Goal: Task Accomplishment & Management: Use online tool/utility

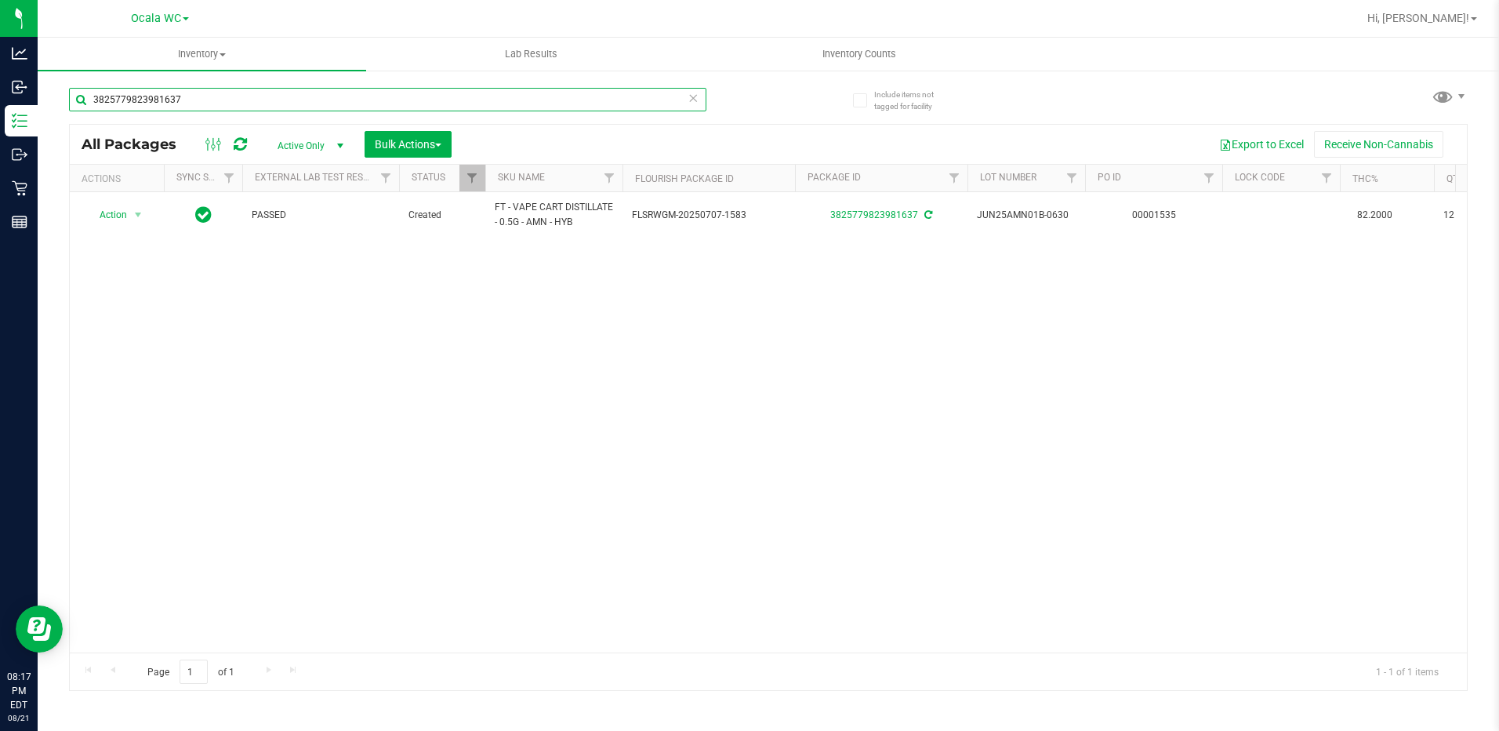
click at [227, 106] on input "3825779823981637" at bounding box center [387, 100] width 637 height 24
type input "4860965328095749"
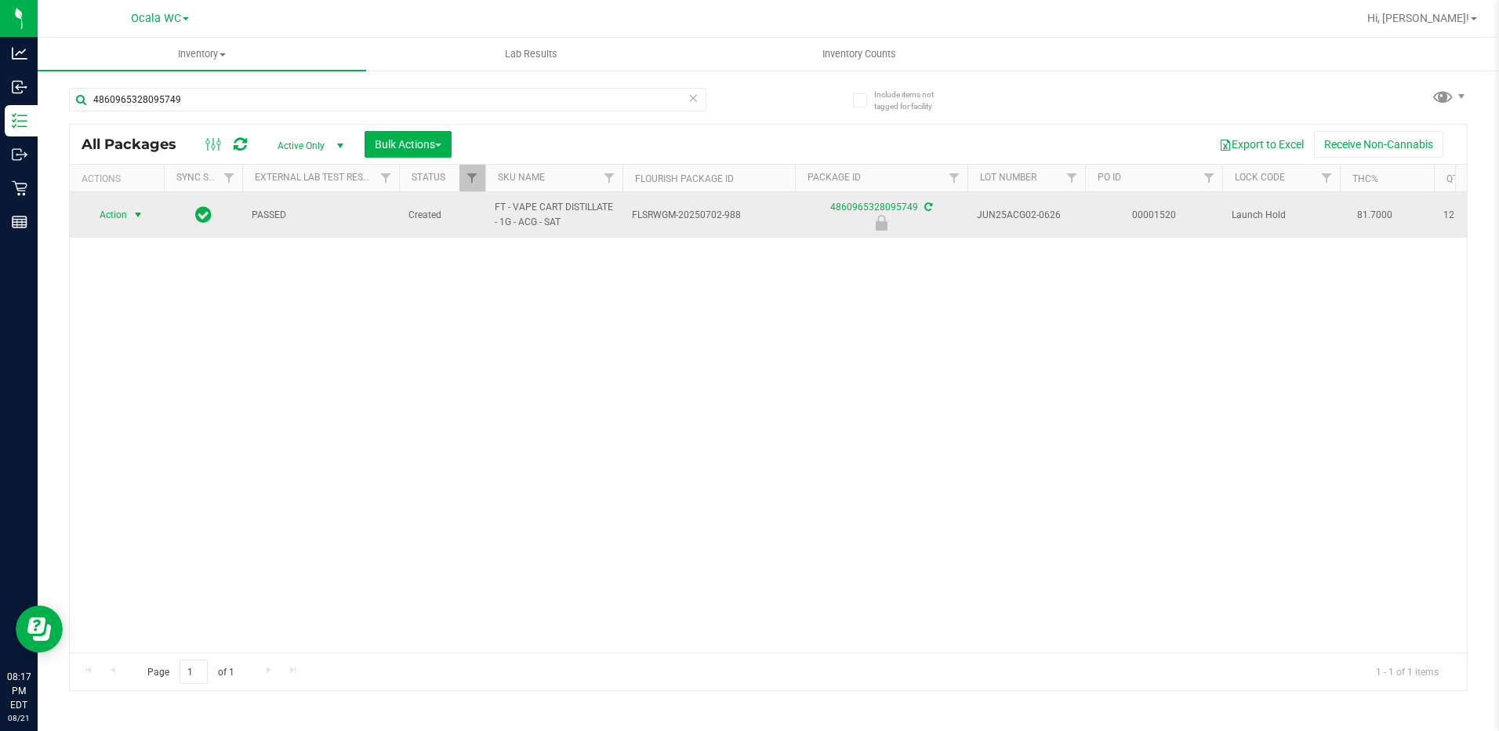
click at [117, 216] on span "Action" at bounding box center [106, 215] width 42 height 22
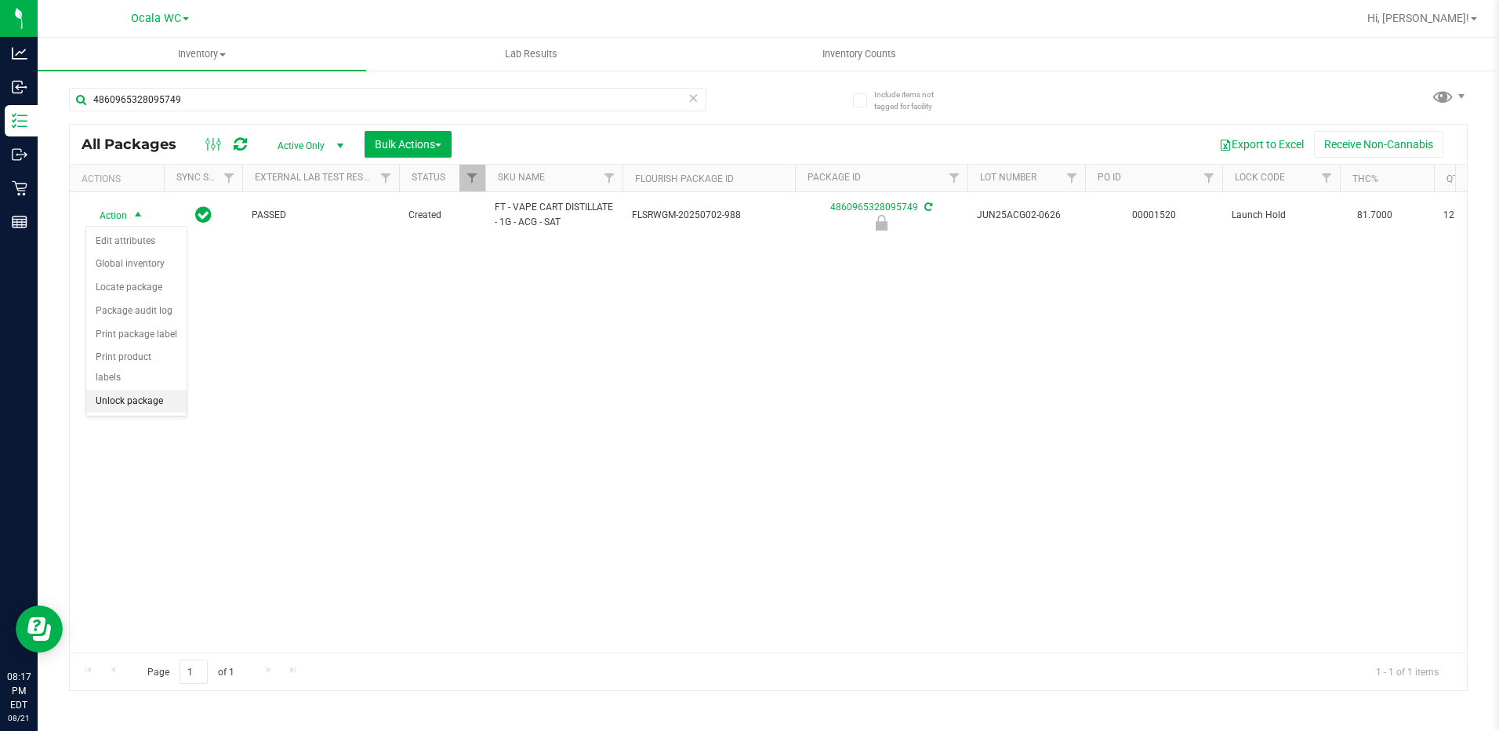
click at [125, 390] on li "Unlock package" at bounding box center [136, 402] width 100 height 24
click at [851, 49] on span "Inventory Counts" at bounding box center [859, 54] width 116 height 14
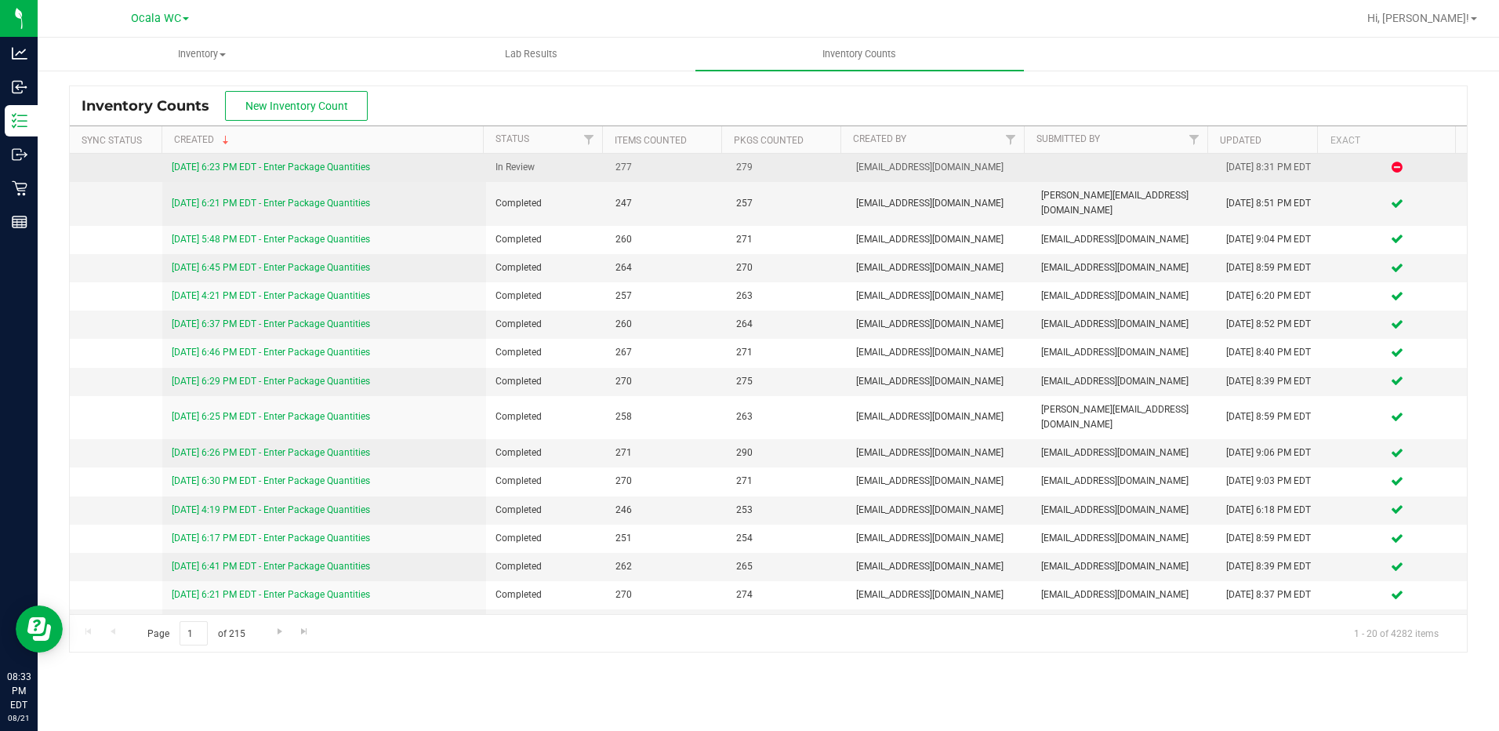
click at [347, 163] on link "[DATE] 6:23 PM EDT - Enter Package Quantities" at bounding box center [271, 166] width 198 height 11
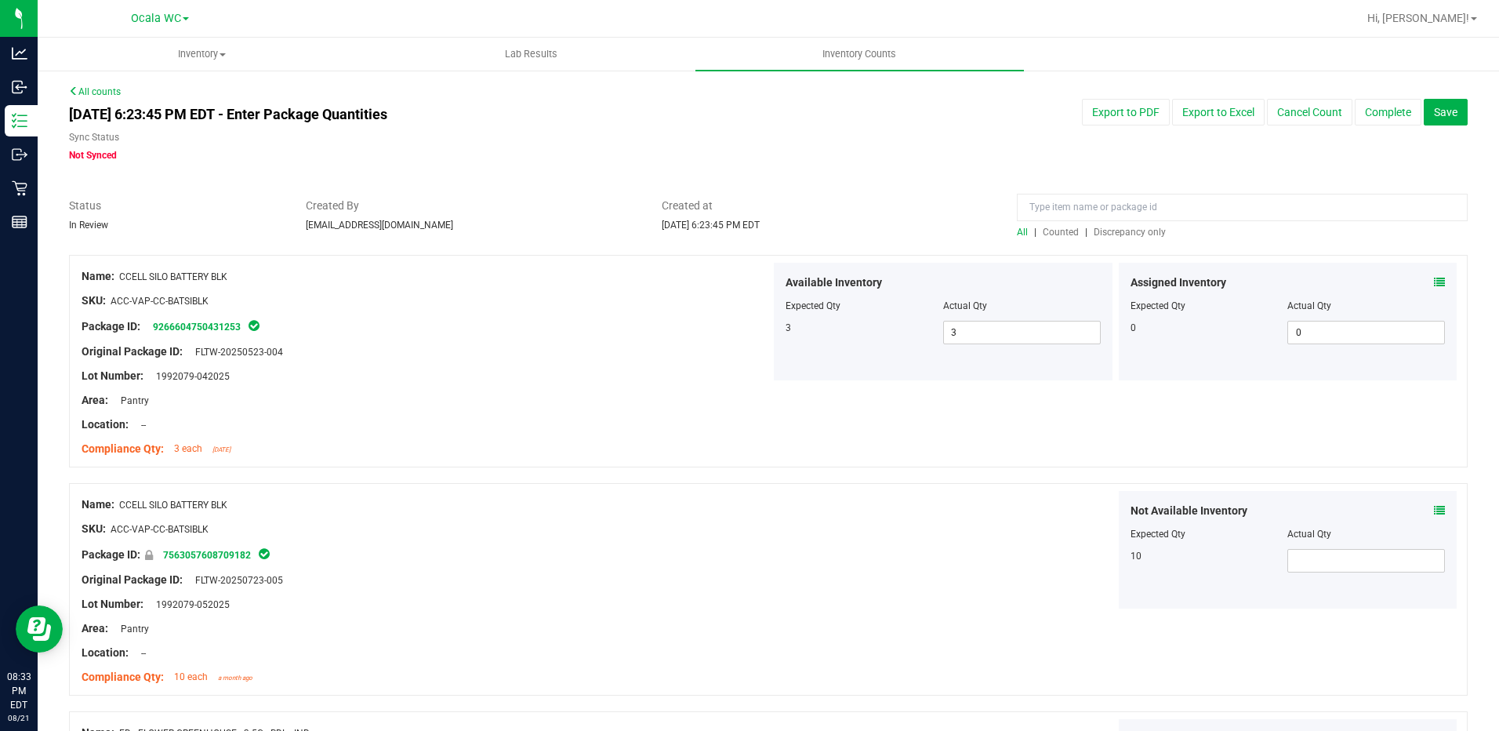
click at [1087, 225] on div "All | Counted | Discrepancy only" at bounding box center [1242, 232] width 451 height 14
click at [1094, 230] on span "Discrepancy only" at bounding box center [1130, 232] width 72 height 11
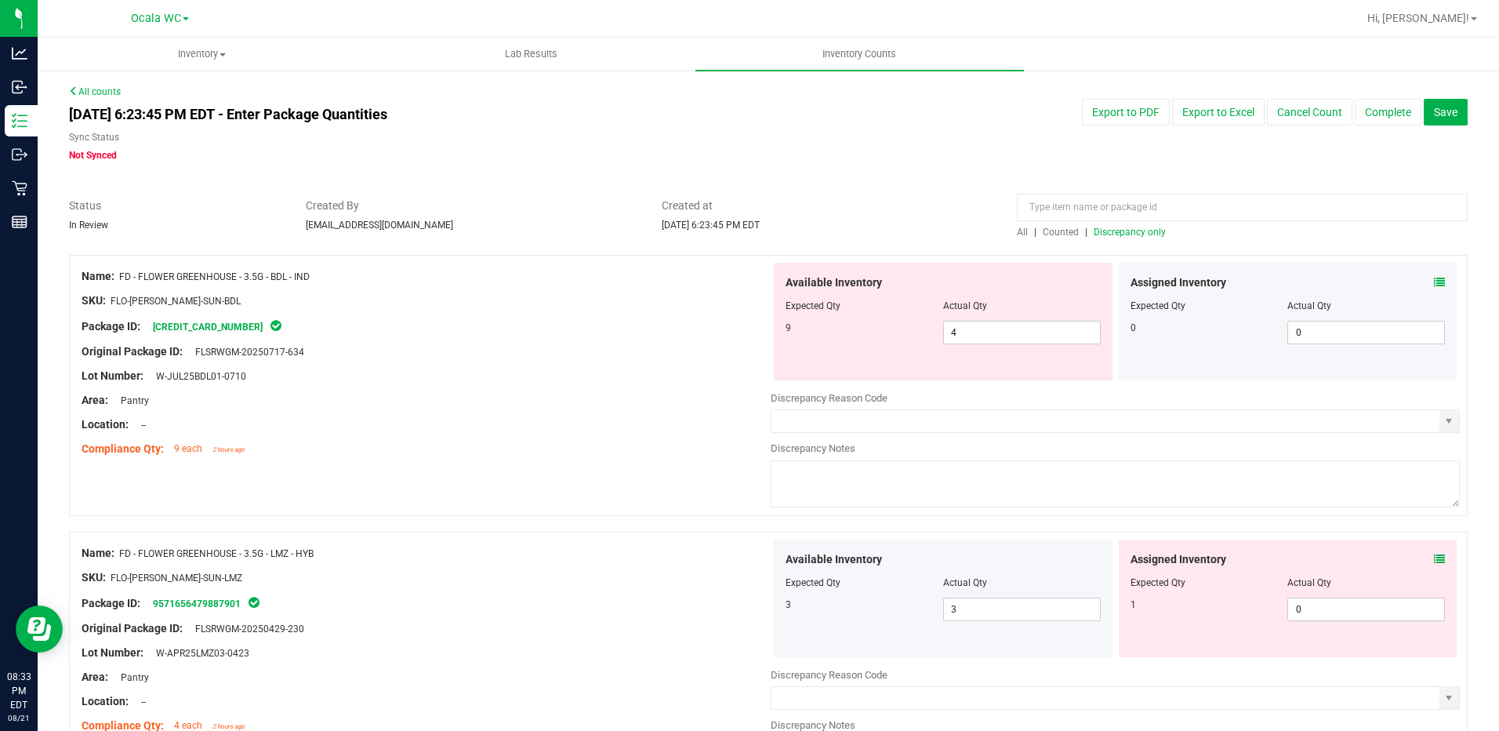
click at [702, 383] on div "Lot Number: W-JUL25BDL01-0710" at bounding box center [426, 376] width 689 height 16
click at [1434, 278] on icon at bounding box center [1439, 282] width 11 height 11
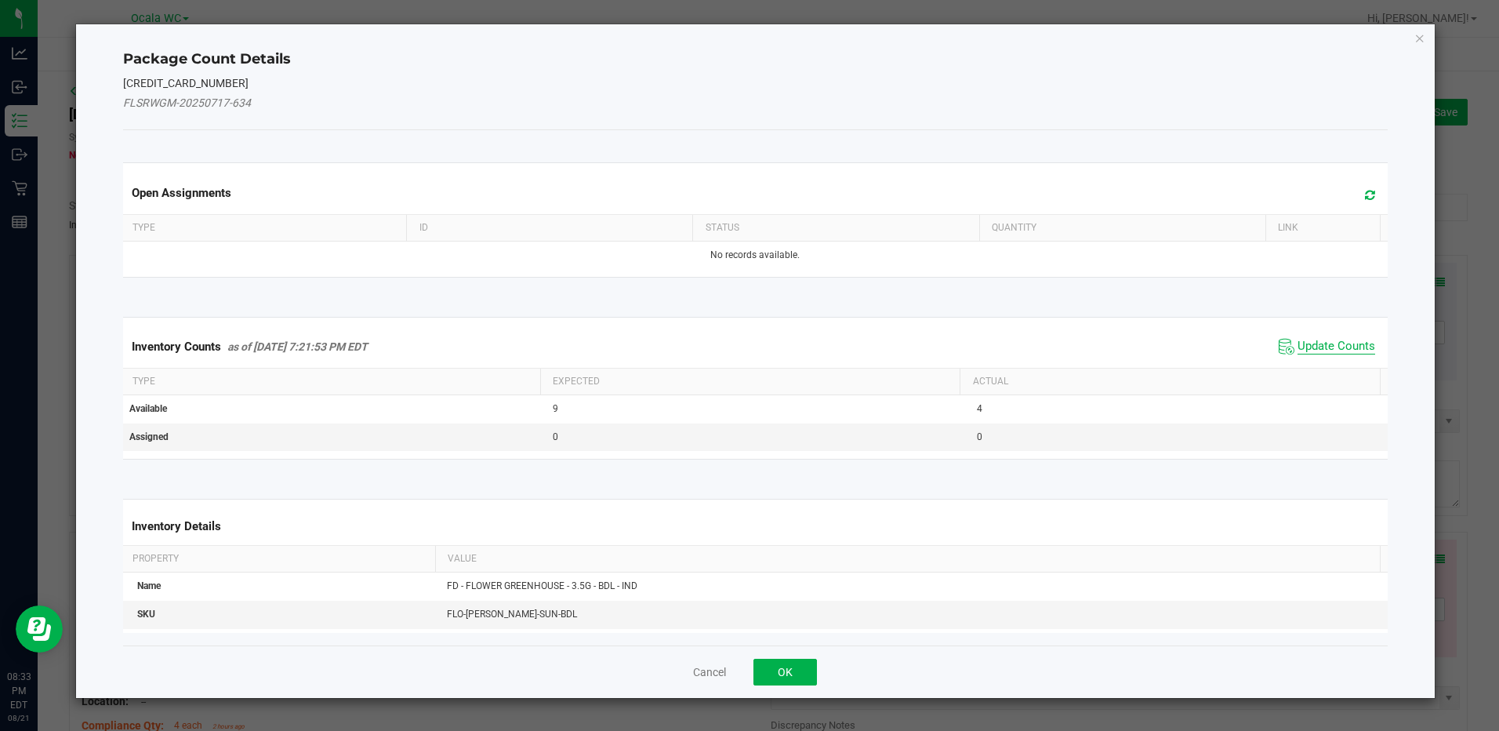
click at [1355, 343] on span "Update Counts" at bounding box center [1336, 347] width 78 height 16
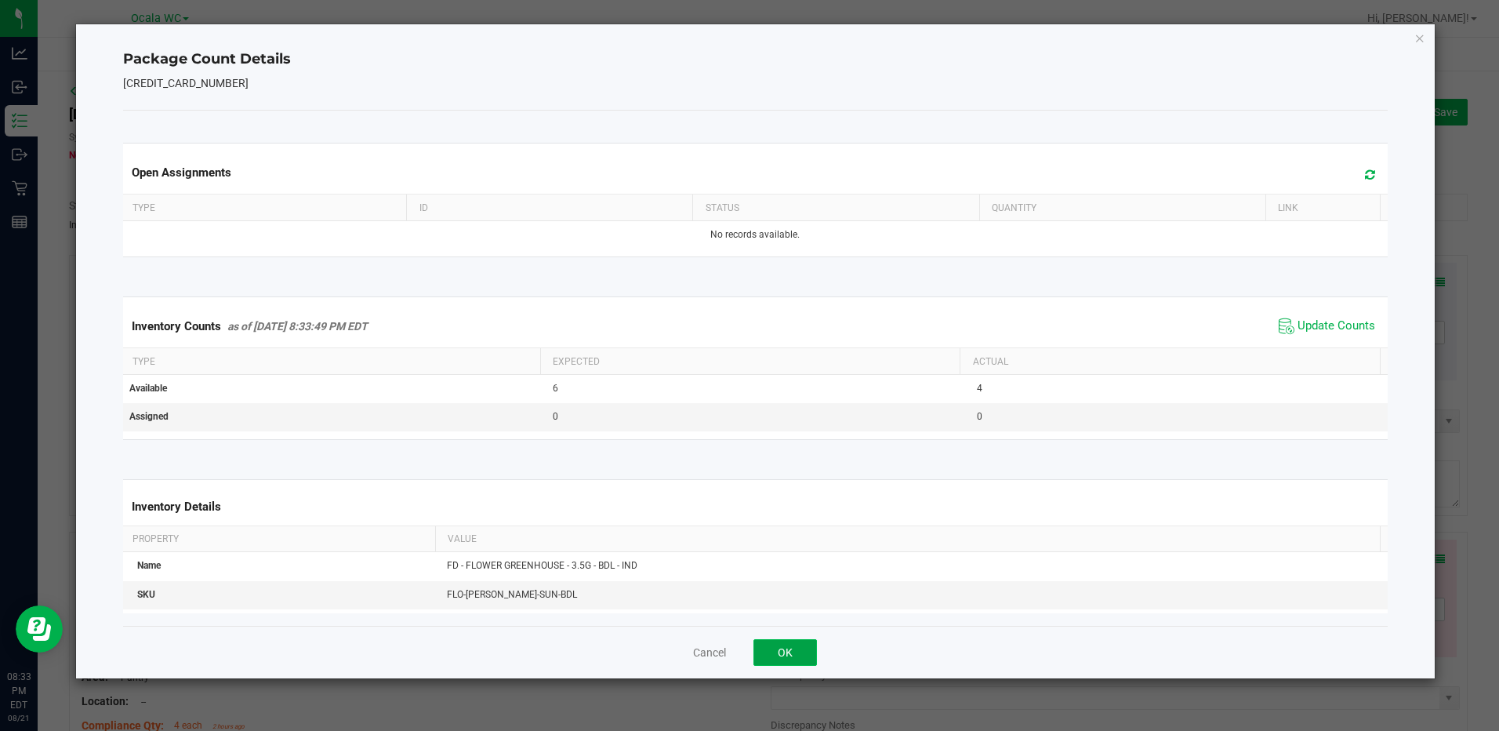
click at [809, 646] on button "OK" at bounding box center [784, 652] width 63 height 27
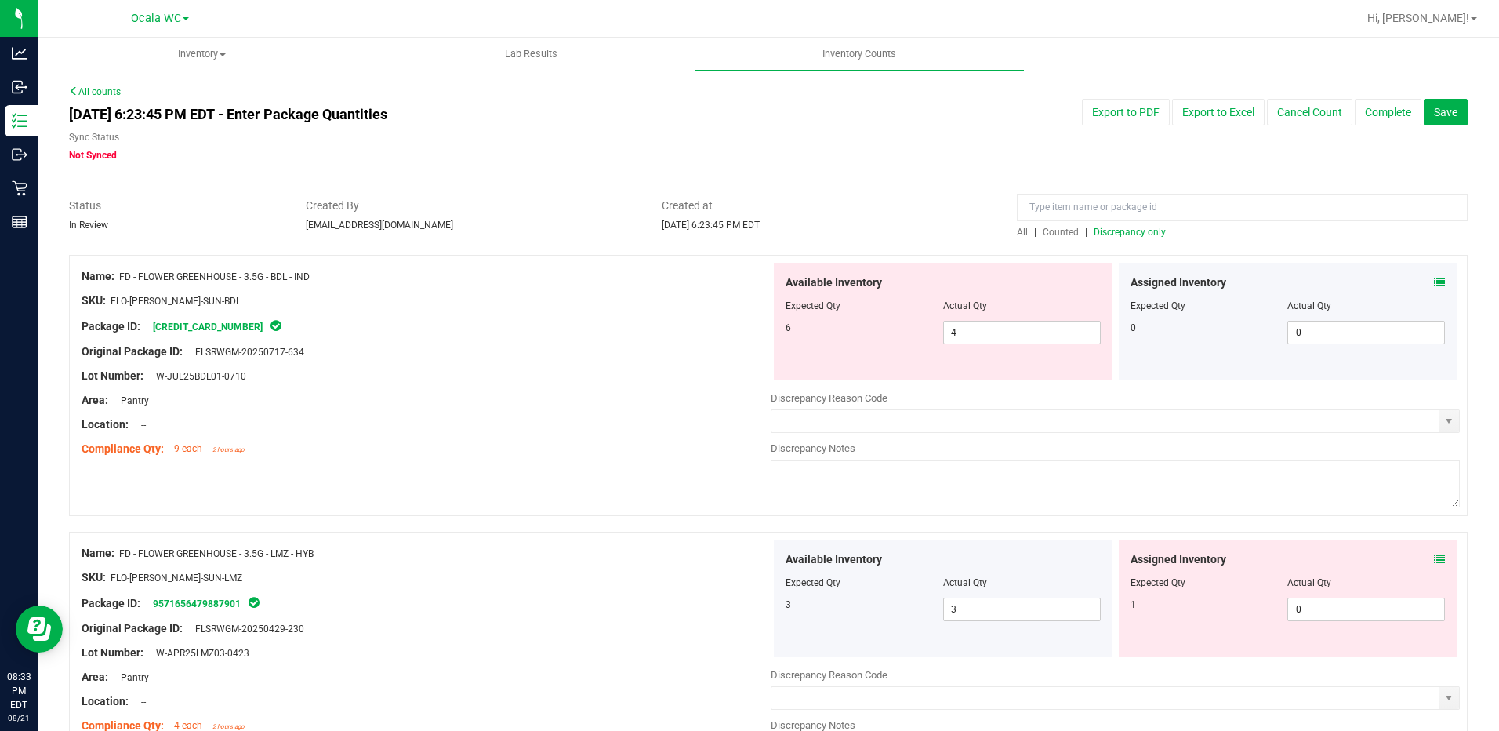
click at [718, 477] on div "Name: FD - FLOWER GREENHOUSE - 3.5G - BDL - IND SKU: FLO-[PERSON_NAME]-SUN-BDL …" at bounding box center [768, 385] width 1399 height 261
click at [978, 329] on span "4 4" at bounding box center [1022, 333] width 158 height 24
click at [978, 329] on input "4" at bounding box center [1022, 332] width 156 height 22
click at [1434, 274] on span at bounding box center [1439, 282] width 11 height 16
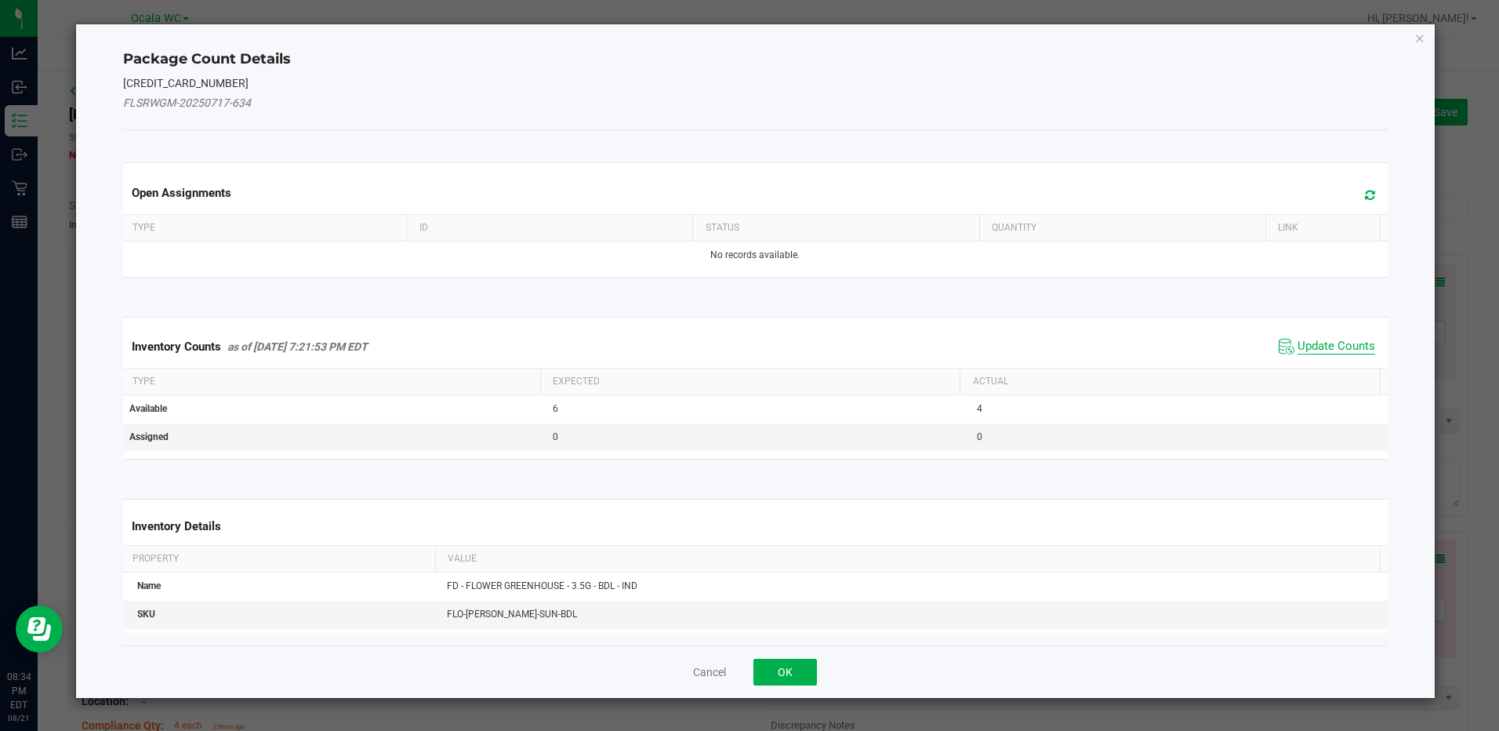
click at [1348, 339] on span "Update Counts" at bounding box center [1336, 347] width 78 height 16
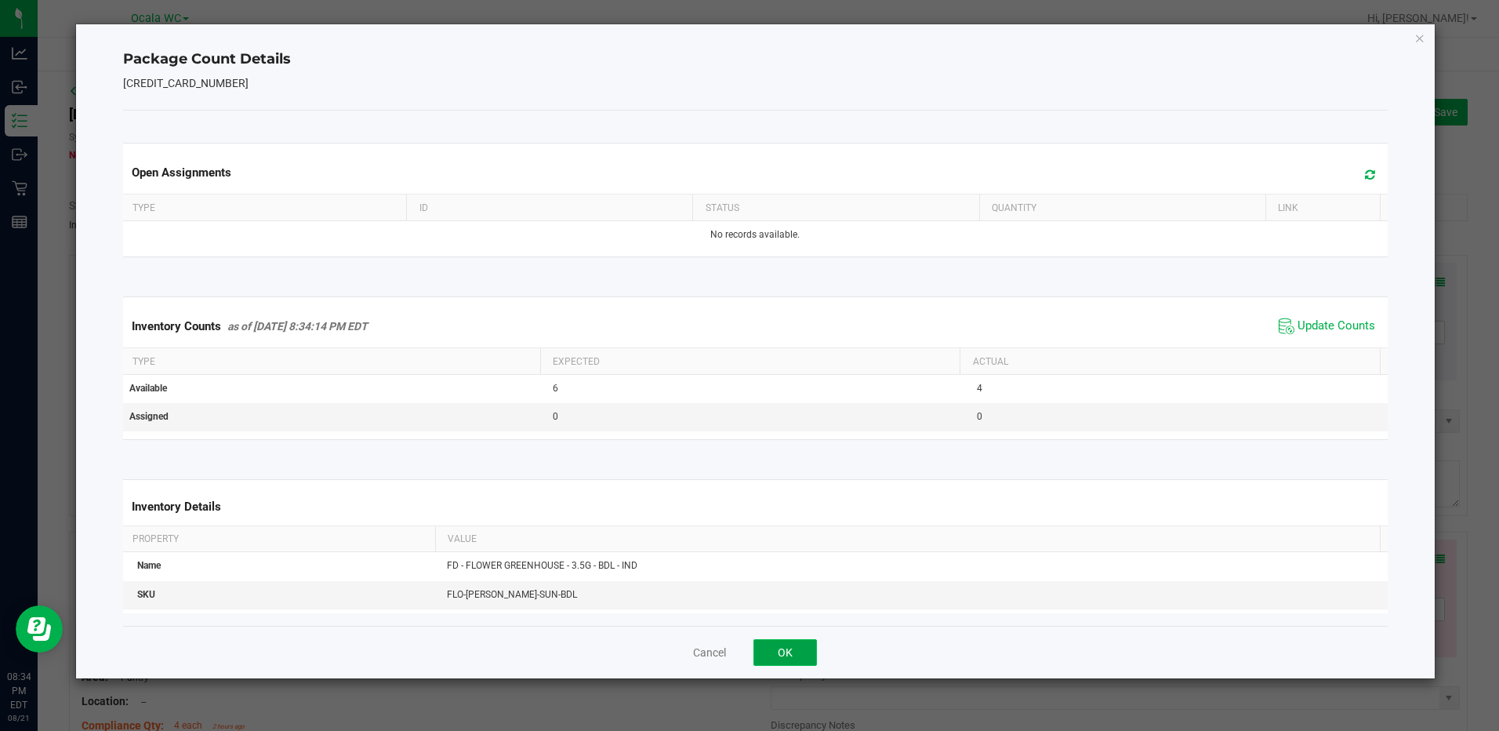
click at [773, 649] on button "OK" at bounding box center [784, 652] width 63 height 27
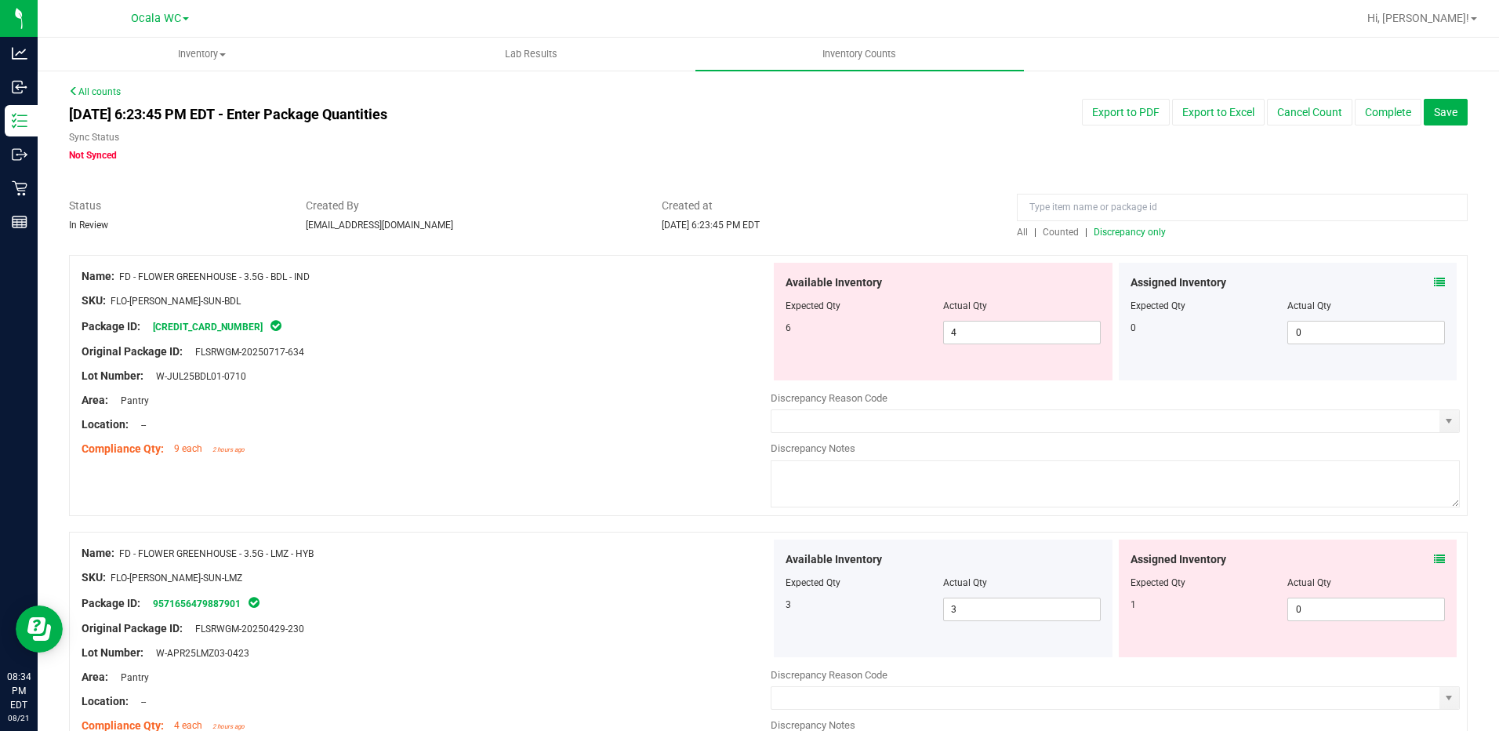
drag, startPoint x: 673, startPoint y: 376, endPoint x: 735, endPoint y: 359, distance: 64.1
click at [702, 365] on div "Name: FD - FLOWER GREENHOUSE - 3.5G - BDL - IND SKU: FLO-[PERSON_NAME]-SUN-BDL …" at bounding box center [426, 363] width 689 height 200
click at [993, 330] on span "4 4" at bounding box center [1022, 333] width 158 height 24
click at [993, 330] on input "4" at bounding box center [1022, 332] width 156 height 22
type input "6"
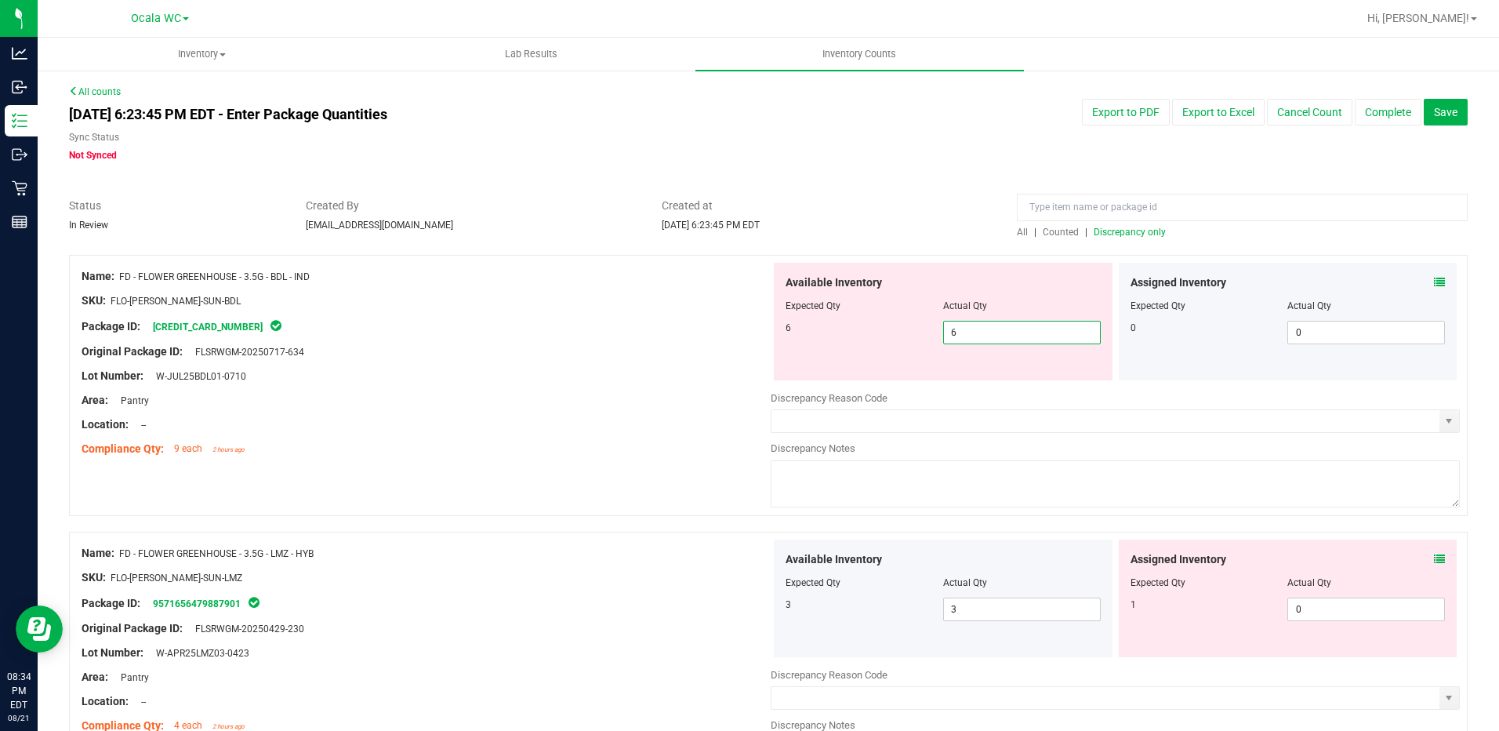
type input "6"
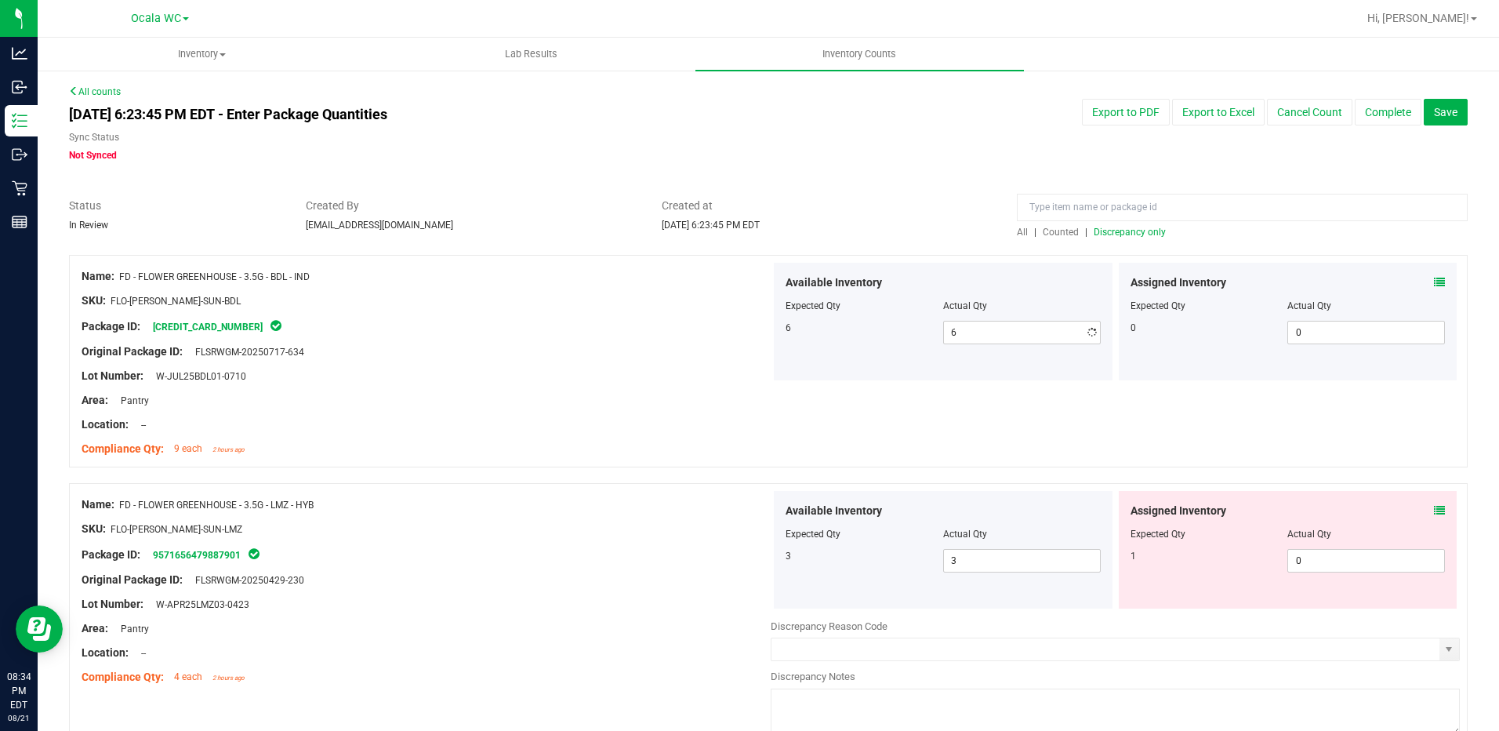
click at [710, 379] on div "Lot Number: W-JUL25BDL01-0710" at bounding box center [426, 376] width 689 height 16
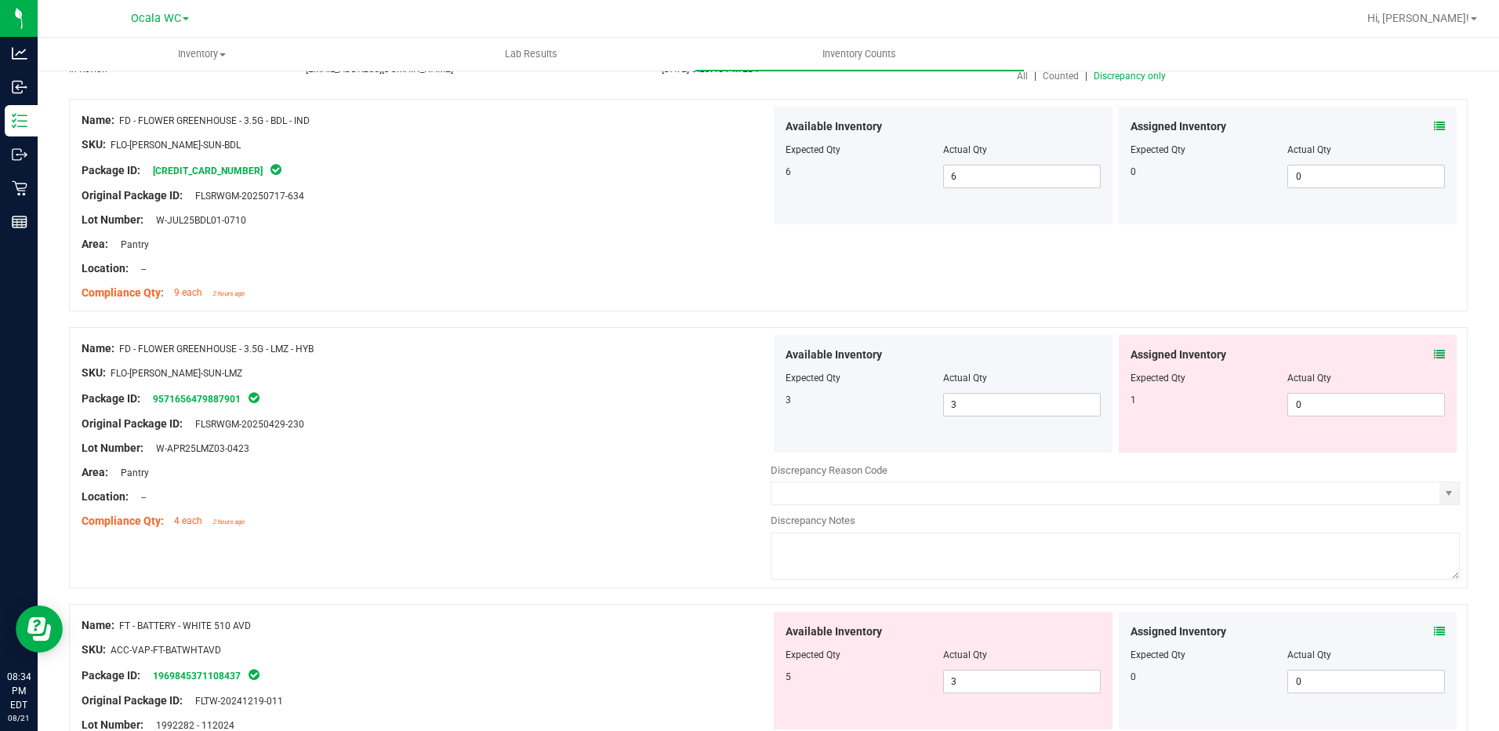
scroll to position [157, 0]
click at [1434, 353] on icon at bounding box center [1439, 353] width 11 height 11
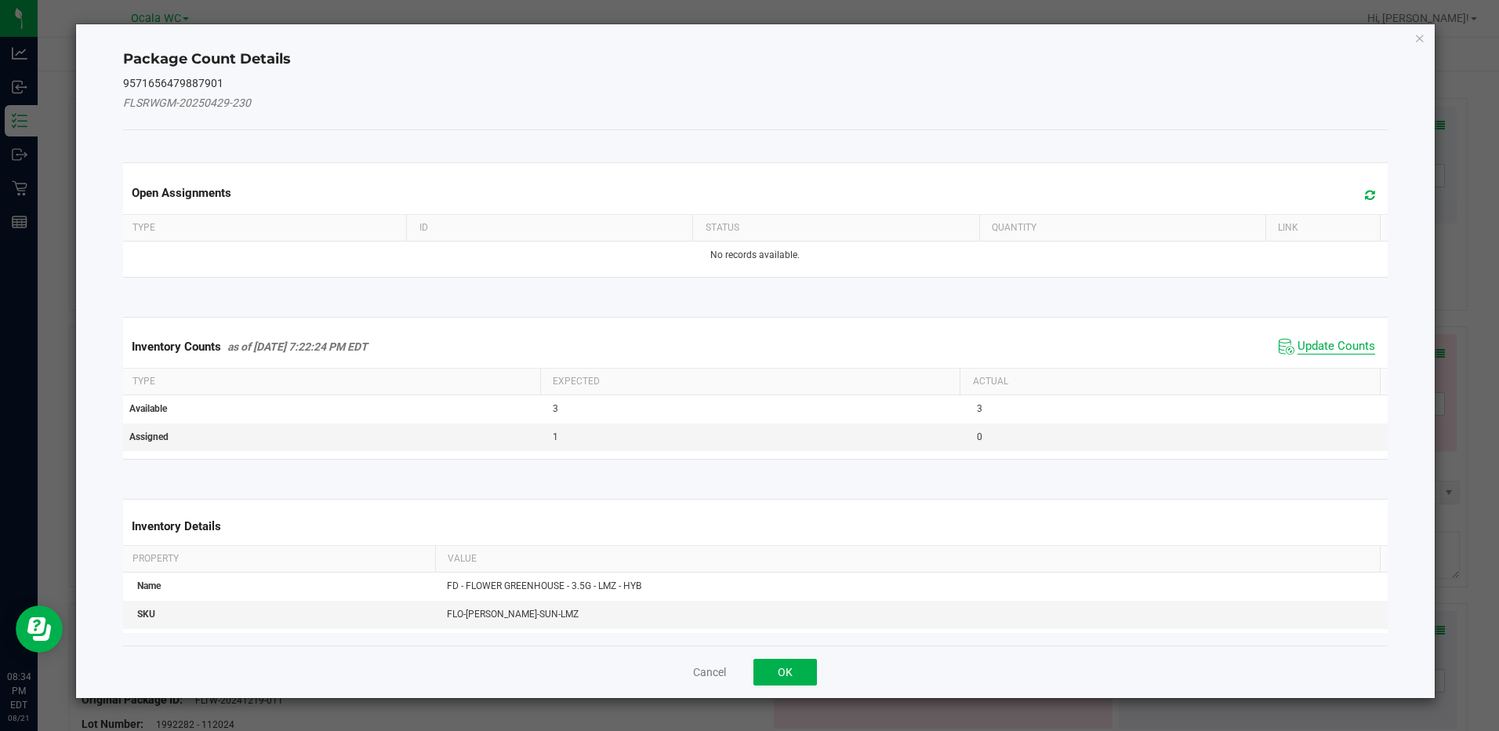
click at [1351, 349] on span "Update Counts" at bounding box center [1336, 347] width 78 height 16
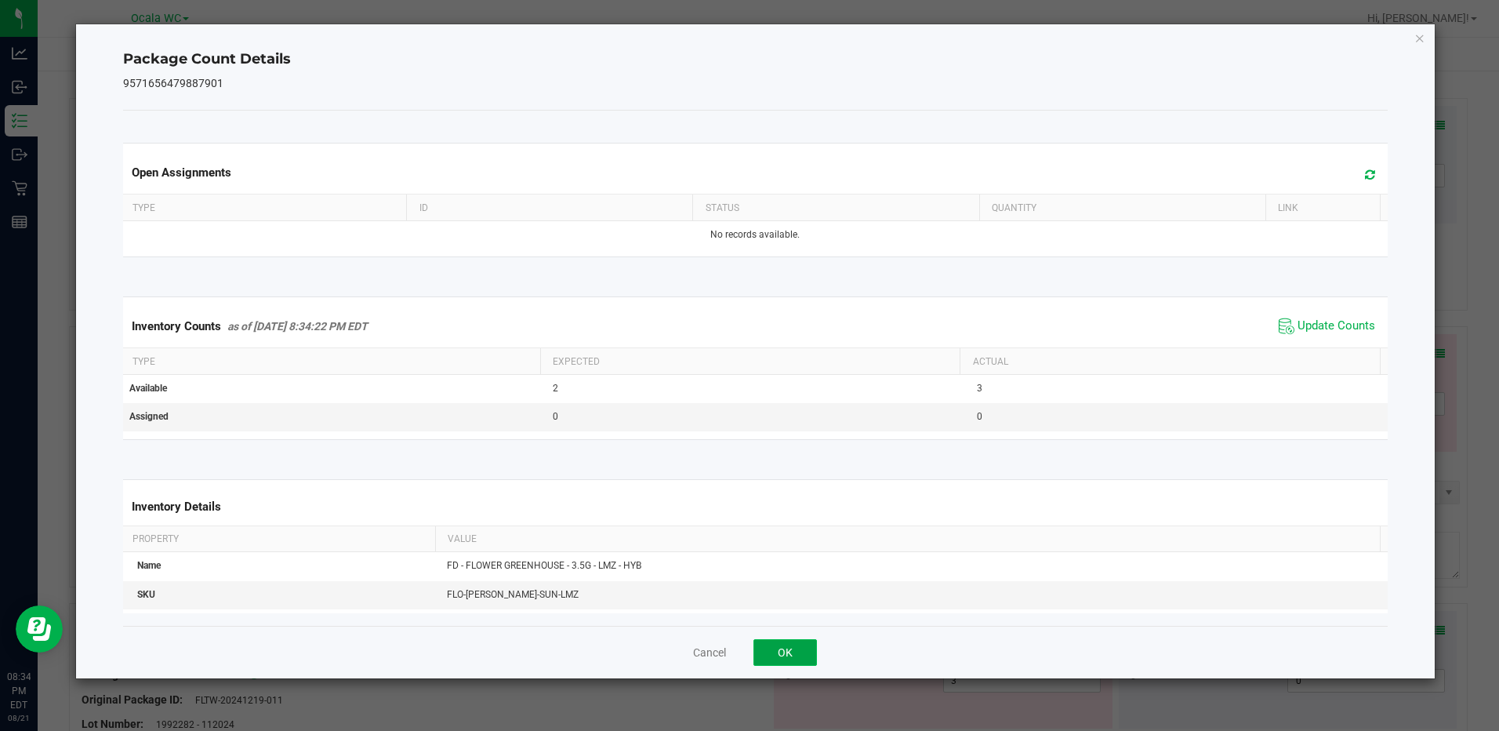
click at [792, 641] on button "OK" at bounding box center [784, 652] width 63 height 27
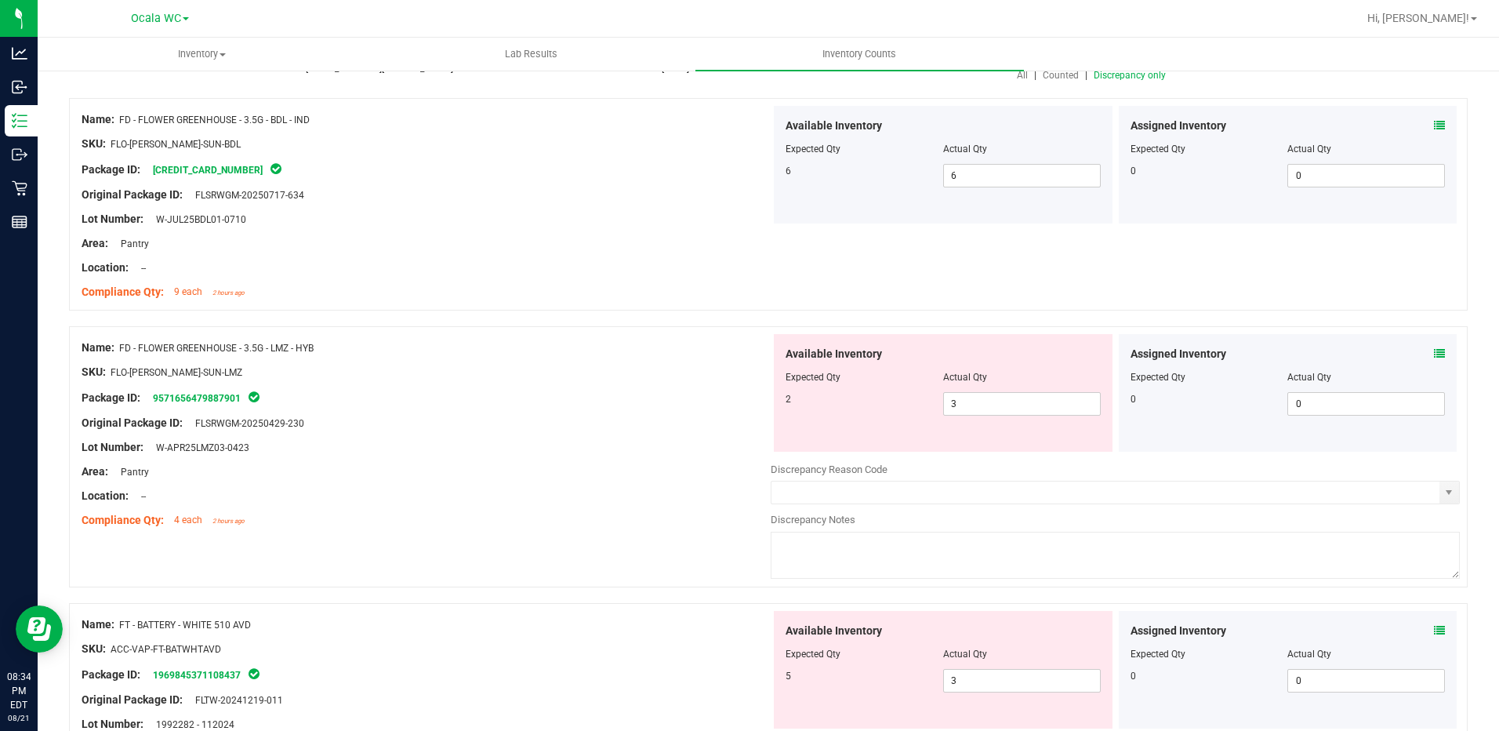
click at [732, 500] on div "Location: --" at bounding box center [426, 496] width 689 height 16
click at [962, 405] on span "3 3" at bounding box center [1022, 404] width 158 height 24
click at [962, 405] on input "3" at bounding box center [1022, 404] width 156 height 22
type input "2"
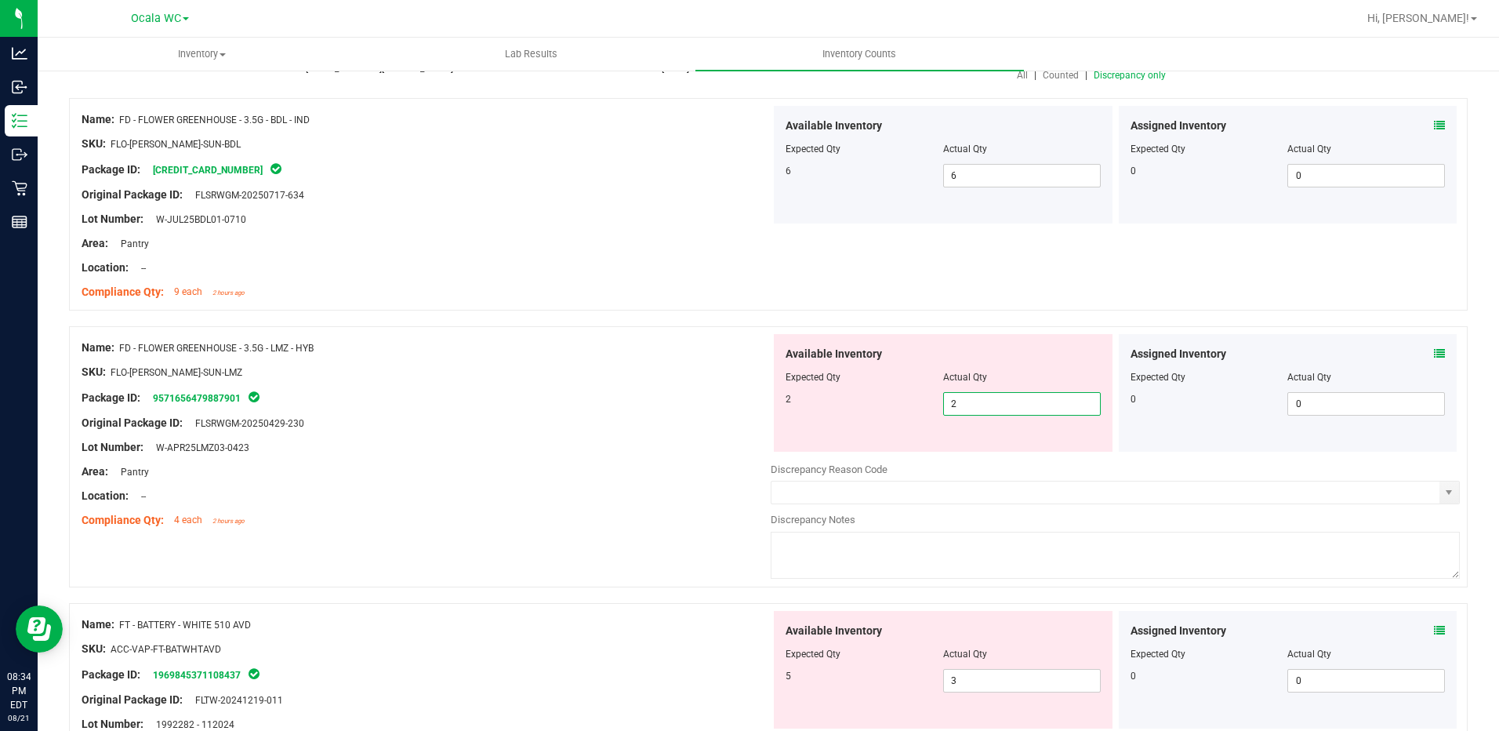
click at [635, 499] on div "Location: --" at bounding box center [426, 496] width 689 height 16
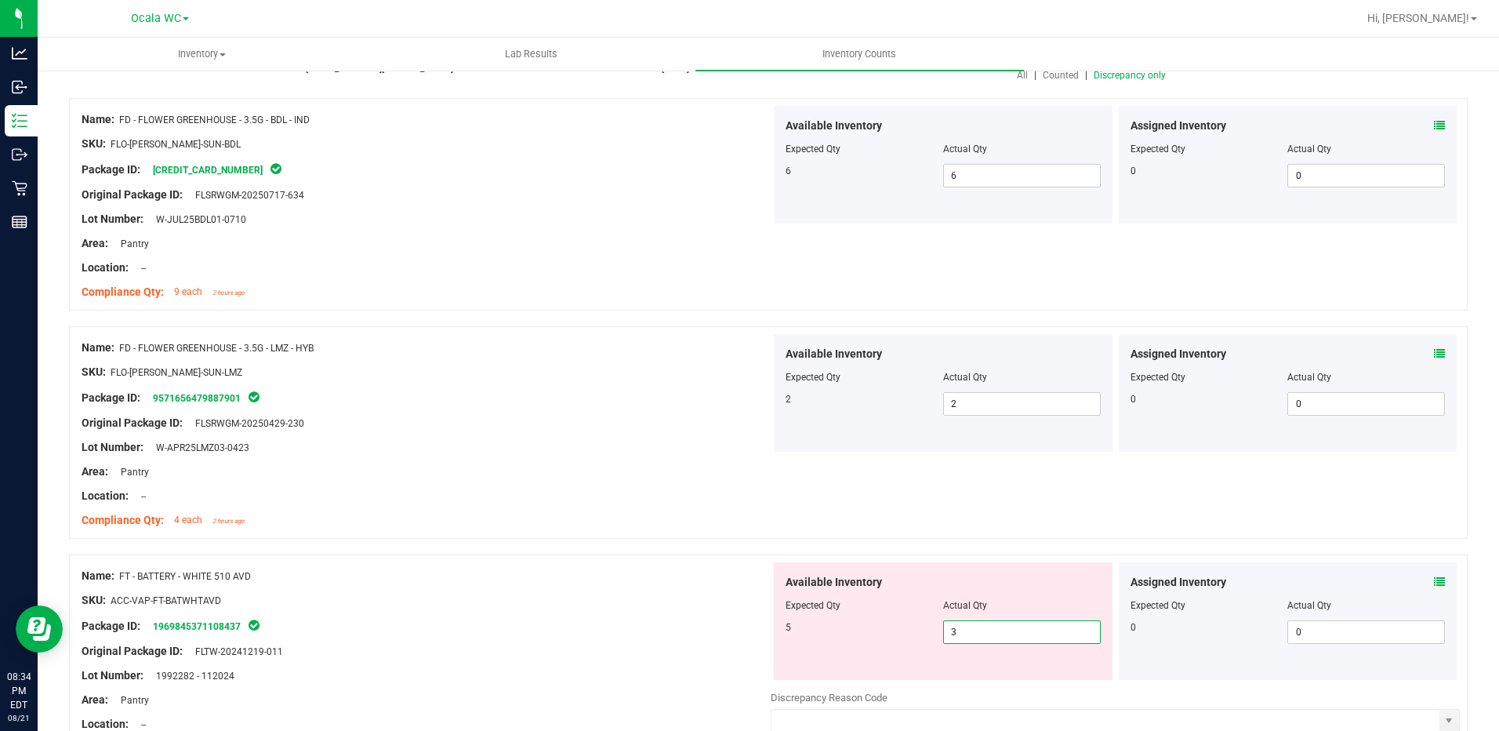
click at [1011, 633] on span "3 3" at bounding box center [1022, 632] width 158 height 24
click at [1011, 633] on input "3" at bounding box center [1022, 632] width 156 height 22
type input "5"
click at [591, 648] on div "Original Package ID: FLTW-20241219-011" at bounding box center [426, 651] width 689 height 16
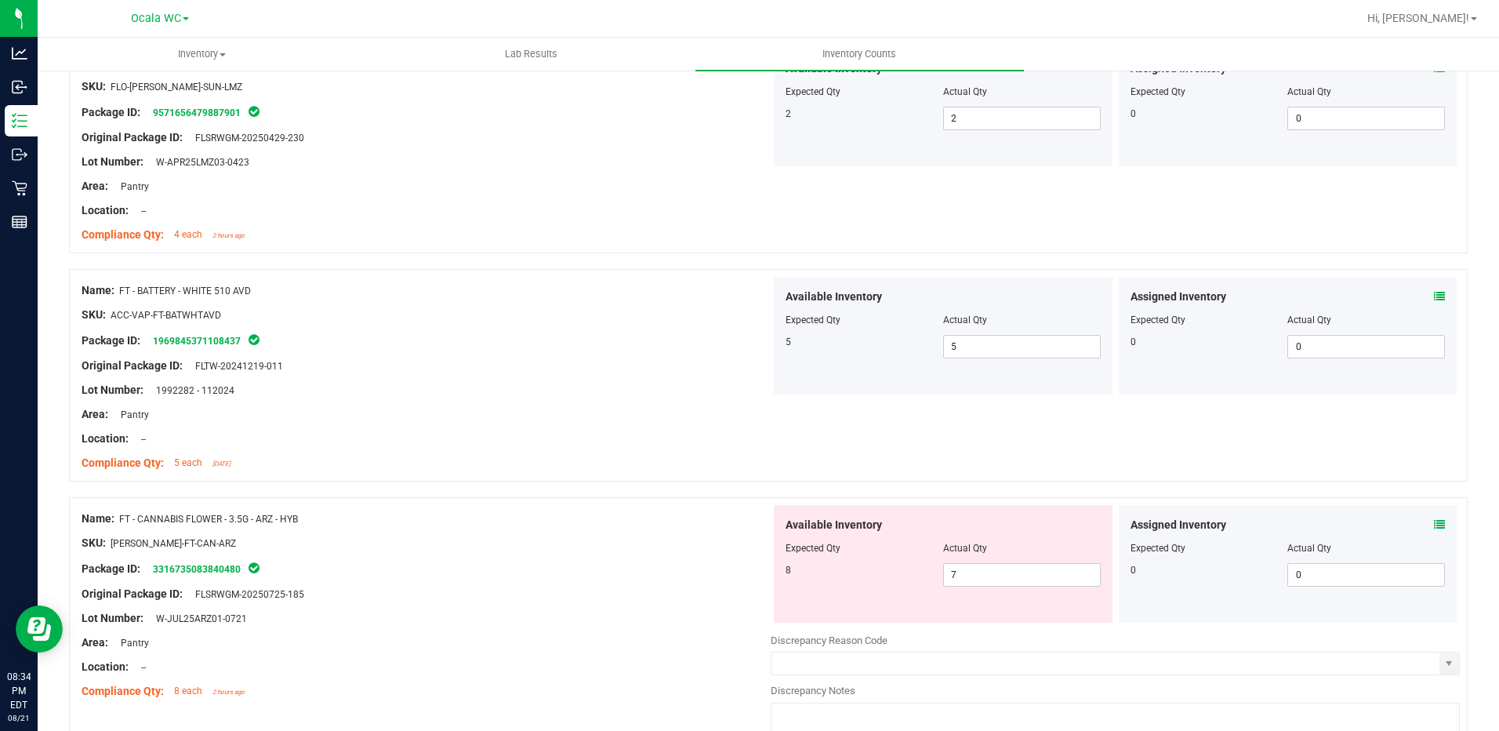
scroll to position [470, 0]
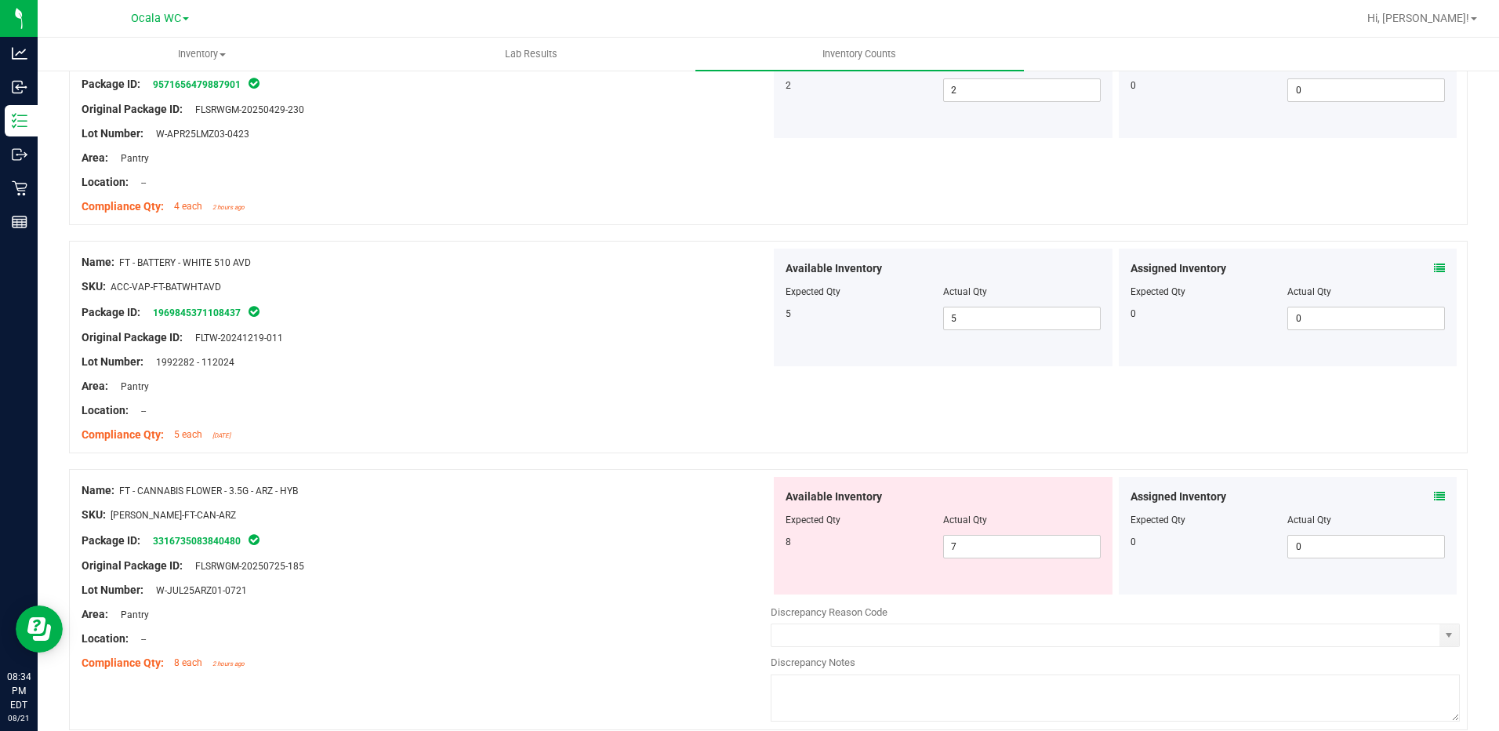
click at [626, 523] on div at bounding box center [426, 527] width 689 height 8
click at [1434, 497] on icon at bounding box center [1439, 496] width 11 height 11
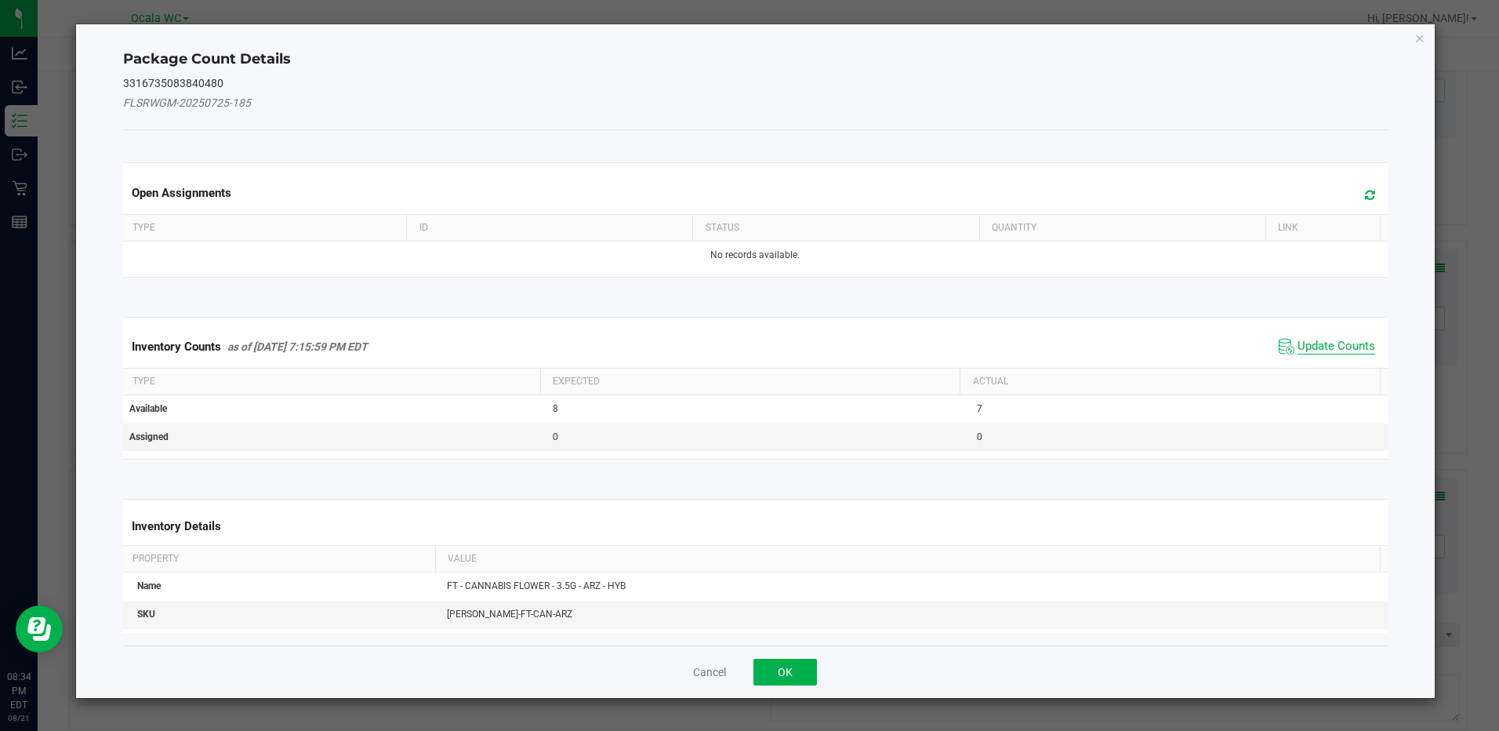
click at [1333, 345] on span "Update Counts" at bounding box center [1336, 347] width 78 height 16
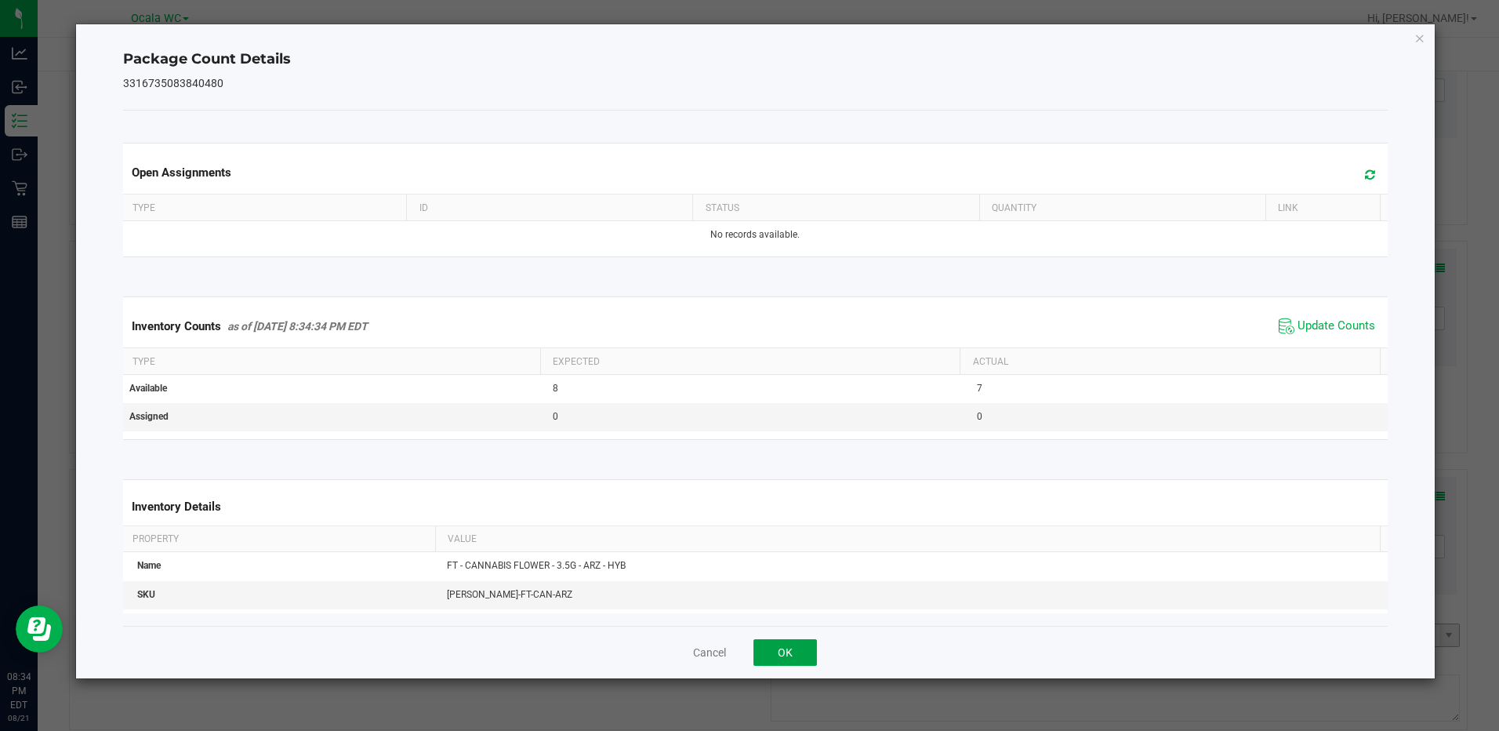
click at [776, 651] on button "OK" at bounding box center [784, 652] width 63 height 27
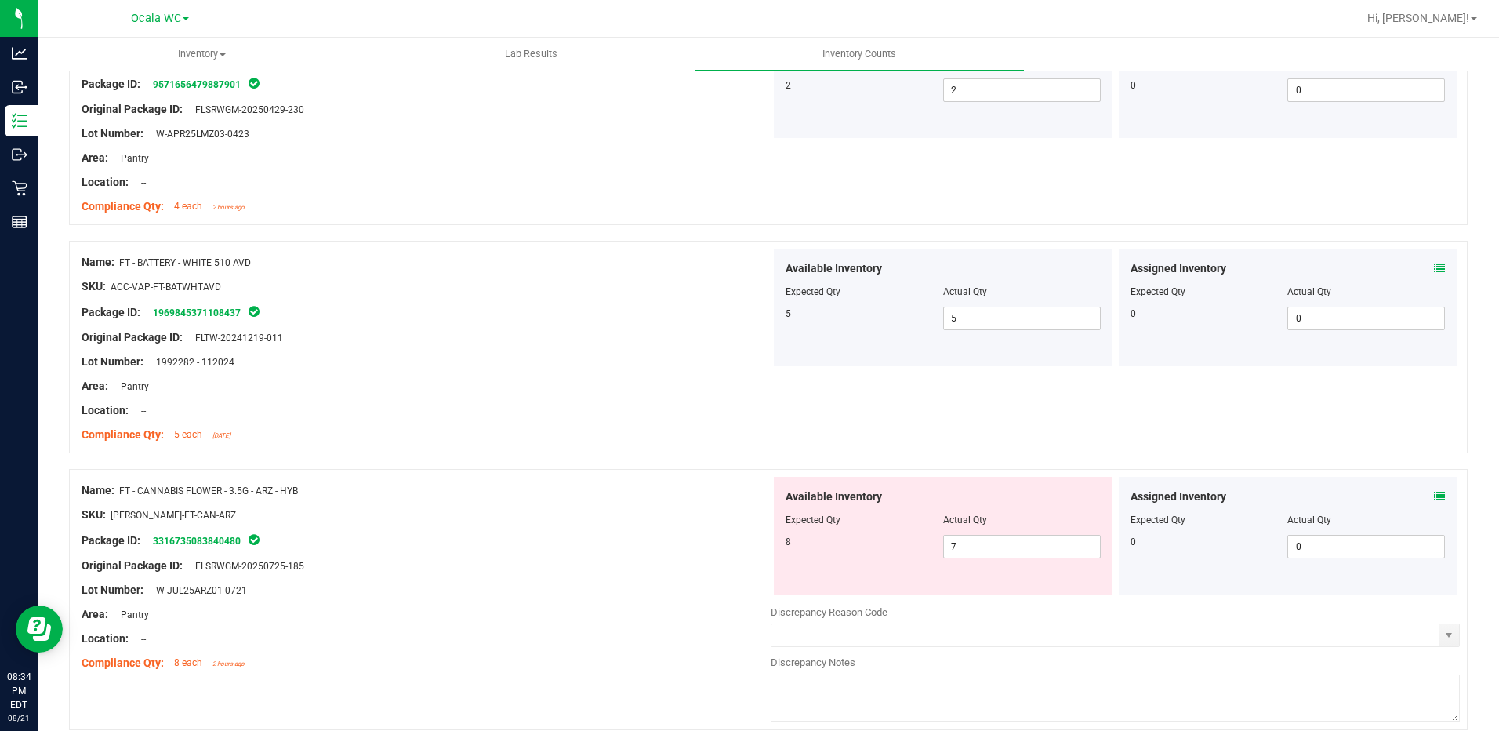
click at [688, 531] on div "Package ID: 3316735083840480" at bounding box center [426, 540] width 689 height 19
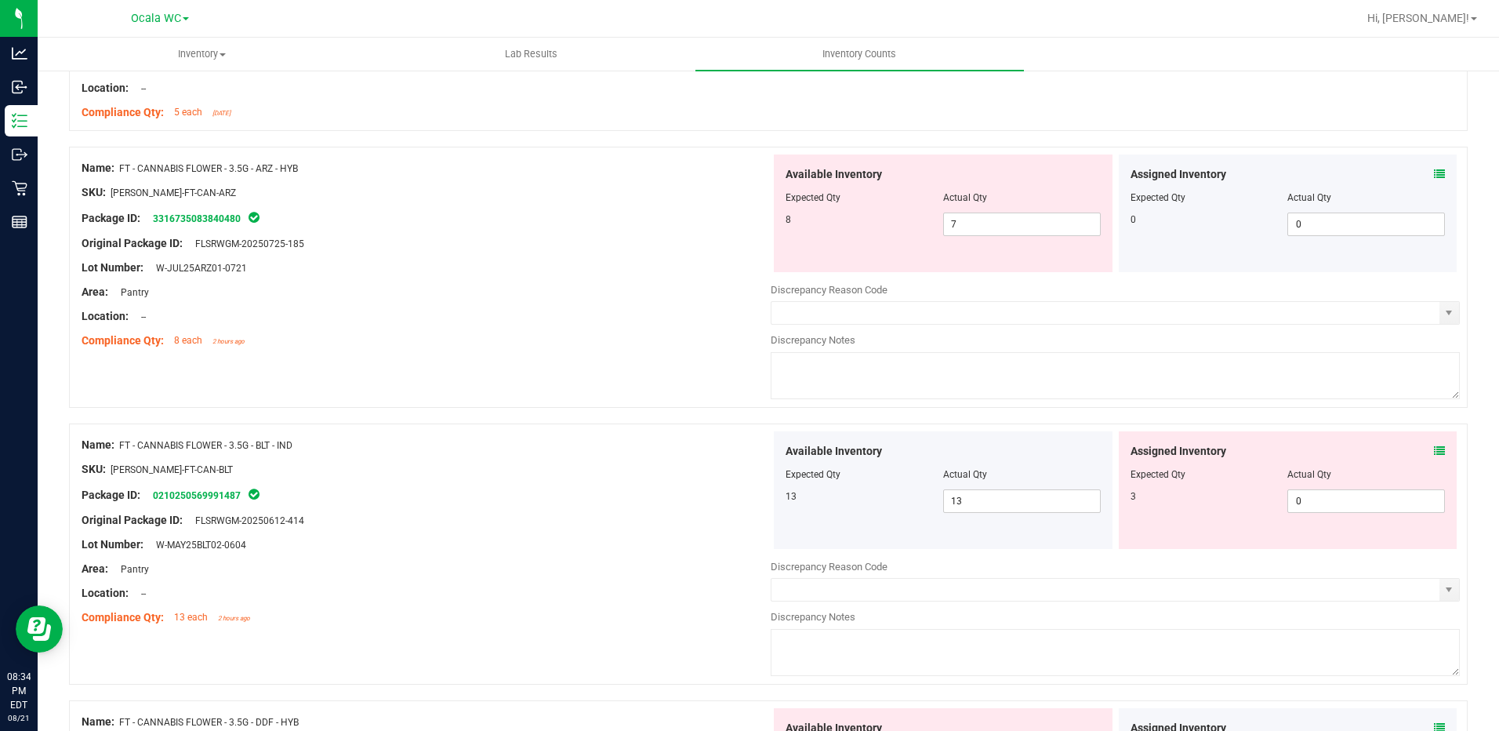
scroll to position [941, 0]
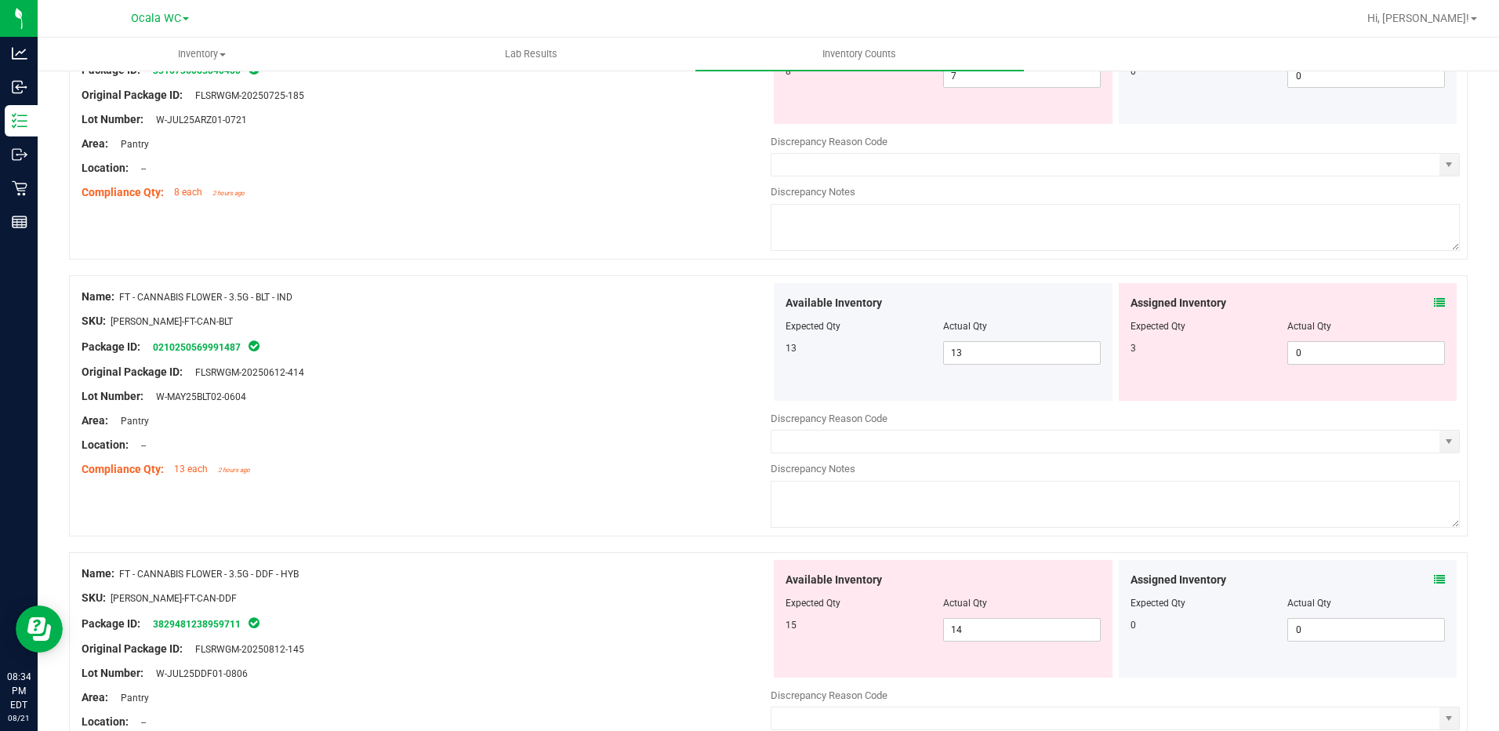
click at [1434, 299] on icon at bounding box center [1439, 302] width 11 height 11
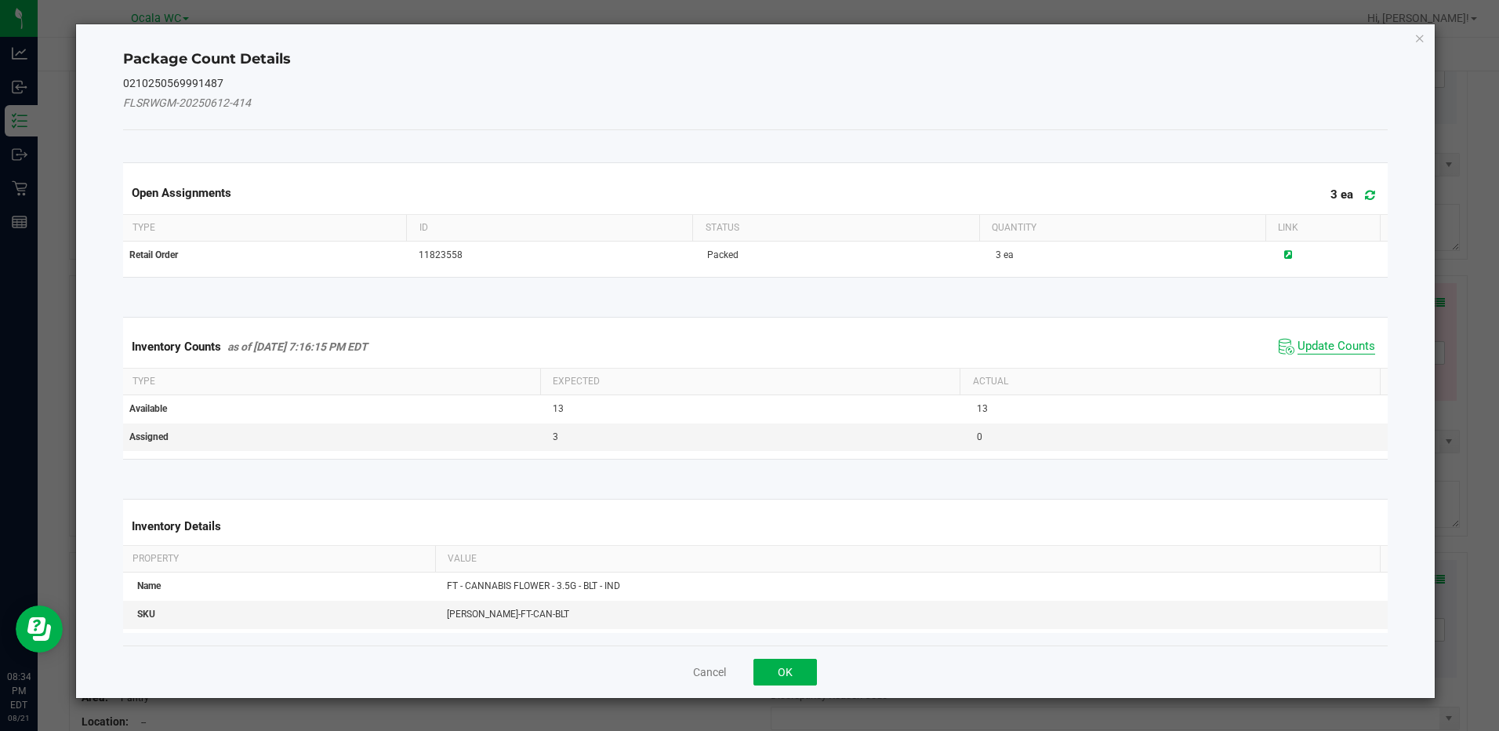
click at [1354, 345] on span "Update Counts" at bounding box center [1336, 347] width 78 height 16
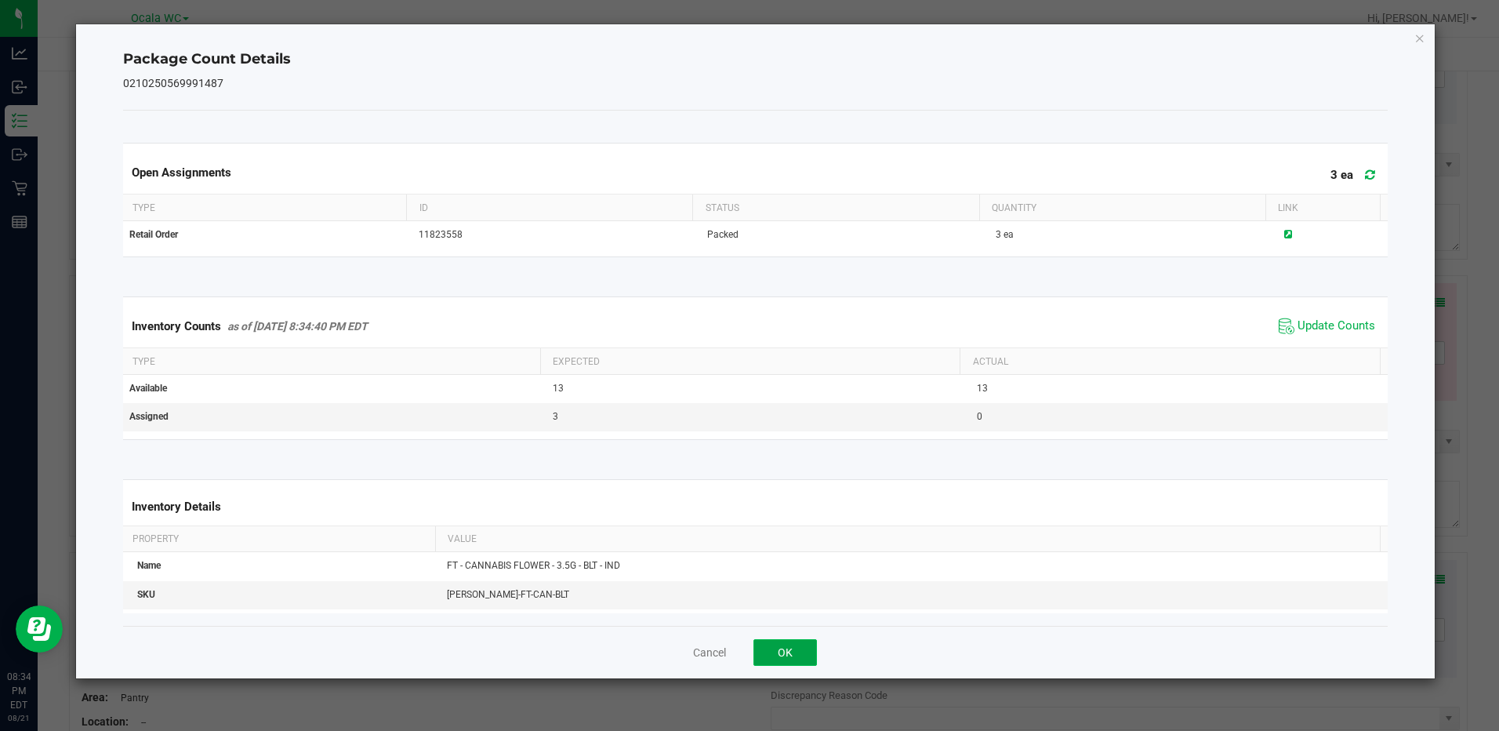
drag, startPoint x: 806, startPoint y: 649, endPoint x: 1112, endPoint y: 477, distance: 351.3
click at [807, 650] on button "OK" at bounding box center [784, 652] width 63 height 27
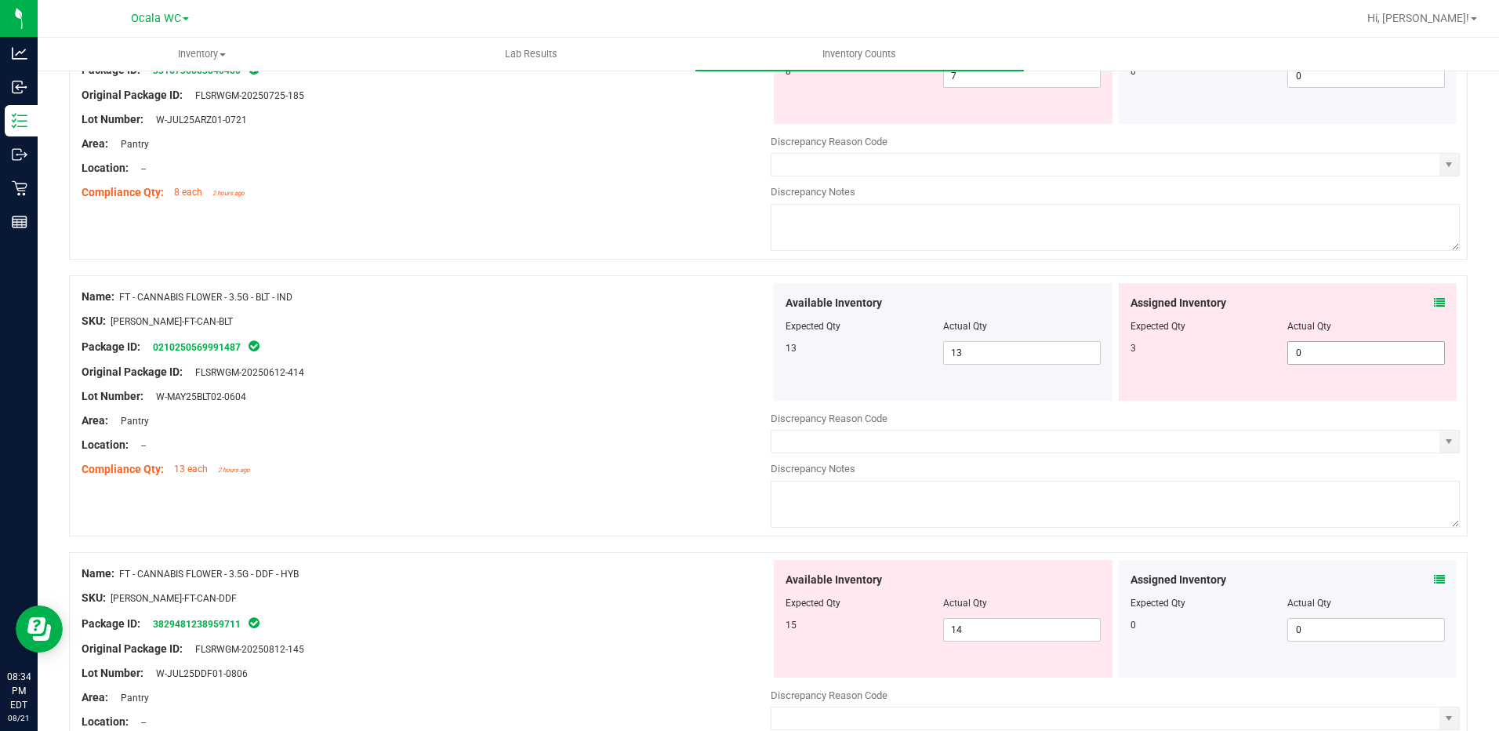
click at [1323, 351] on span "0 0" at bounding box center [1366, 353] width 158 height 24
click at [1323, 351] on input "0" at bounding box center [1366, 353] width 156 height 22
type input "3"
click at [737, 469] on div "Compliance Qty: 13 each 2 hours ago" at bounding box center [426, 469] width 689 height 16
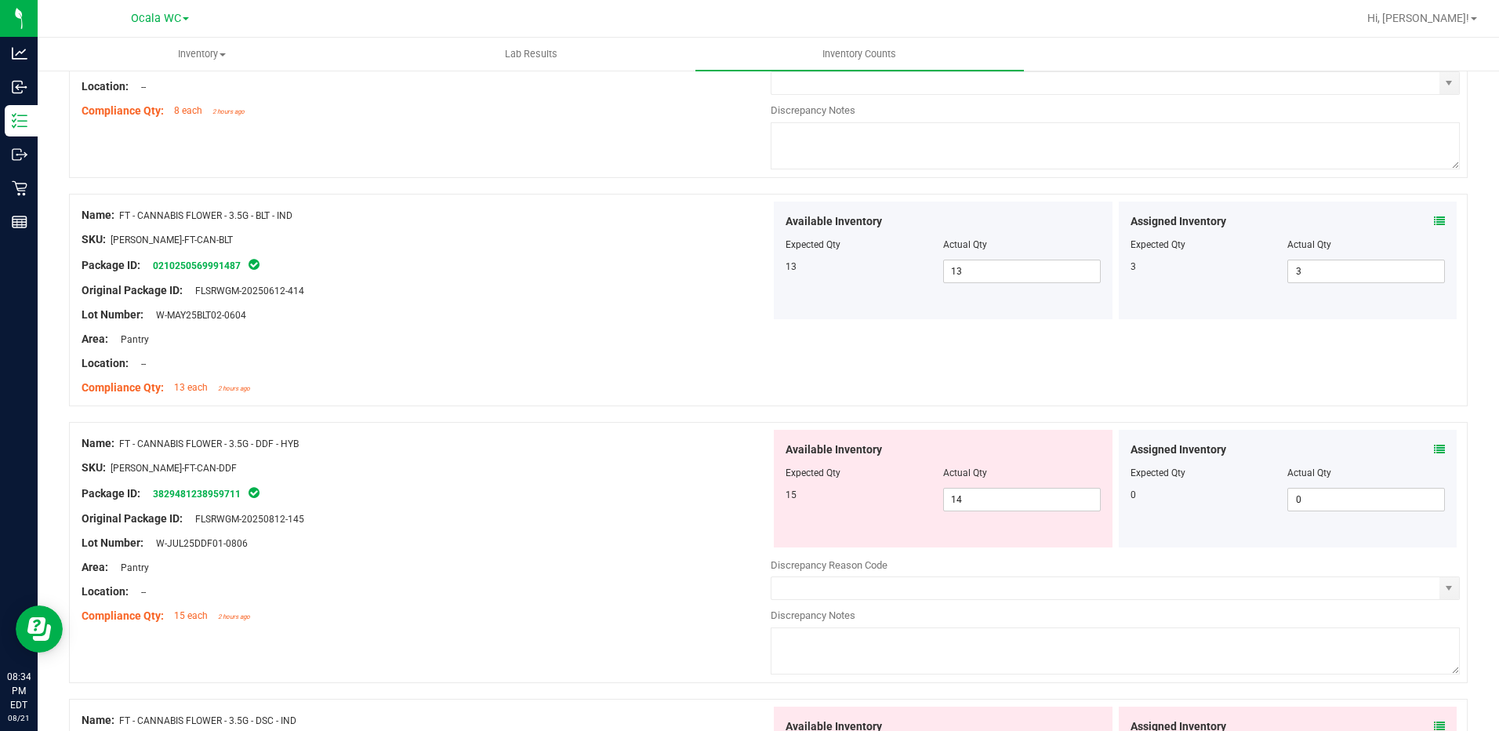
scroll to position [1098, 0]
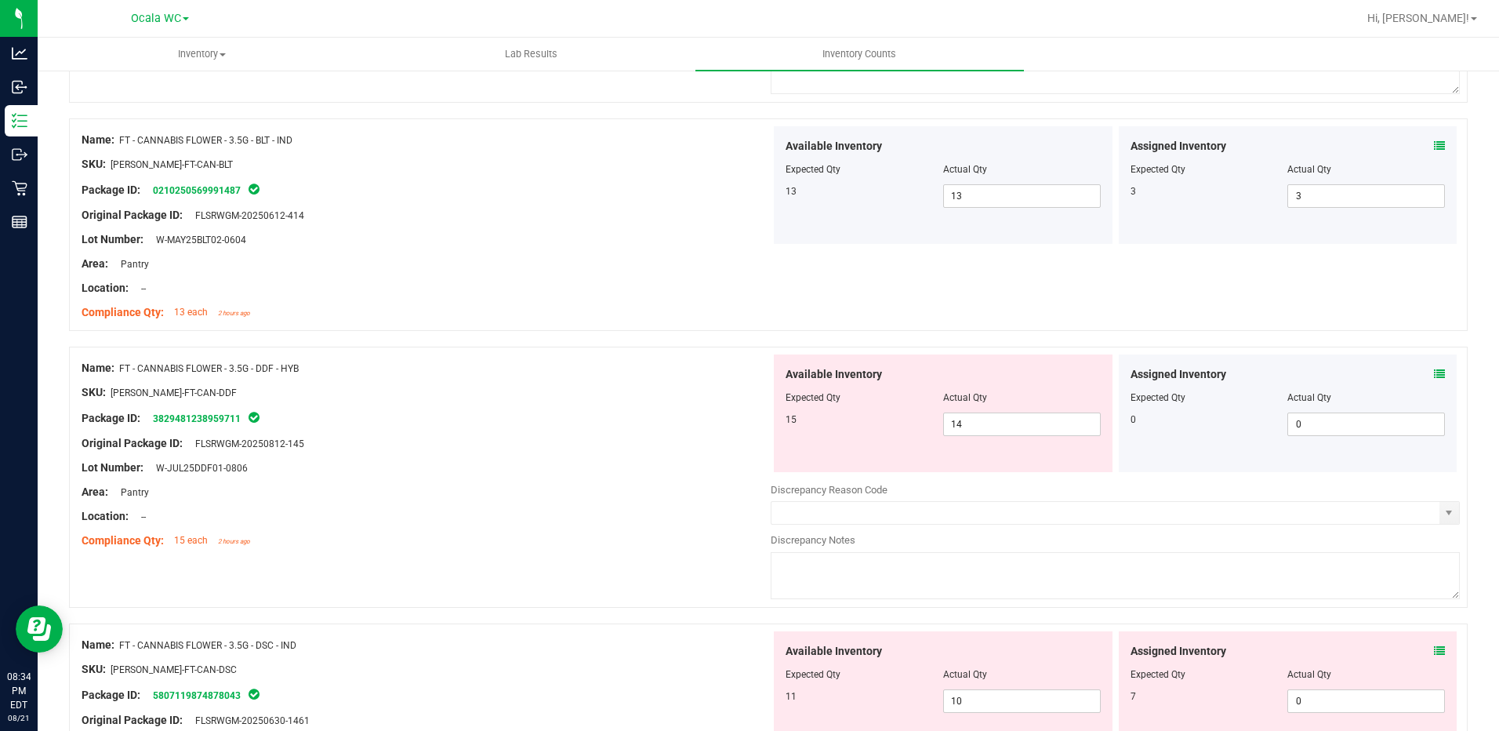
click at [1434, 373] on icon at bounding box center [1439, 373] width 11 height 11
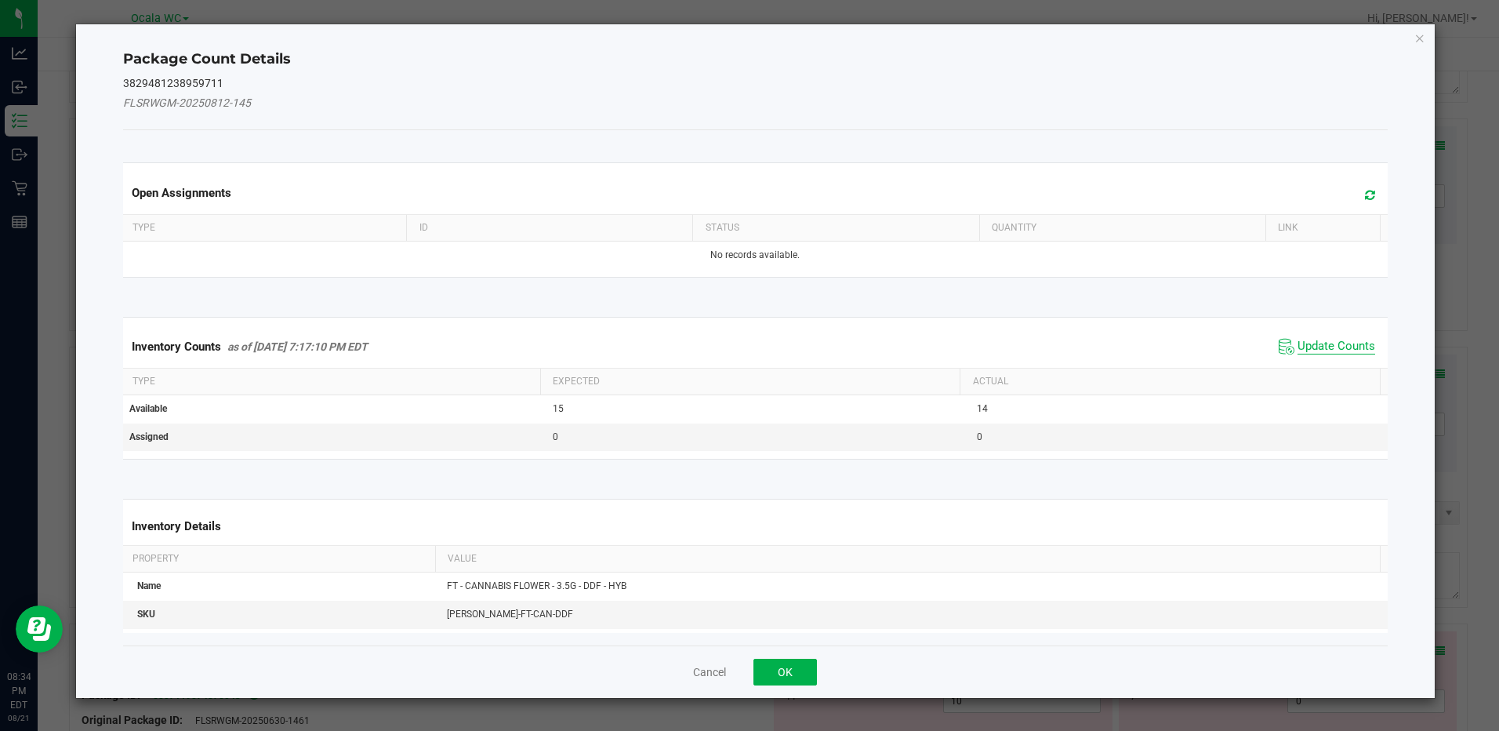
click at [1356, 343] on span "Update Counts" at bounding box center [1336, 347] width 78 height 16
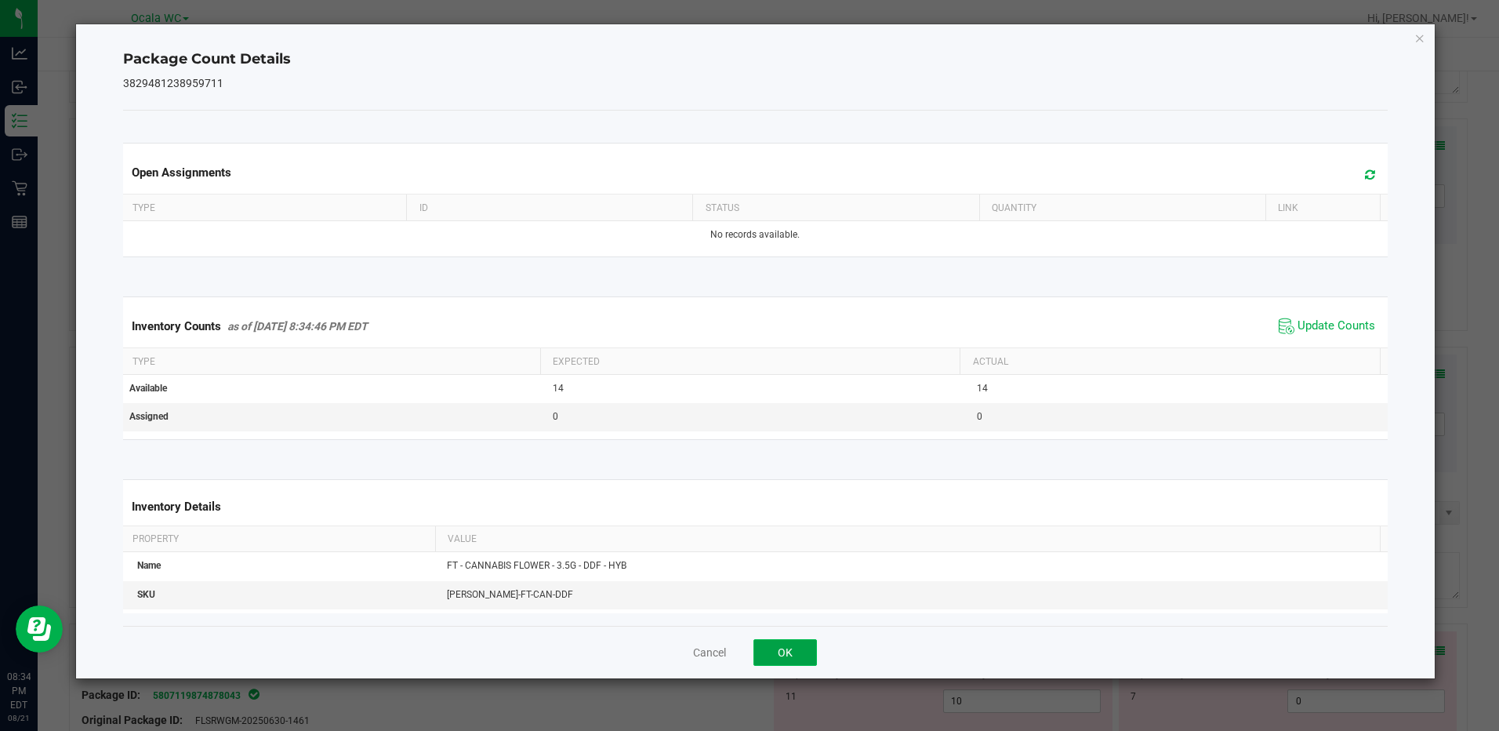
click at [796, 653] on button "OK" at bounding box center [784, 652] width 63 height 27
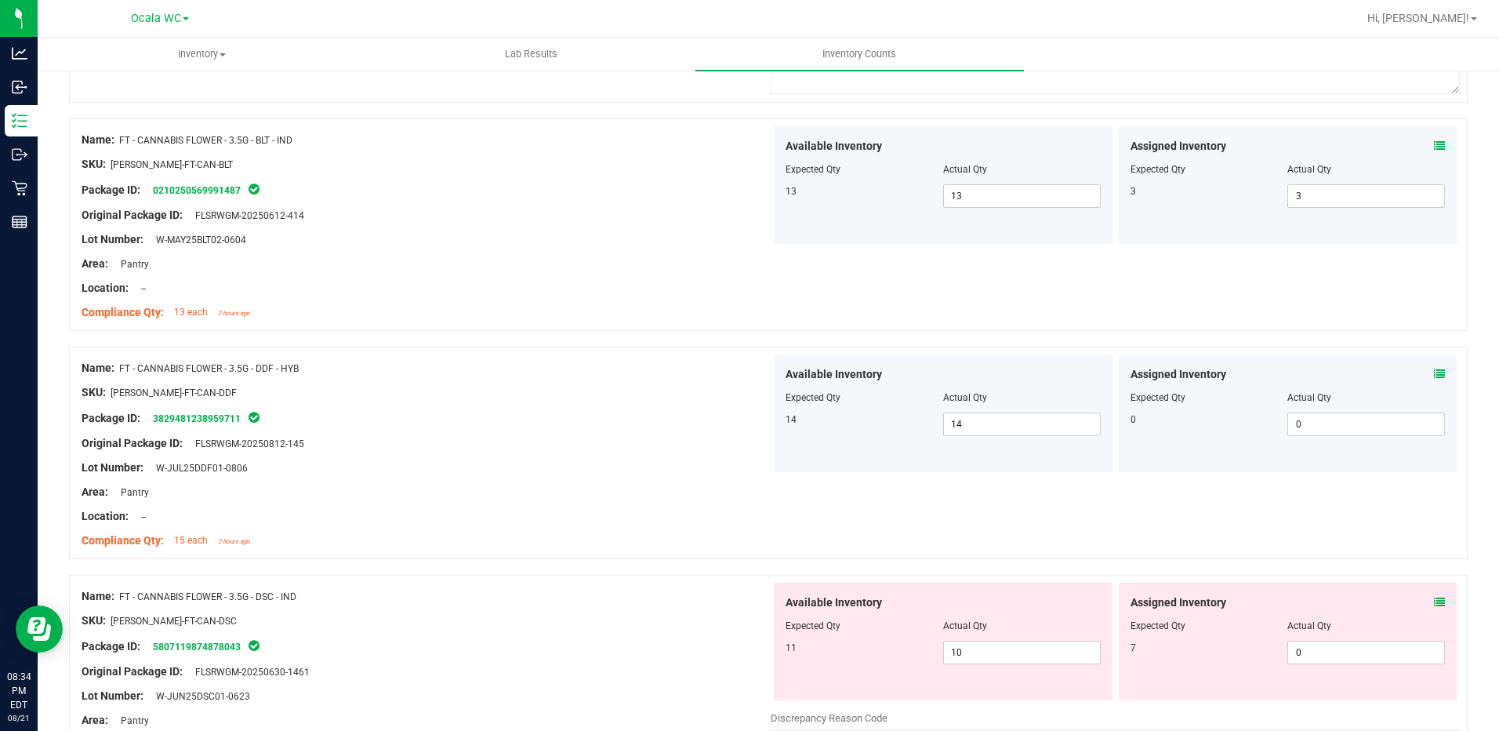
click at [702, 511] on div "Location: --" at bounding box center [426, 516] width 689 height 16
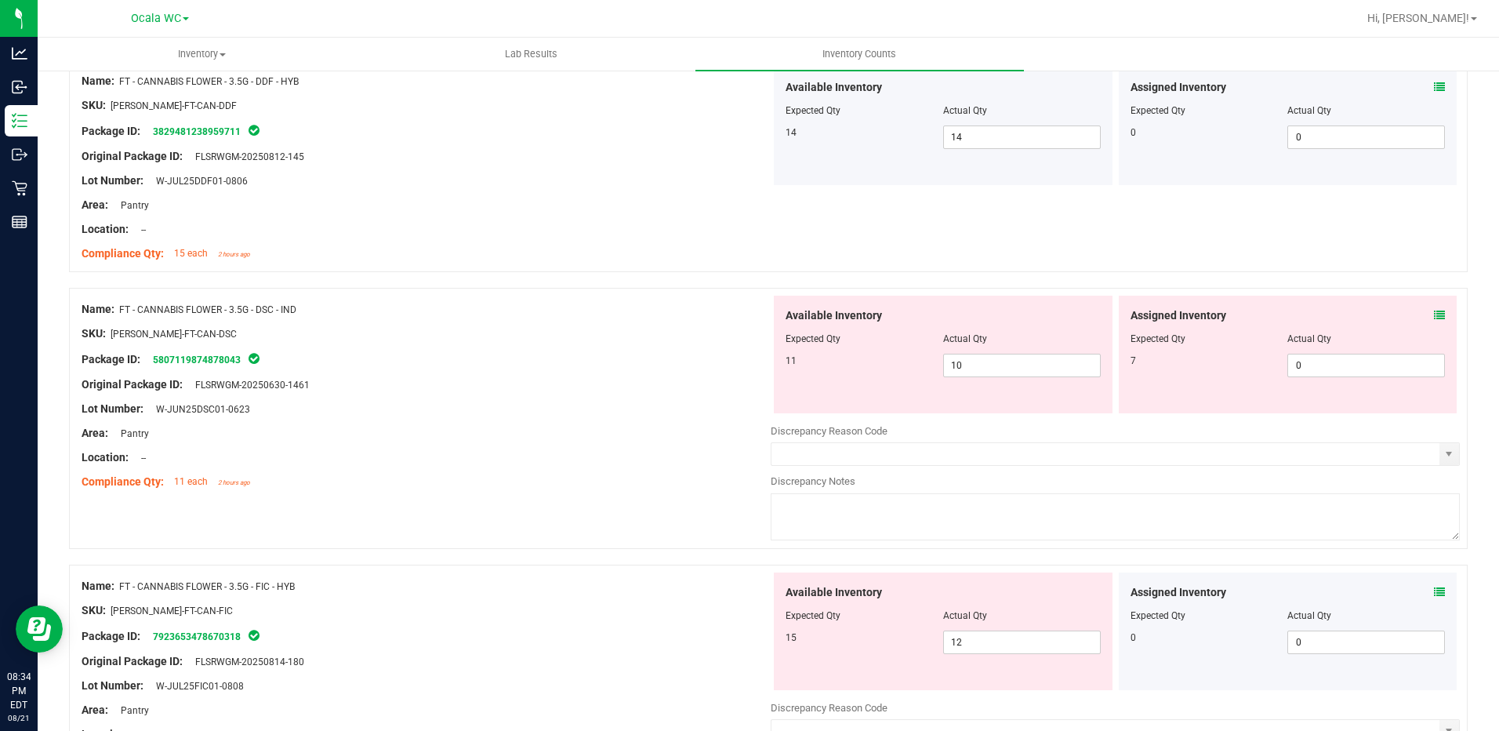
scroll to position [1411, 0]
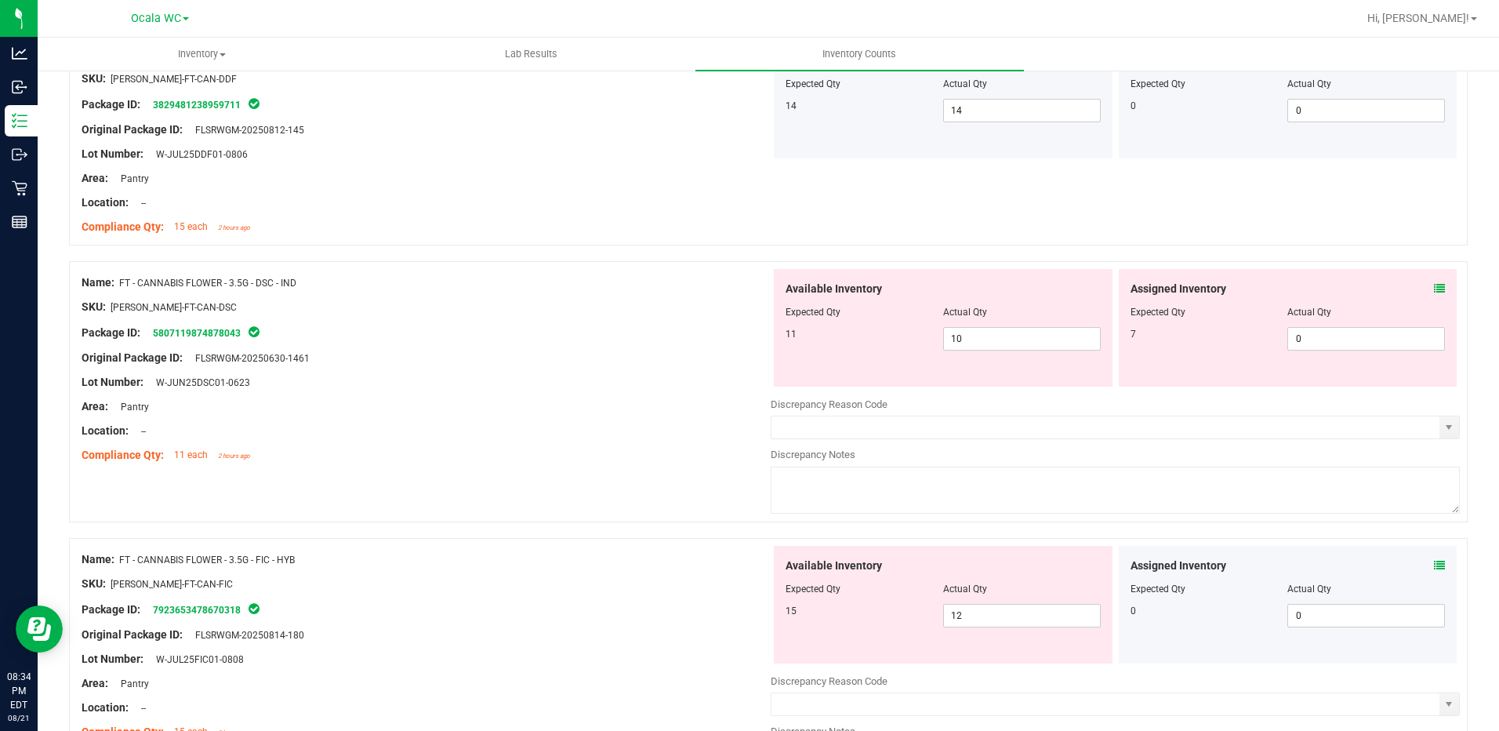
click at [1434, 285] on icon at bounding box center [1439, 288] width 11 height 11
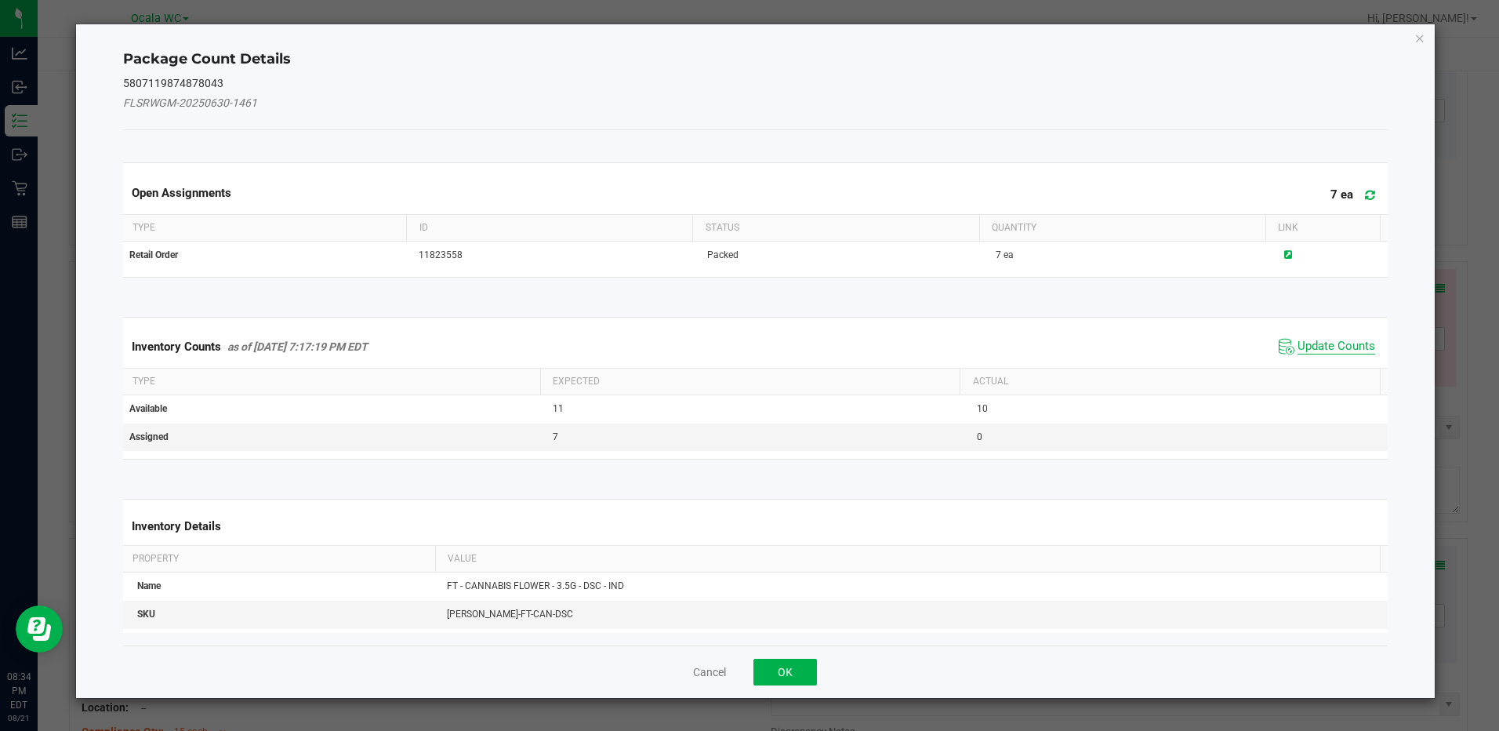
click at [1326, 340] on span "Update Counts" at bounding box center [1336, 347] width 78 height 16
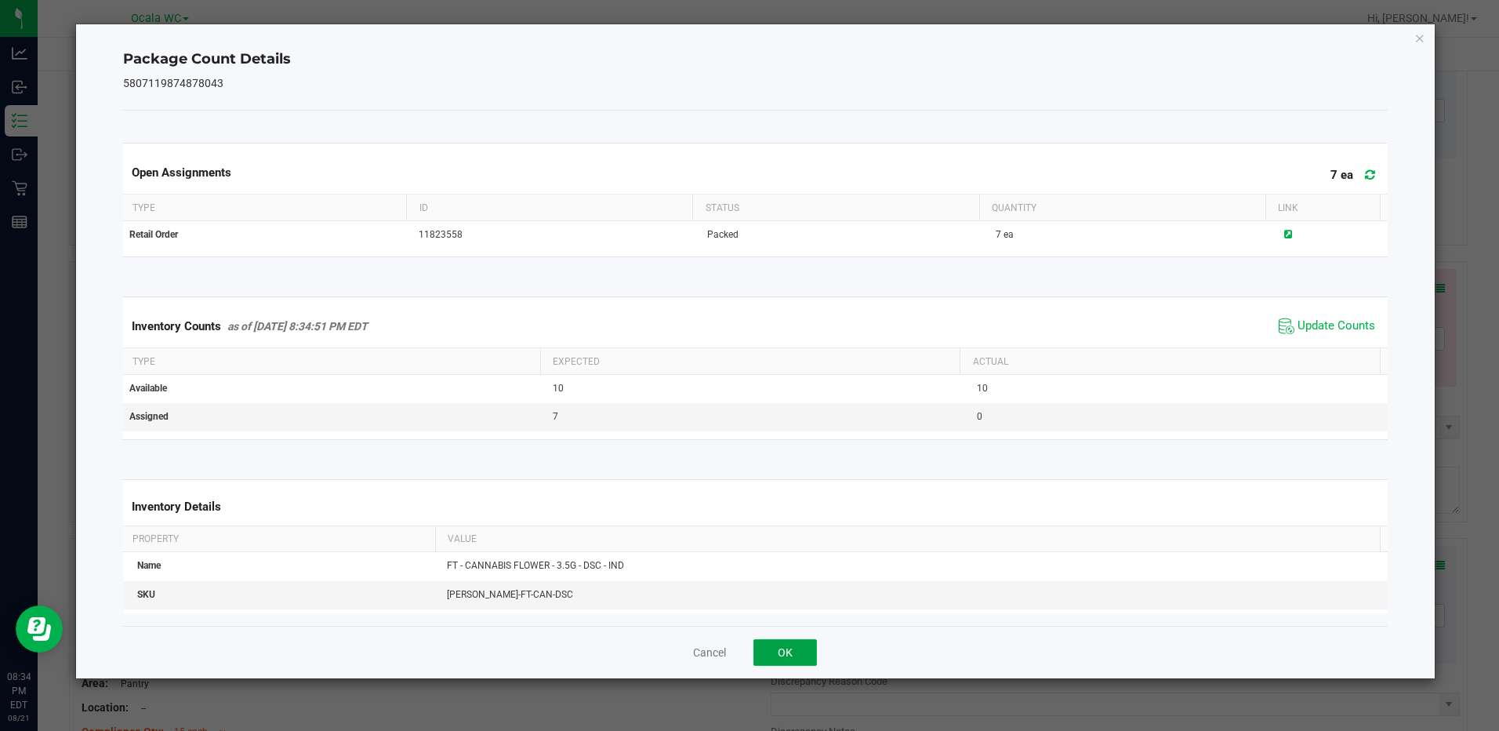
drag, startPoint x: 810, startPoint y: 649, endPoint x: 885, endPoint y: 590, distance: 96.0
click at [811, 647] on button "OK" at bounding box center [784, 652] width 63 height 27
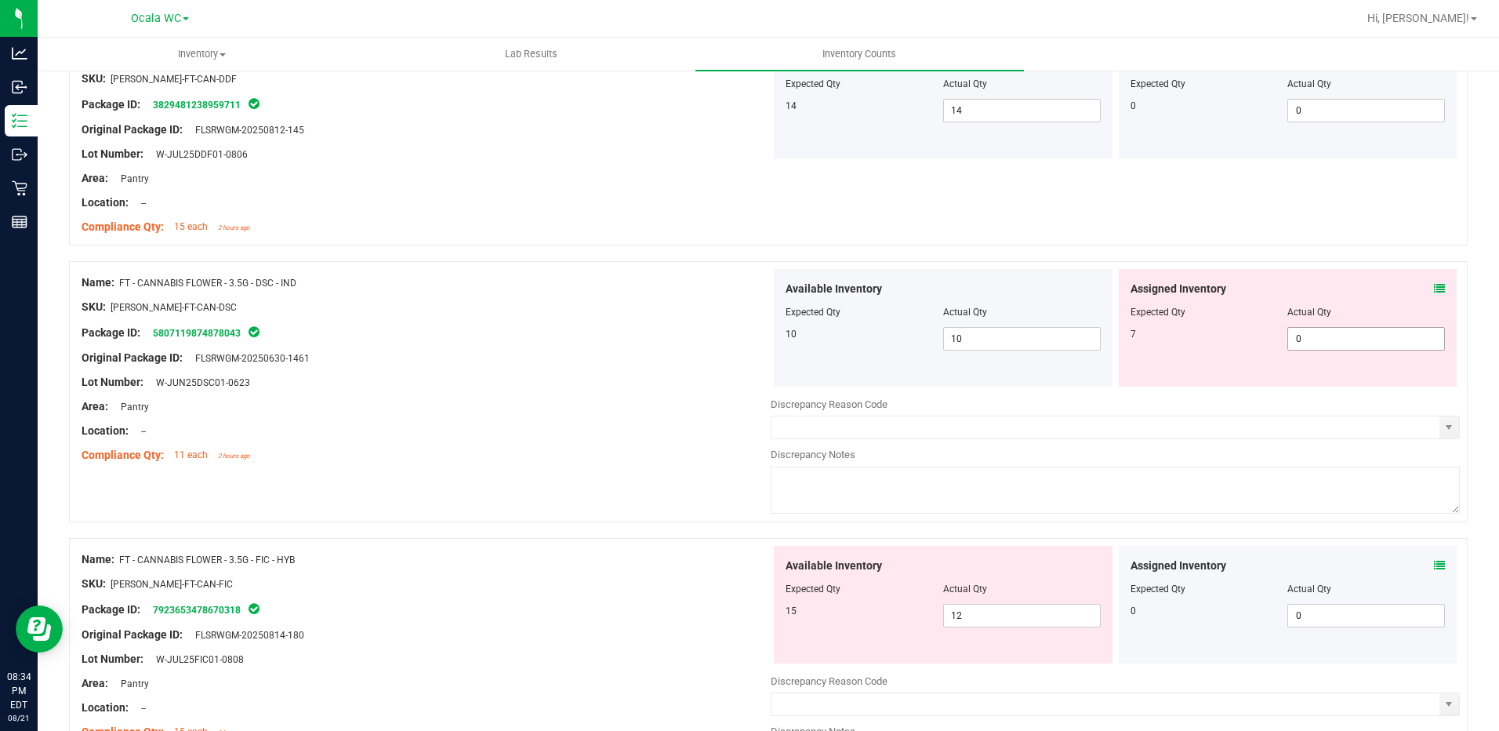
click at [1325, 335] on span "0 0" at bounding box center [1366, 339] width 158 height 24
type input "07"
type input "7"
click at [703, 363] on div "Original Package ID: FLSRWGM-20250630-1461" at bounding box center [426, 358] width 689 height 16
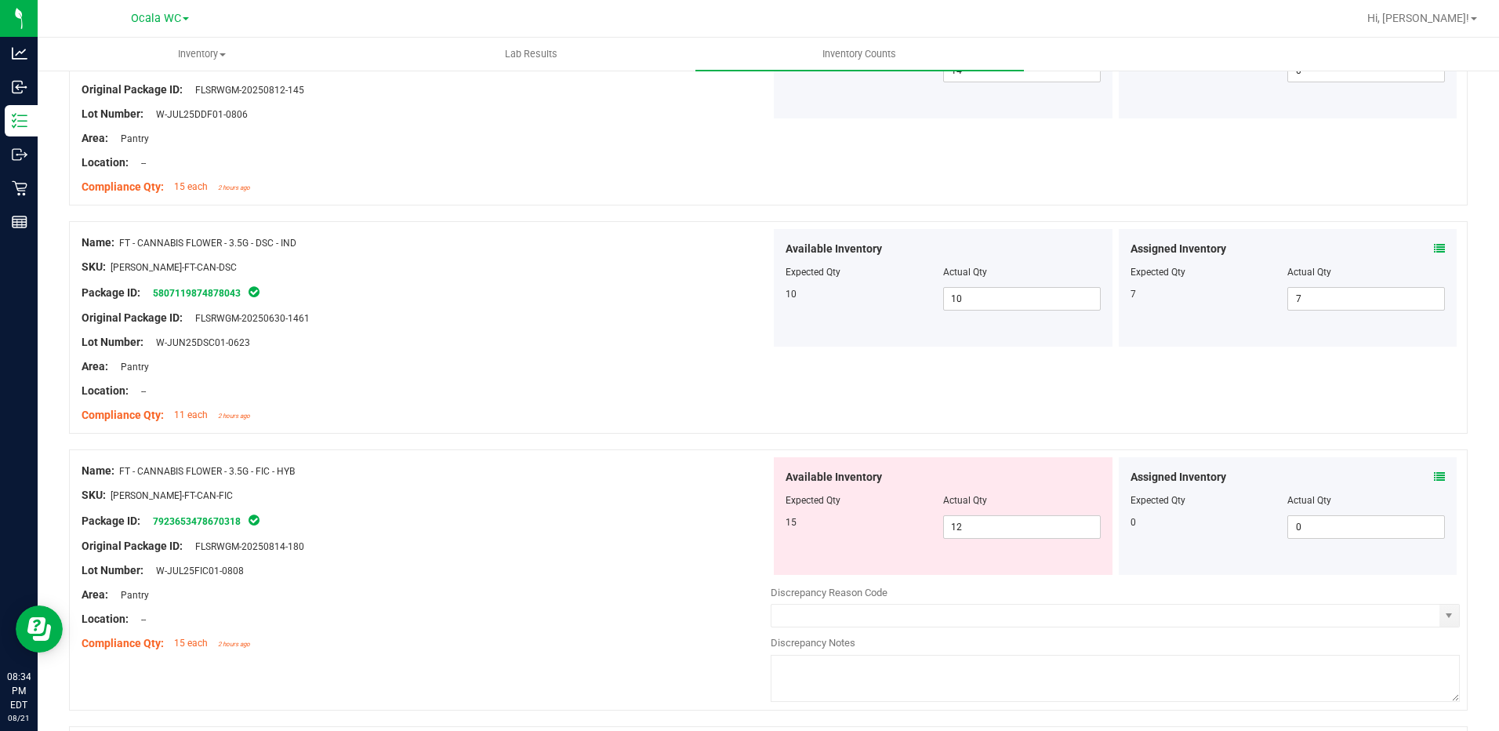
scroll to position [1489, 0]
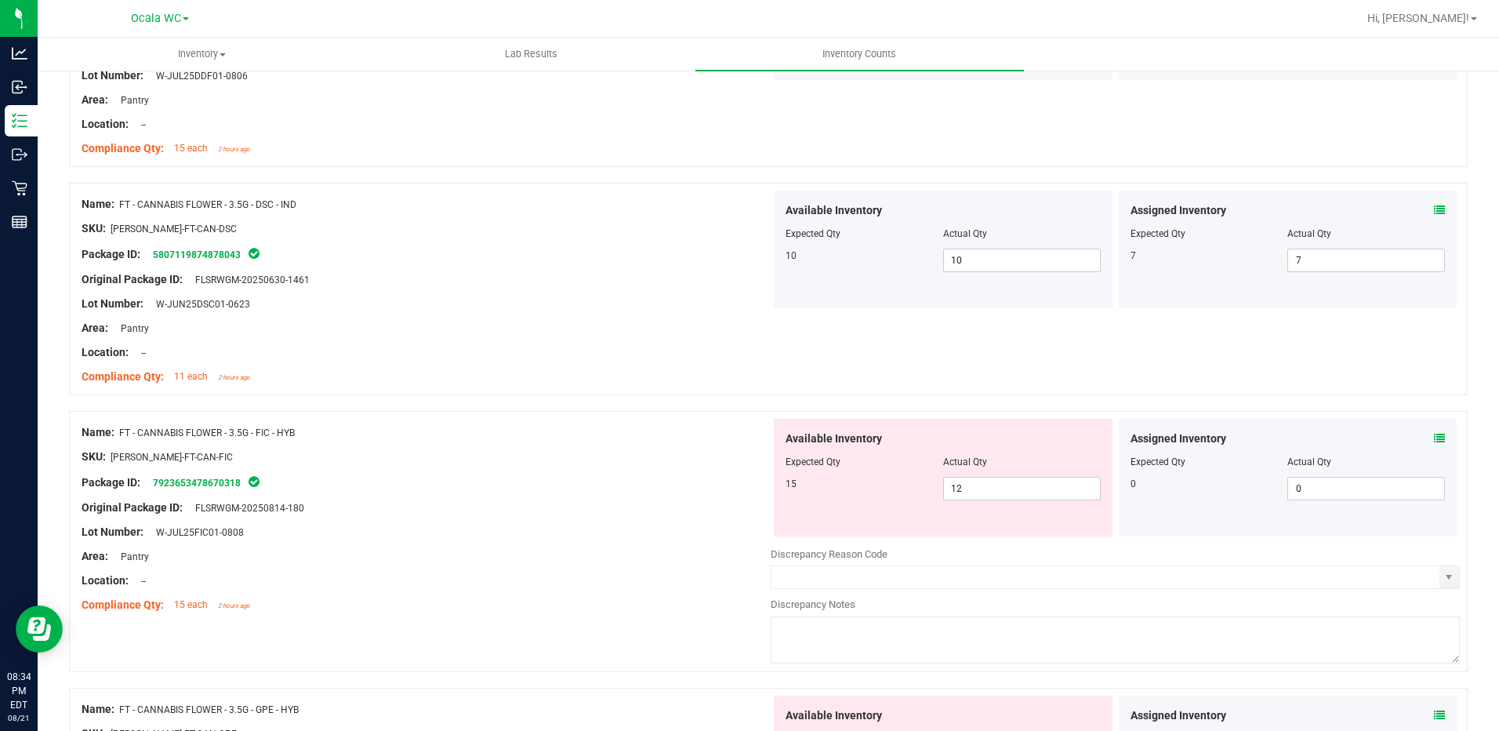
click at [1434, 437] on icon at bounding box center [1439, 438] width 11 height 11
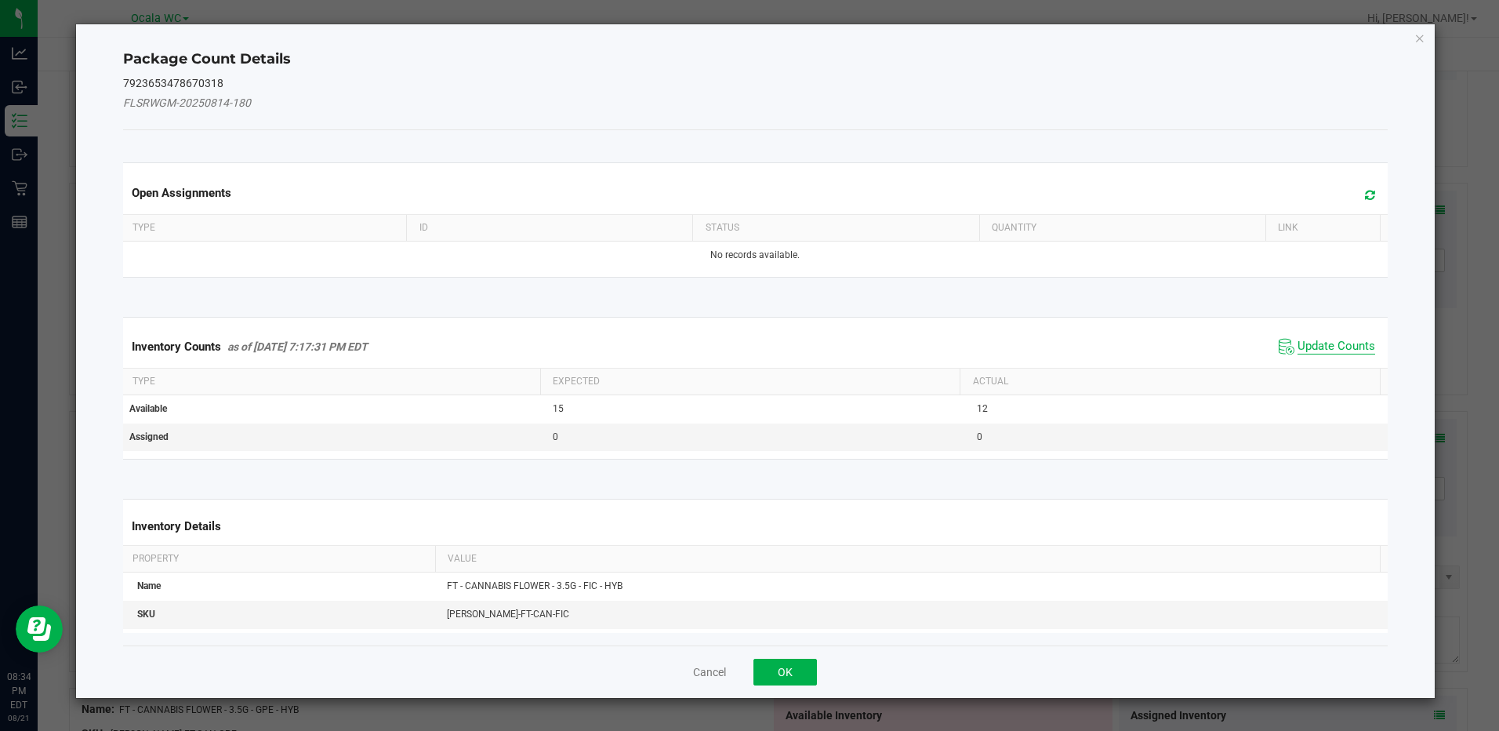
click at [1348, 346] on span "Update Counts" at bounding box center [1336, 347] width 78 height 16
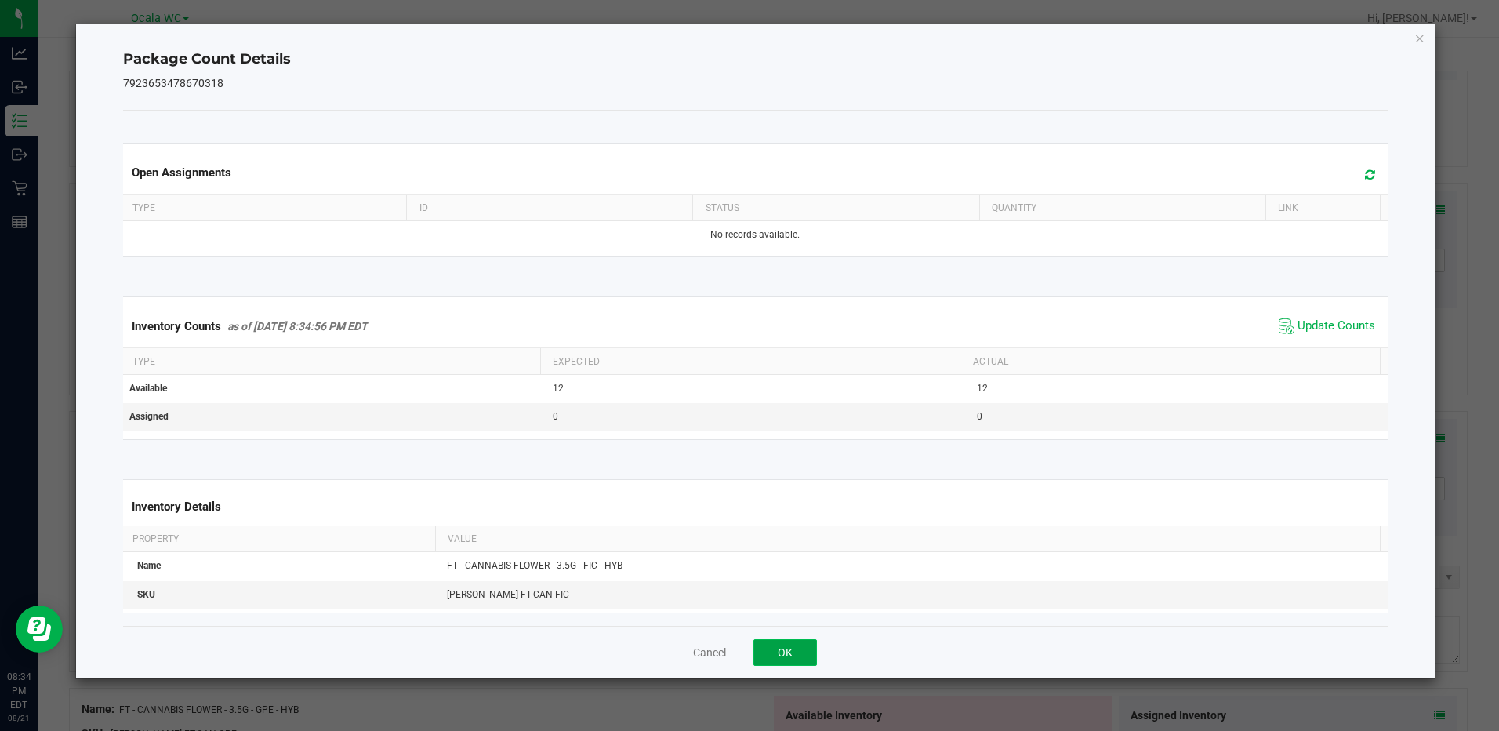
click at [804, 655] on button "OK" at bounding box center [784, 652] width 63 height 27
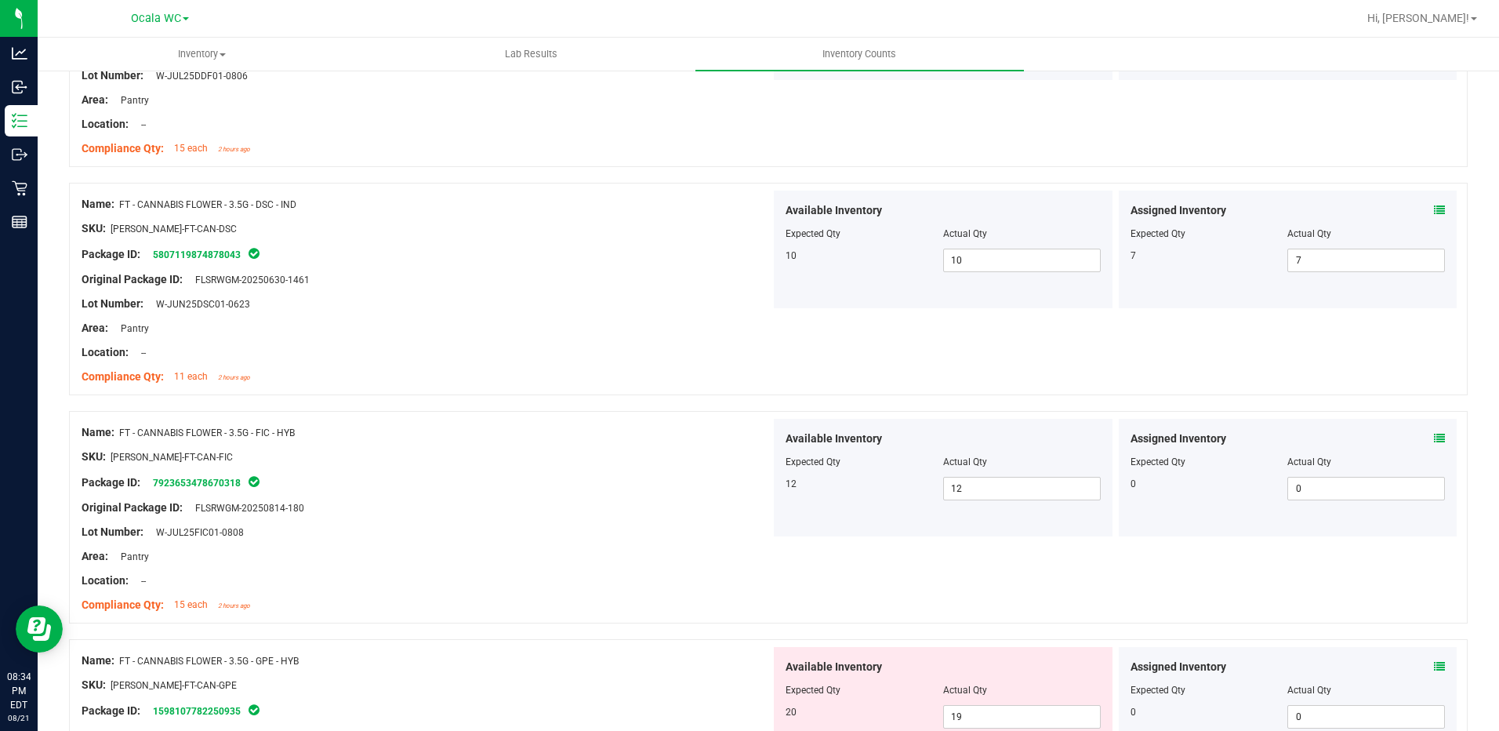
click at [669, 587] on div "Location: --" at bounding box center [426, 580] width 689 height 16
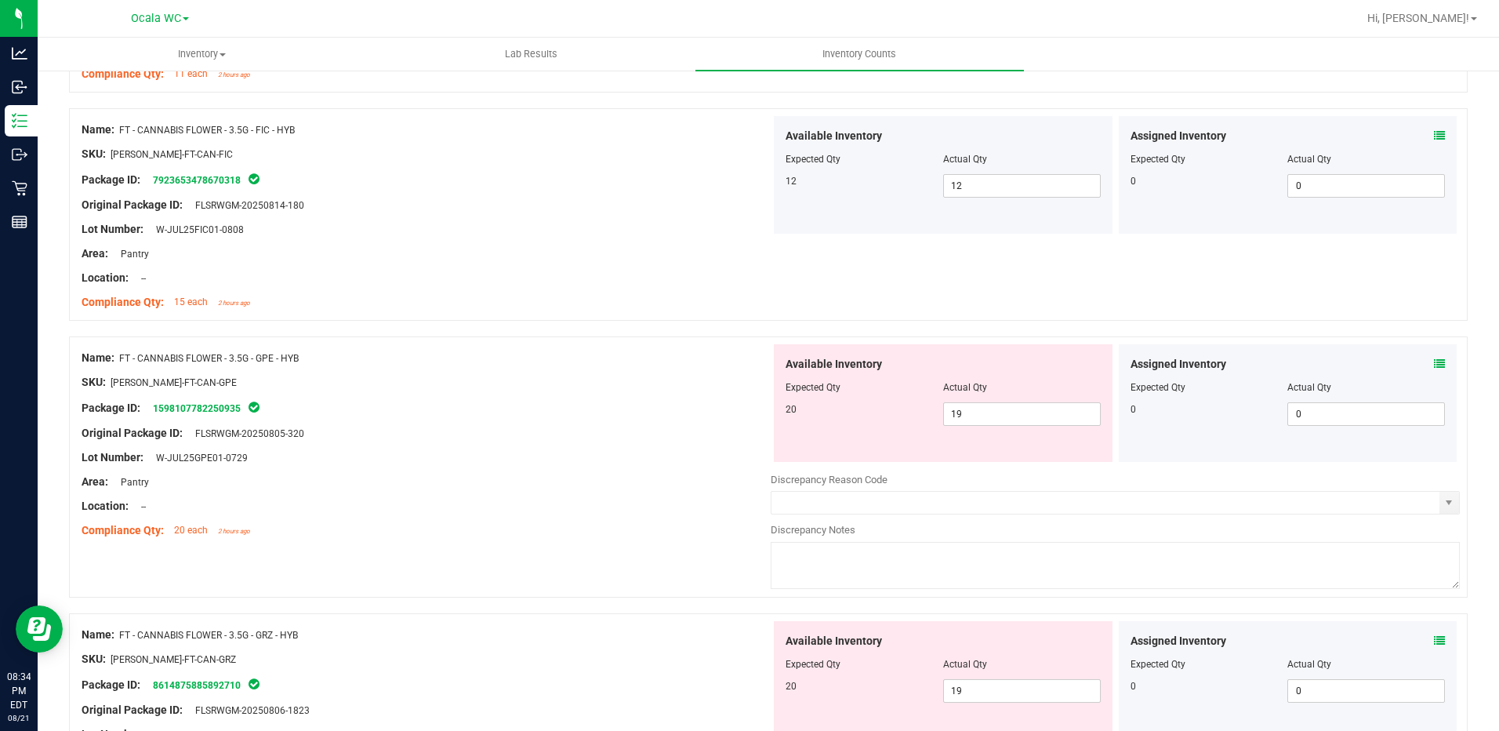
scroll to position [1803, 0]
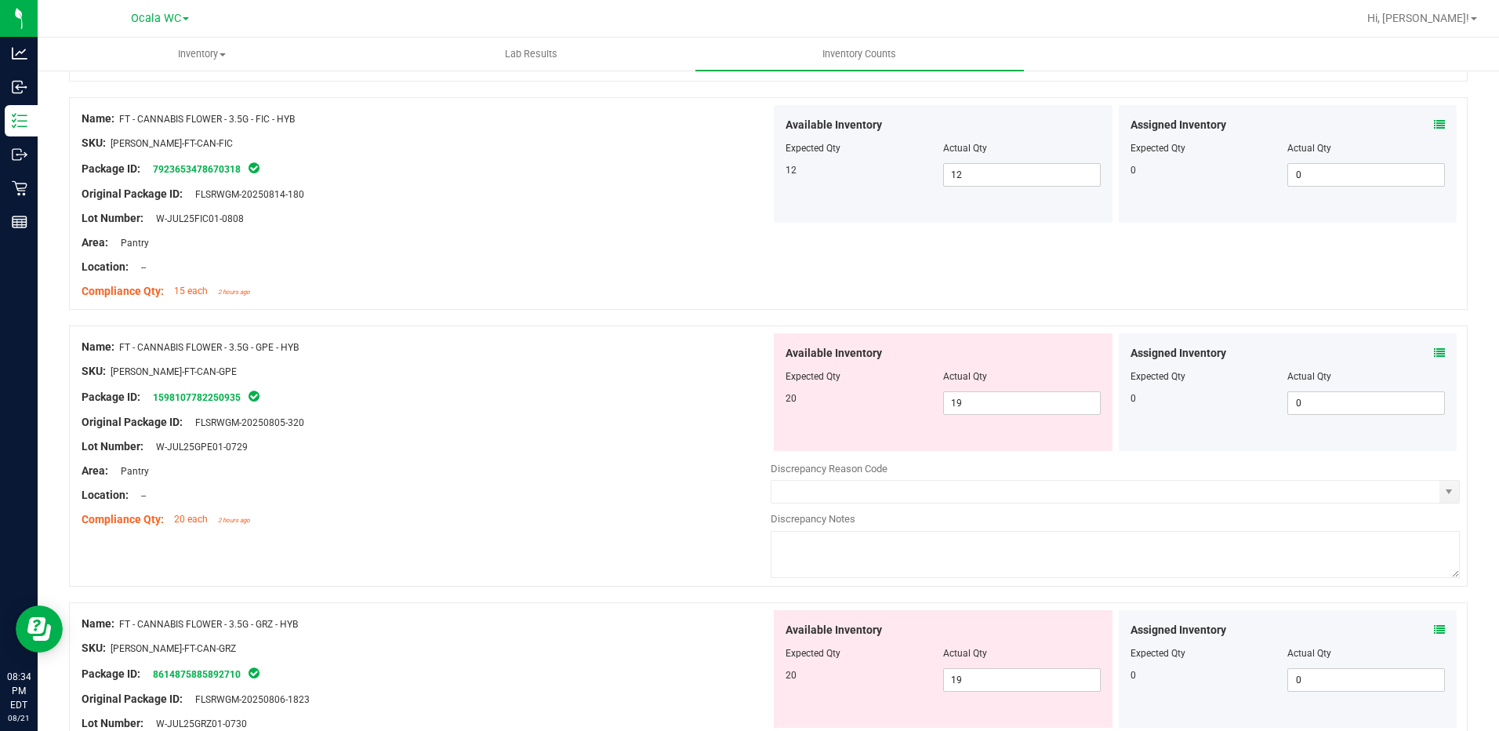
click at [660, 528] on div "Name: FT - CANNABIS FLOWER - 3.5G - GPE - HYB SKU: [PERSON_NAME]-FT-CAN-GPE Pac…" at bounding box center [426, 433] width 689 height 200
click at [1434, 350] on icon at bounding box center [1439, 352] width 11 height 11
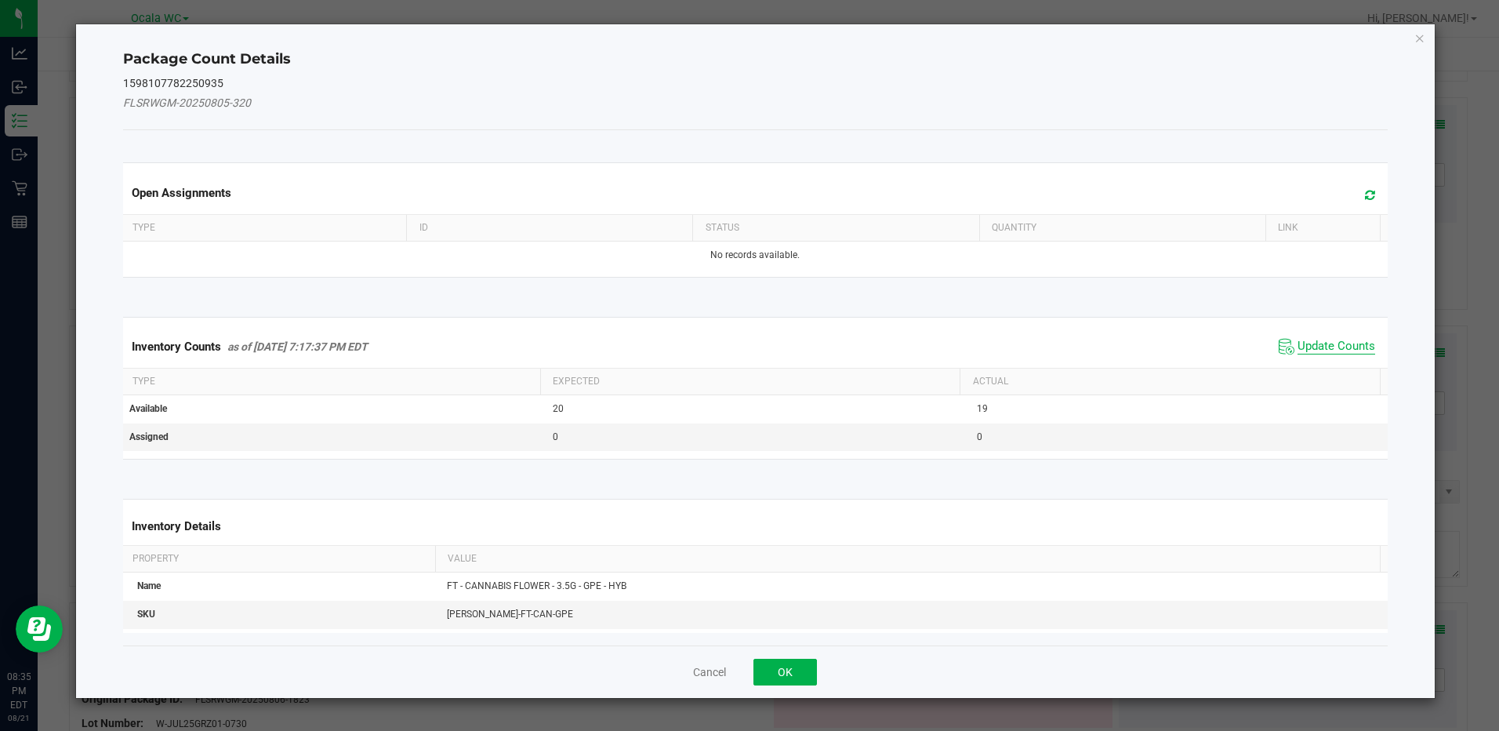
click at [1334, 339] on span "Update Counts" at bounding box center [1336, 347] width 78 height 16
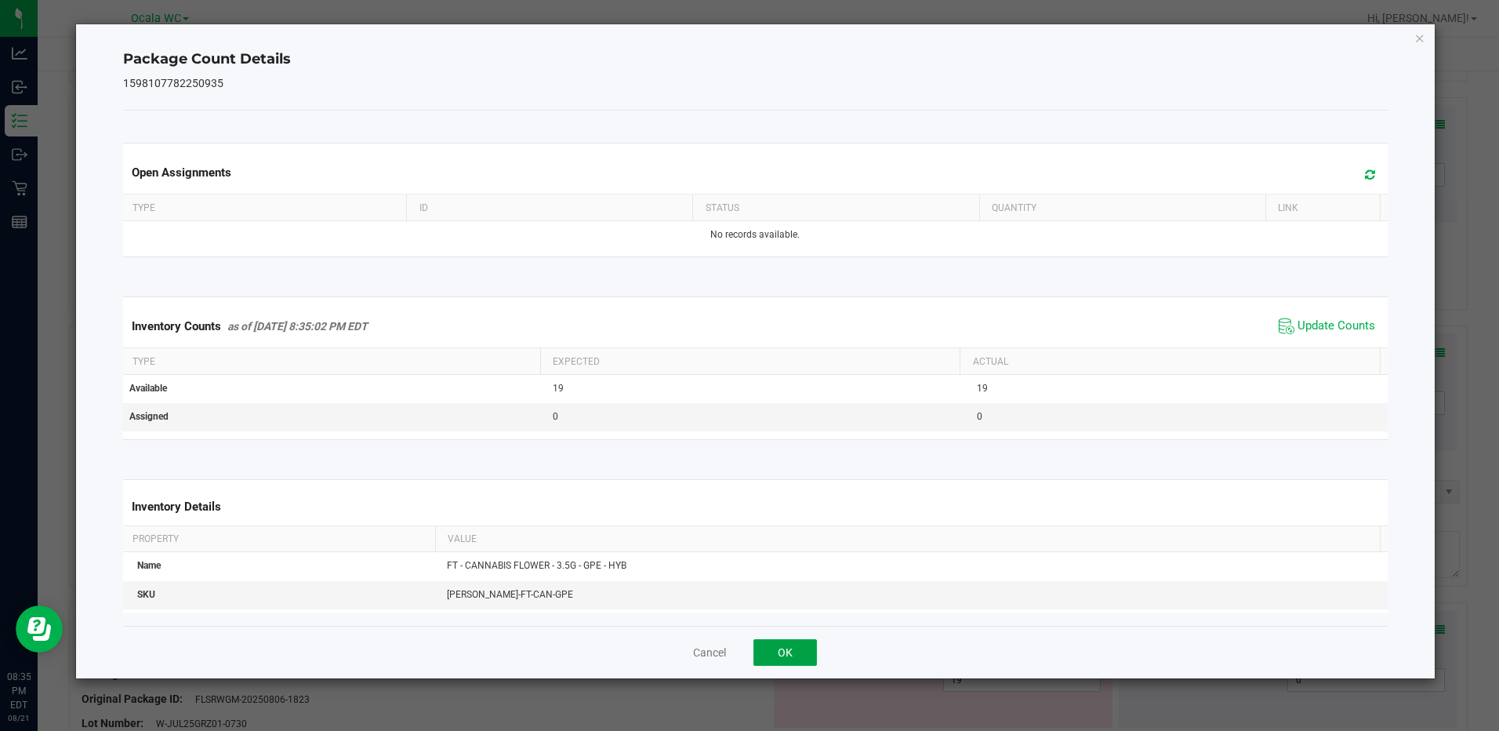
click at [810, 646] on button "OK" at bounding box center [784, 652] width 63 height 27
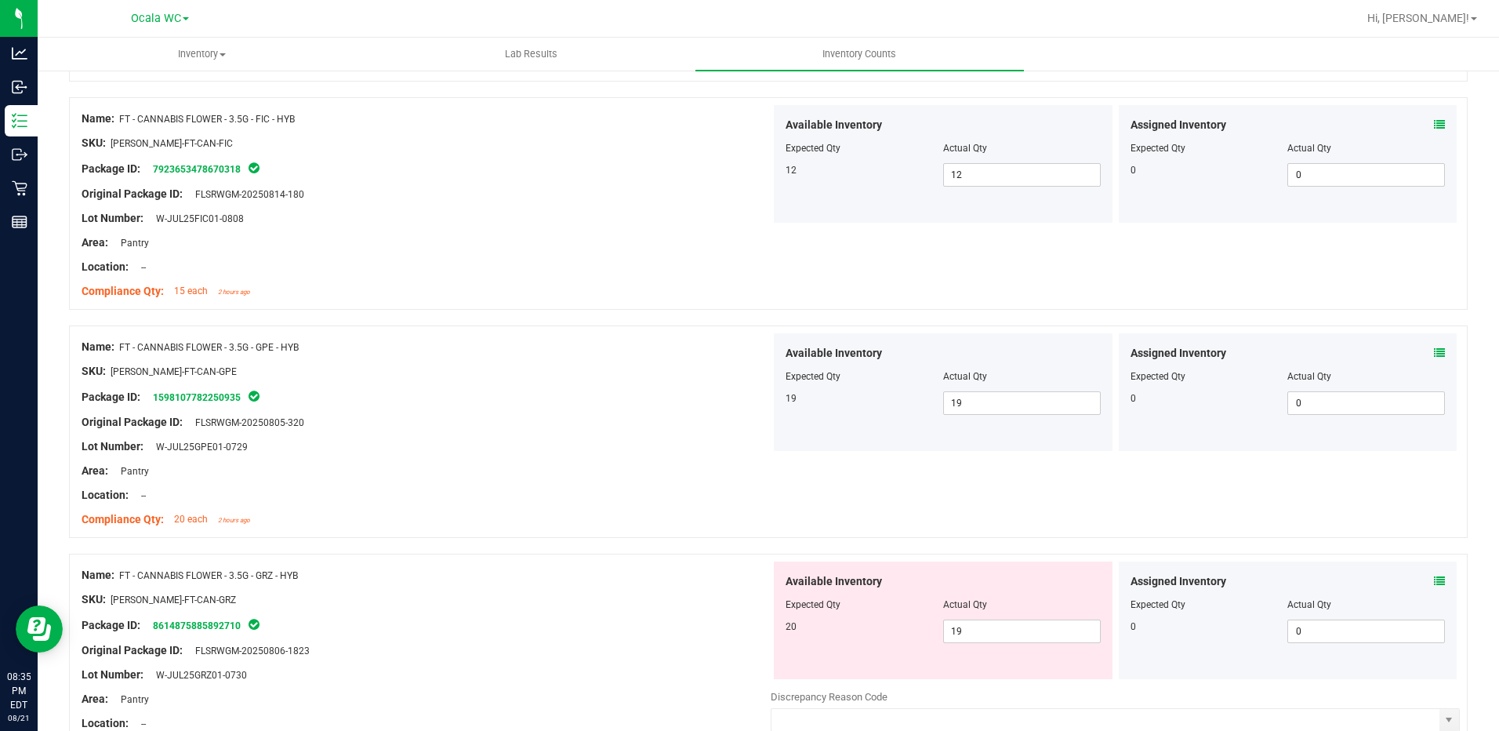
click at [702, 576] on div "Name: FT - CANNABIS FLOWER - 3.5G - GRZ - HYB" at bounding box center [426, 575] width 689 height 16
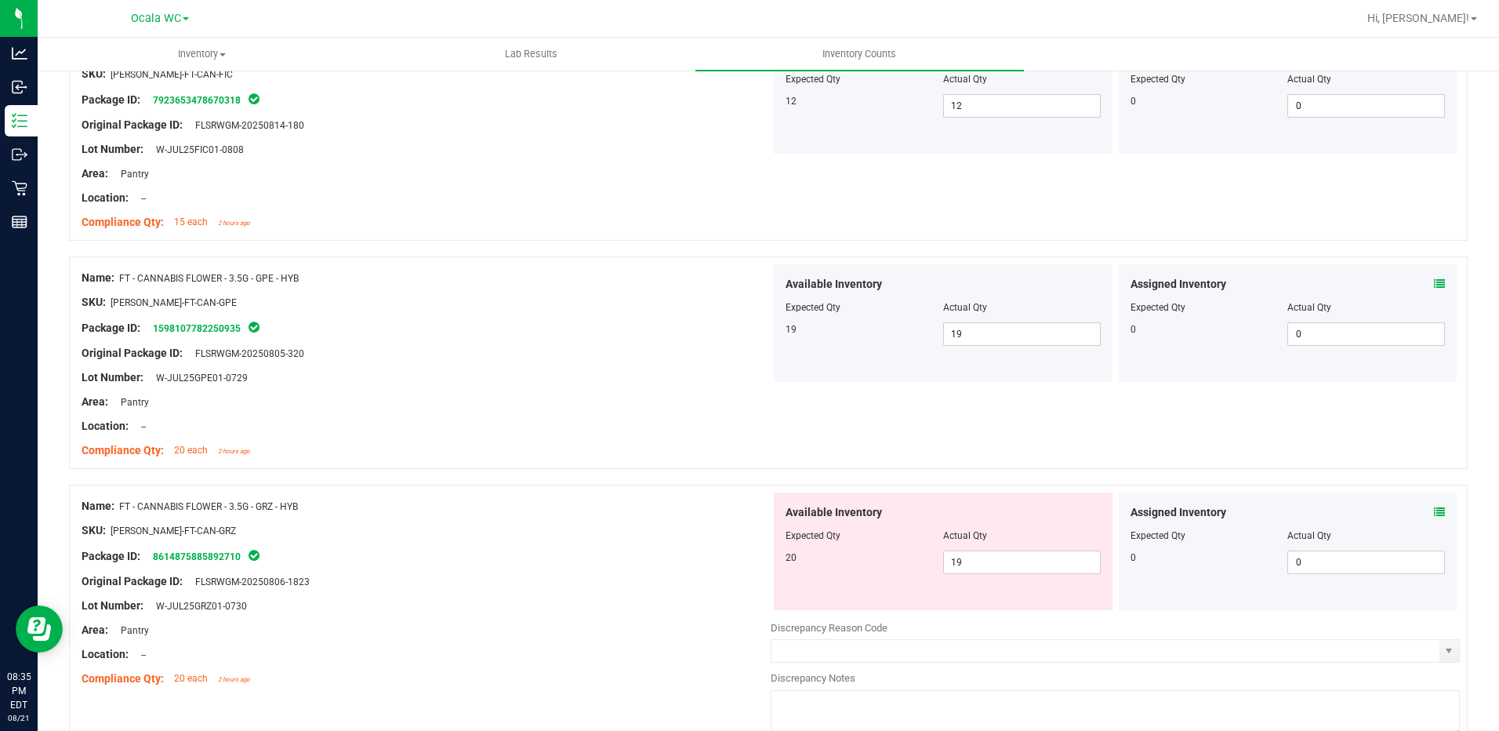
scroll to position [2038, 0]
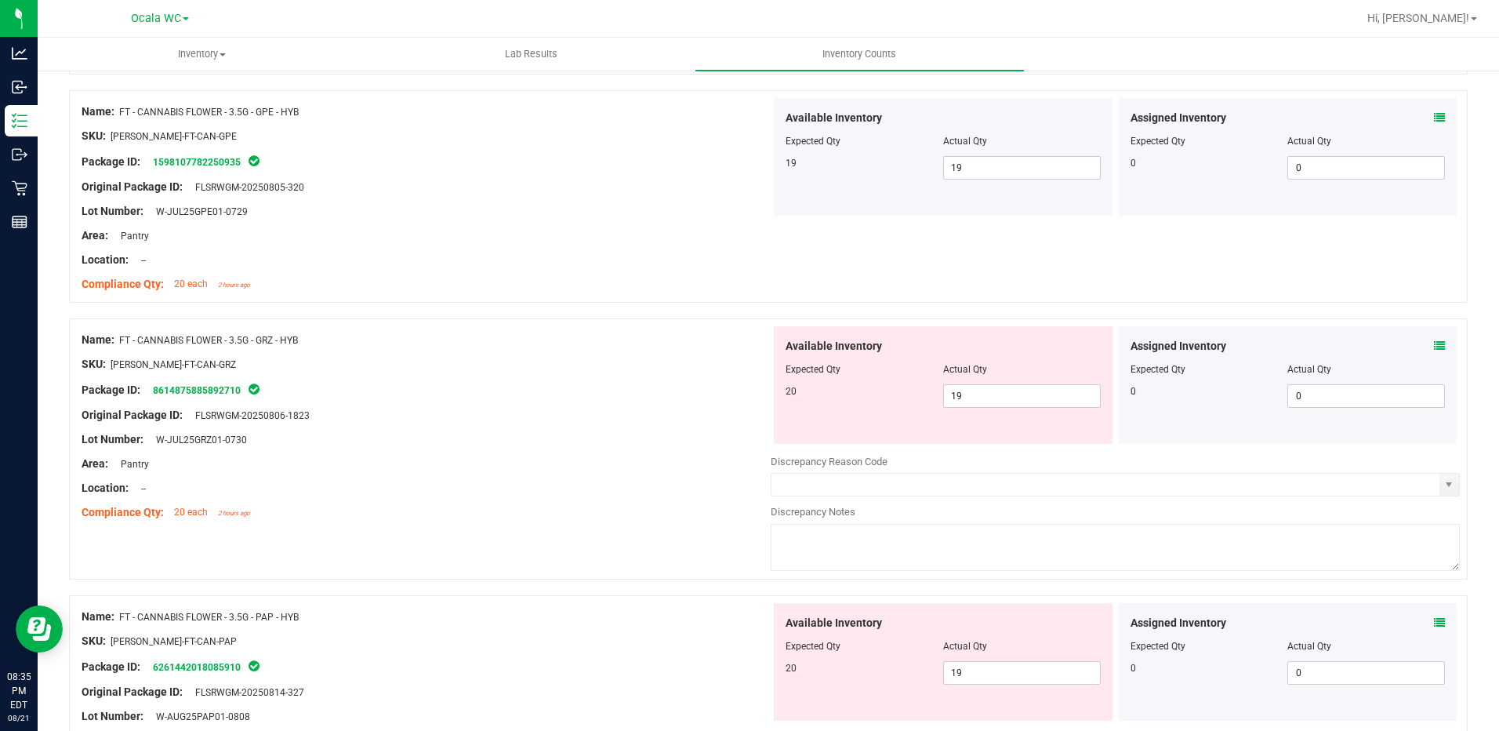
click at [1434, 343] on icon at bounding box center [1439, 345] width 11 height 11
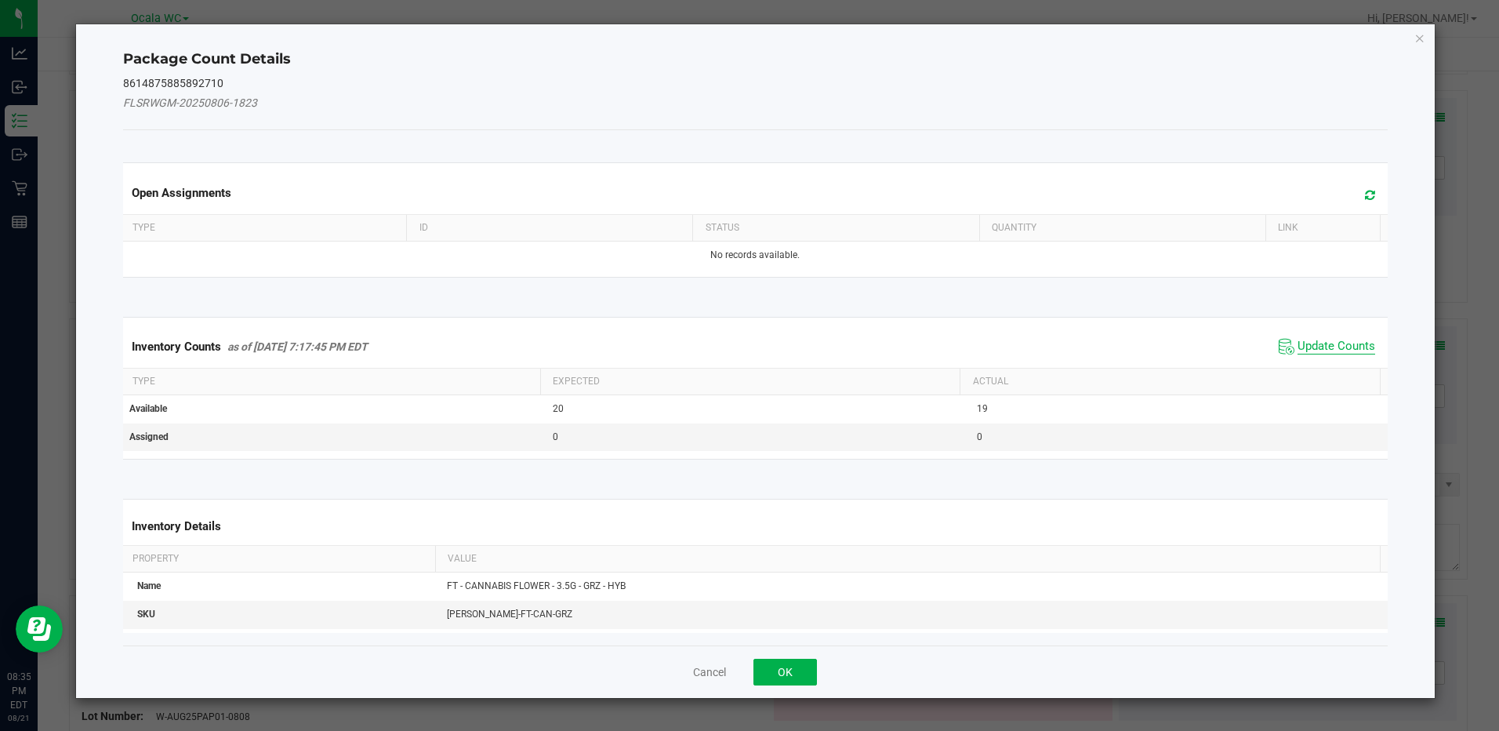
click at [1337, 347] on span "Update Counts" at bounding box center [1336, 347] width 78 height 16
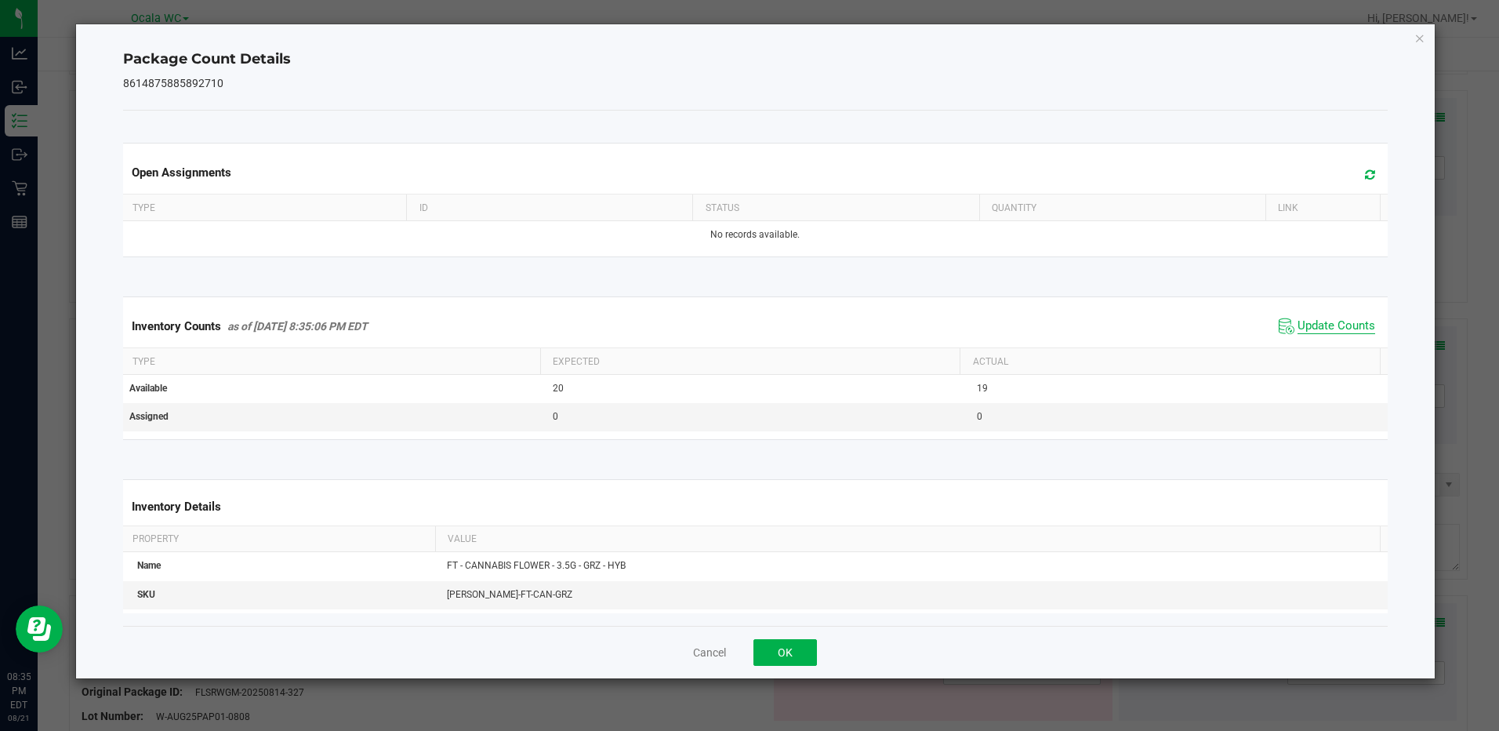
click at [1301, 328] on span "Update Counts" at bounding box center [1336, 326] width 78 height 16
click at [808, 653] on button "OK" at bounding box center [784, 652] width 63 height 27
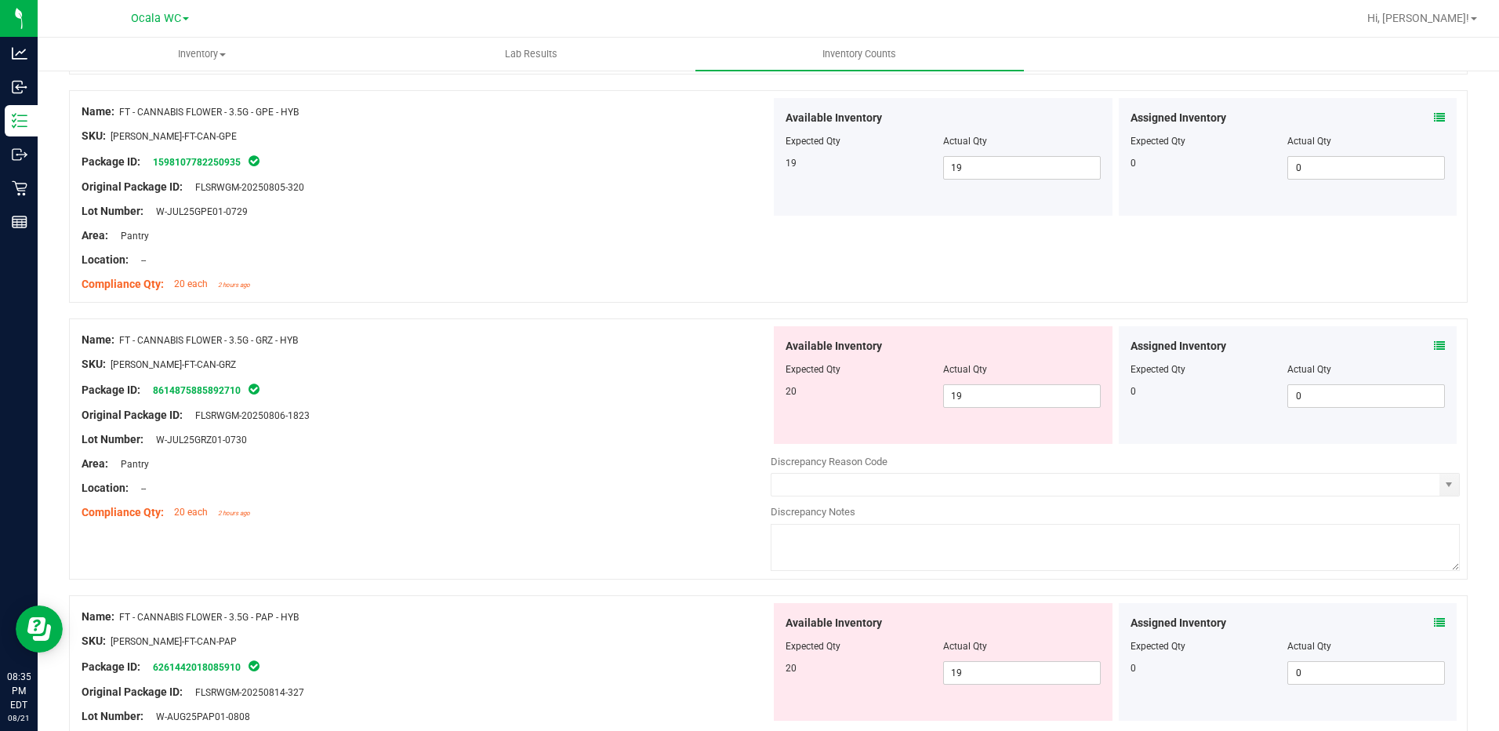
click at [625, 458] on div "Area: Pantry" at bounding box center [426, 463] width 689 height 16
click at [1044, 393] on span "19 19" at bounding box center [1022, 396] width 158 height 24
click at [1044, 393] on input "19" at bounding box center [1022, 396] width 156 height 22
type input "20"
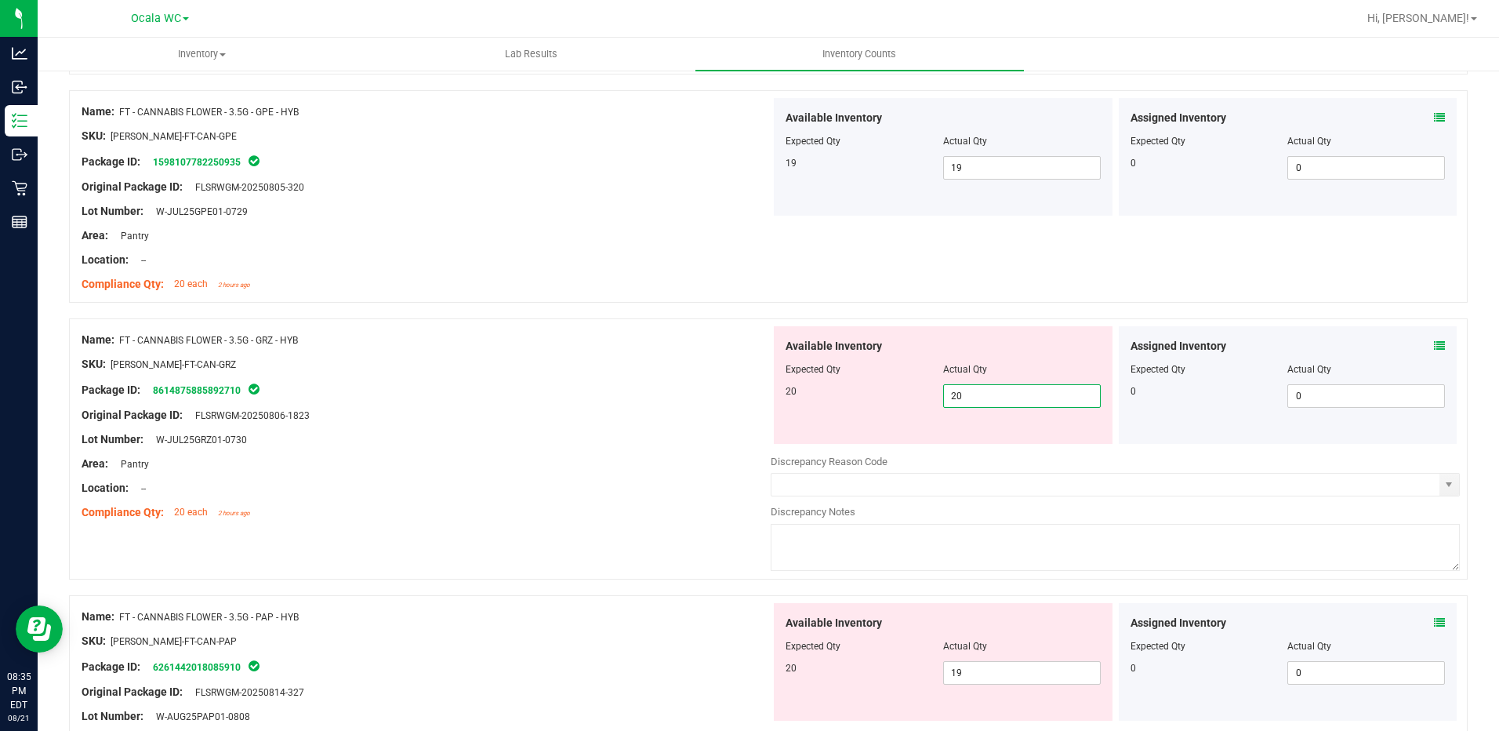
click at [706, 492] on div "Location: --" at bounding box center [426, 488] width 689 height 16
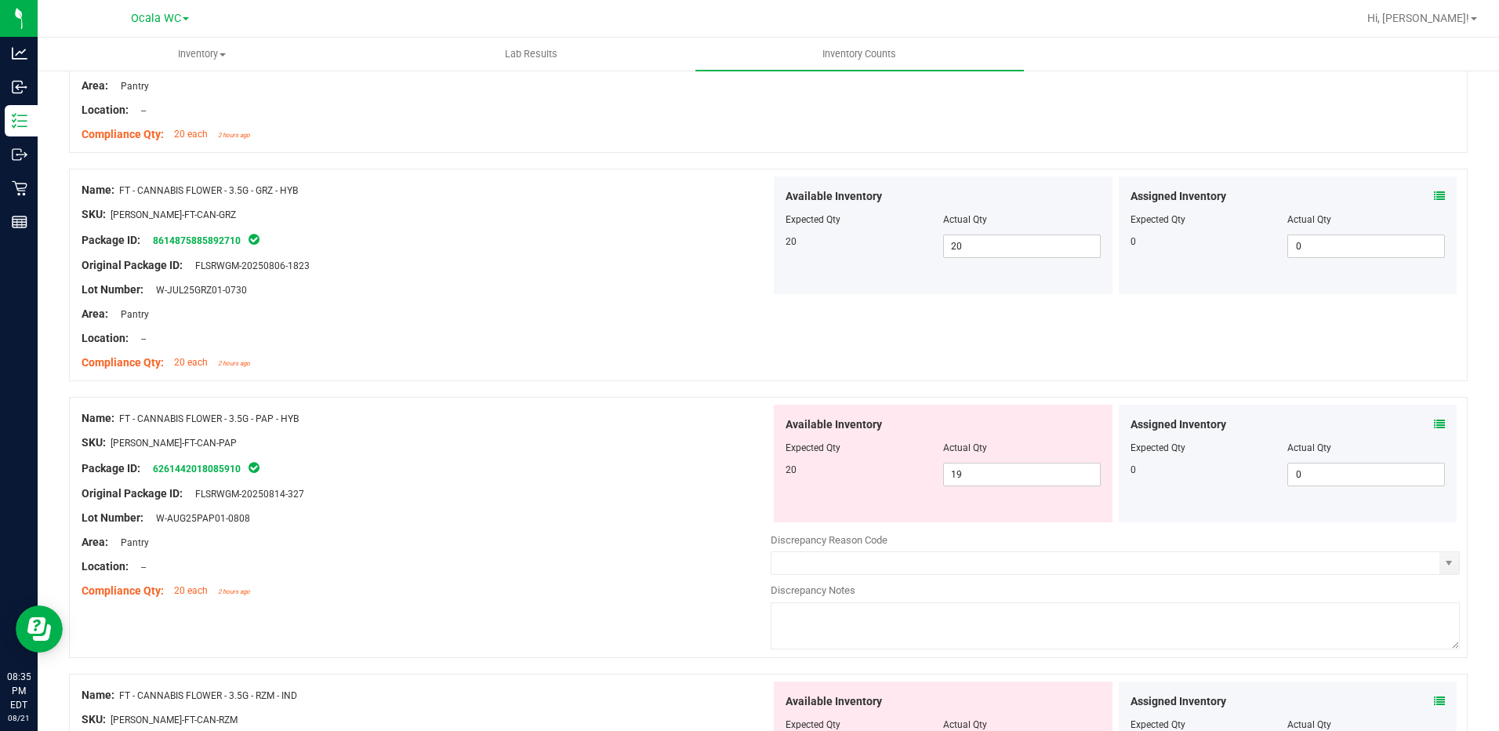
scroll to position [2195, 0]
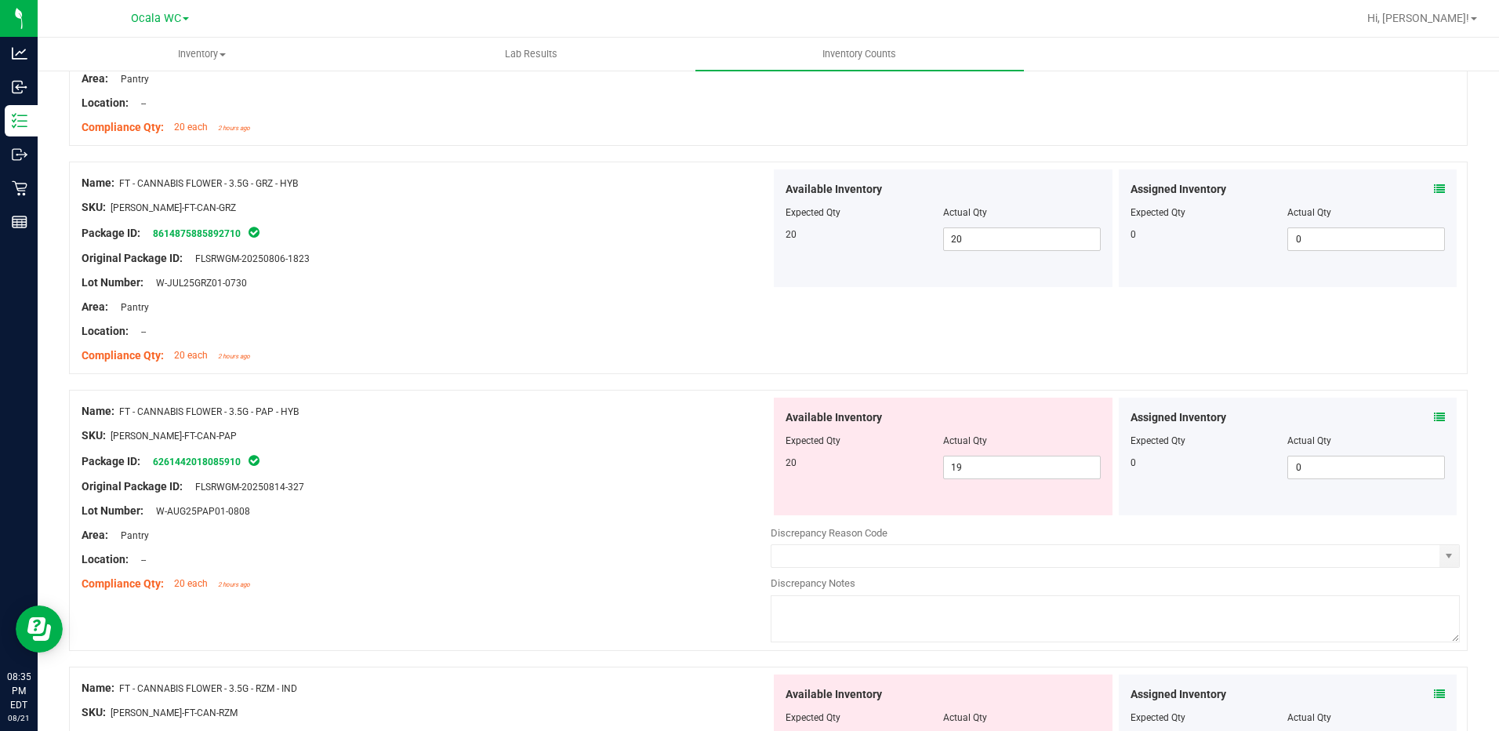
click at [1434, 417] on icon at bounding box center [1439, 417] width 11 height 11
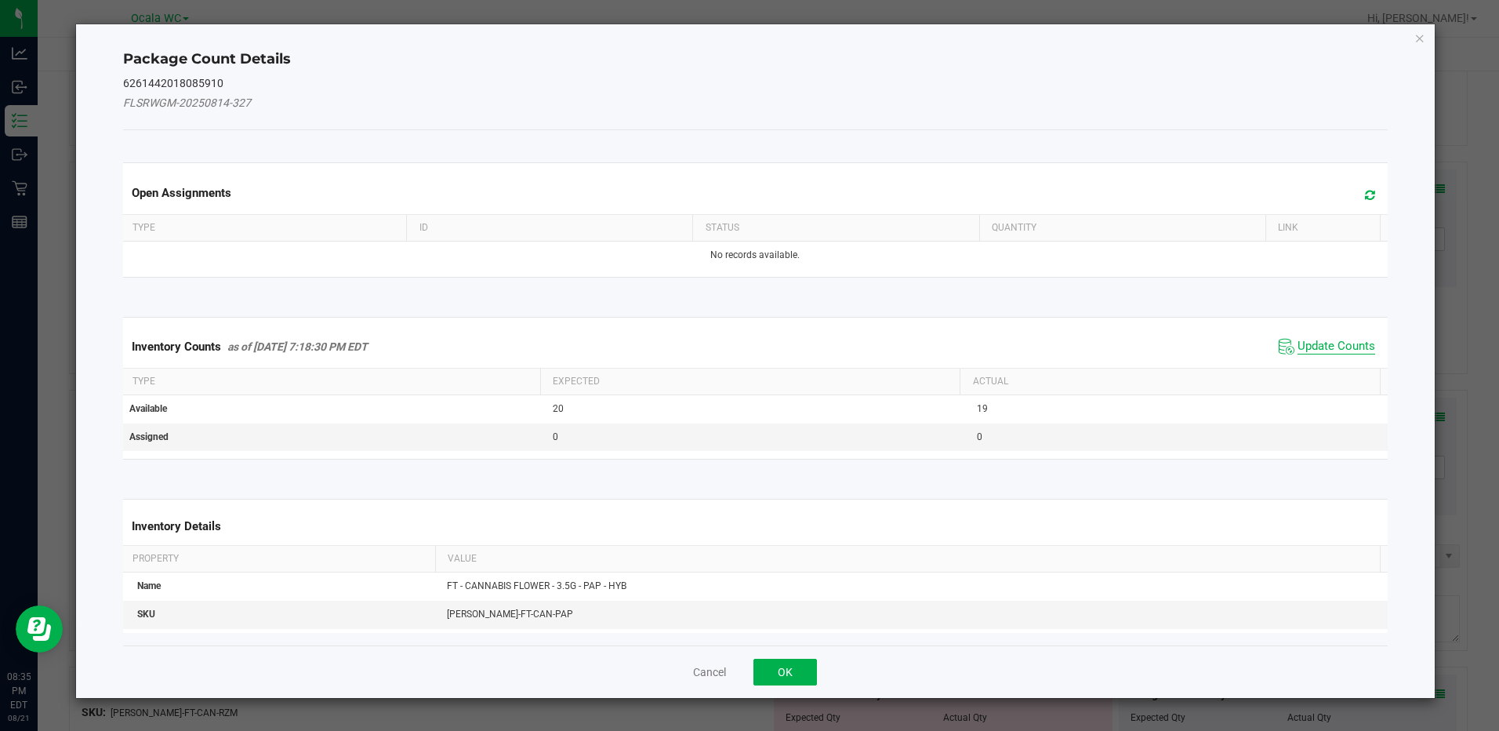
click at [1349, 348] on span "Update Counts" at bounding box center [1336, 347] width 78 height 16
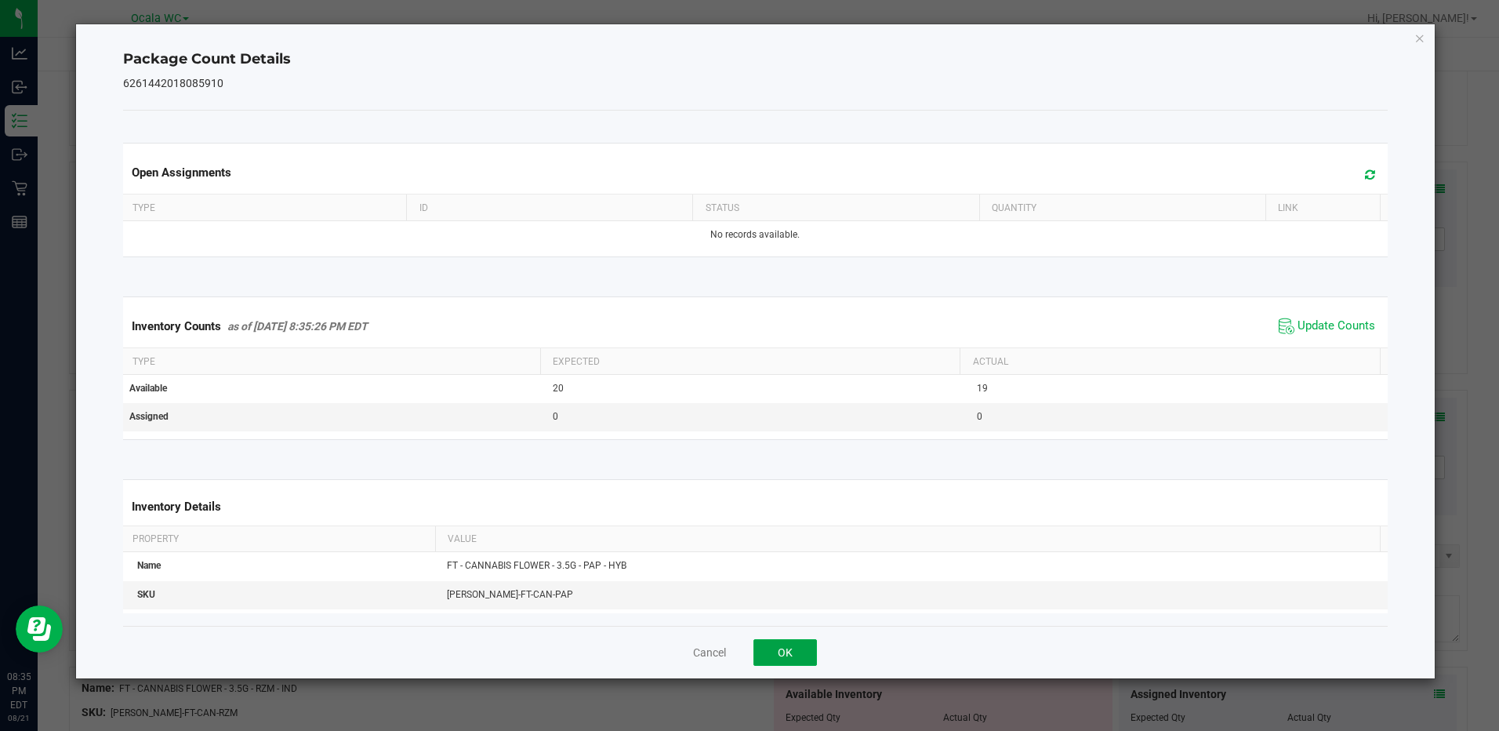
click at [779, 648] on button "OK" at bounding box center [784, 652] width 63 height 27
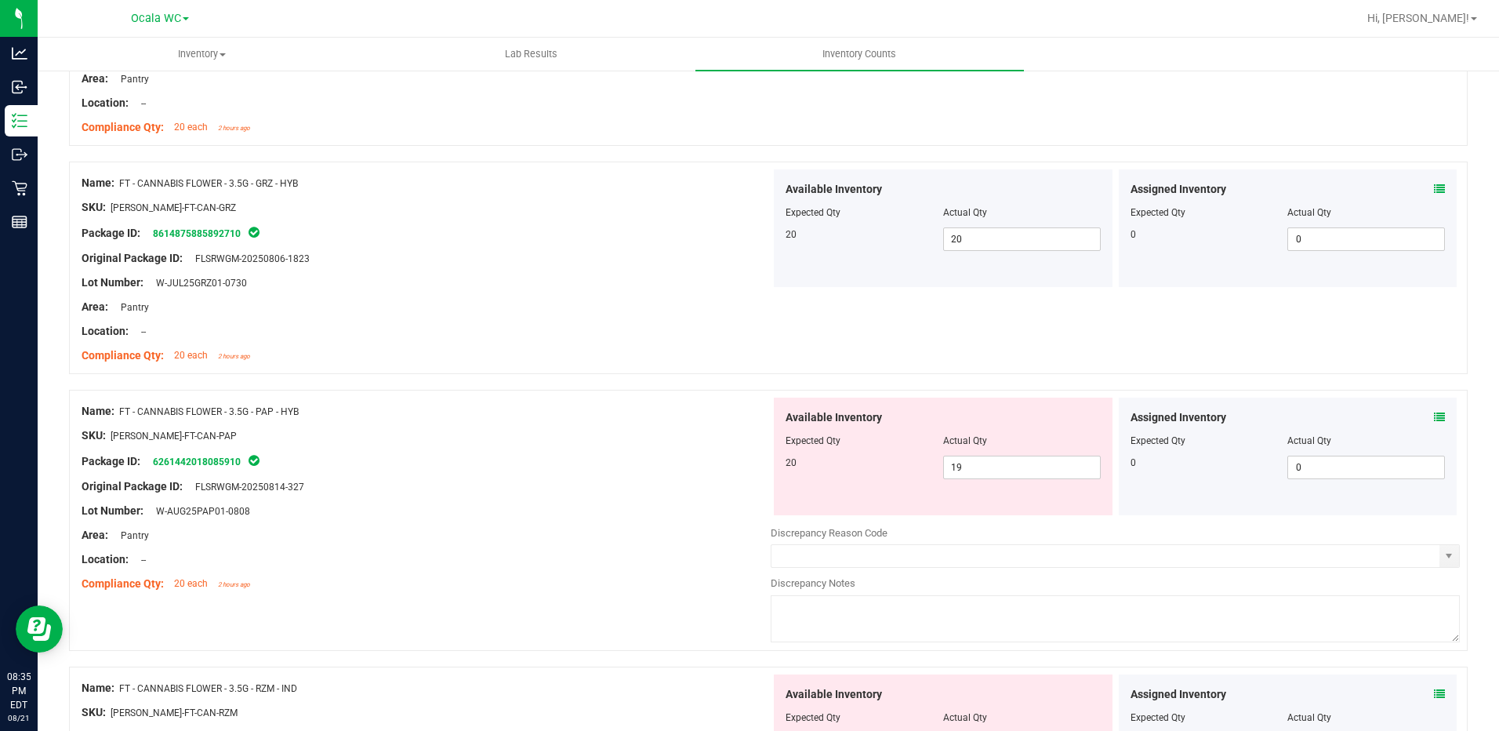
click at [648, 506] on div "Lot Number: W-AUG25PAP01-0808" at bounding box center [426, 511] width 689 height 16
click at [969, 471] on span "19 19" at bounding box center [1022, 467] width 158 height 24
click at [969, 471] on input "19" at bounding box center [1022, 467] width 156 height 22
type input "20"
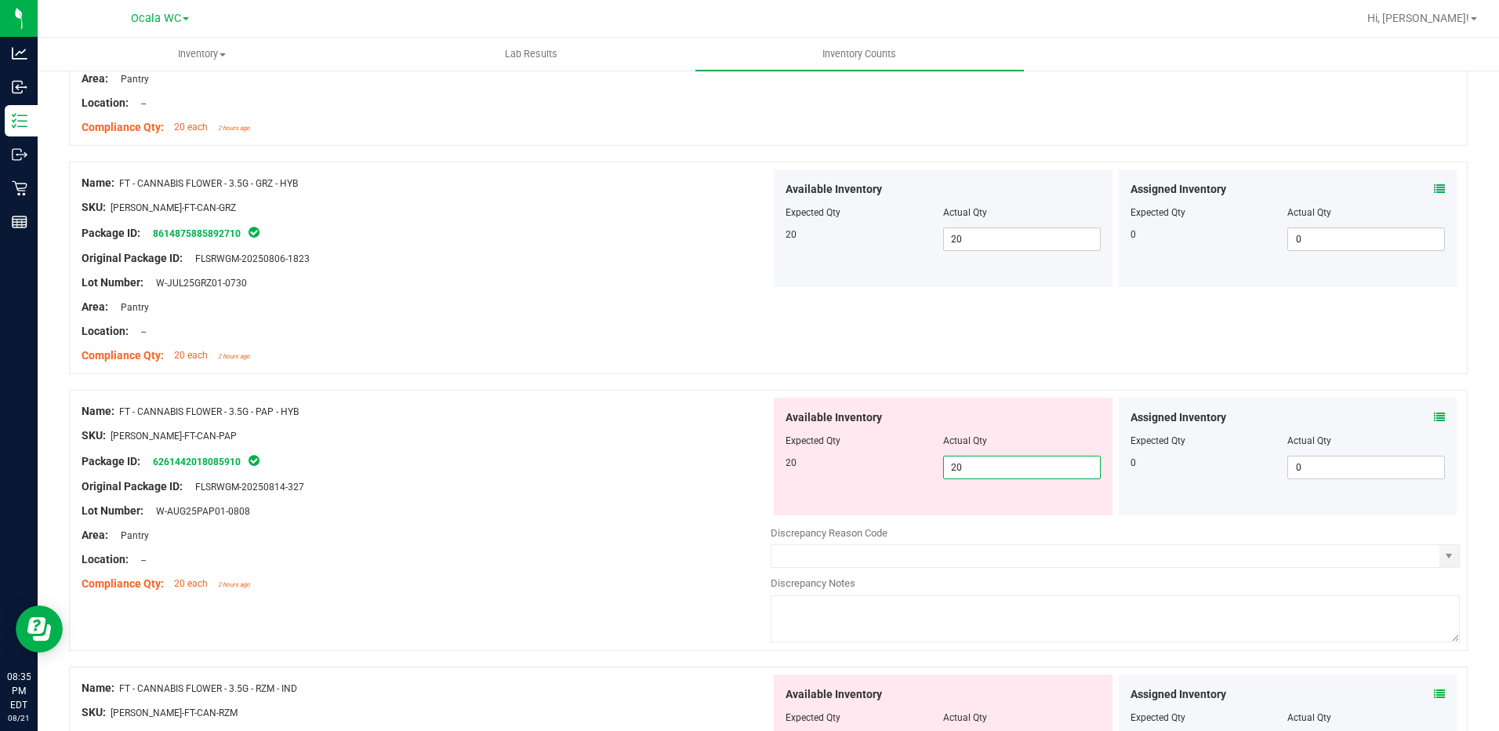
click at [648, 488] on div "Original Package ID: FLSRWGM-20250814-327" at bounding box center [426, 486] width 689 height 16
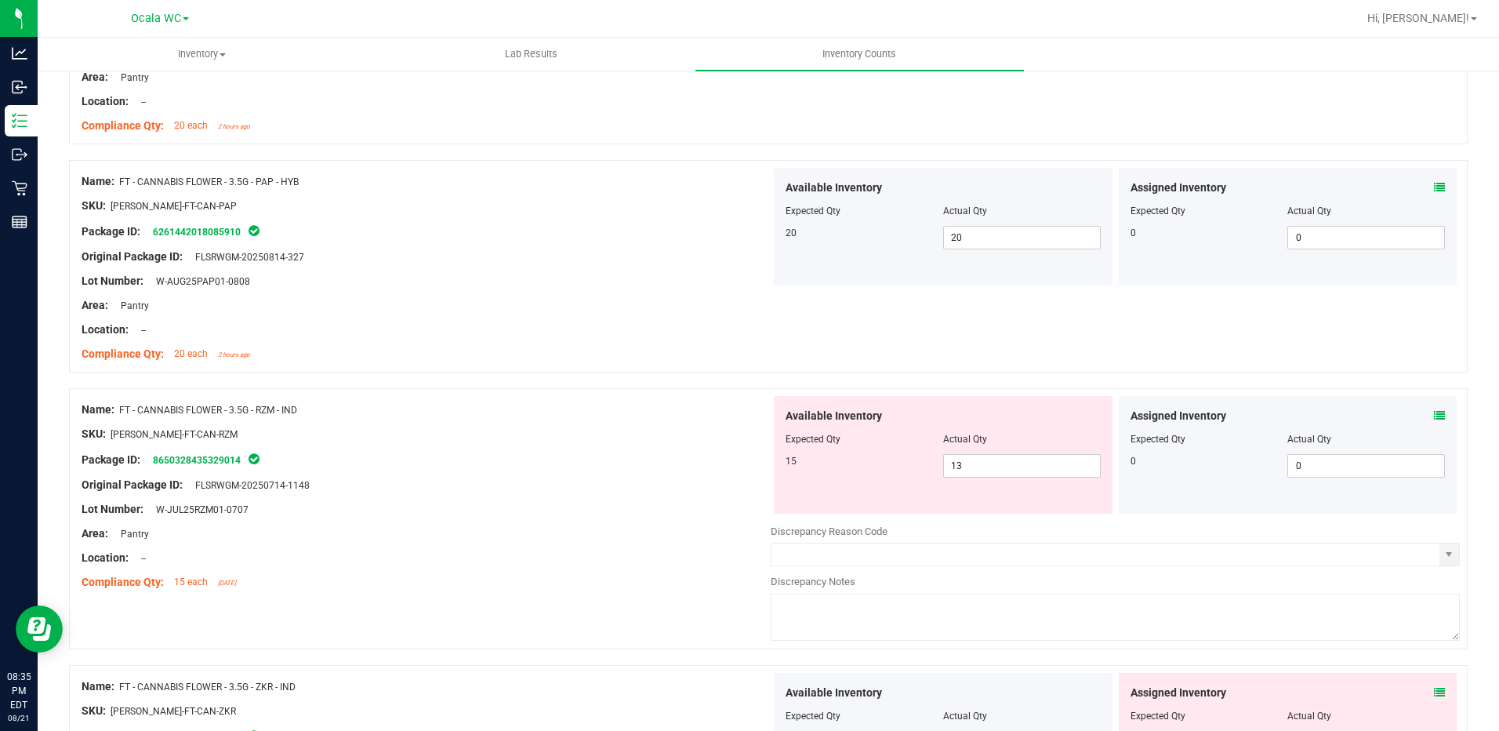
scroll to position [2430, 0]
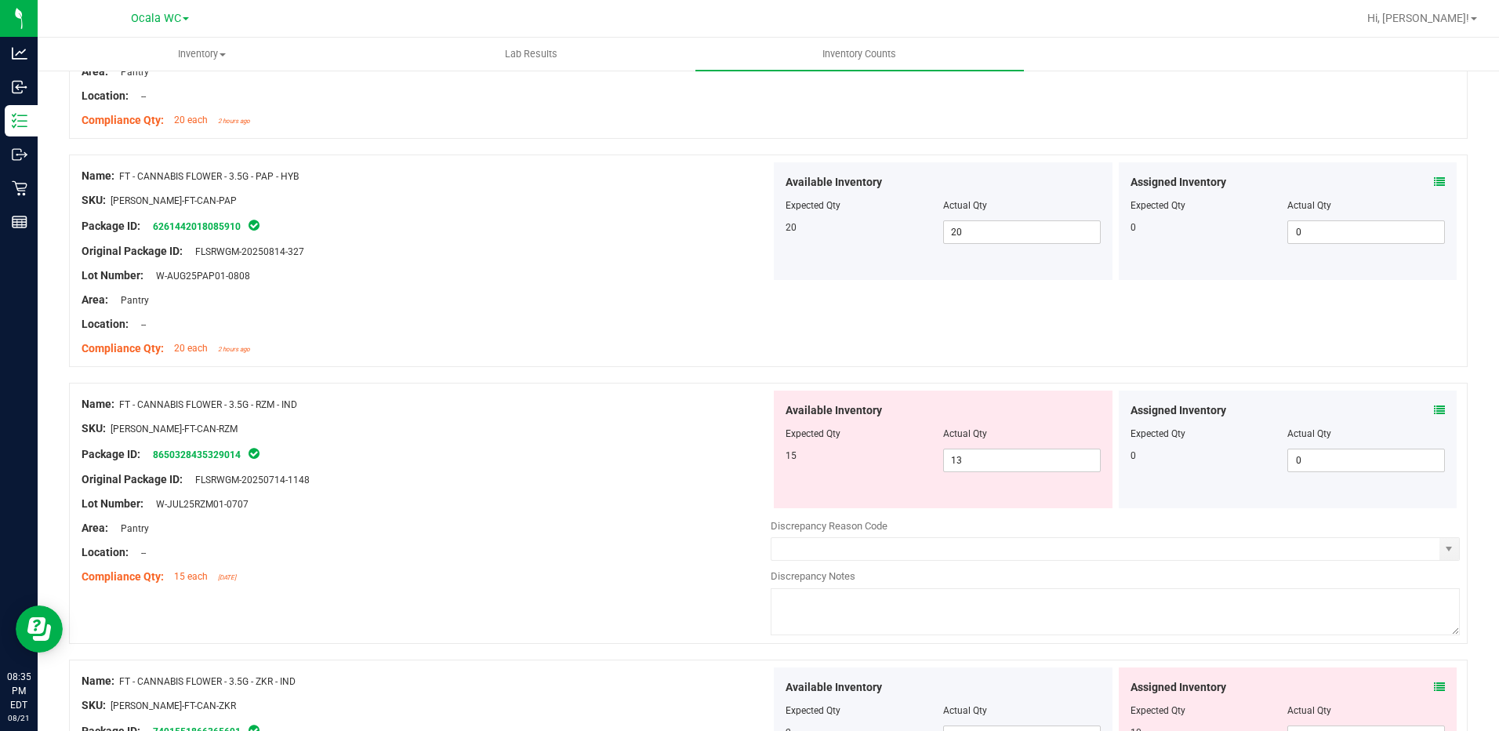
click at [1434, 406] on icon at bounding box center [1439, 410] width 11 height 11
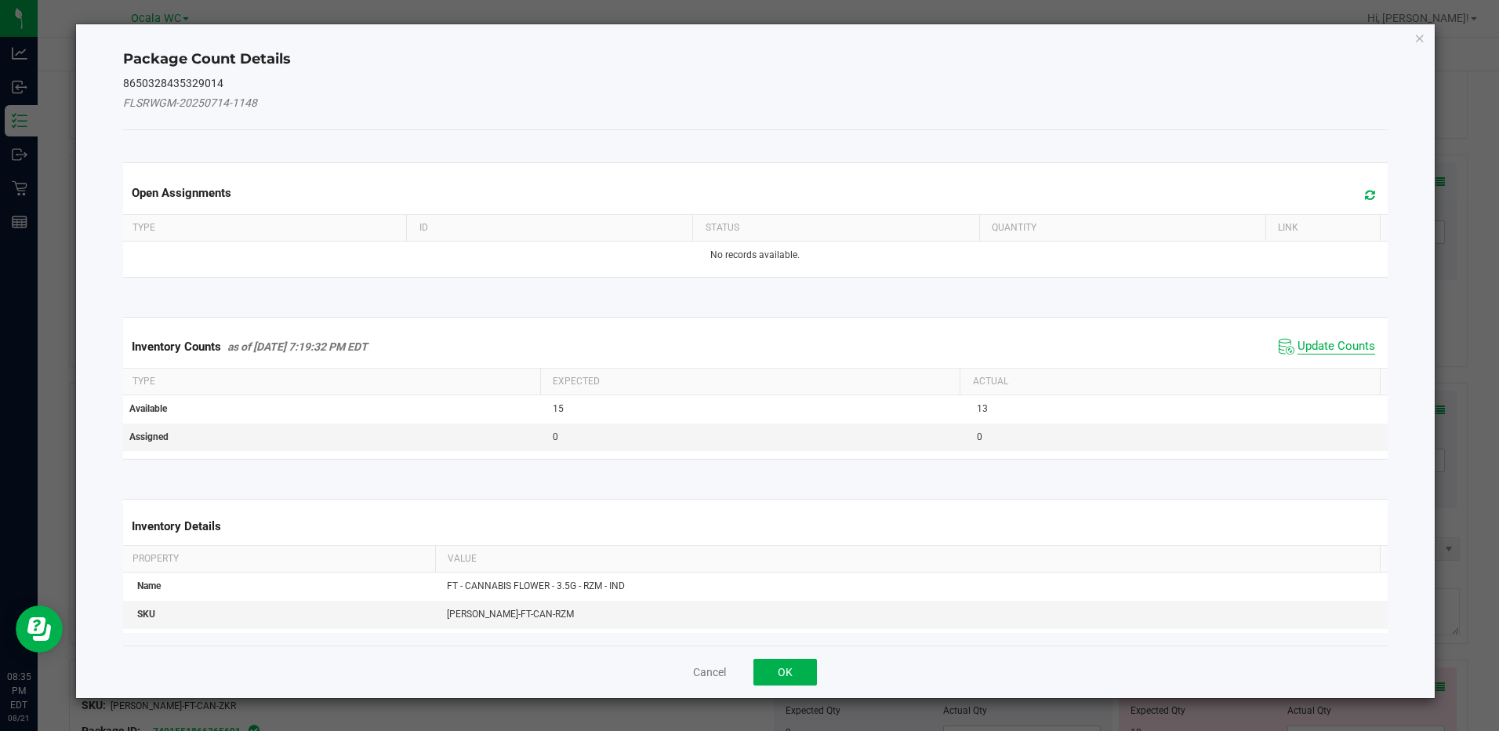
click at [1333, 343] on span "Update Counts" at bounding box center [1336, 347] width 78 height 16
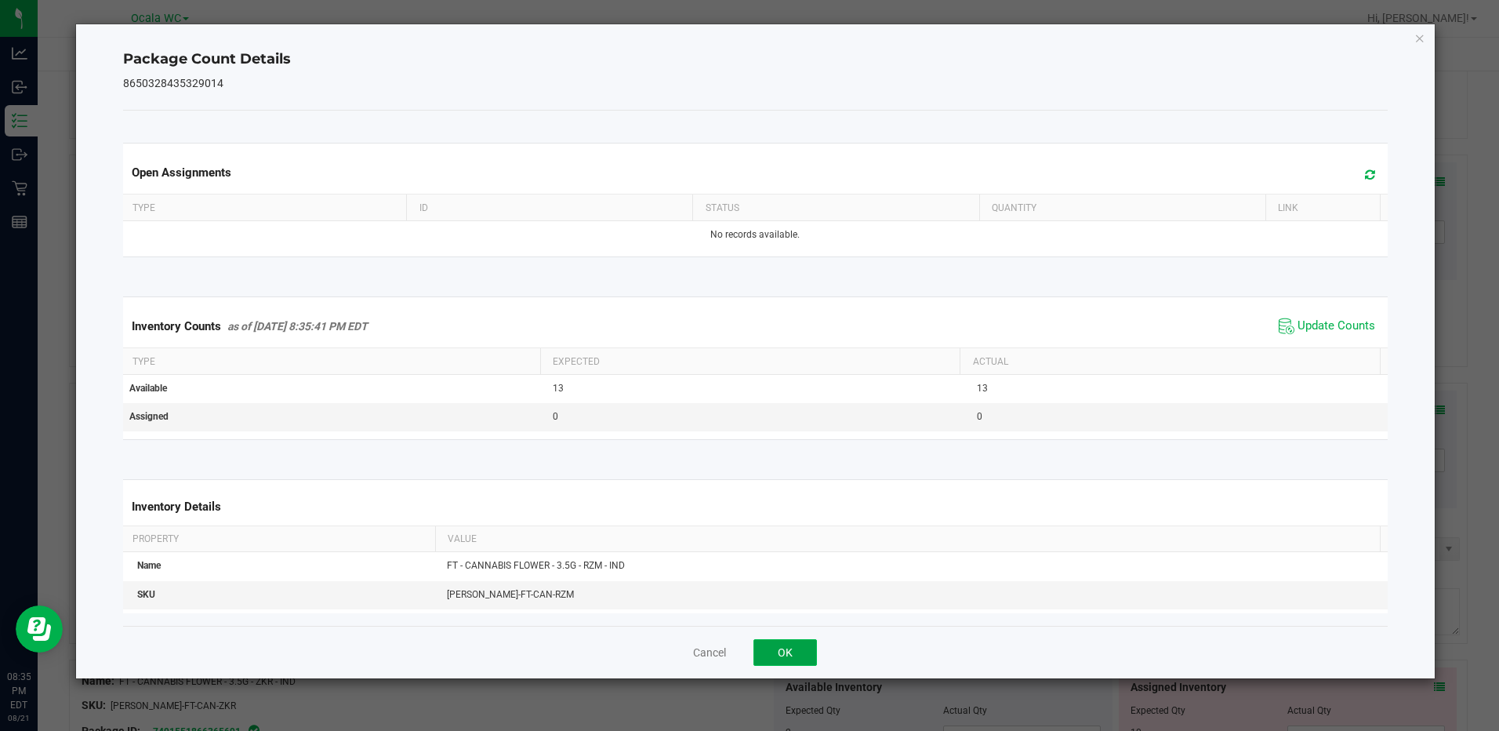
click at [772, 655] on button "OK" at bounding box center [784, 652] width 63 height 27
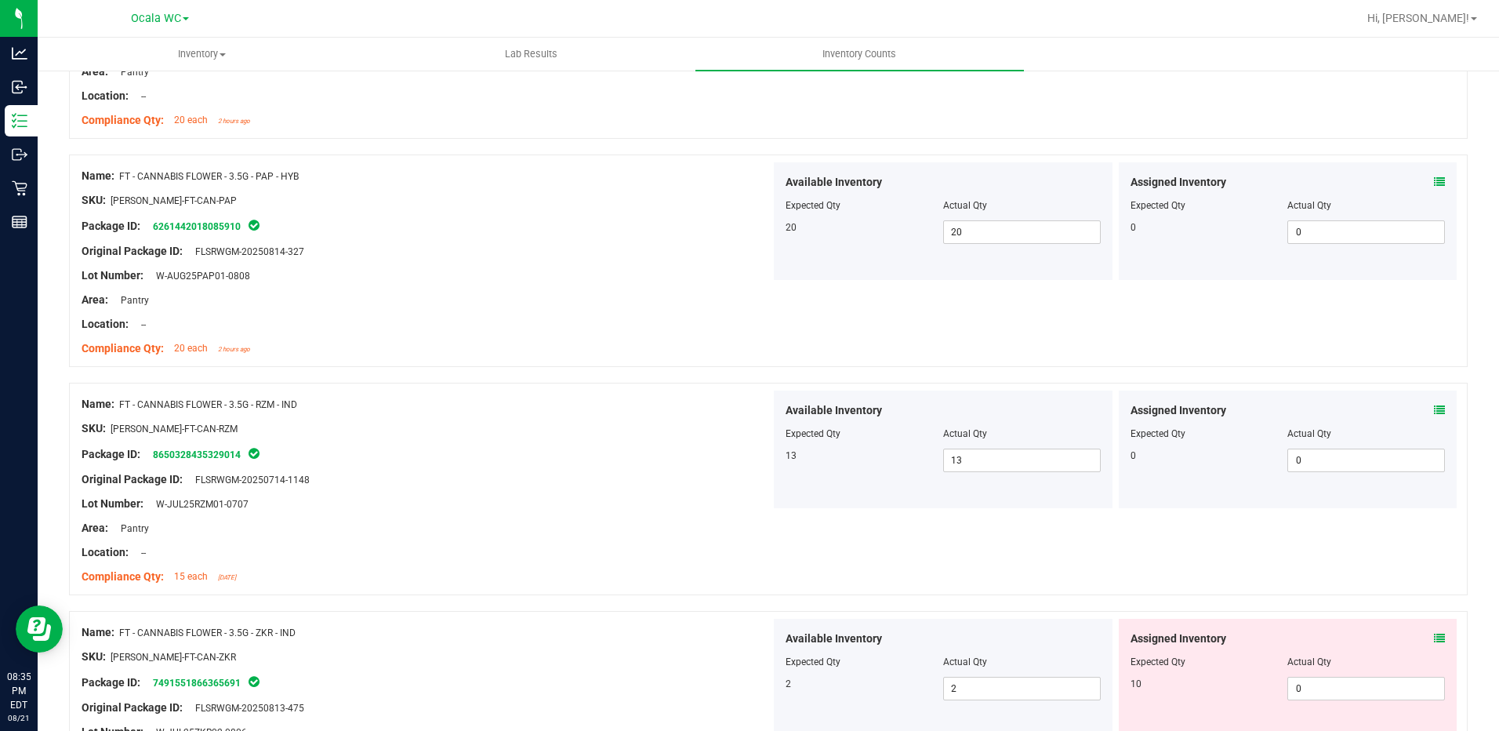
click at [683, 568] on div "Compliance Qty: 15 each [DATE]" at bounding box center [426, 576] width 689 height 16
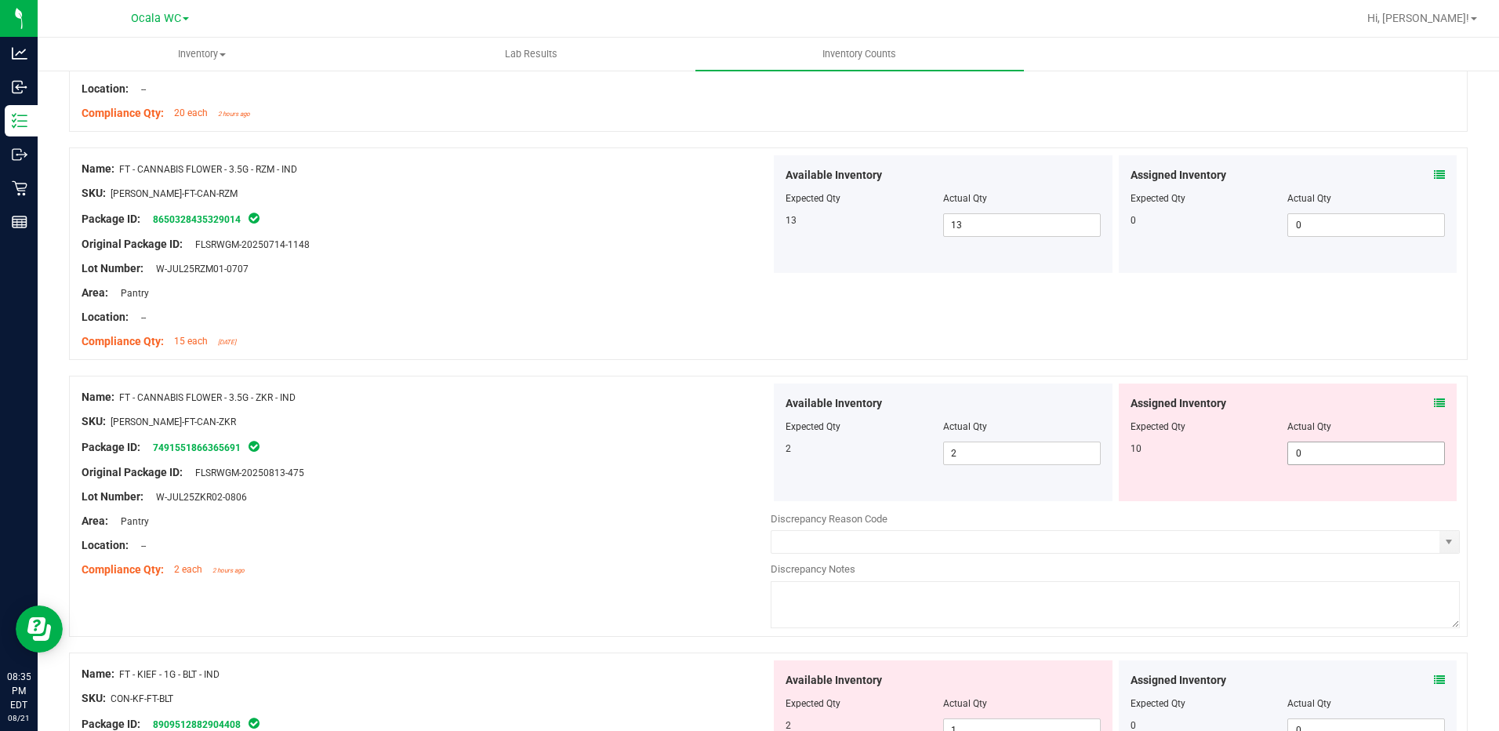
click at [1399, 459] on span "0 0" at bounding box center [1366, 453] width 158 height 24
click at [1399, 458] on input "0" at bounding box center [1366, 453] width 156 height 22
type input "10"
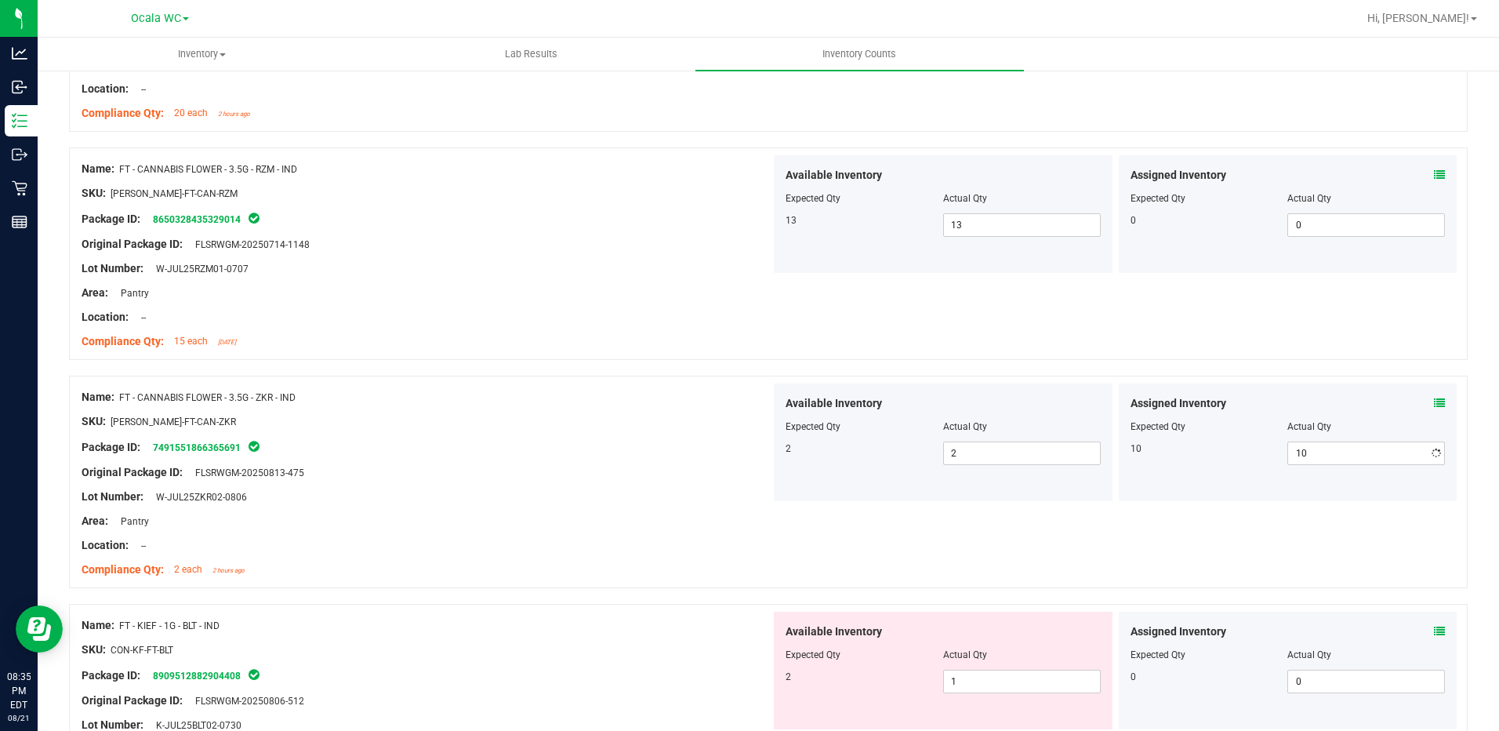
click at [638, 525] on div "Area: Pantry" at bounding box center [426, 521] width 689 height 16
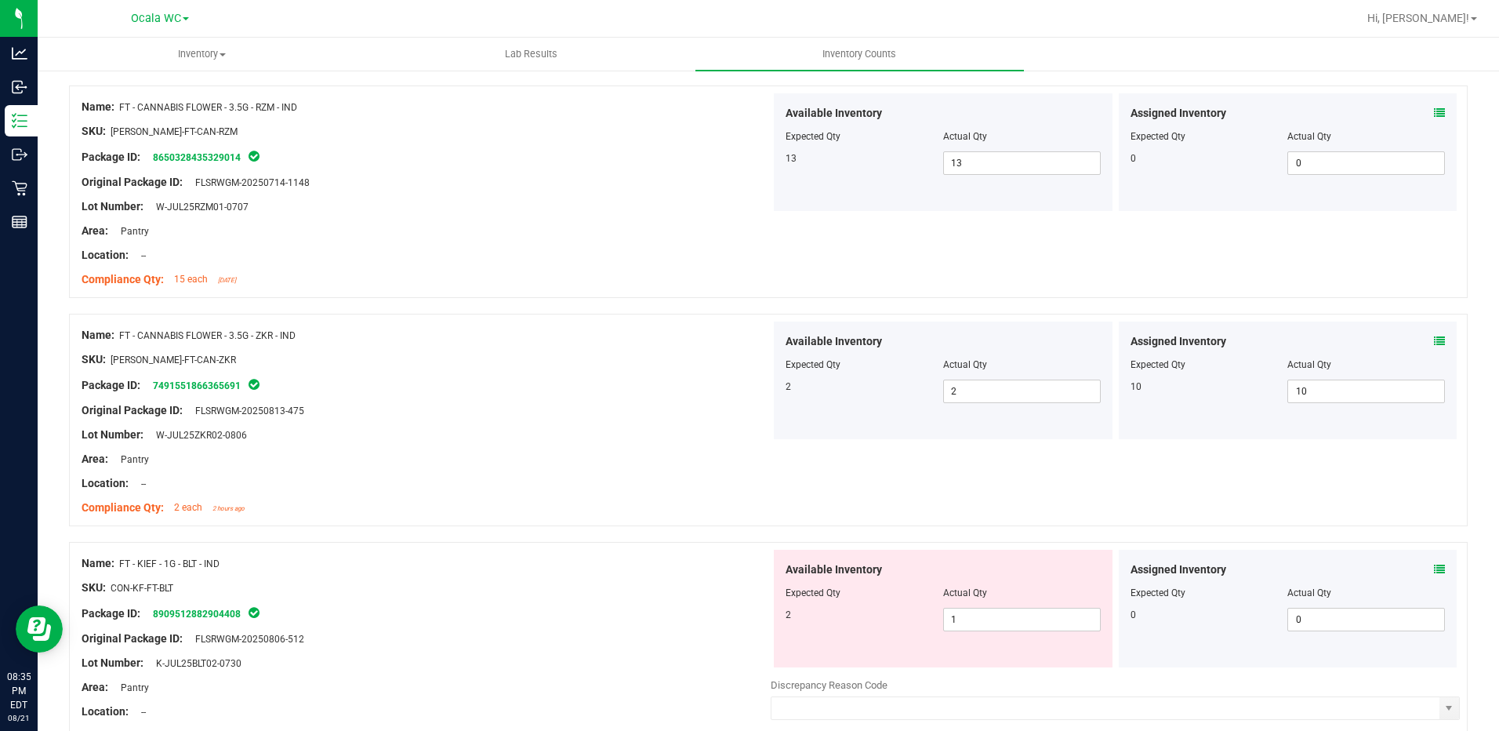
scroll to position [2822, 0]
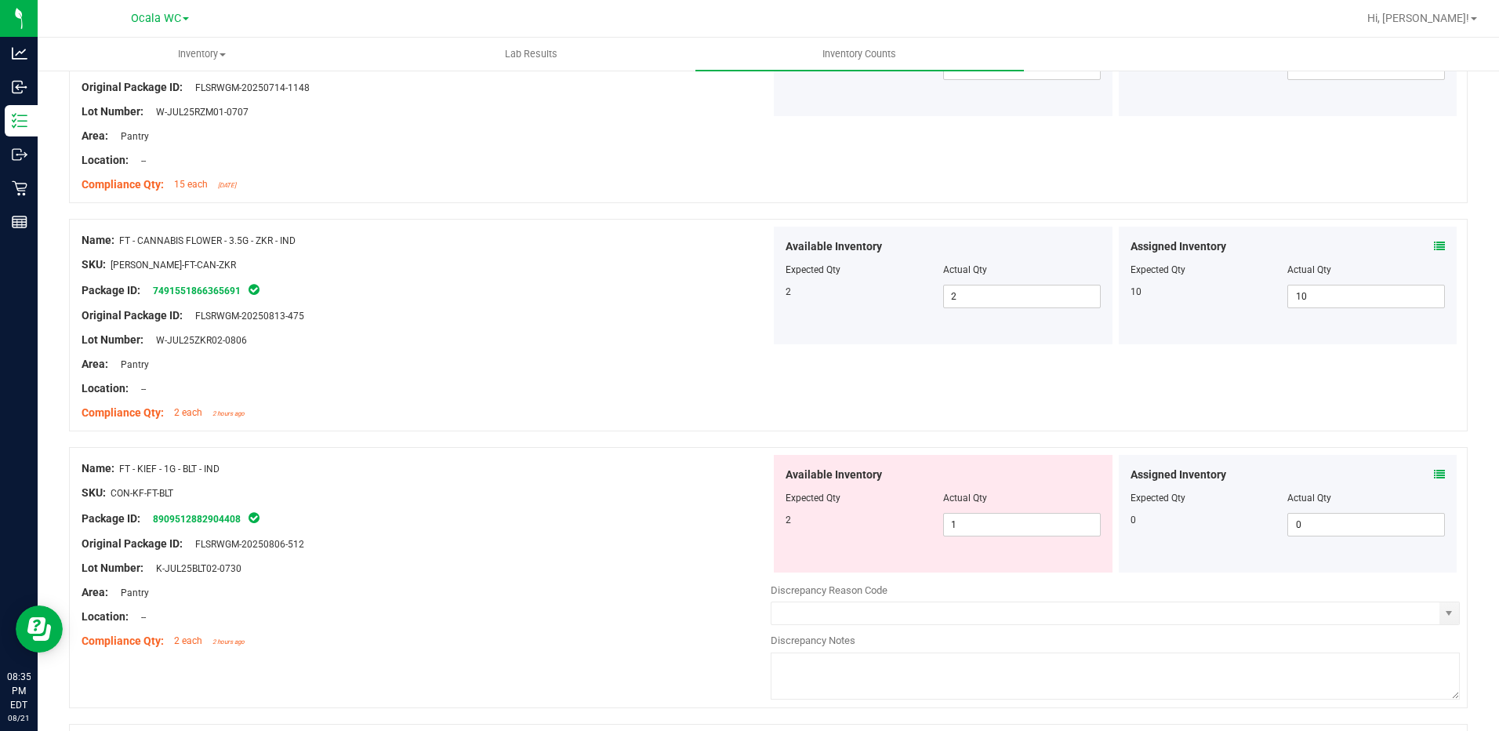
click at [1434, 471] on icon at bounding box center [1439, 474] width 11 height 11
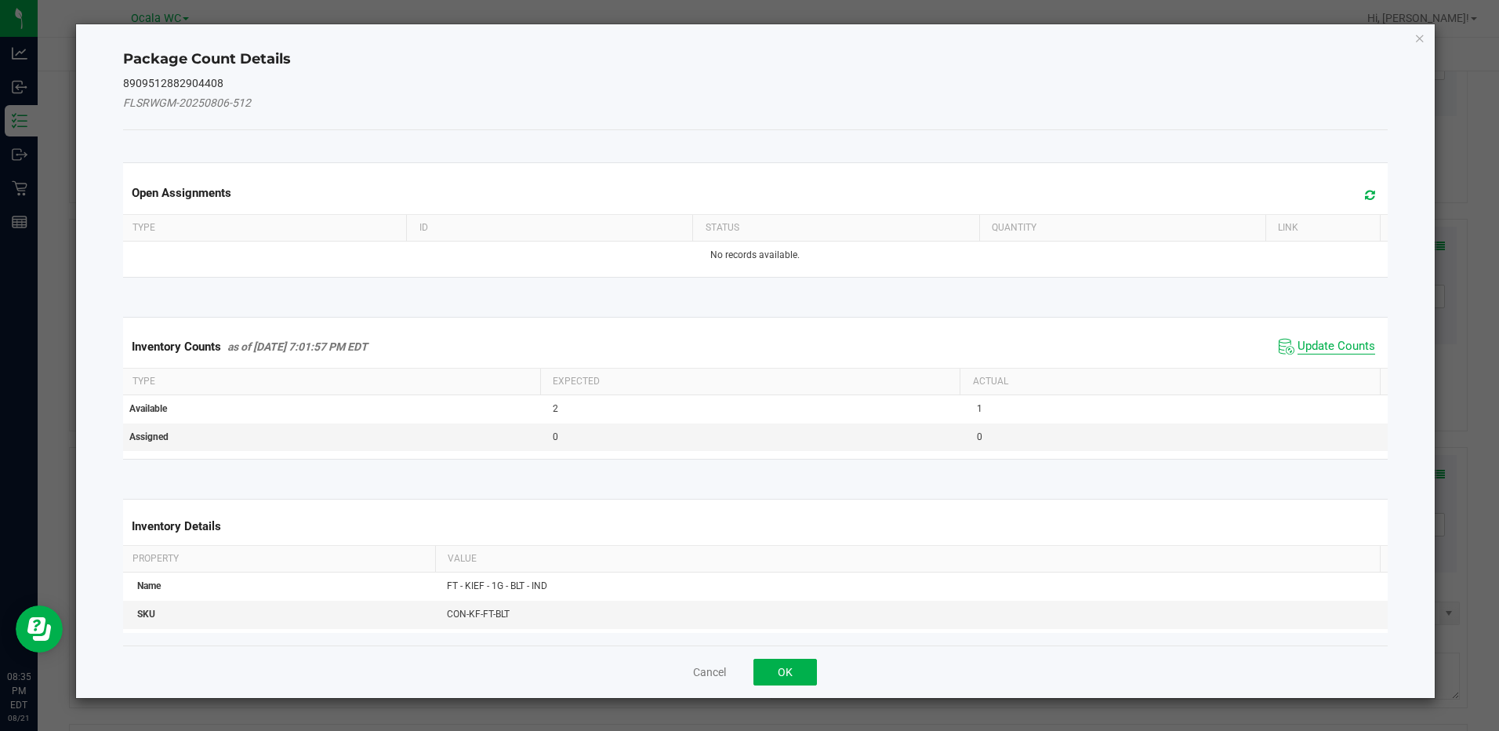
click at [1321, 340] on span "Update Counts" at bounding box center [1336, 347] width 78 height 16
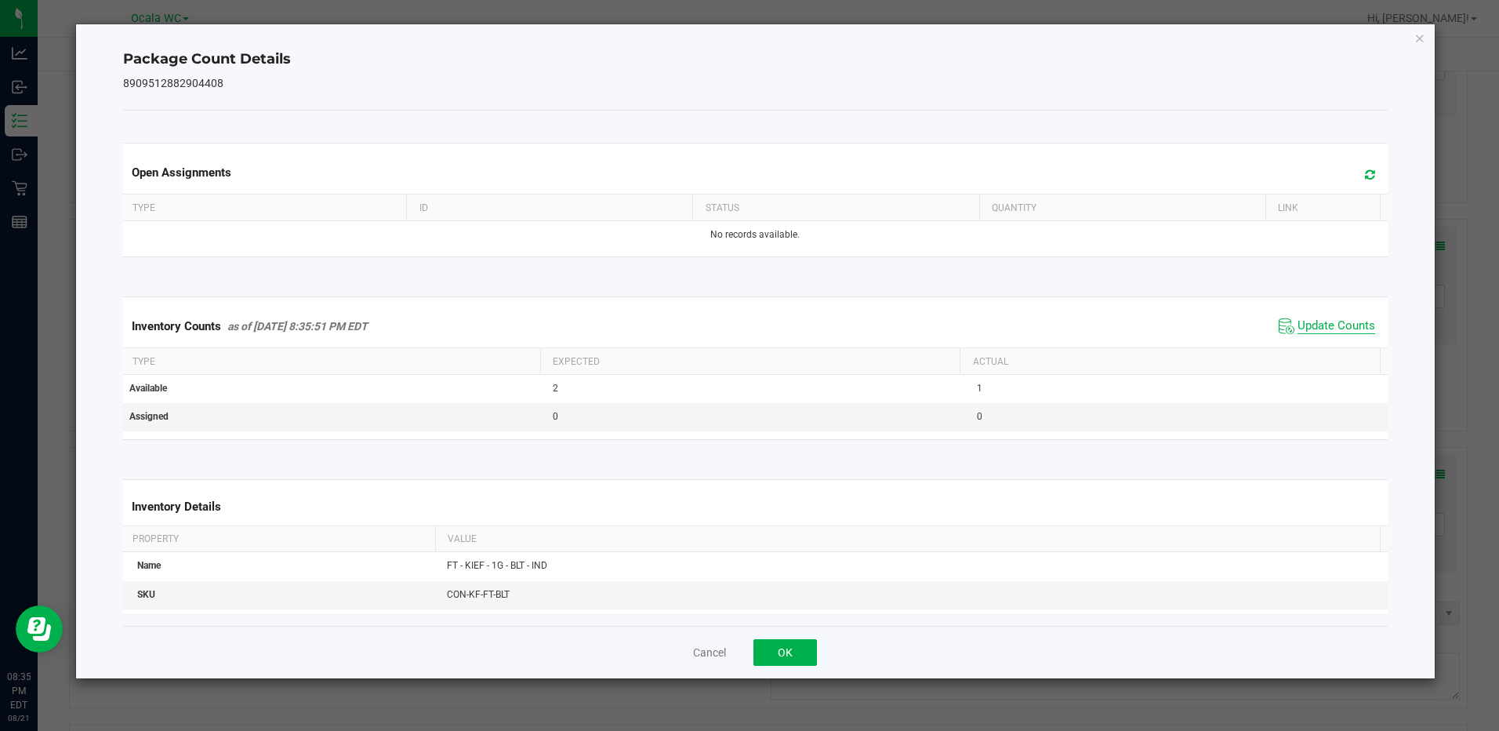
click at [1312, 324] on span "Update Counts" at bounding box center [1336, 326] width 78 height 16
click at [793, 648] on button "OK" at bounding box center [784, 652] width 63 height 27
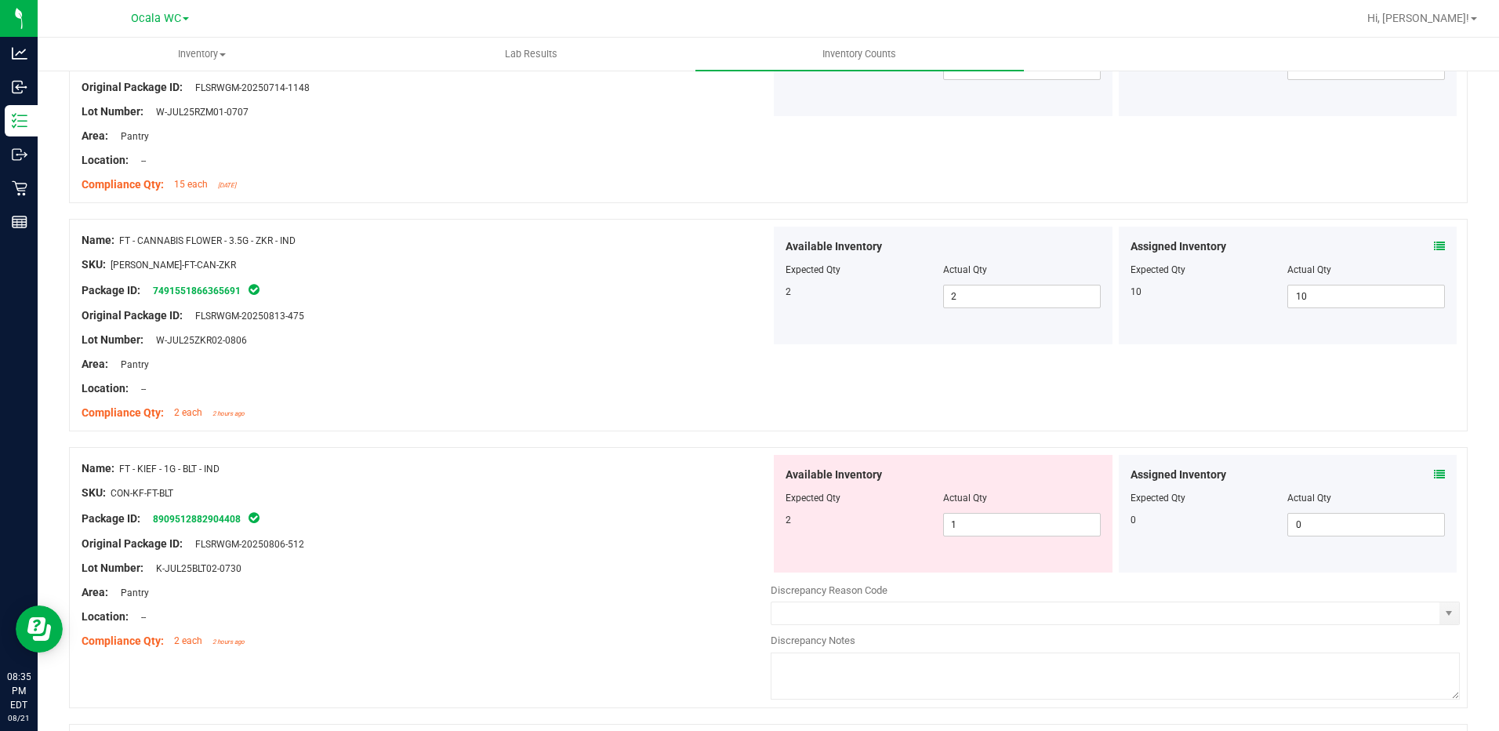
click at [669, 557] on div at bounding box center [426, 556] width 689 height 8
click at [1060, 518] on span "1 1" at bounding box center [1022, 525] width 158 height 24
type input "2"
click at [774, 515] on div "Available Inventory Expected Qty Actual Qty 2 2 2" at bounding box center [943, 514] width 339 height 118
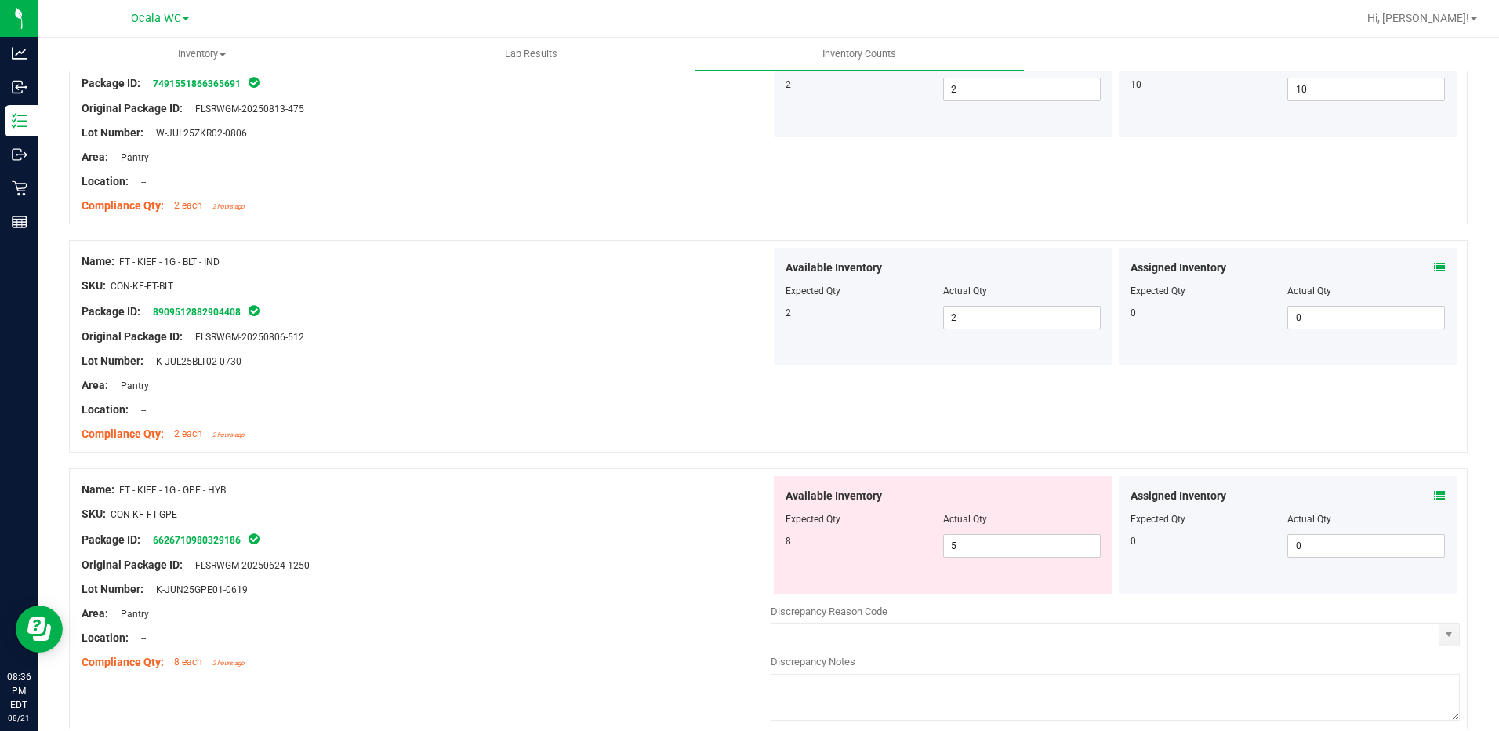
scroll to position [3057, 0]
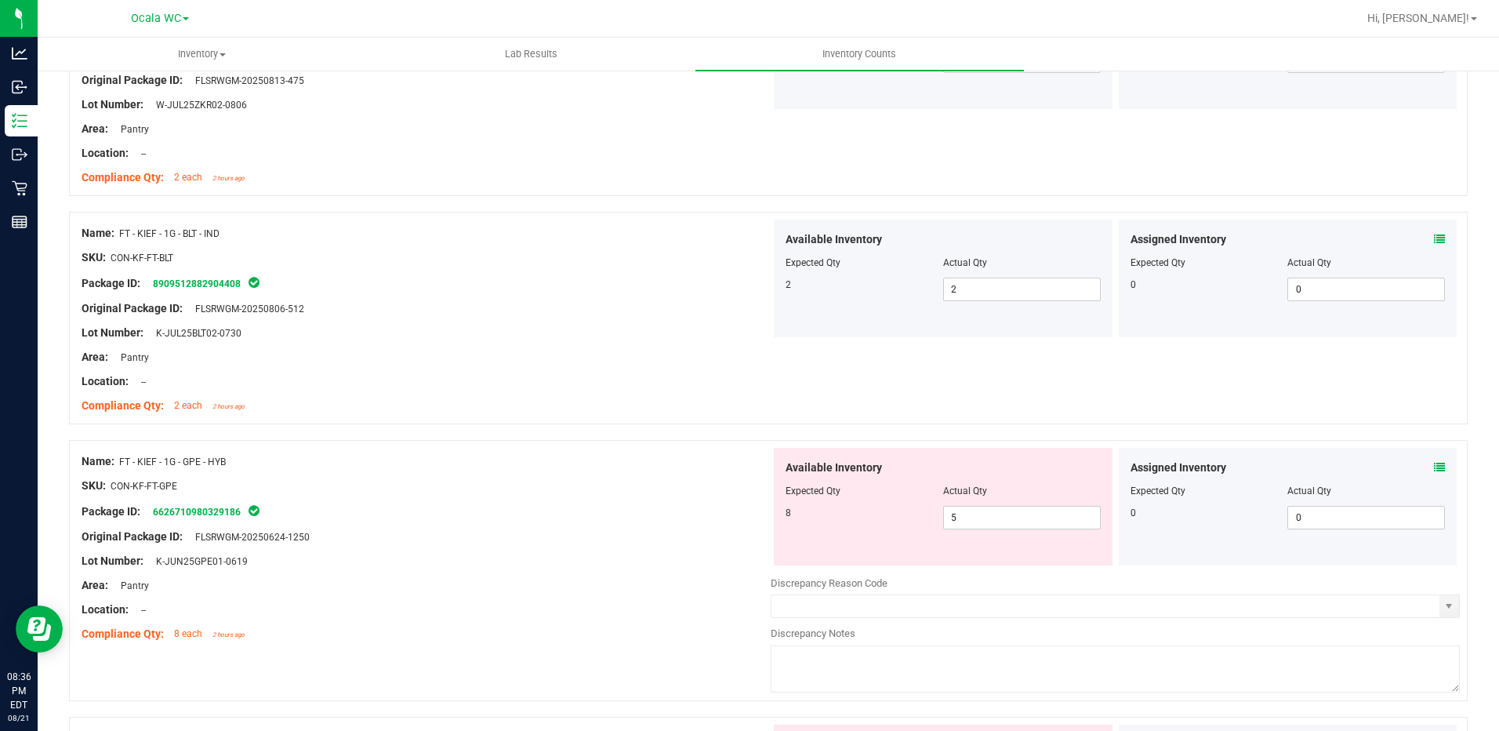
click at [690, 431] on div at bounding box center [768, 432] width 1399 height 16
click at [1434, 466] on icon at bounding box center [1439, 467] width 11 height 11
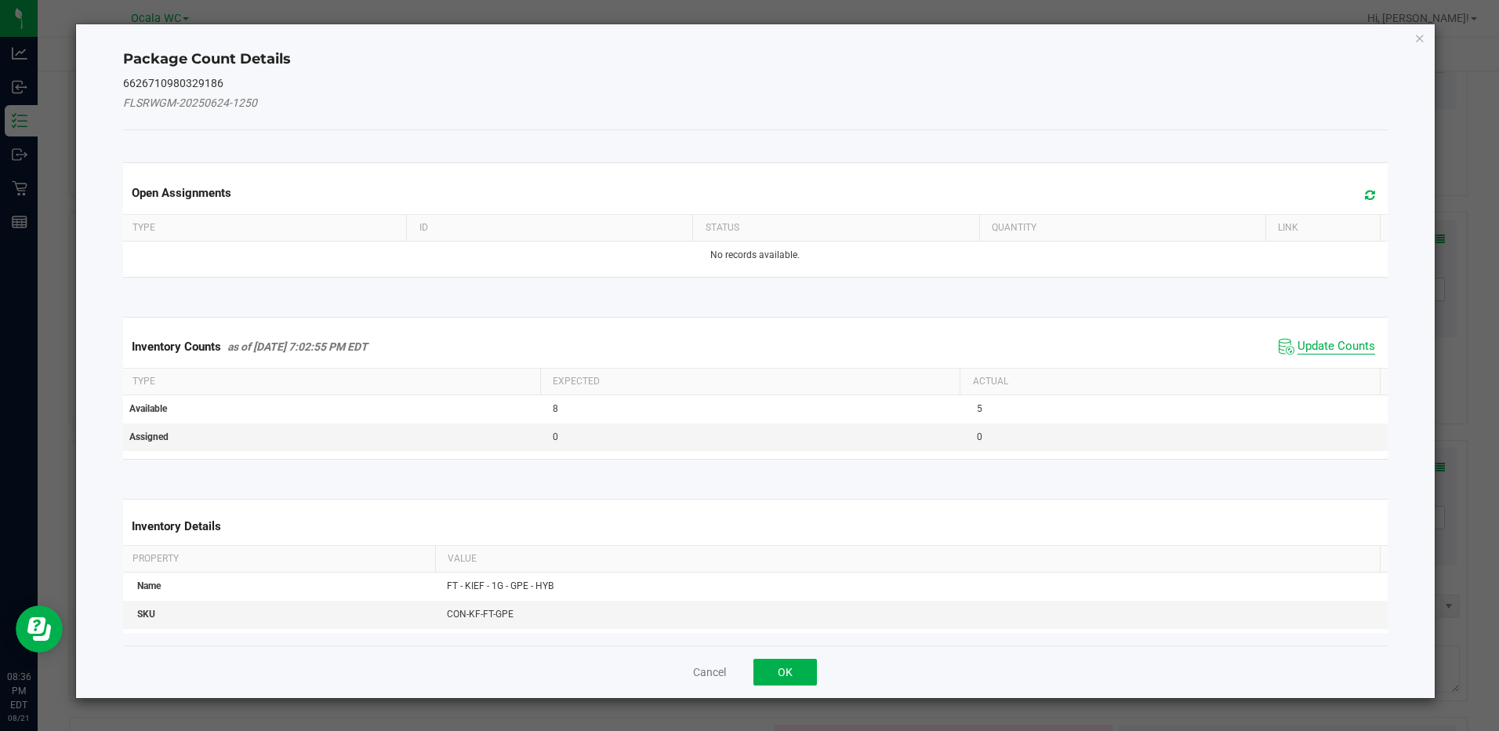
click at [1323, 346] on span "Update Counts" at bounding box center [1336, 347] width 78 height 16
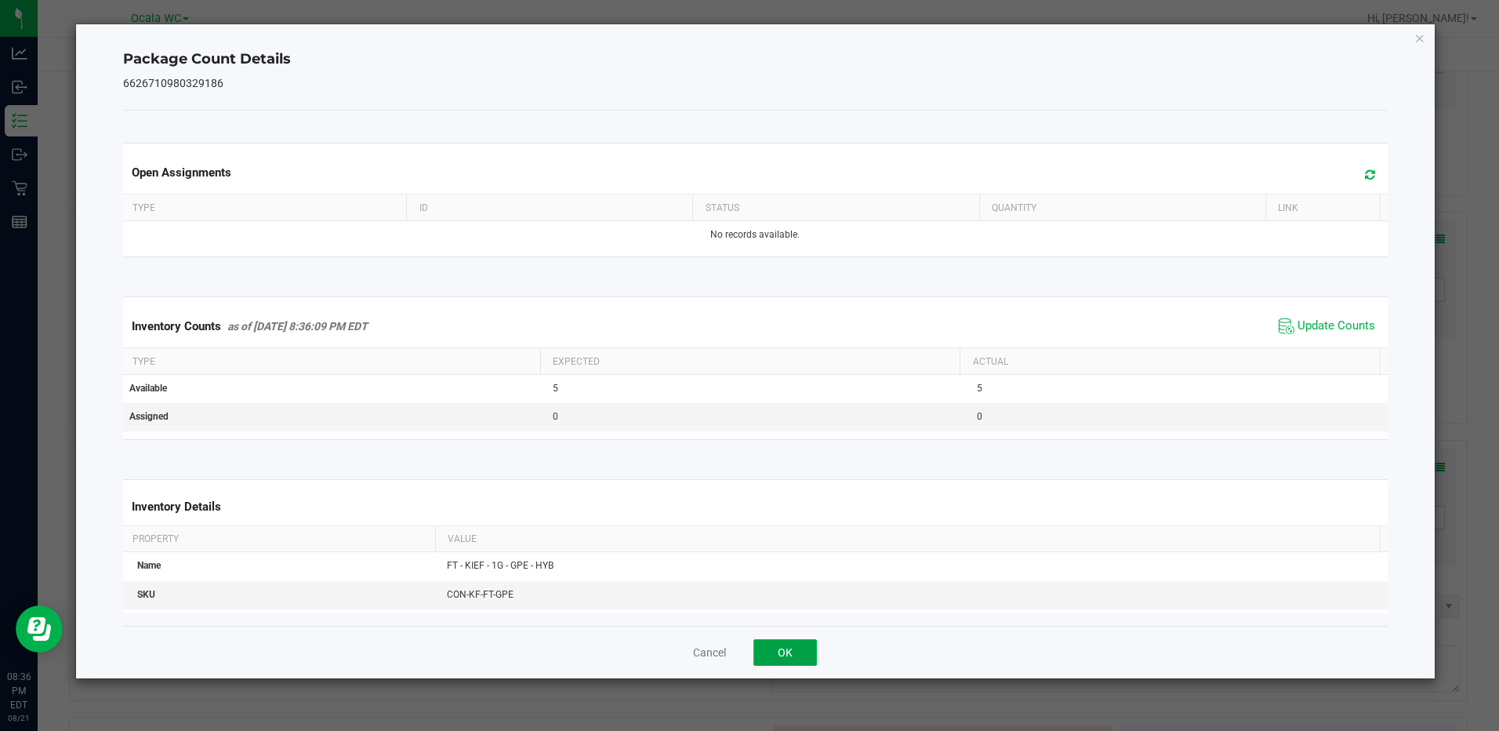
click at [798, 657] on button "OK" at bounding box center [784, 652] width 63 height 27
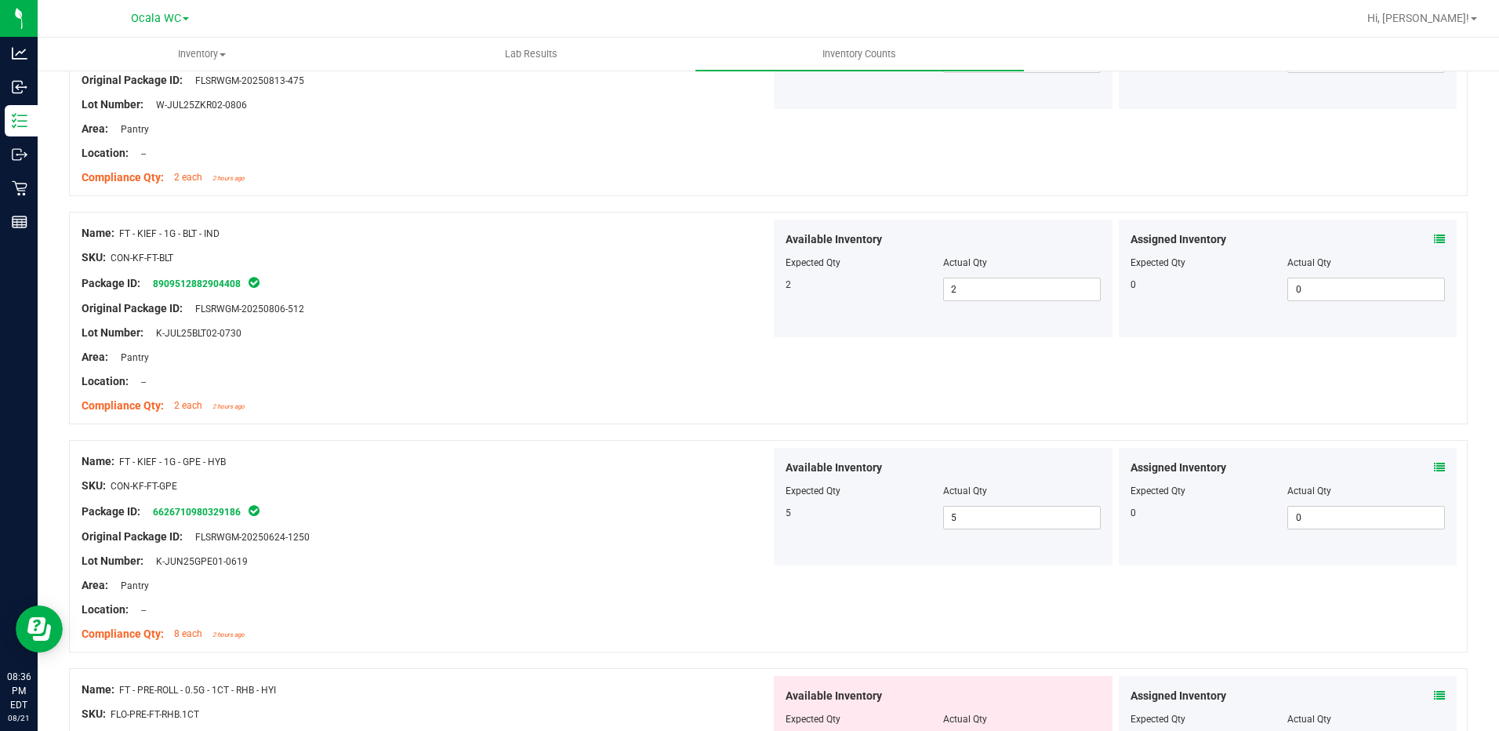
click at [684, 526] on div at bounding box center [426, 525] width 689 height 8
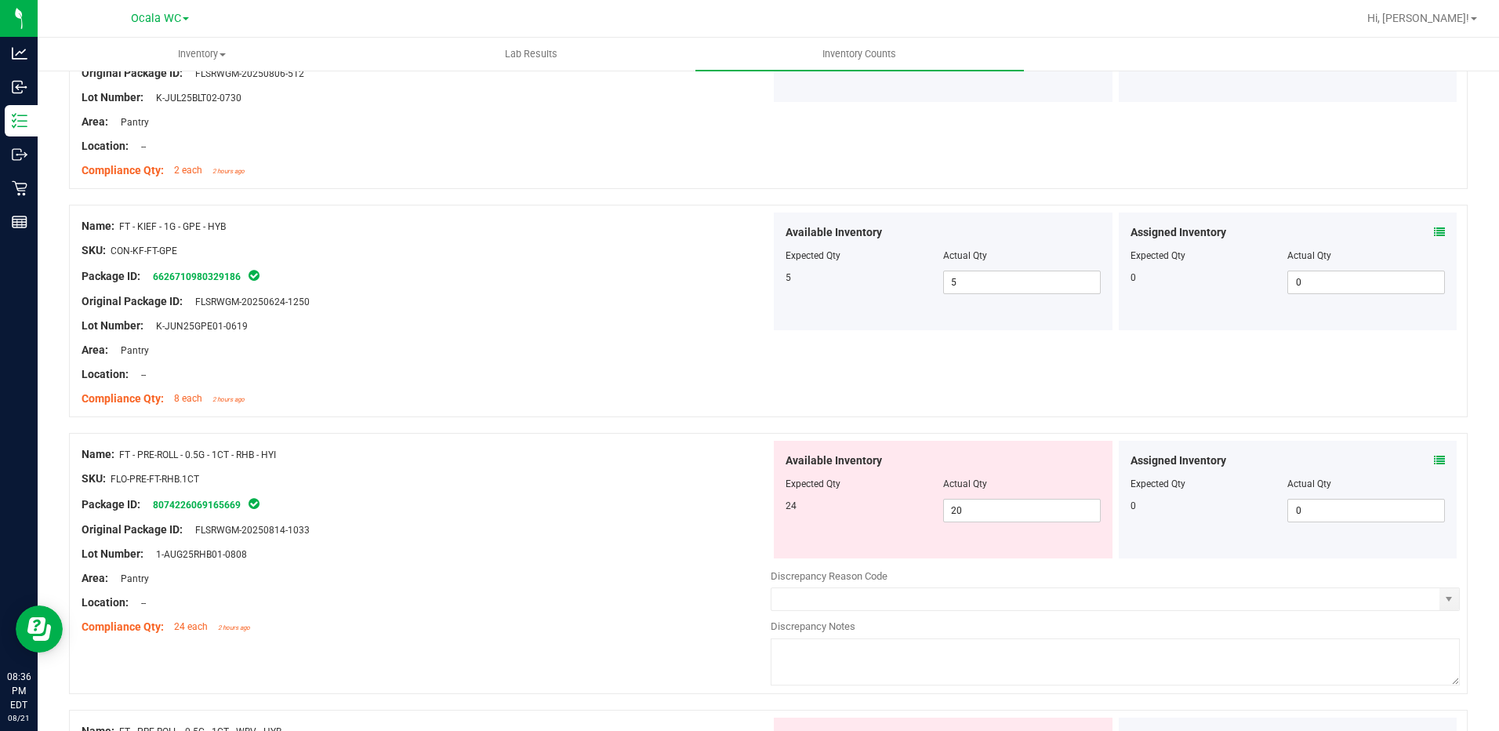
scroll to position [3371, 0]
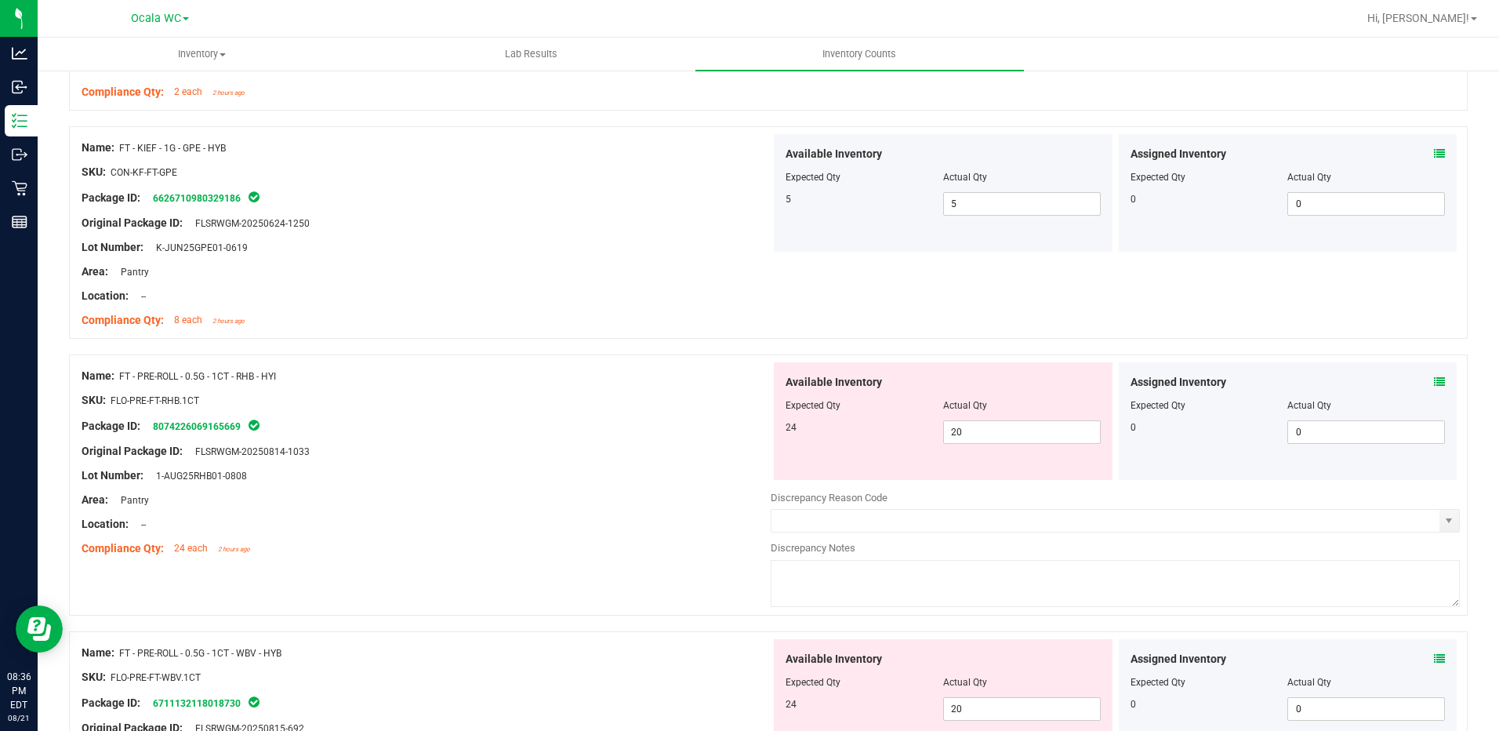
click at [1434, 379] on icon at bounding box center [1439, 381] width 11 height 11
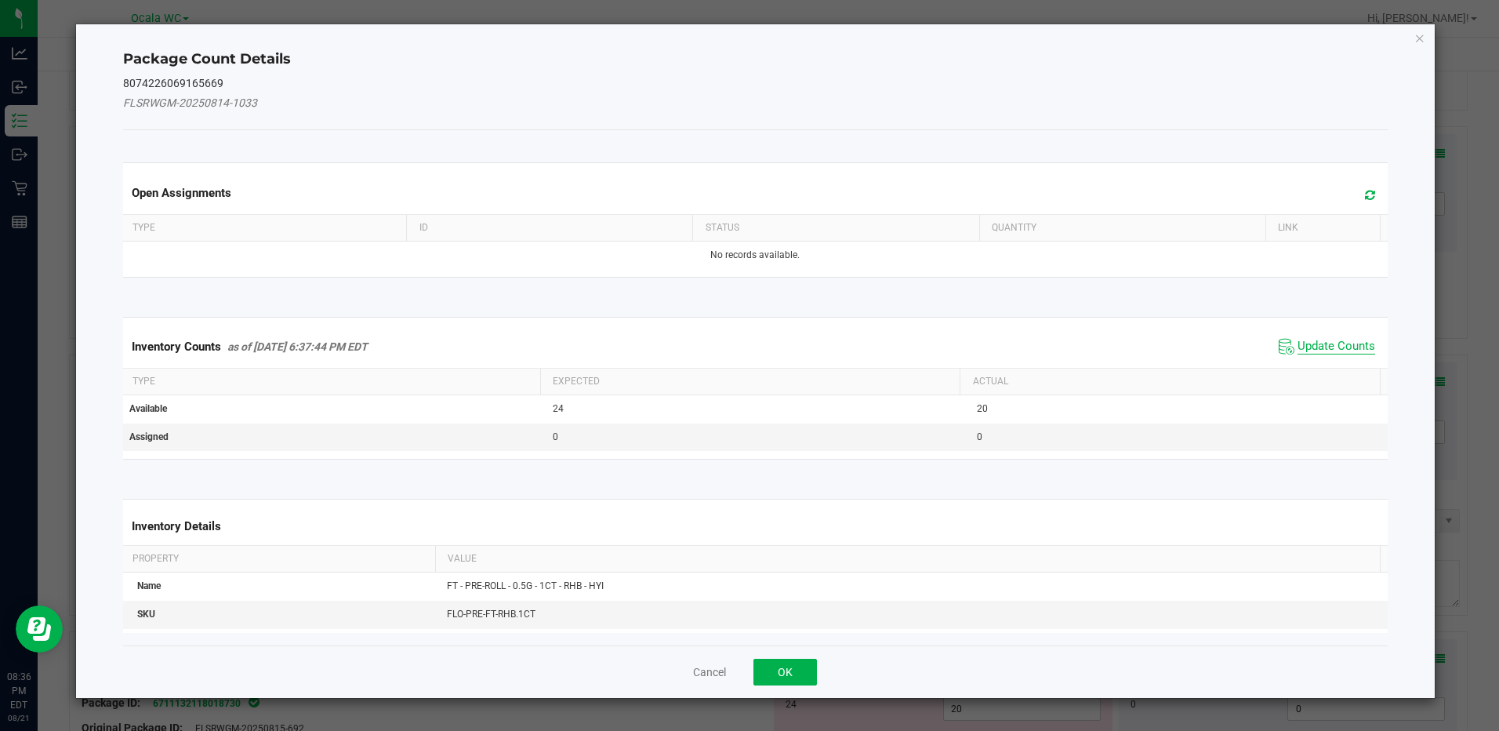
click at [1315, 342] on span "Update Counts" at bounding box center [1336, 347] width 78 height 16
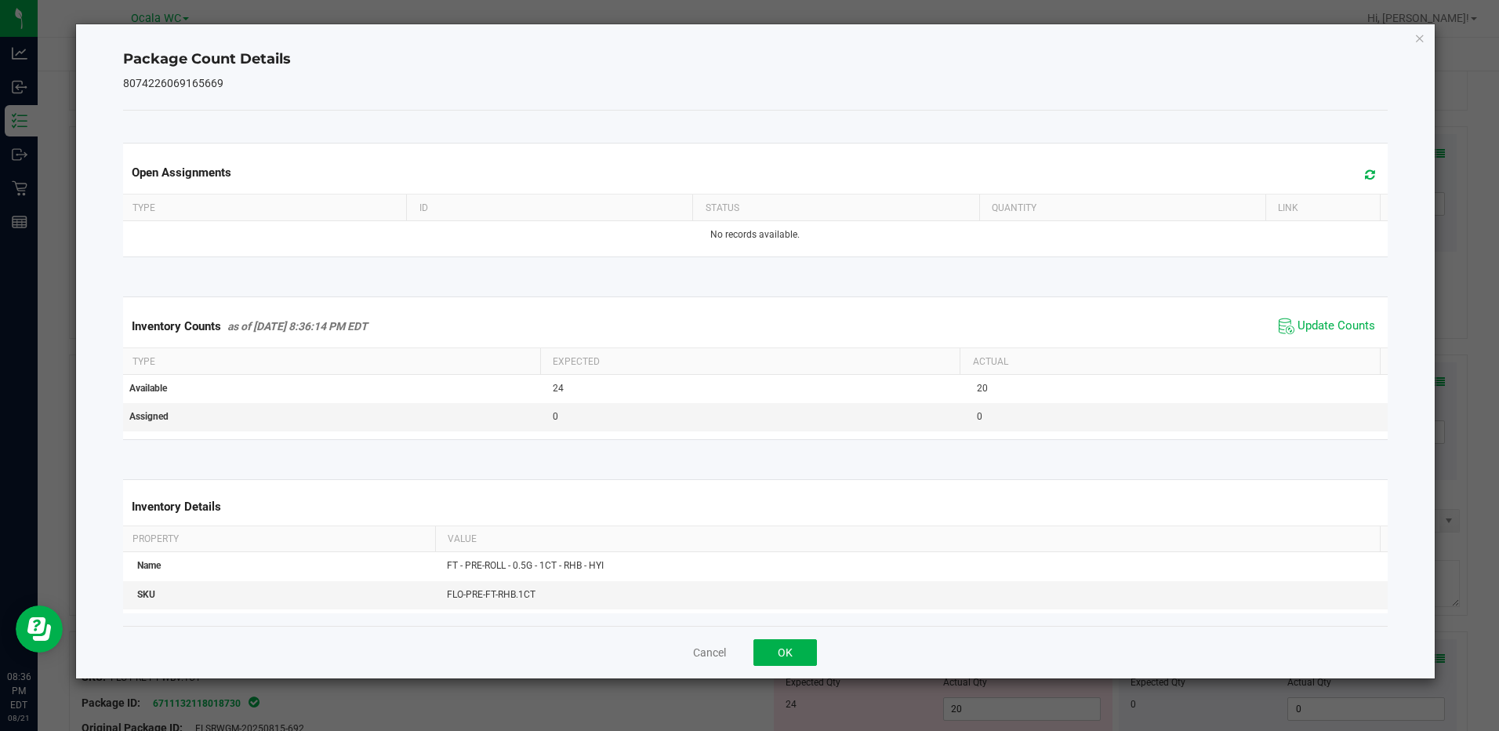
click at [780, 636] on div "Cancel OK" at bounding box center [755, 652] width 1264 height 53
click at [774, 644] on button "OK" at bounding box center [784, 652] width 63 height 27
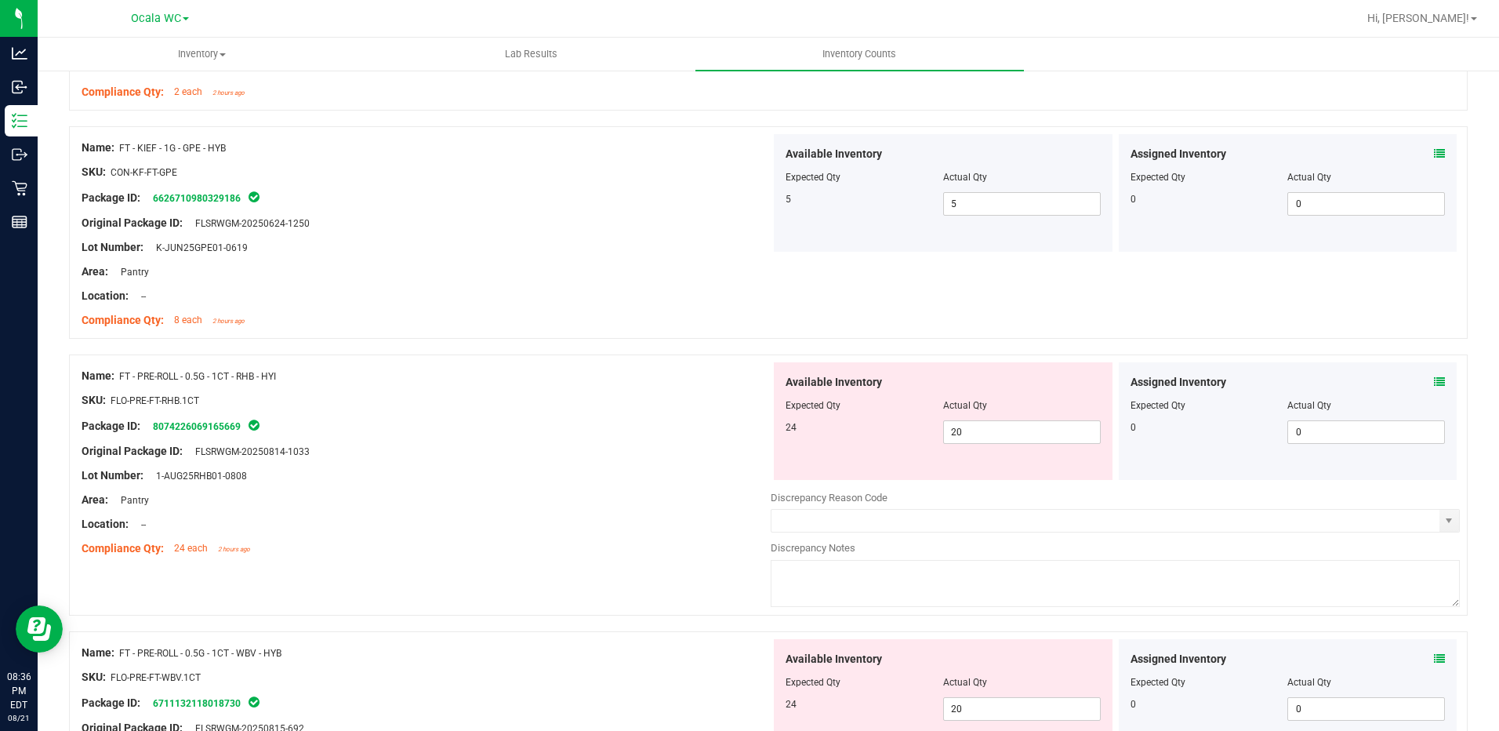
click at [636, 513] on div at bounding box center [426, 512] width 689 height 8
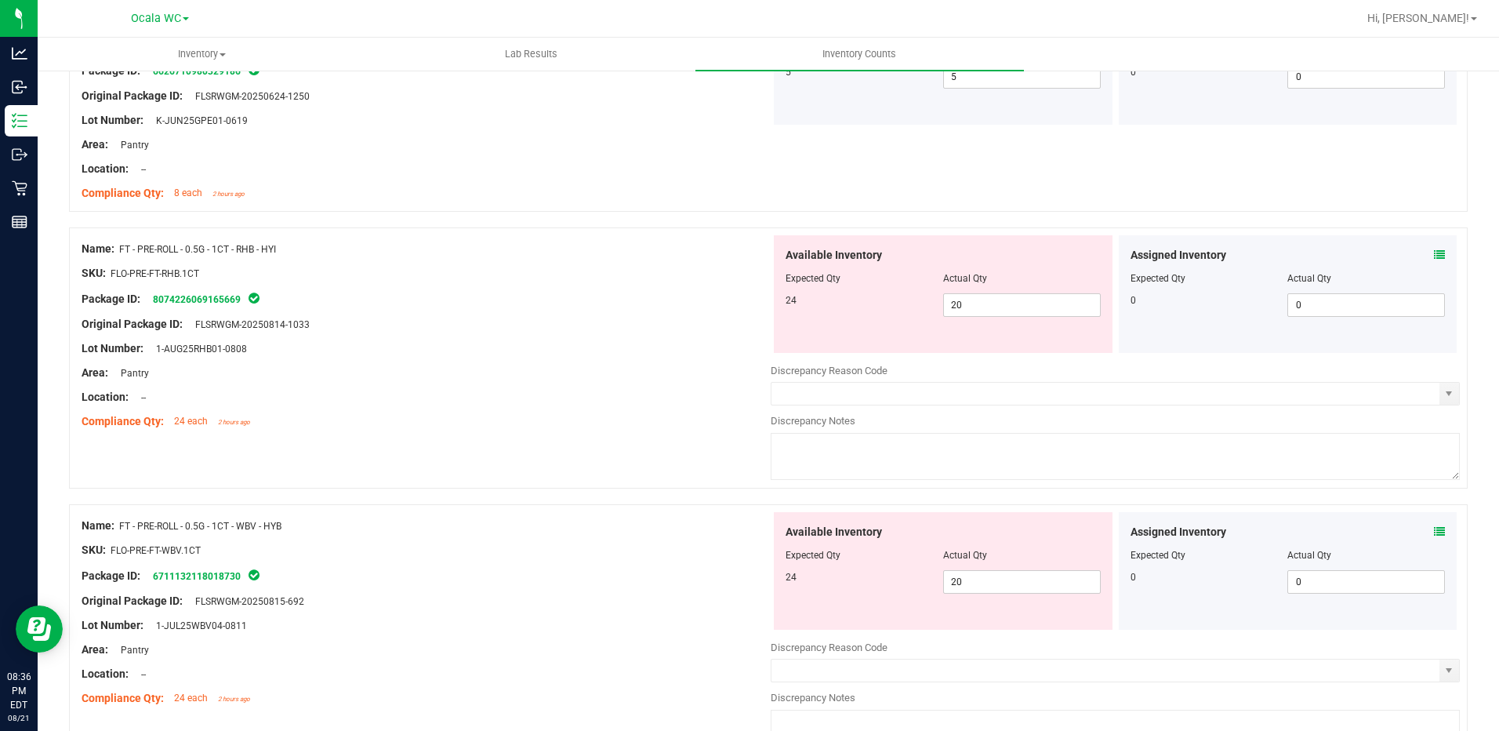
scroll to position [3528, 0]
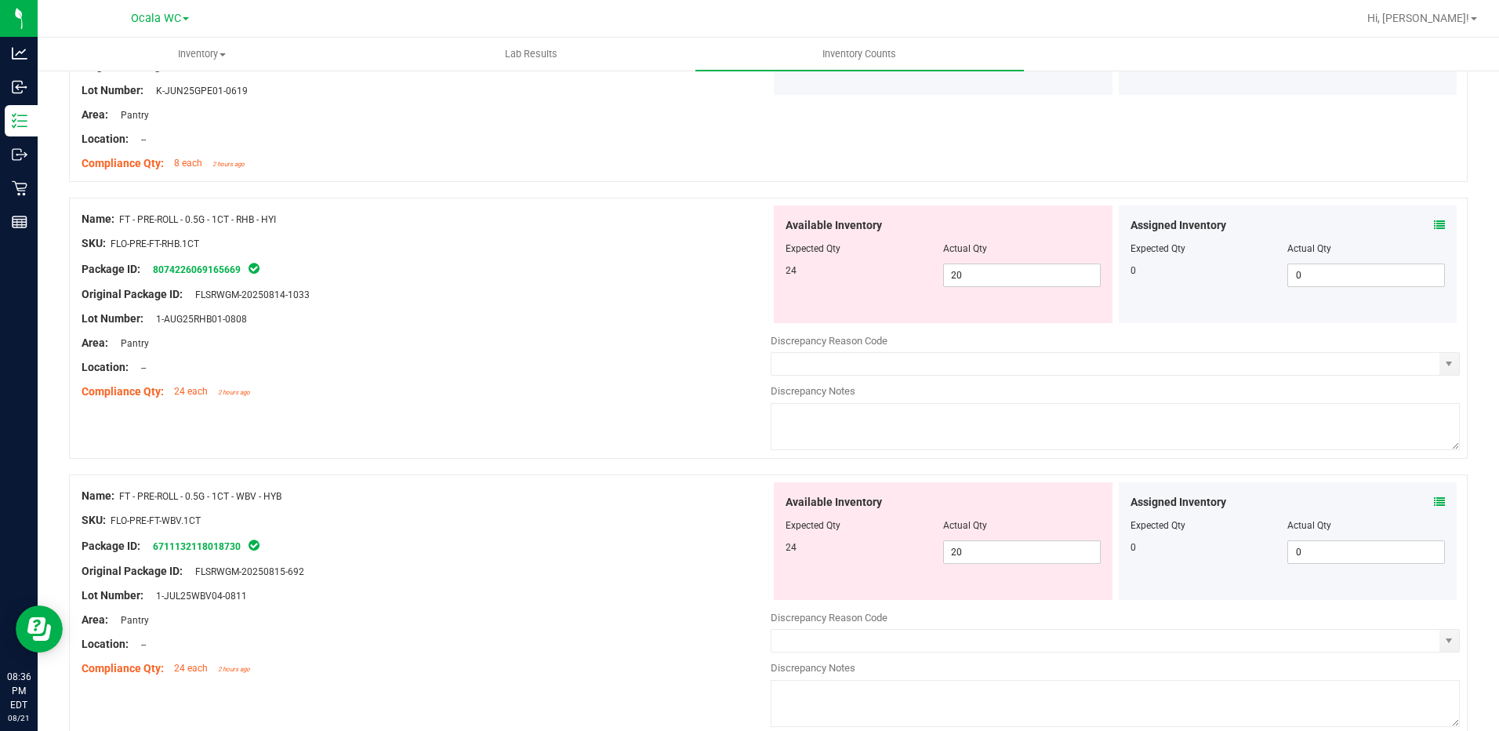
click at [1434, 495] on div "Assigned Inventory Expected Qty Actual Qty 0 0 0" at bounding box center [1288, 541] width 339 height 118
click at [1434, 502] on icon at bounding box center [1439, 501] width 11 height 11
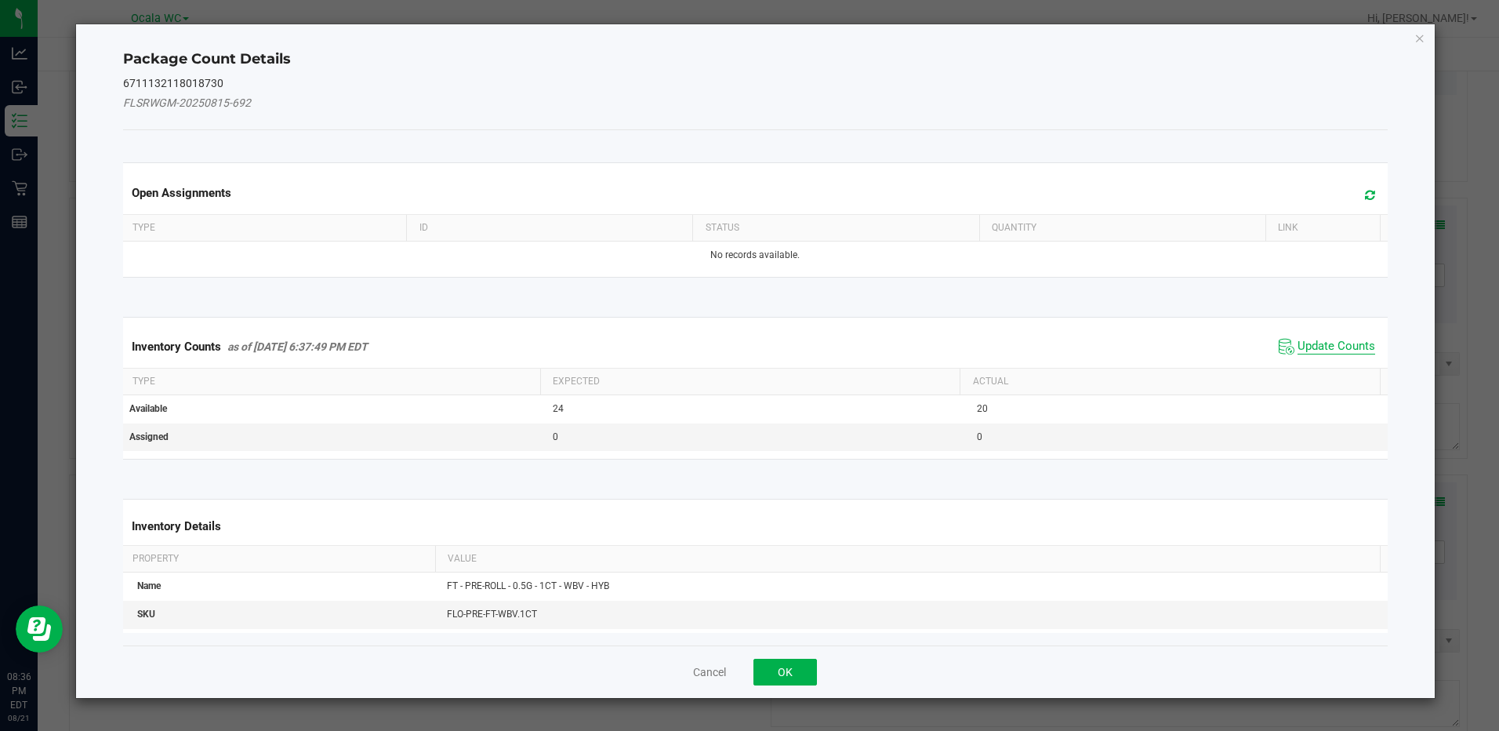
click at [1339, 340] on span "Update Counts" at bounding box center [1336, 347] width 78 height 16
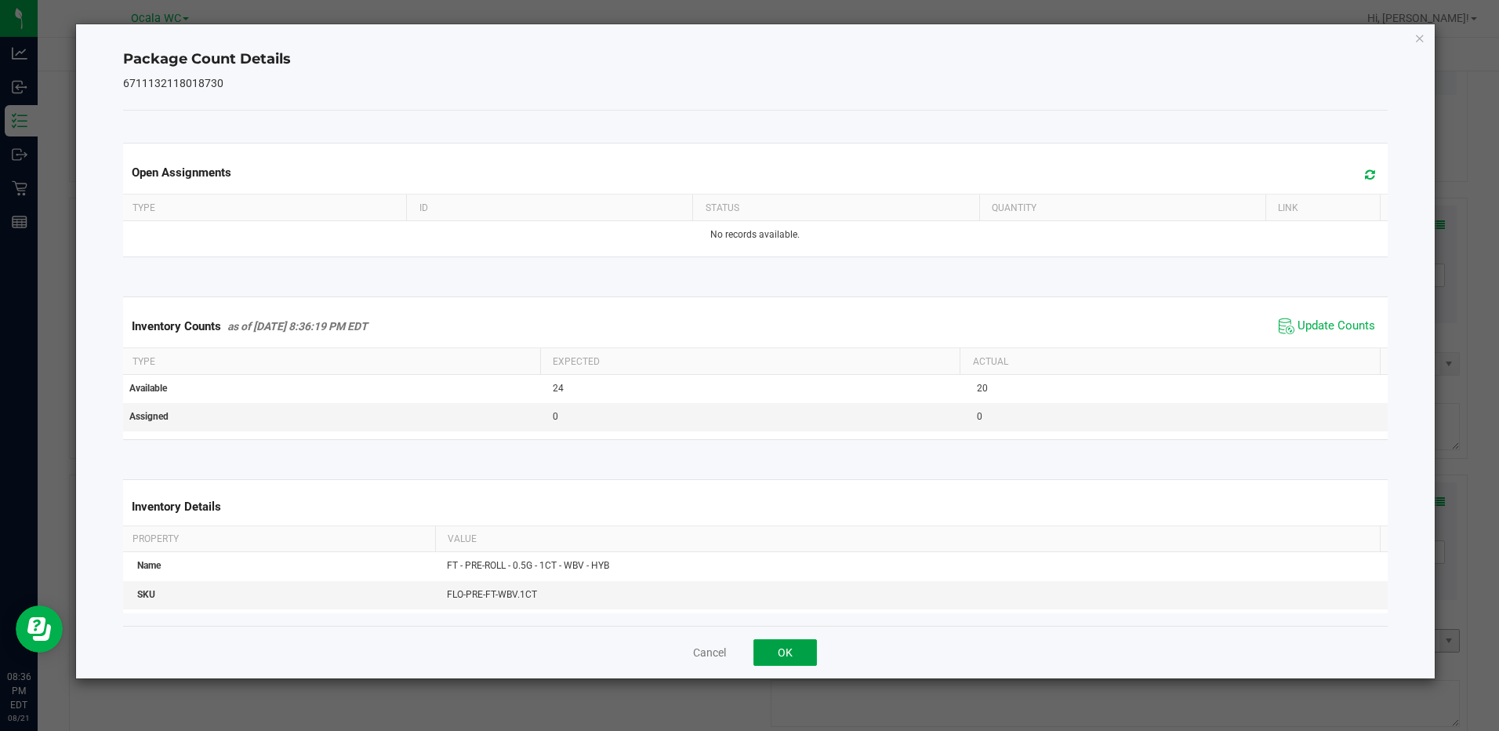
click at [776, 655] on button "OK" at bounding box center [784, 652] width 63 height 27
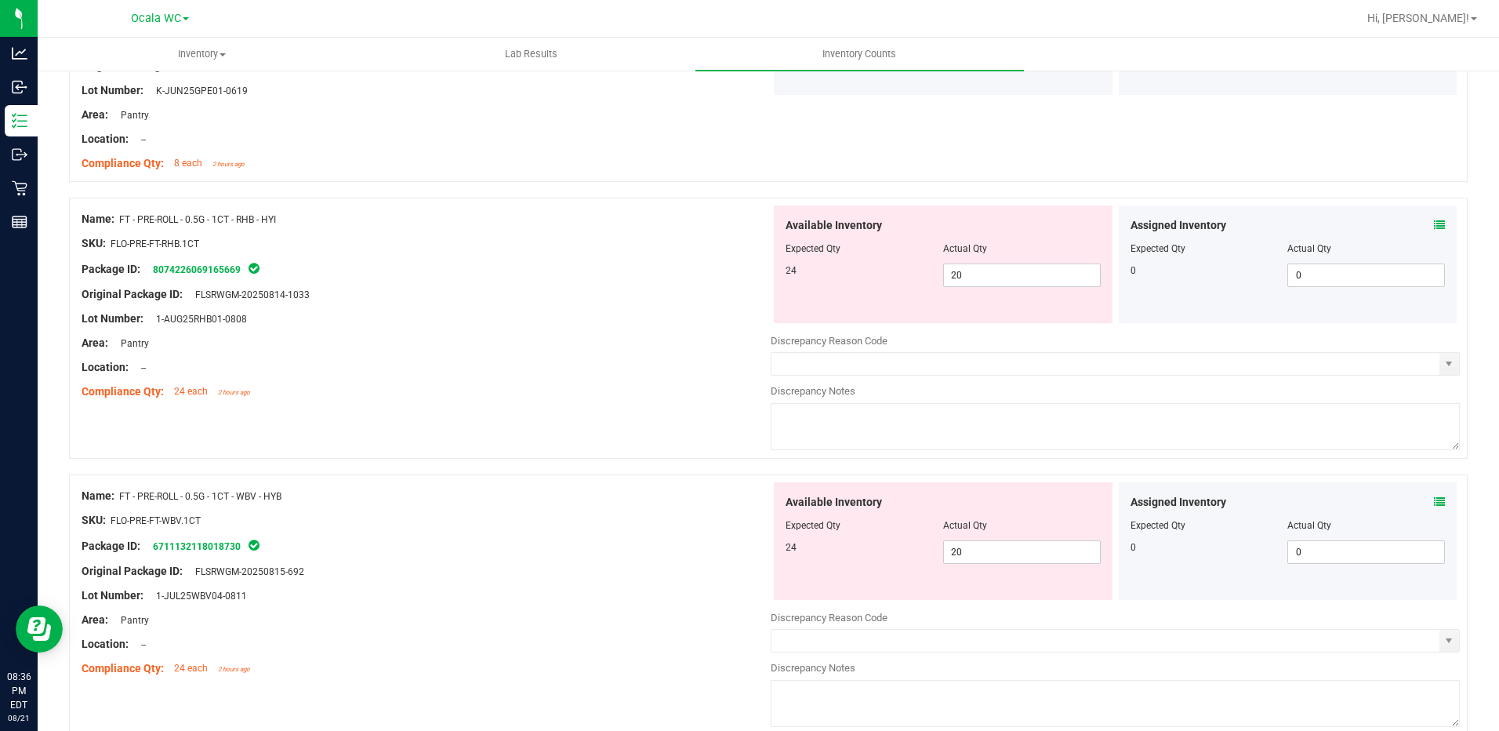
click at [674, 488] on div "Name: FT - PRE-ROLL - 0.5G - 1CT - WBV - HYB" at bounding box center [426, 496] width 689 height 16
click at [967, 271] on span "20 20" at bounding box center [1022, 275] width 158 height 24
click at [1032, 264] on input "20" at bounding box center [1022, 275] width 156 height 22
type input "24"
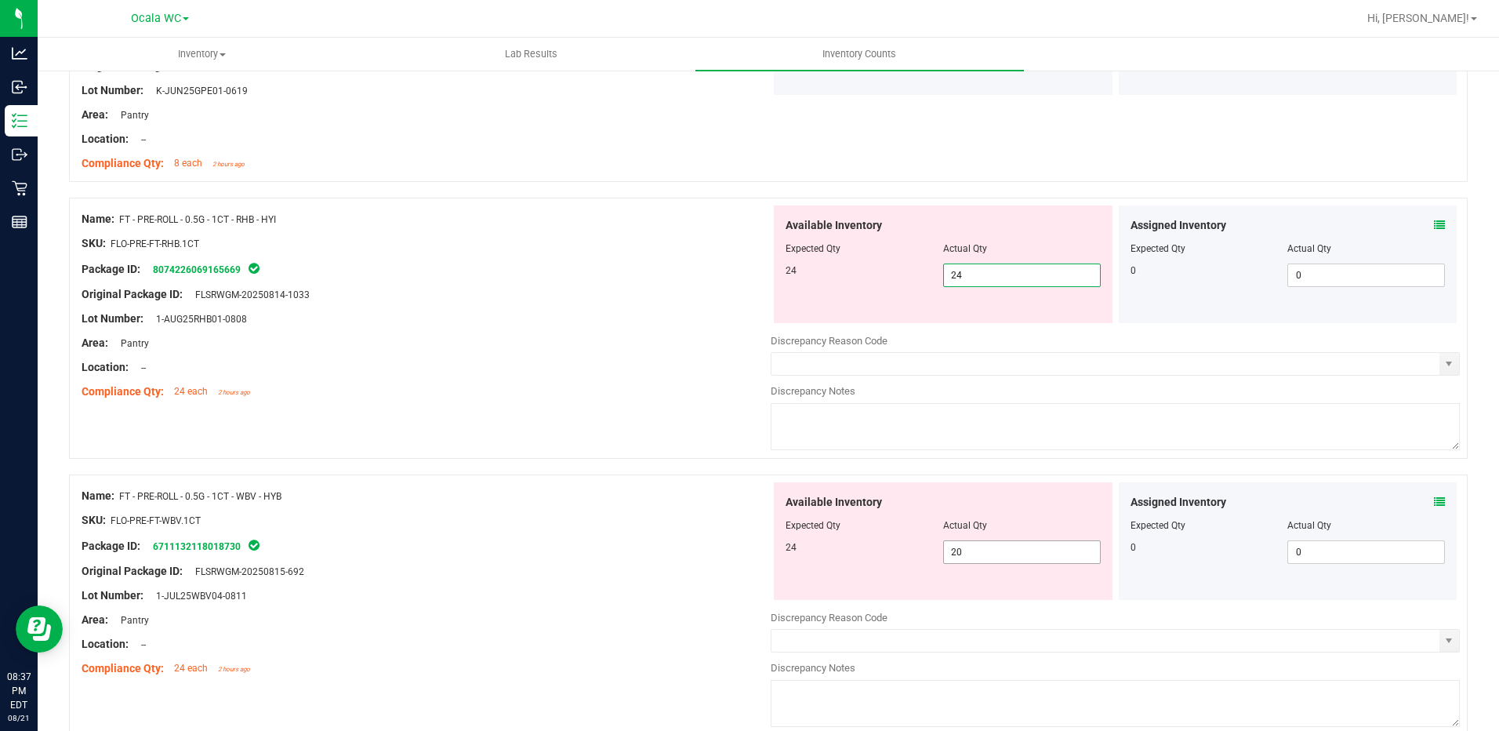
type input "24"
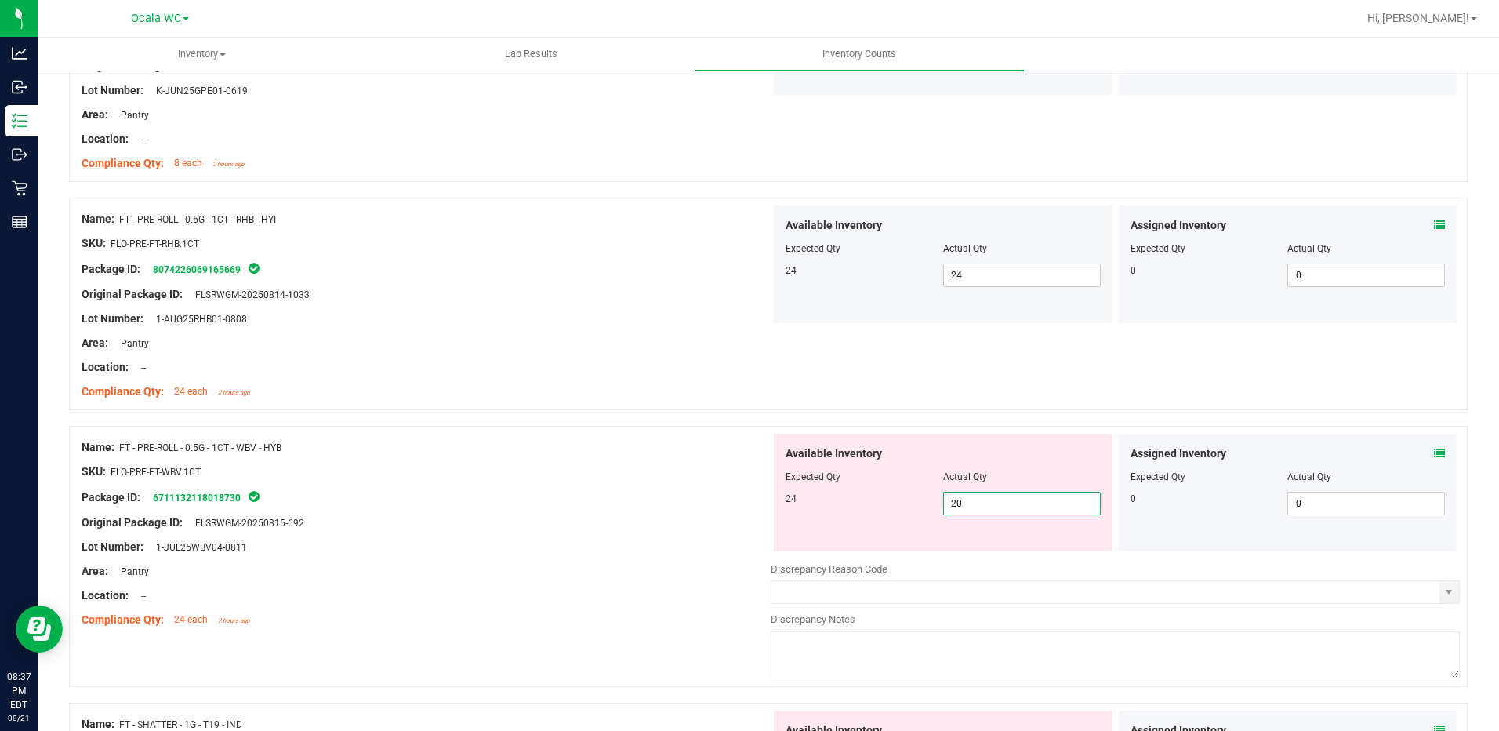
click at [1009, 545] on div "Available Inventory Expected Qty Actual Qty 24 20 20" at bounding box center [943, 493] width 339 height 118
click at [1009, 494] on span "20 20" at bounding box center [1022, 504] width 158 height 24
click at [1009, 494] on input "20" at bounding box center [1022, 503] width 156 height 22
type input "24"
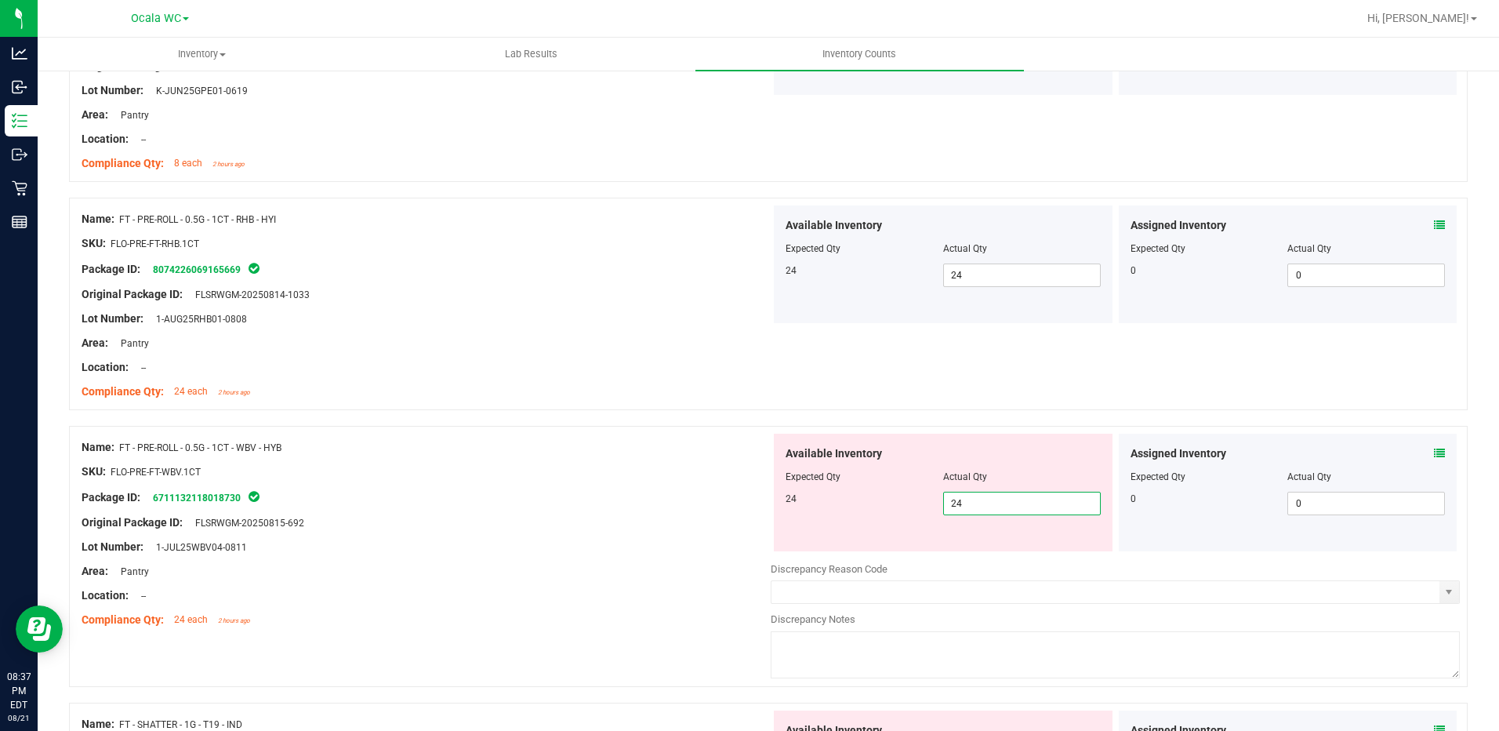
type input "24"
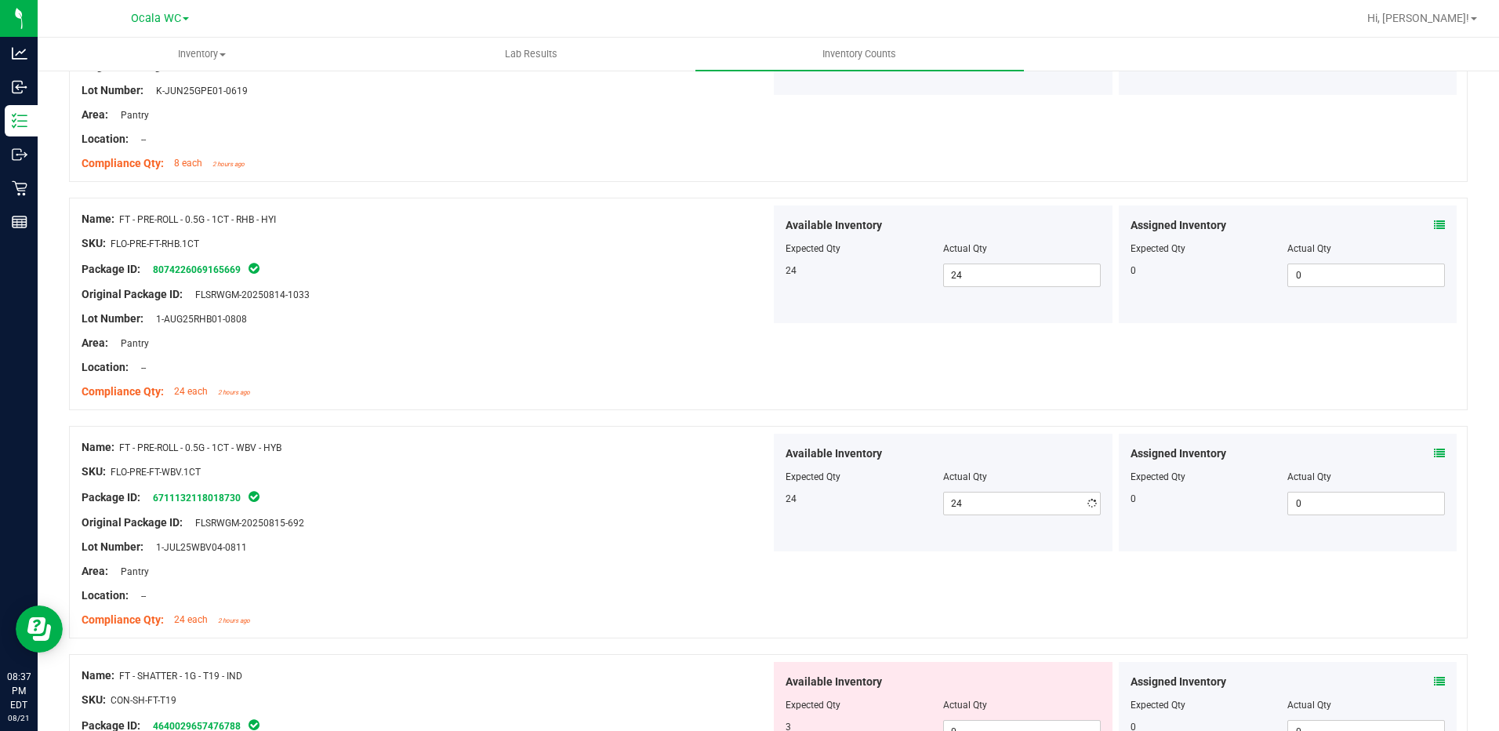
click at [671, 323] on div "Lot Number: 1-AUG25RHB01-0808" at bounding box center [426, 318] width 689 height 16
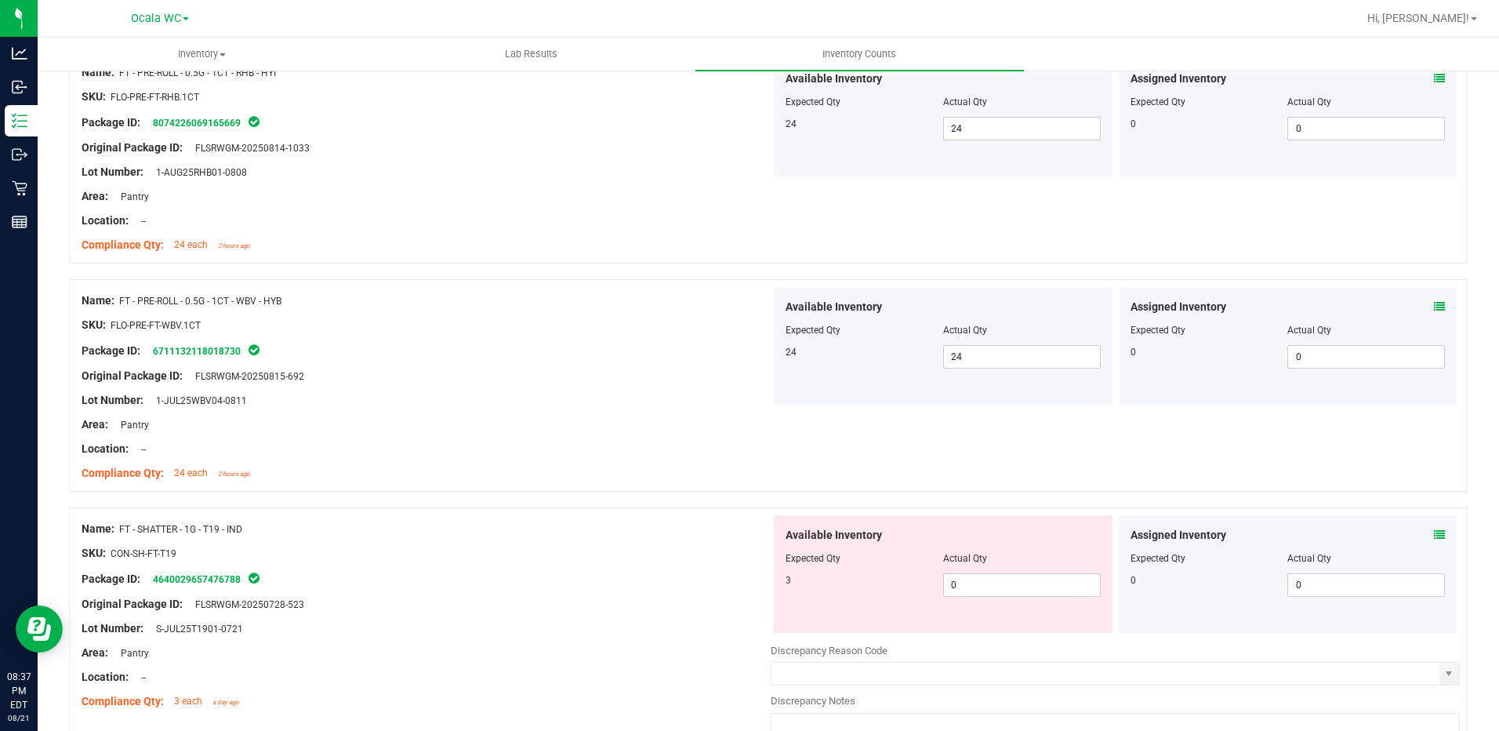
scroll to position [3763, 0]
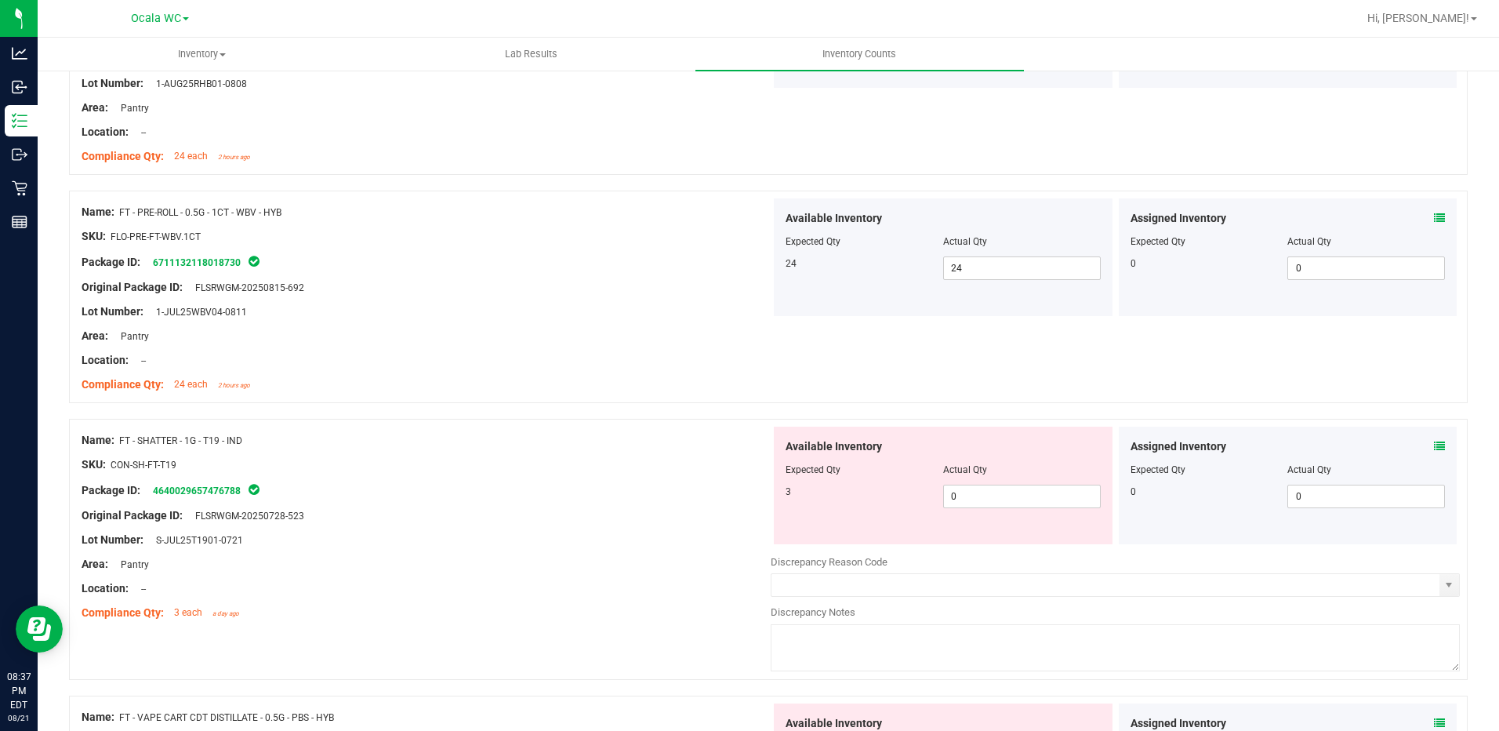
drag, startPoint x: 664, startPoint y: 325, endPoint x: 668, endPoint y: 332, distance: 8.1
click at [663, 325] on div at bounding box center [426, 324] width 689 height 8
click at [1434, 441] on icon at bounding box center [1439, 446] width 11 height 11
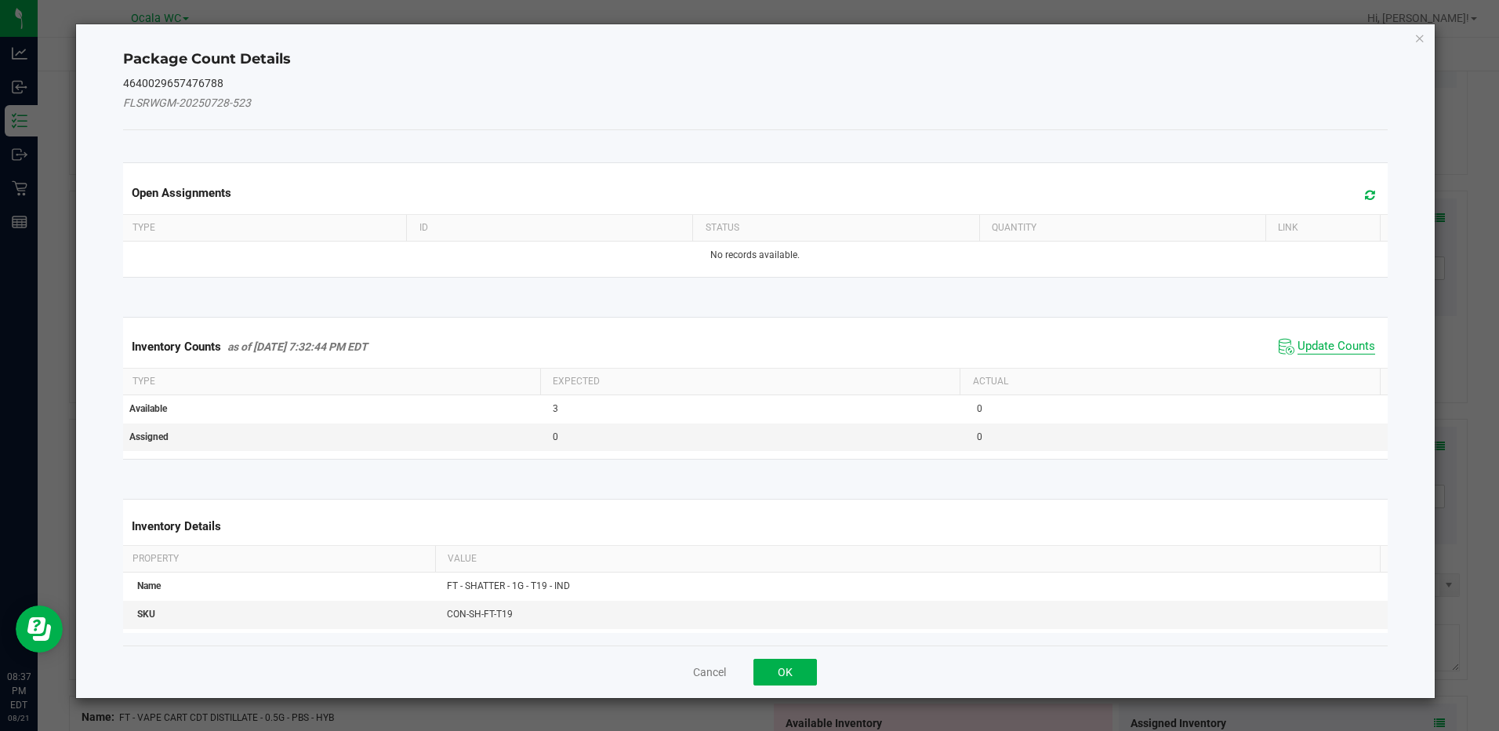
click at [1337, 342] on span "Update Counts" at bounding box center [1336, 347] width 78 height 16
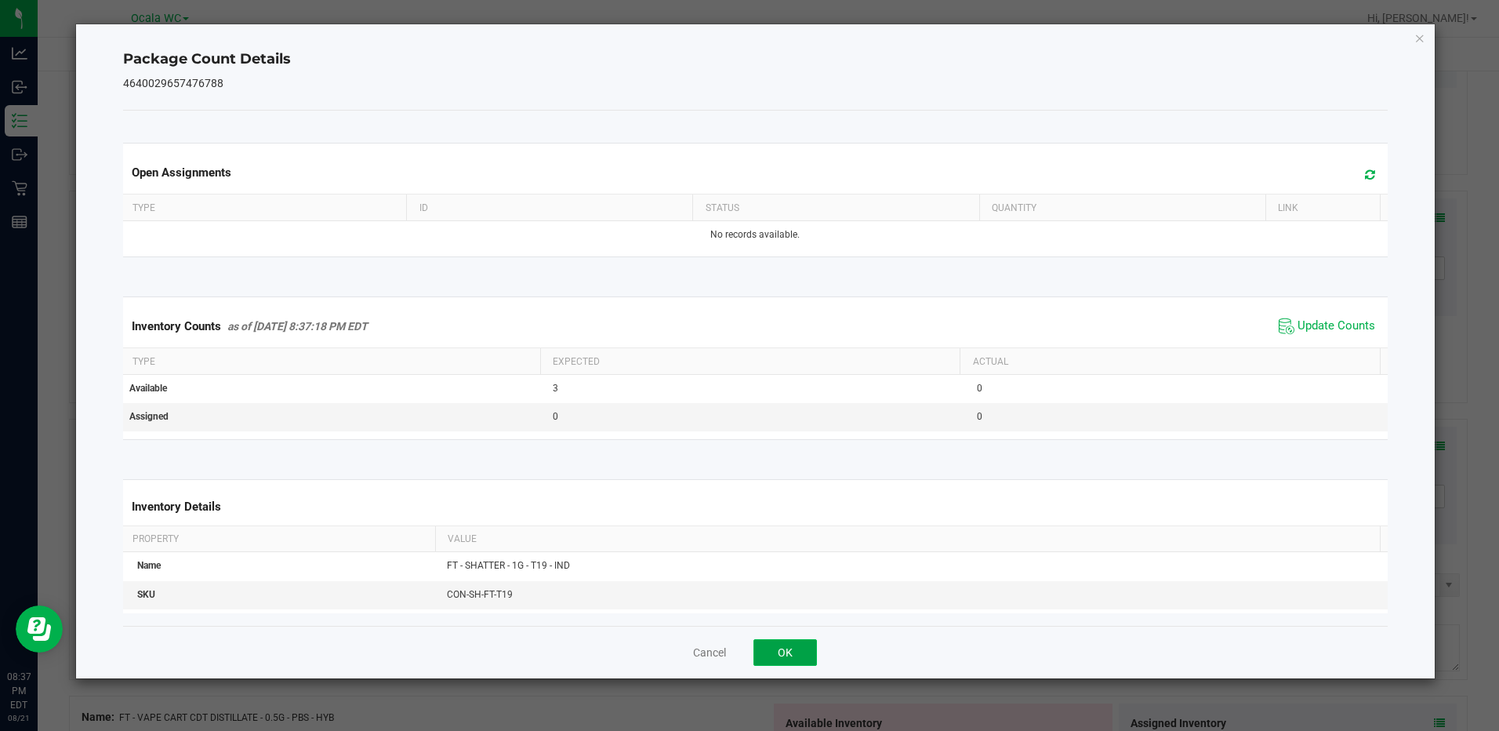
click at [778, 658] on button "OK" at bounding box center [784, 652] width 63 height 27
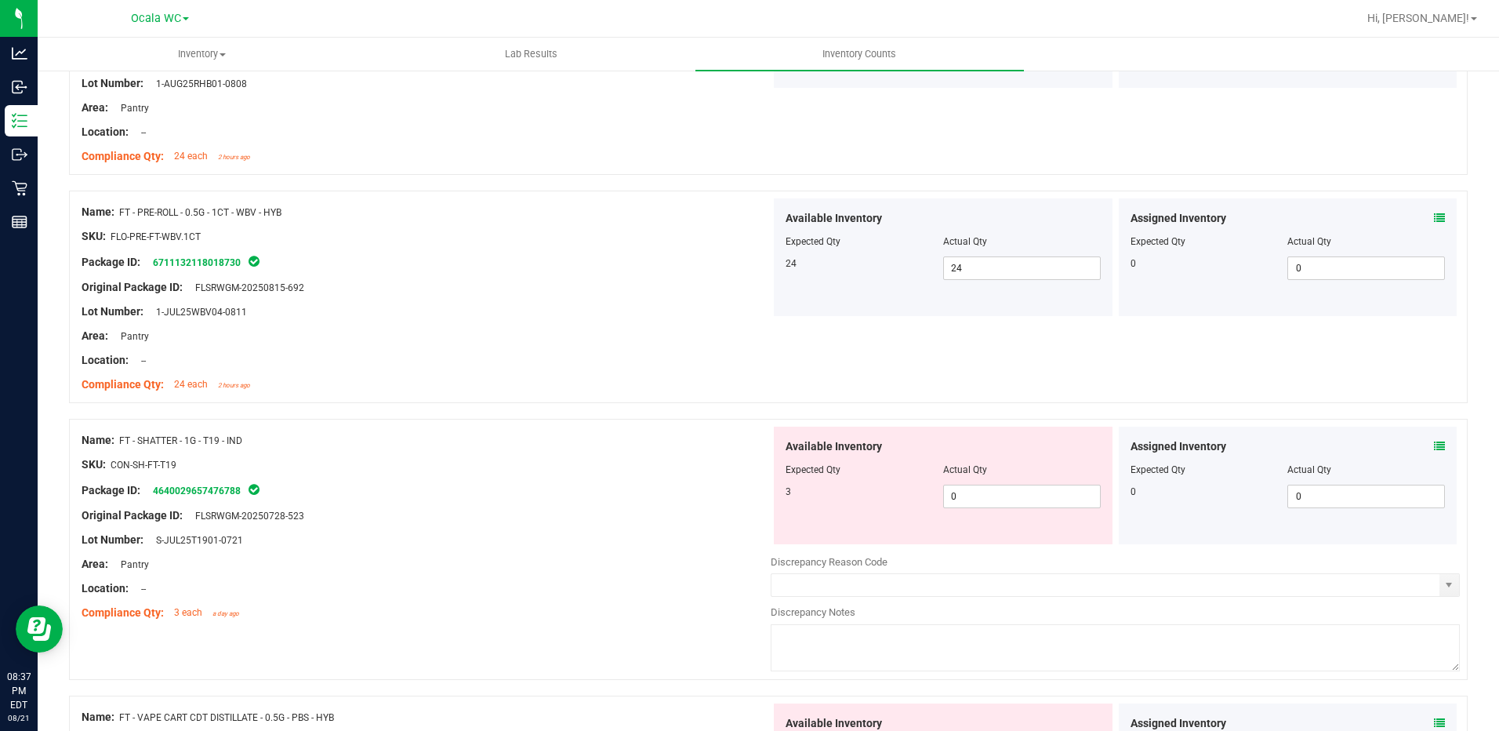
click at [687, 527] on div at bounding box center [426, 528] width 689 height 8
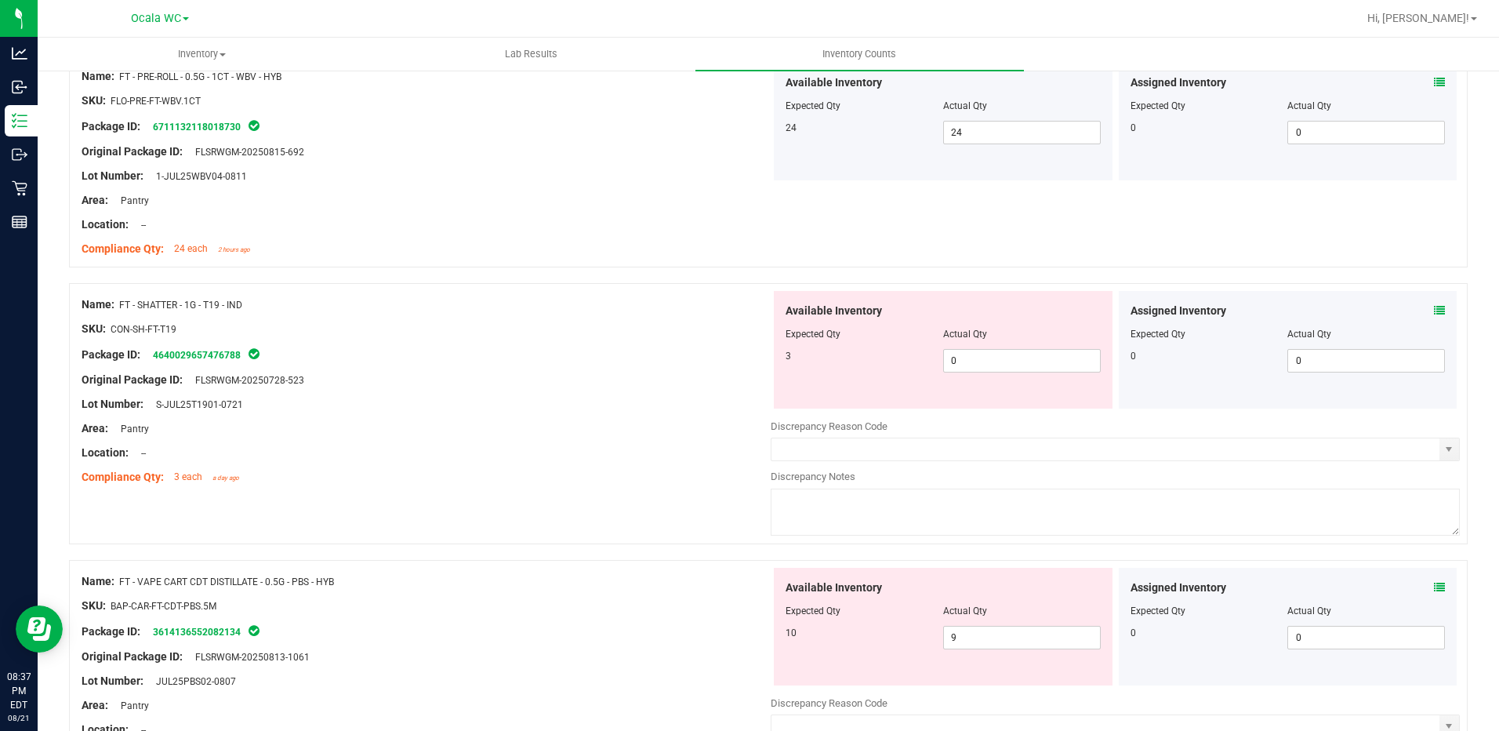
scroll to position [3920, 0]
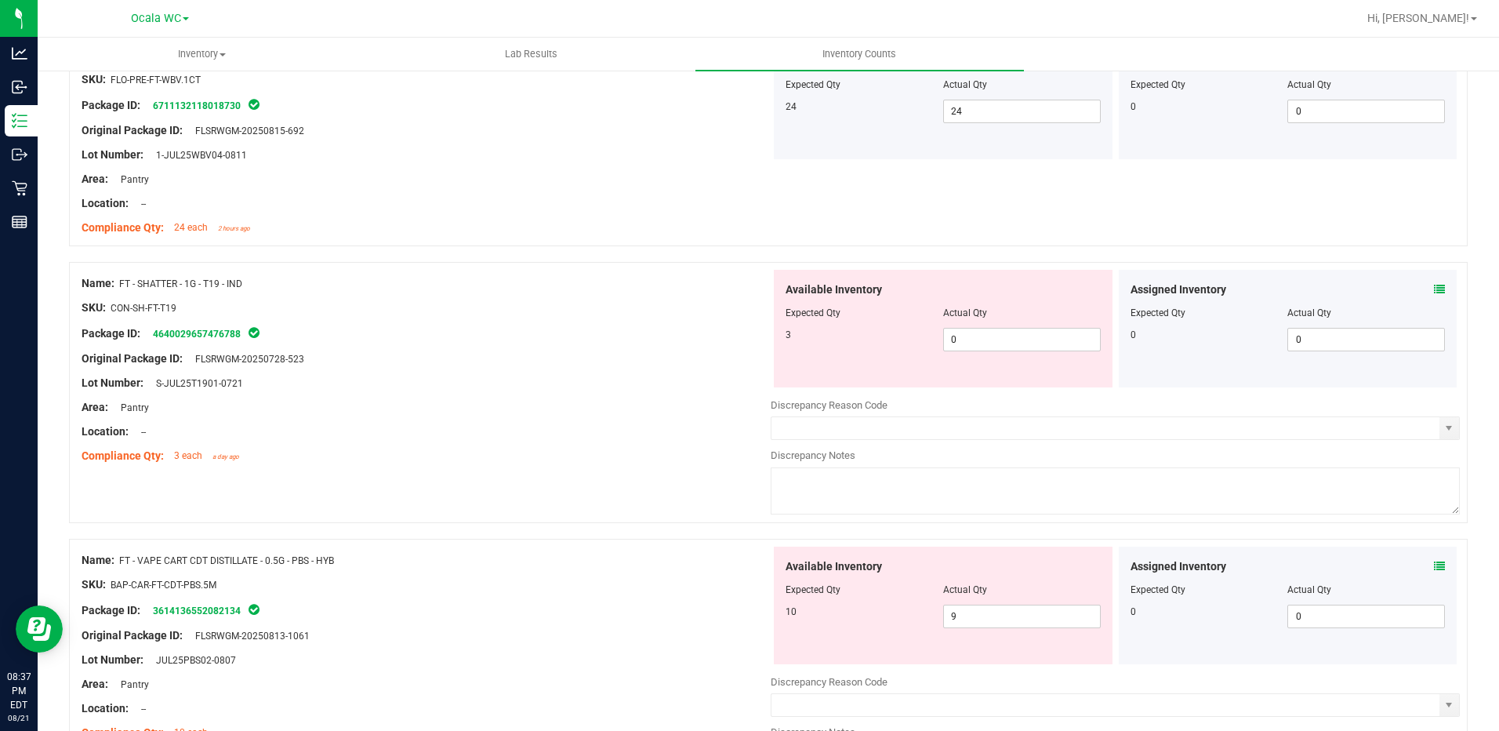
click at [680, 466] on div "Name: FT - SHATTER - 1G - T19 - IND SKU: CON-SH-FT-T19 Package ID: 464002965747…" at bounding box center [426, 370] width 689 height 200
click at [1067, 343] on span "0 0" at bounding box center [1022, 340] width 158 height 24
click at [1067, 343] on input "0" at bounding box center [1022, 339] width 156 height 22
type input "3"
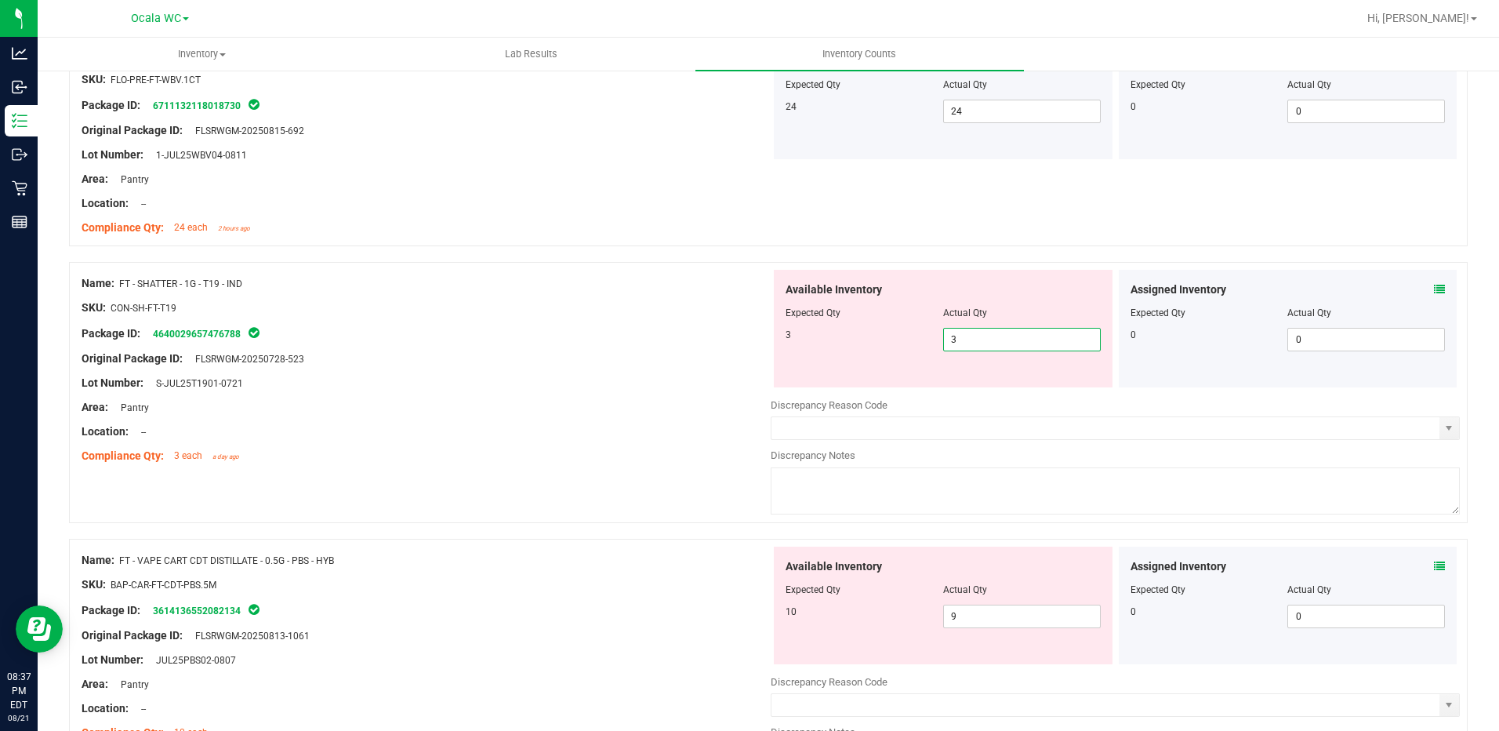
click at [679, 408] on div "Area: Pantry" at bounding box center [426, 407] width 689 height 16
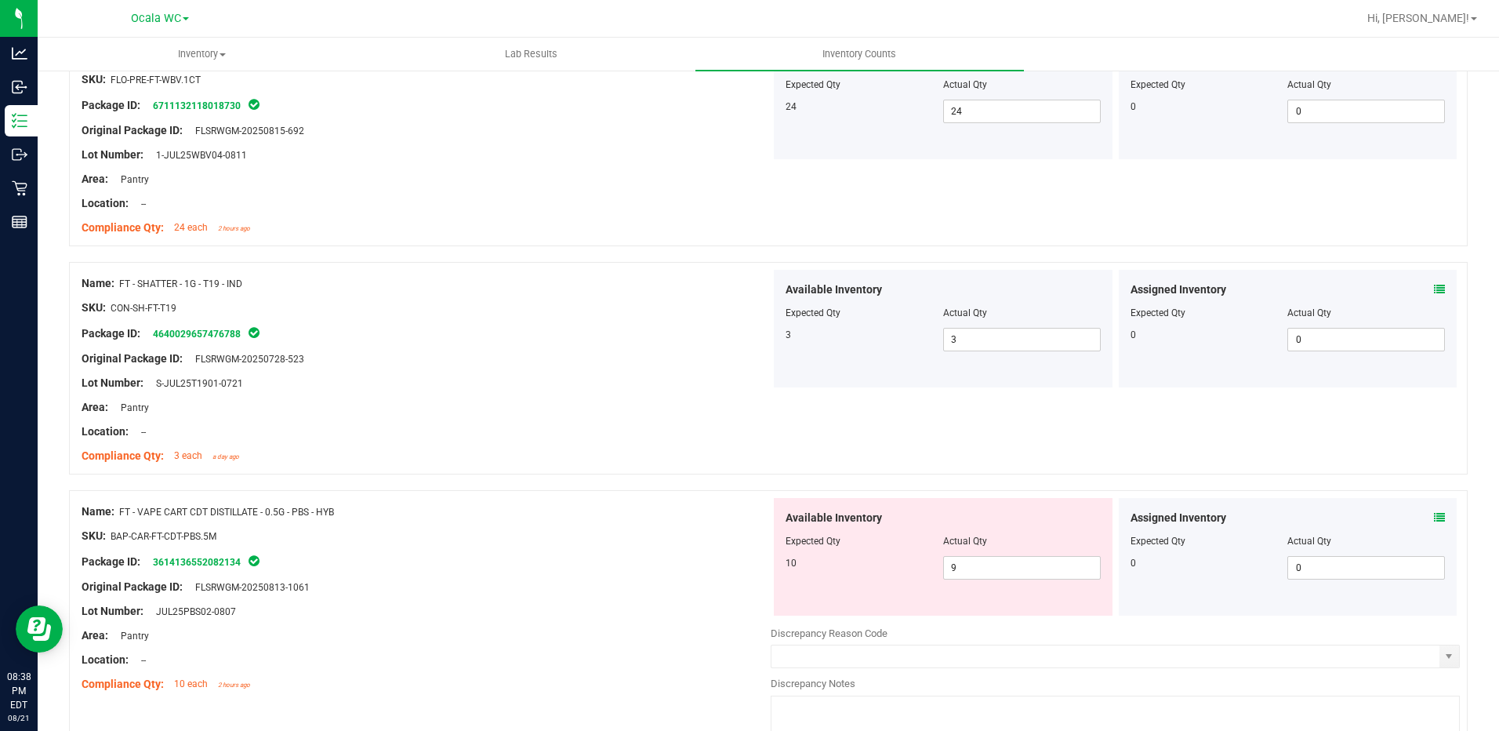
click at [560, 472] on div "Name: FT - SHATTER - 1G - T19 - IND SKU: CON-SH-FT-T19 Package ID: 464002965747…" at bounding box center [768, 368] width 1399 height 212
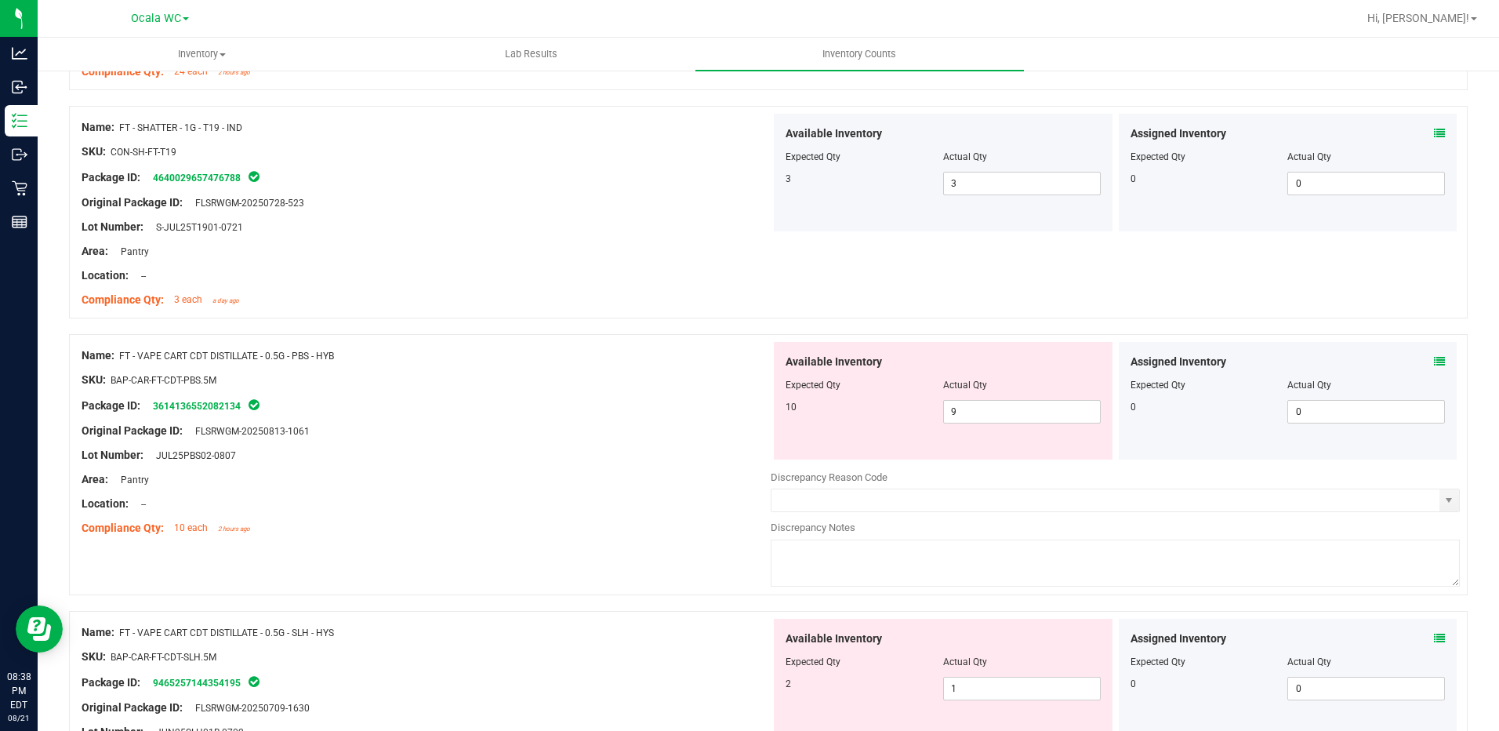
scroll to position [4076, 0]
click at [1434, 359] on icon at bounding box center [1439, 360] width 11 height 11
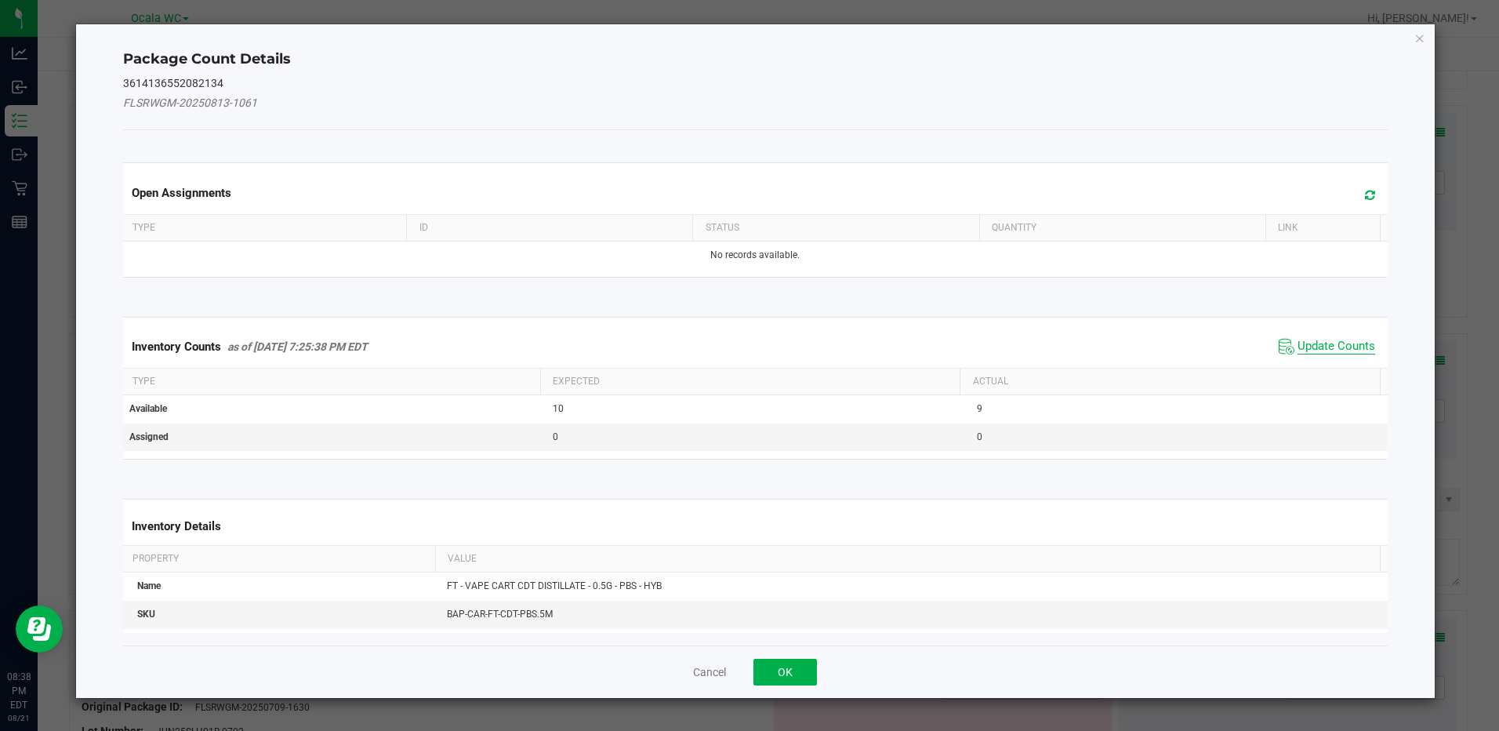
click at [1329, 344] on span "Update Counts" at bounding box center [1336, 347] width 78 height 16
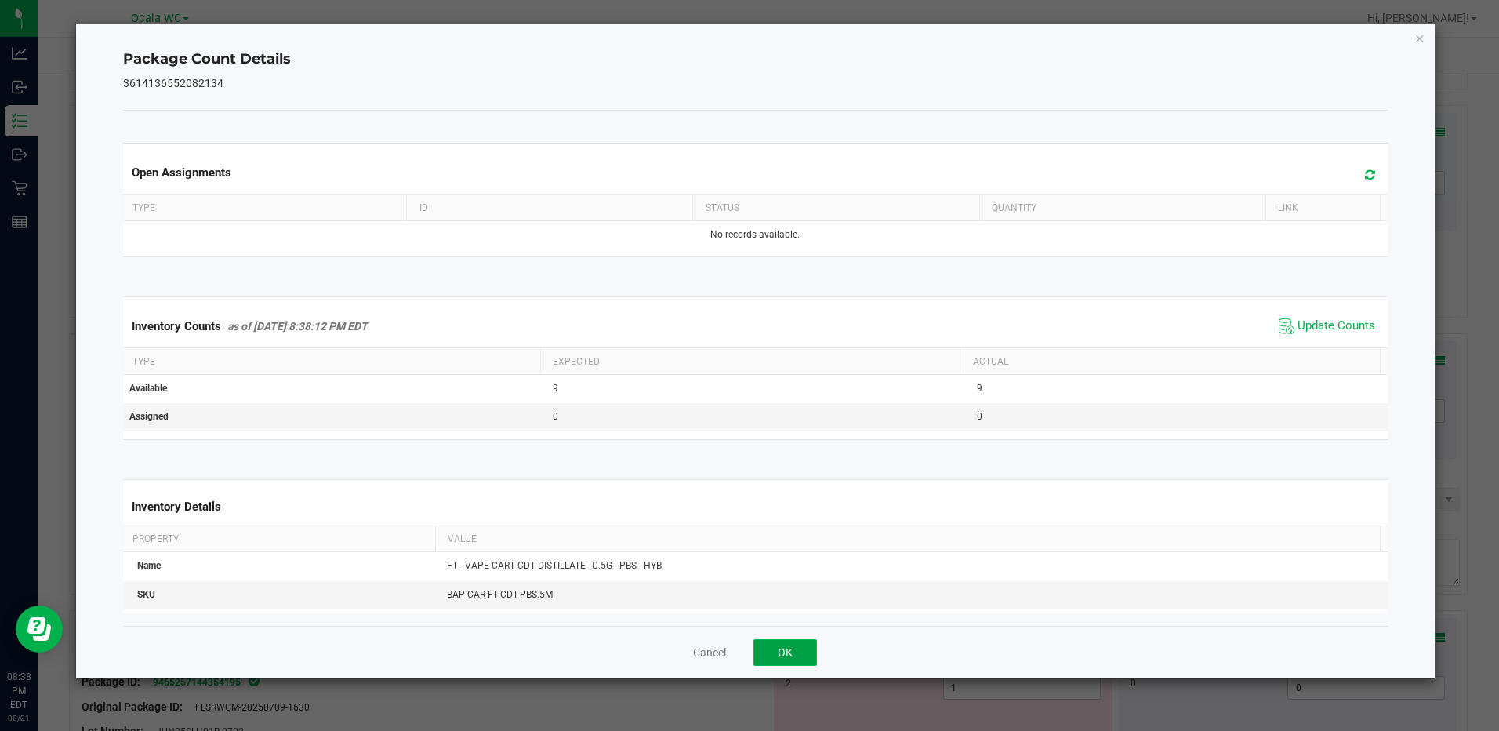
click at [797, 659] on button "OK" at bounding box center [784, 652] width 63 height 27
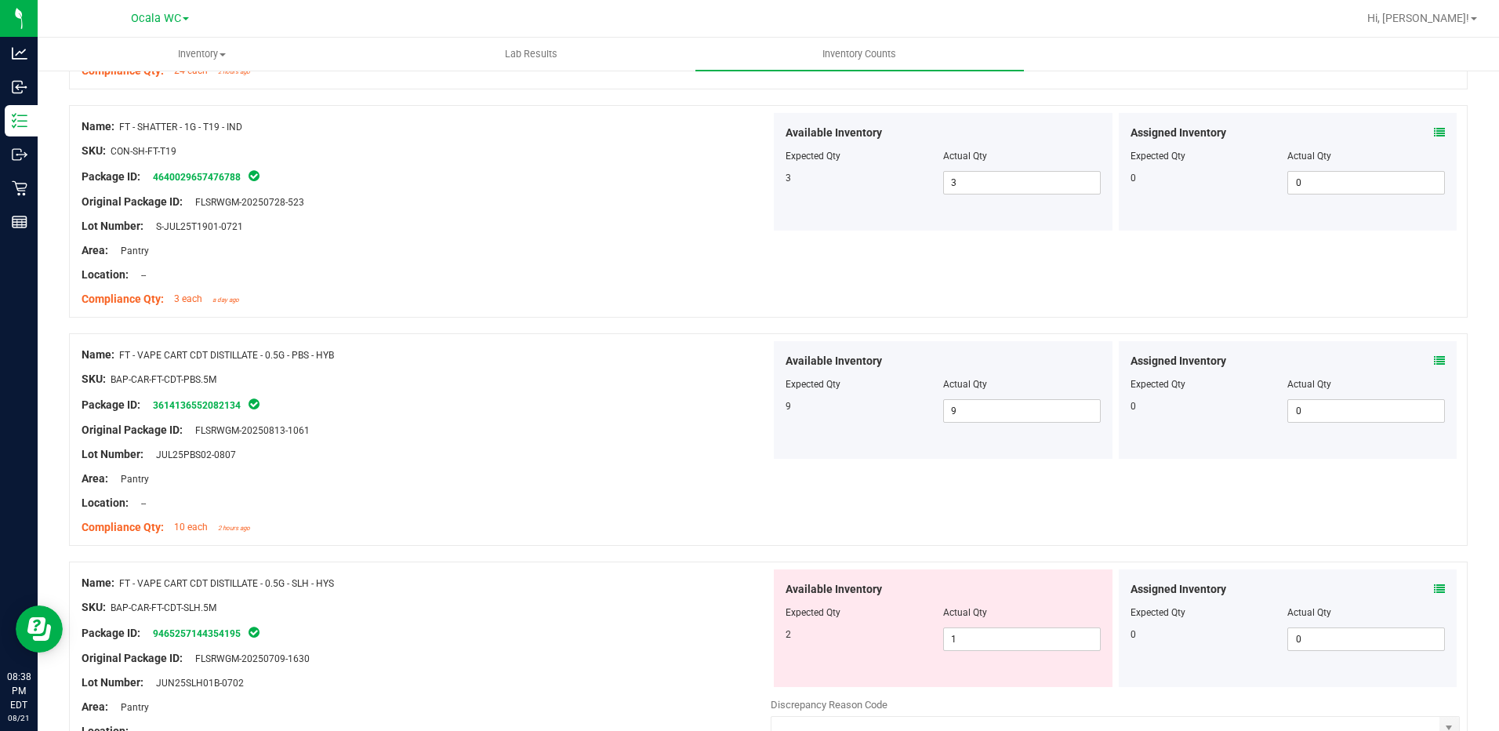
click at [680, 511] on div at bounding box center [426, 515] width 689 height 8
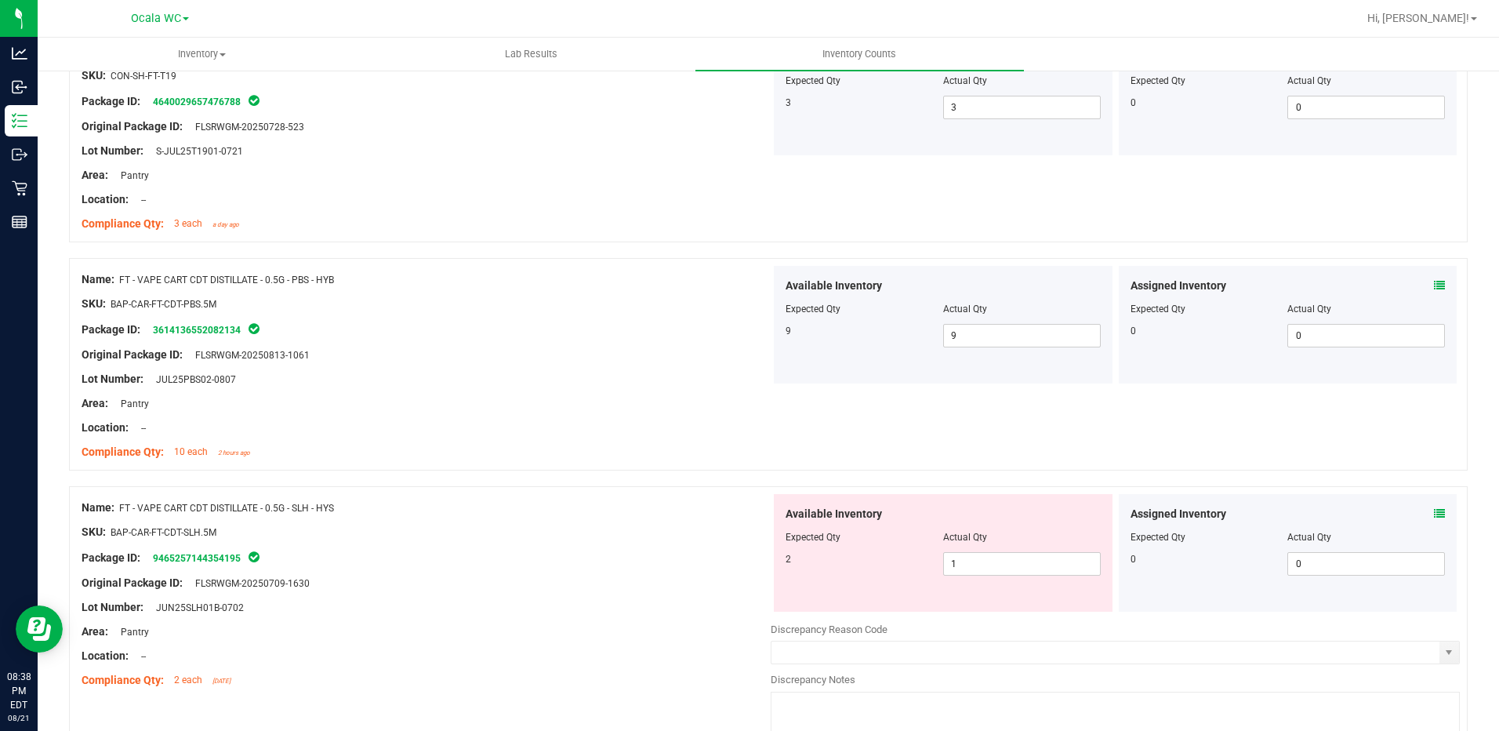
scroll to position [4237, 0]
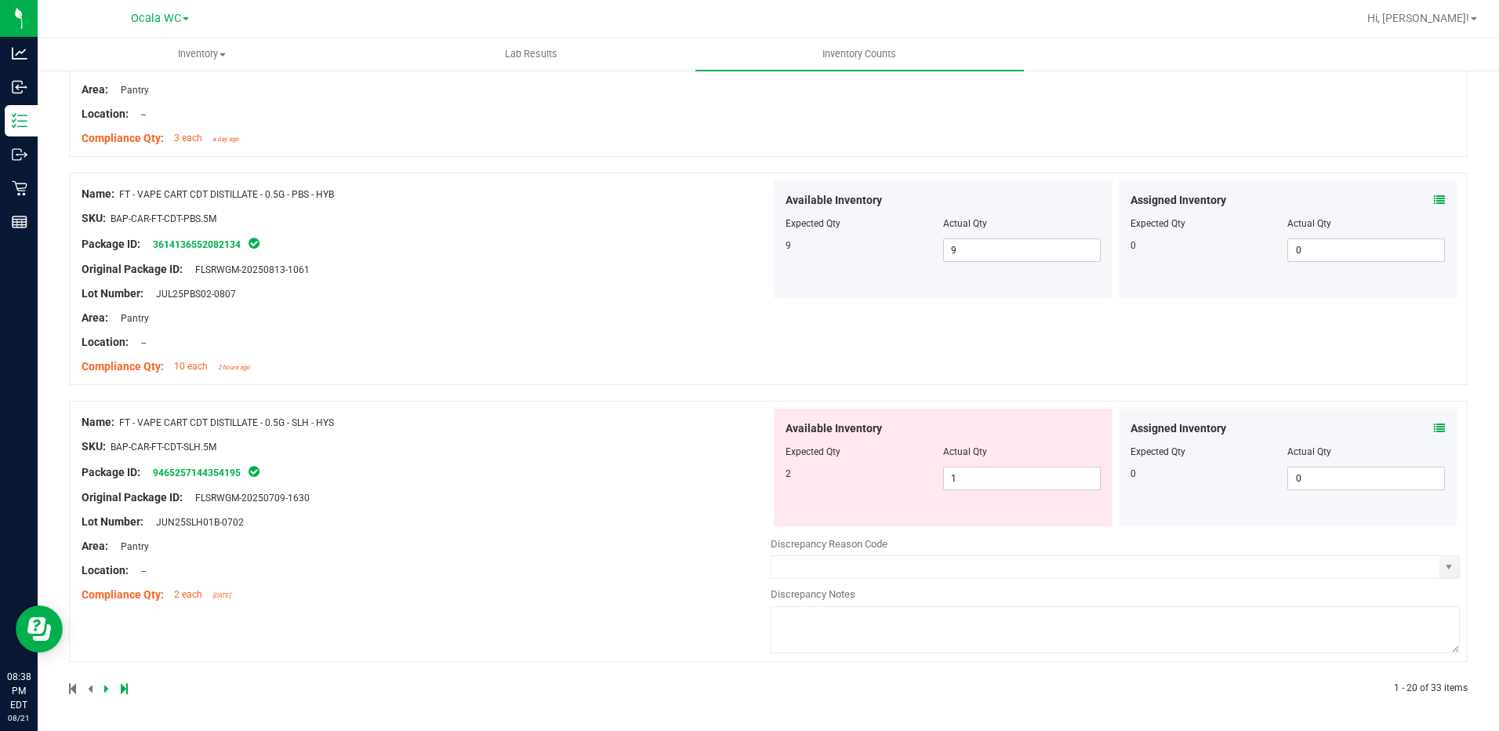
click at [1434, 424] on icon at bounding box center [1439, 428] width 11 height 11
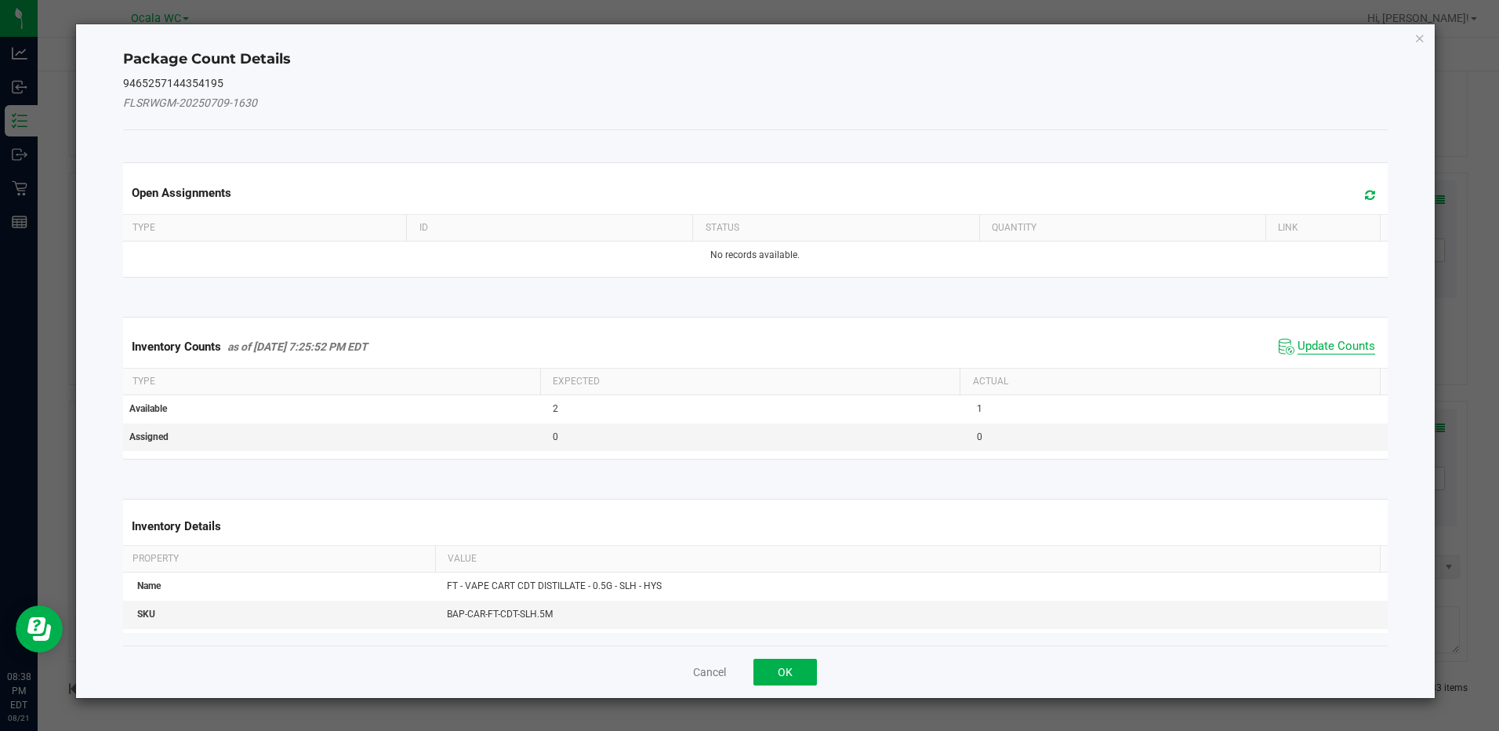
click at [1333, 342] on span "Update Counts" at bounding box center [1336, 347] width 78 height 16
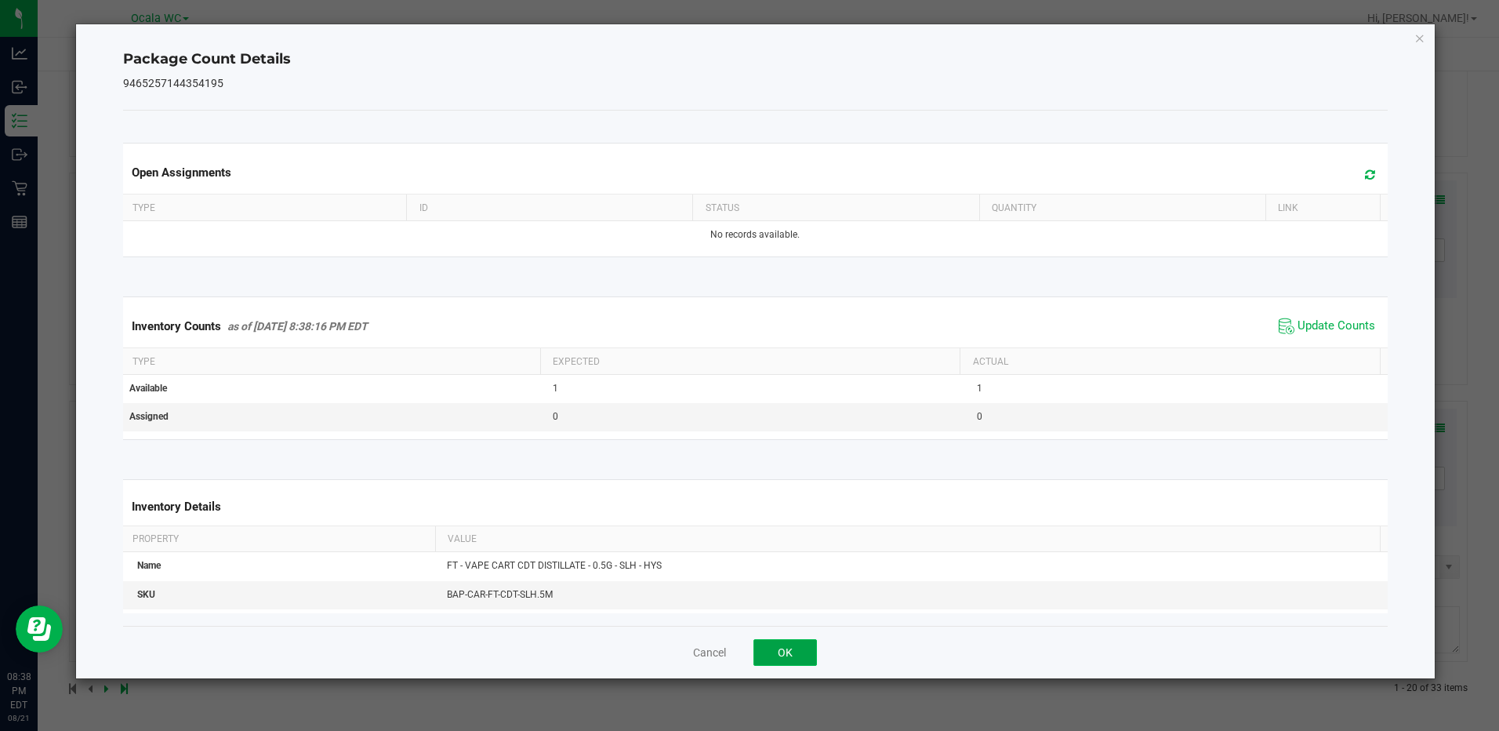
click at [800, 644] on button "OK" at bounding box center [784, 652] width 63 height 27
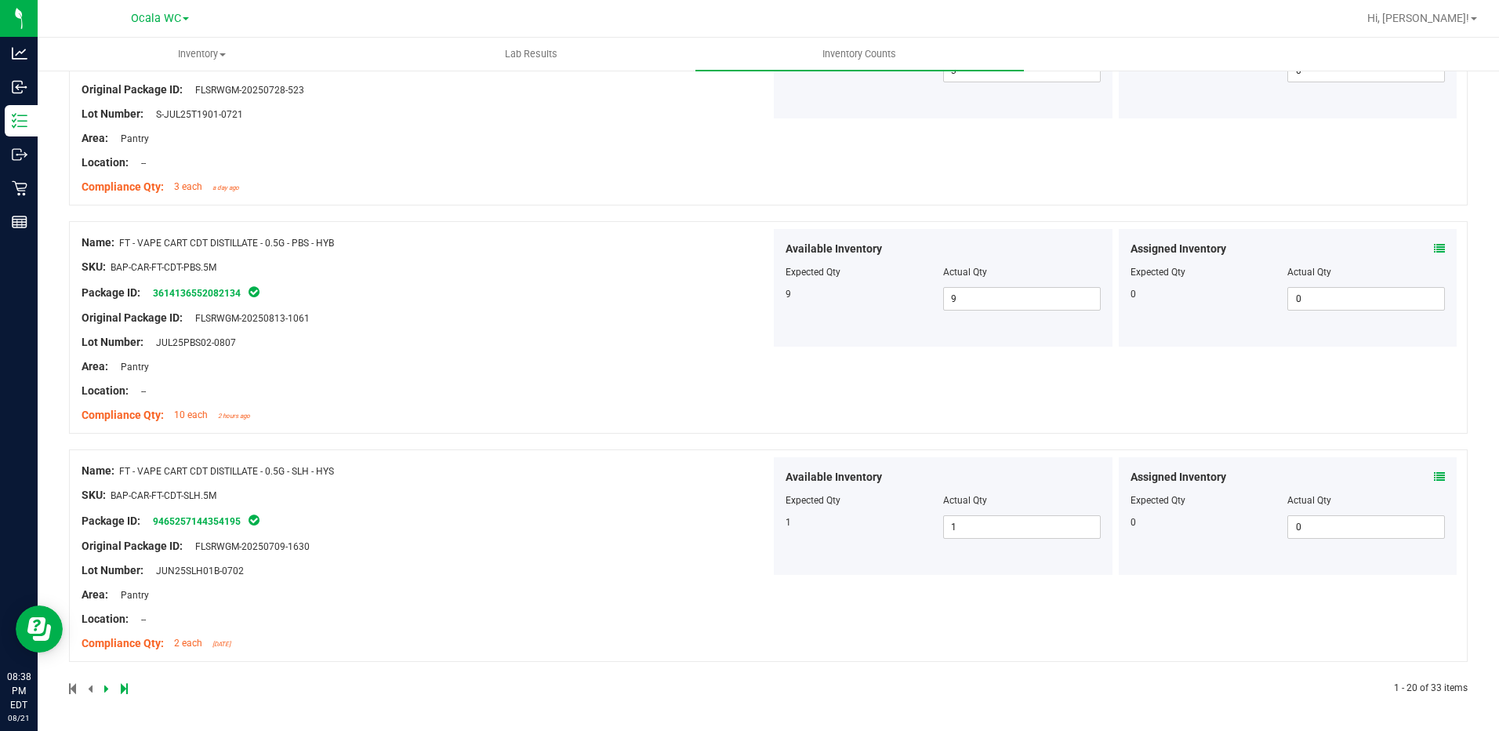
click at [689, 573] on div "Lot Number: JUN25SLH01B-0702" at bounding box center [426, 570] width 689 height 16
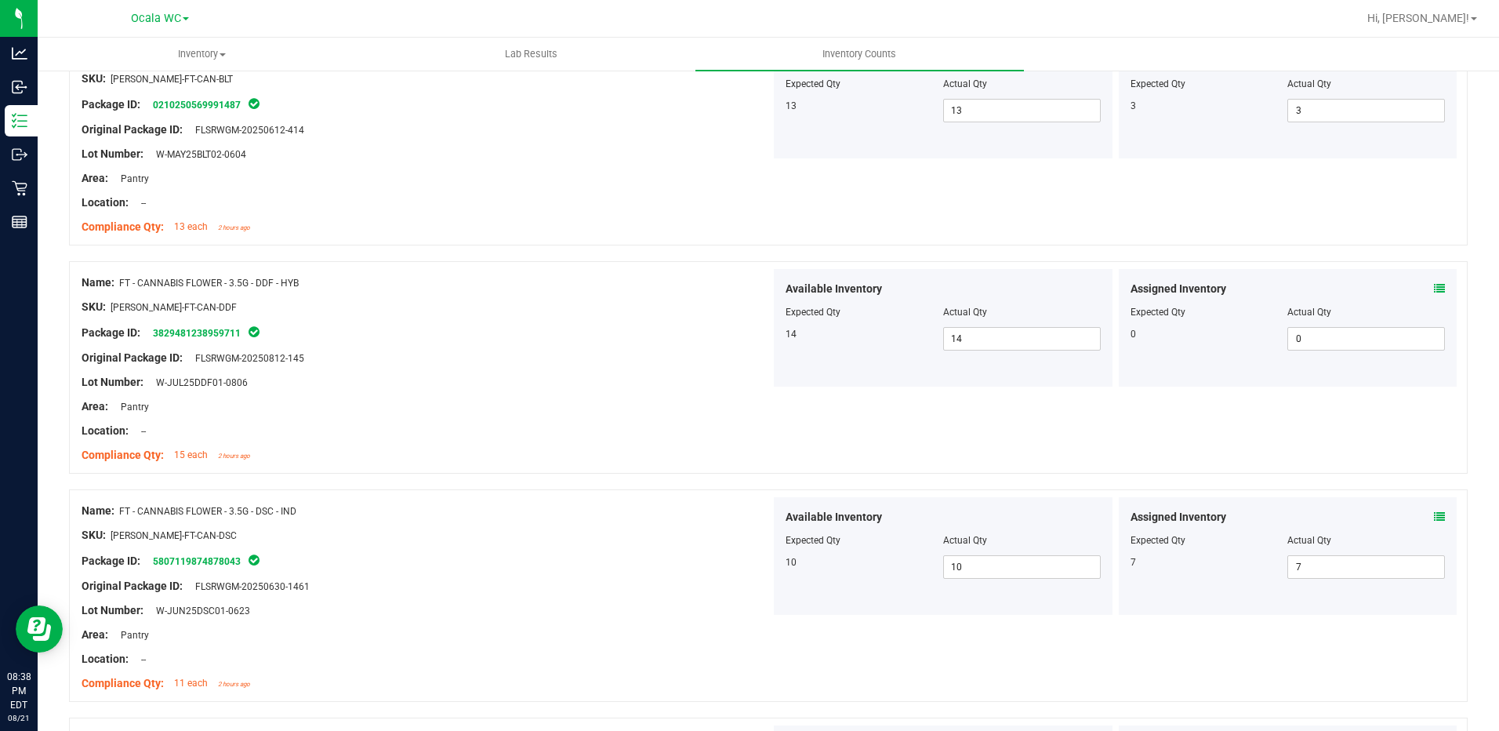
scroll to position [0, 0]
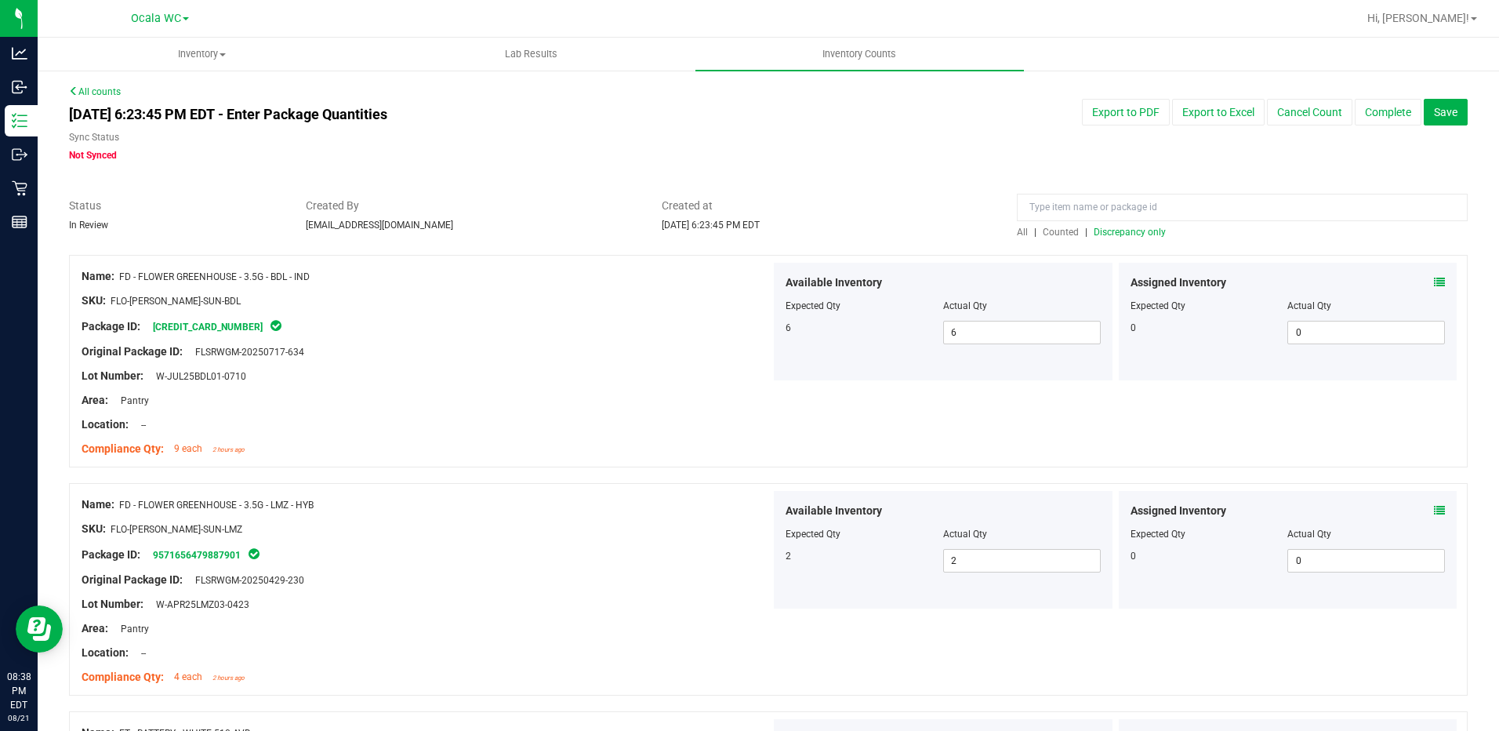
click at [1135, 225] on div "All | Counted | Discrepancy only" at bounding box center [1242, 232] width 451 height 14
click at [1135, 234] on span "Discrepancy only" at bounding box center [1130, 232] width 72 height 11
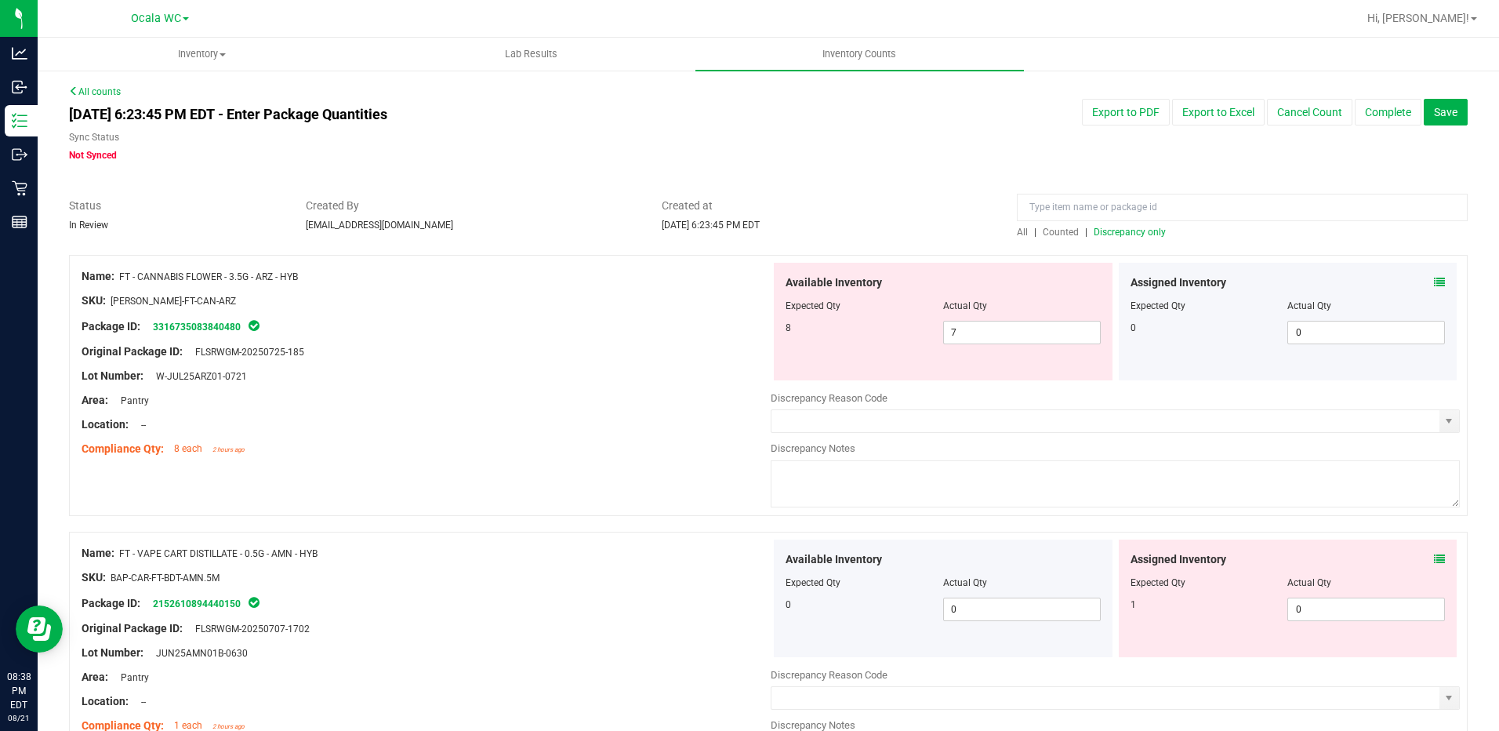
click at [611, 390] on div at bounding box center [426, 388] width 689 height 8
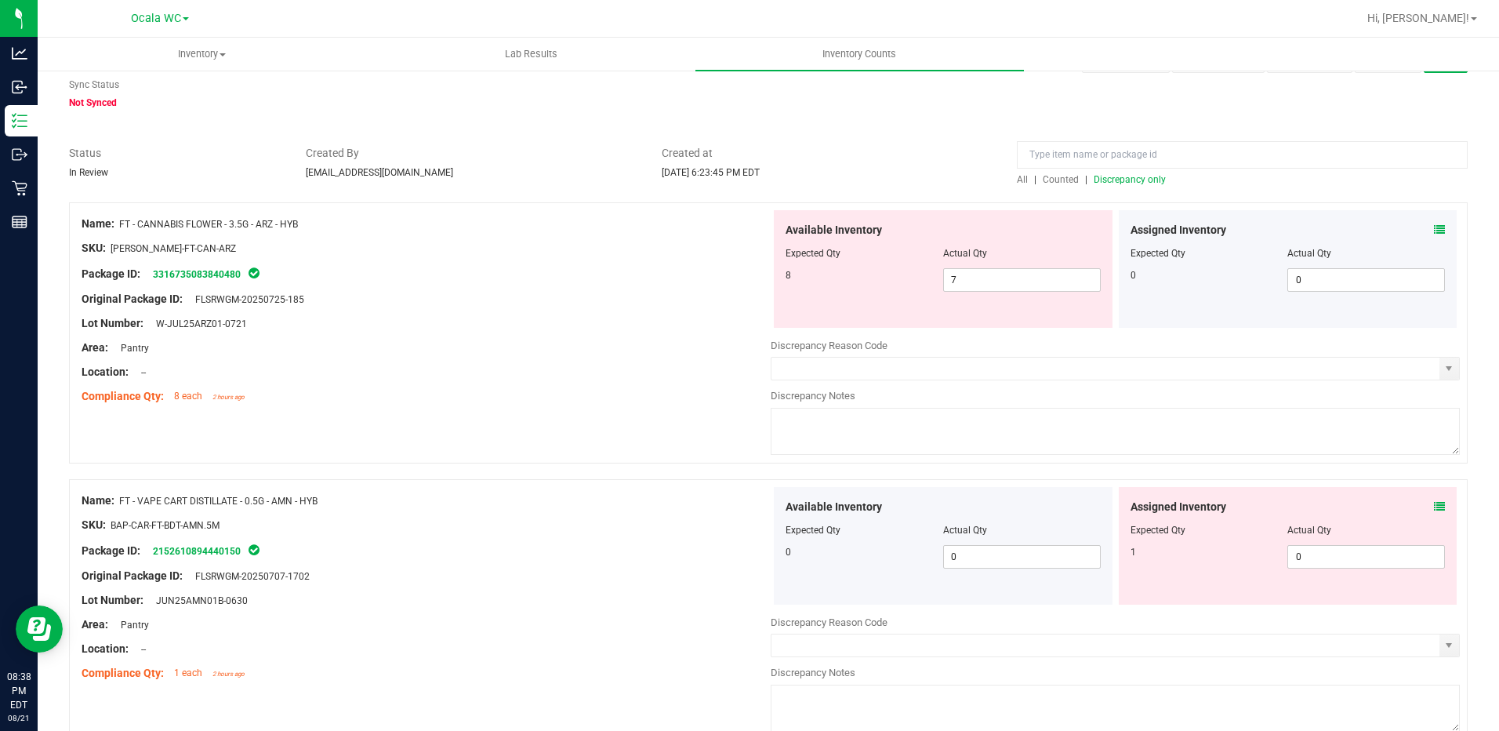
scroll to position [78, 0]
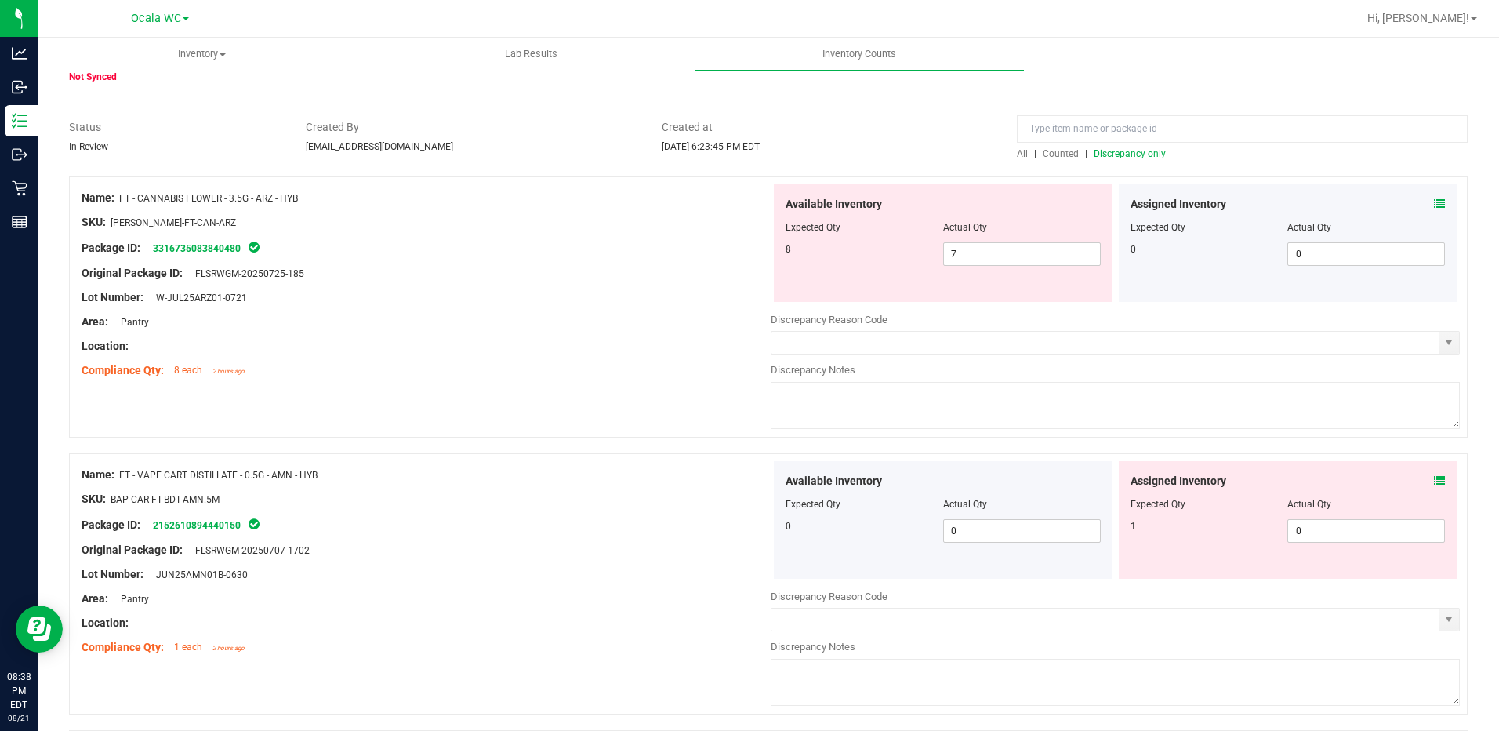
click at [1434, 476] on icon at bounding box center [1439, 480] width 11 height 11
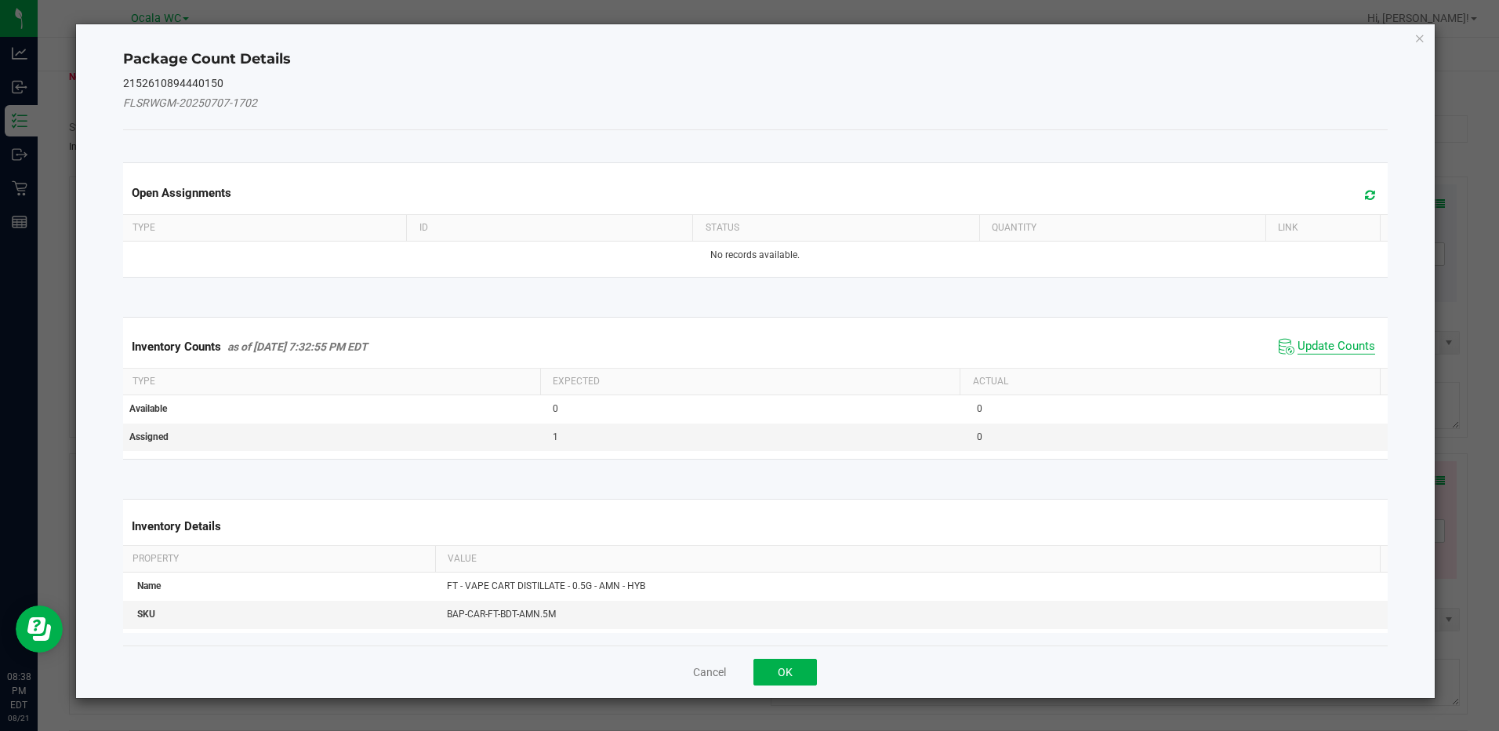
click at [1341, 340] on span "Update Counts" at bounding box center [1336, 347] width 78 height 16
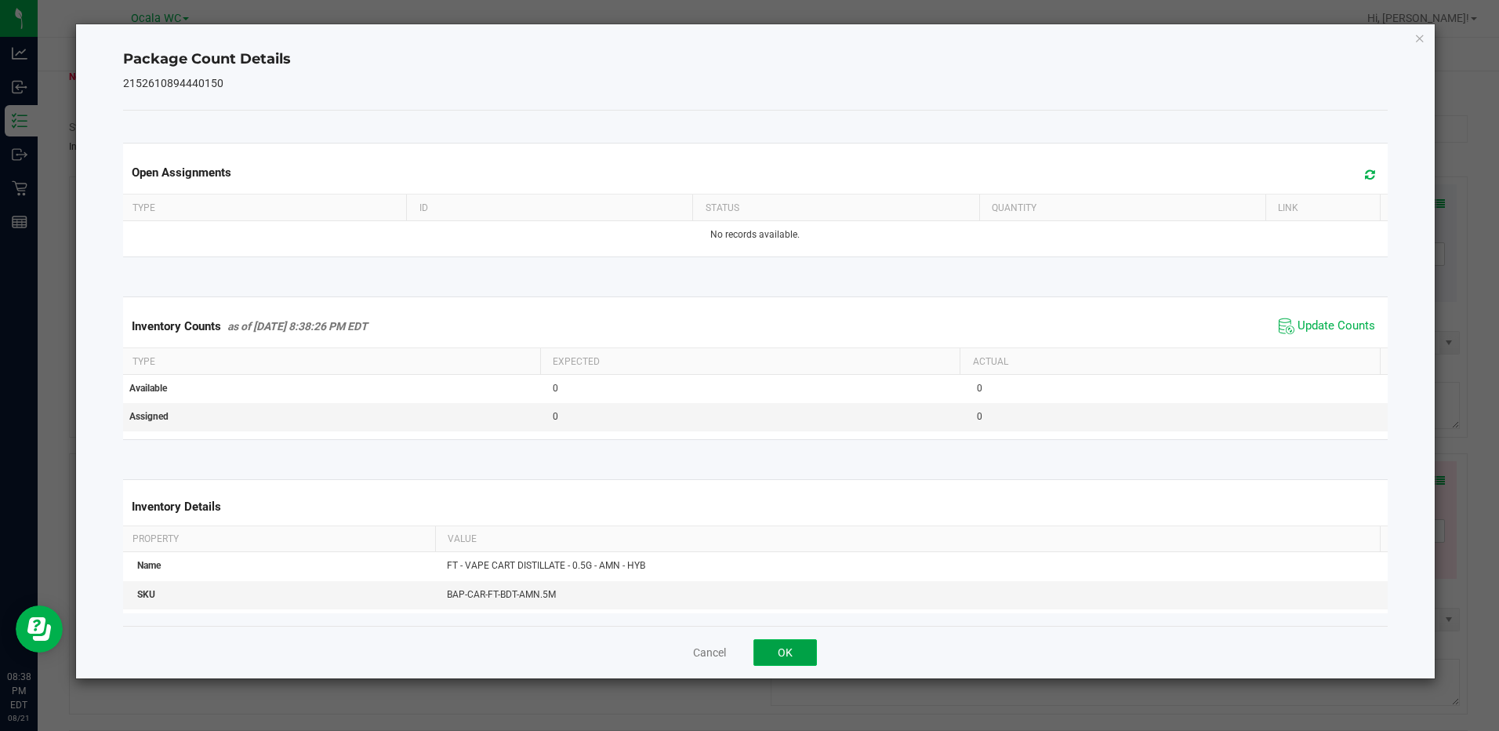
click at [791, 648] on button "OK" at bounding box center [784, 652] width 63 height 27
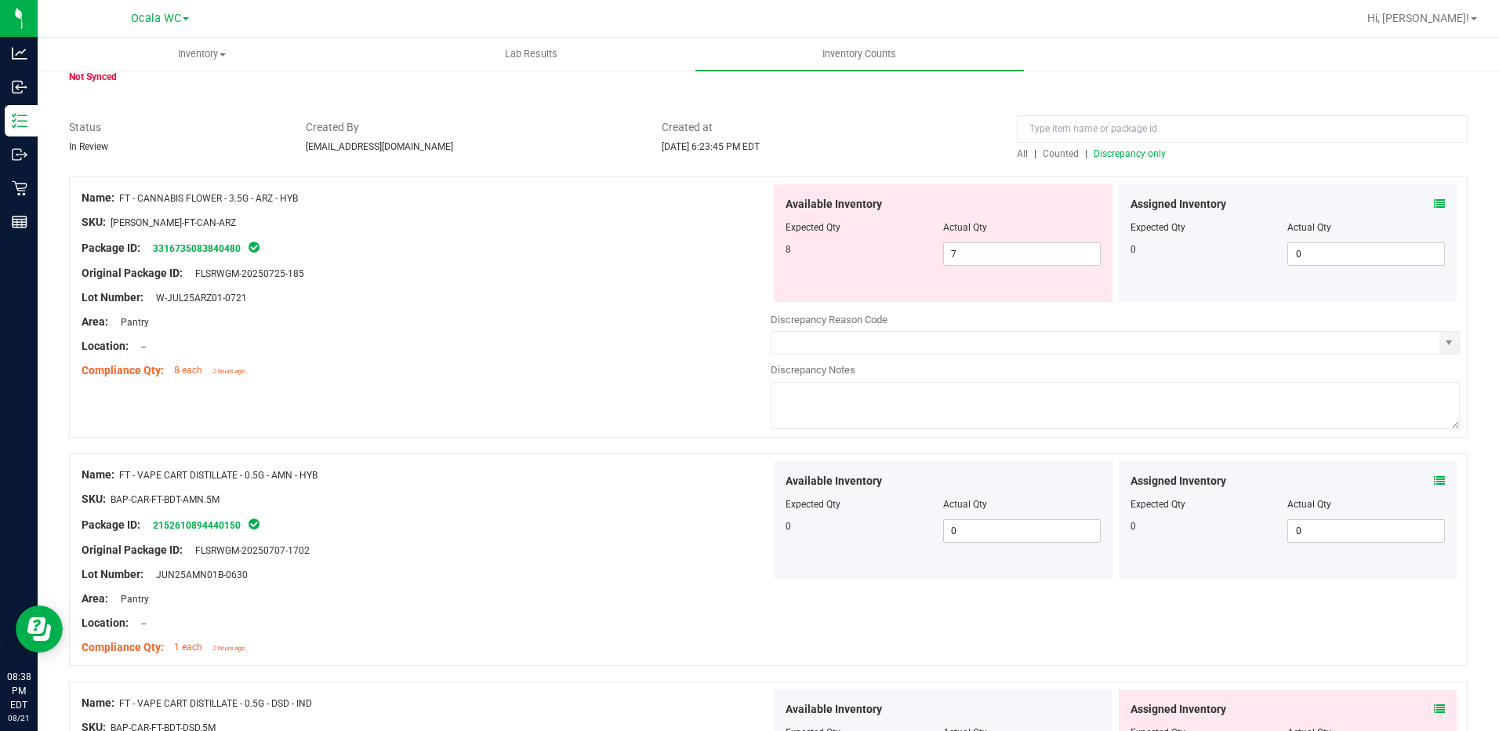
click at [633, 504] on div "SKU: BAP-CAR-FT-BDT-AMN.5M" at bounding box center [426, 499] width 689 height 16
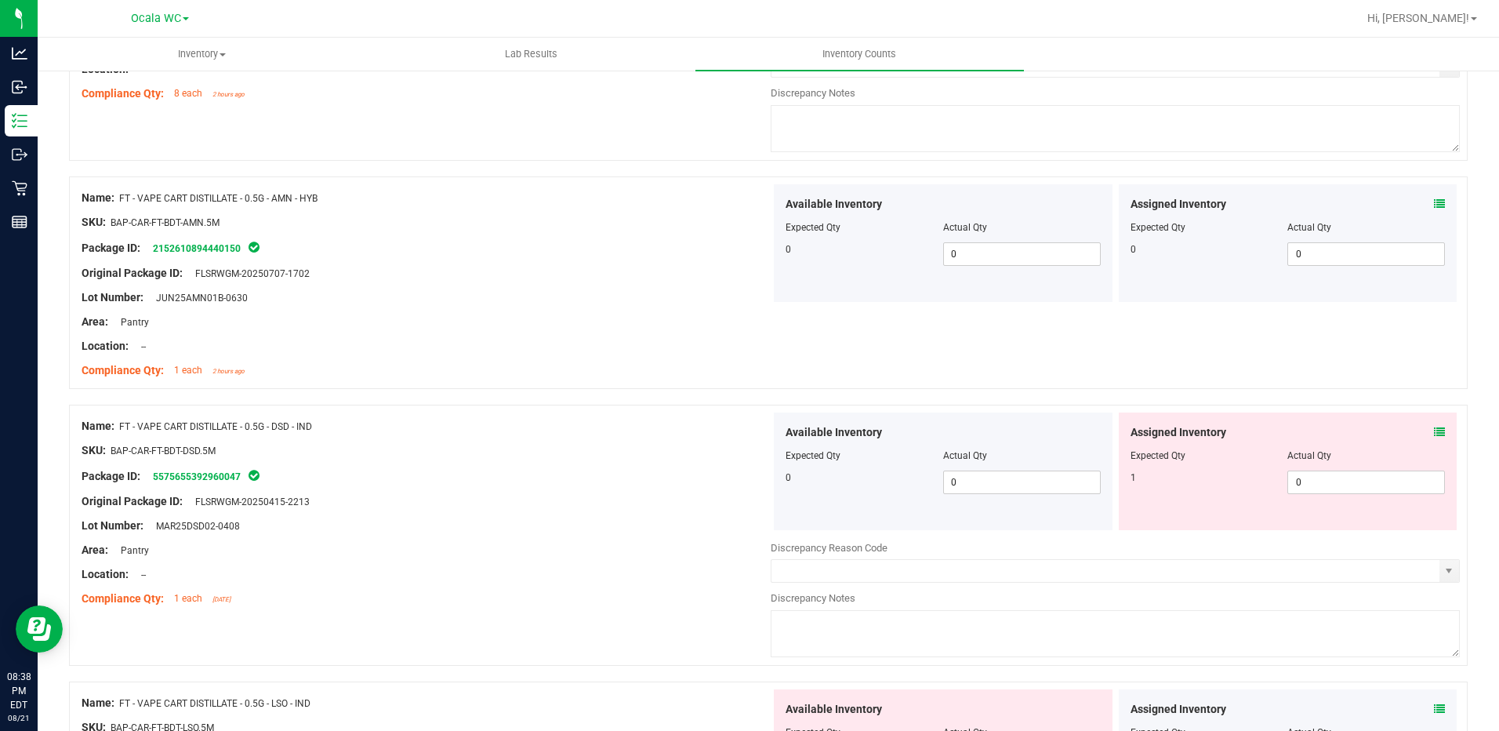
scroll to position [392, 0]
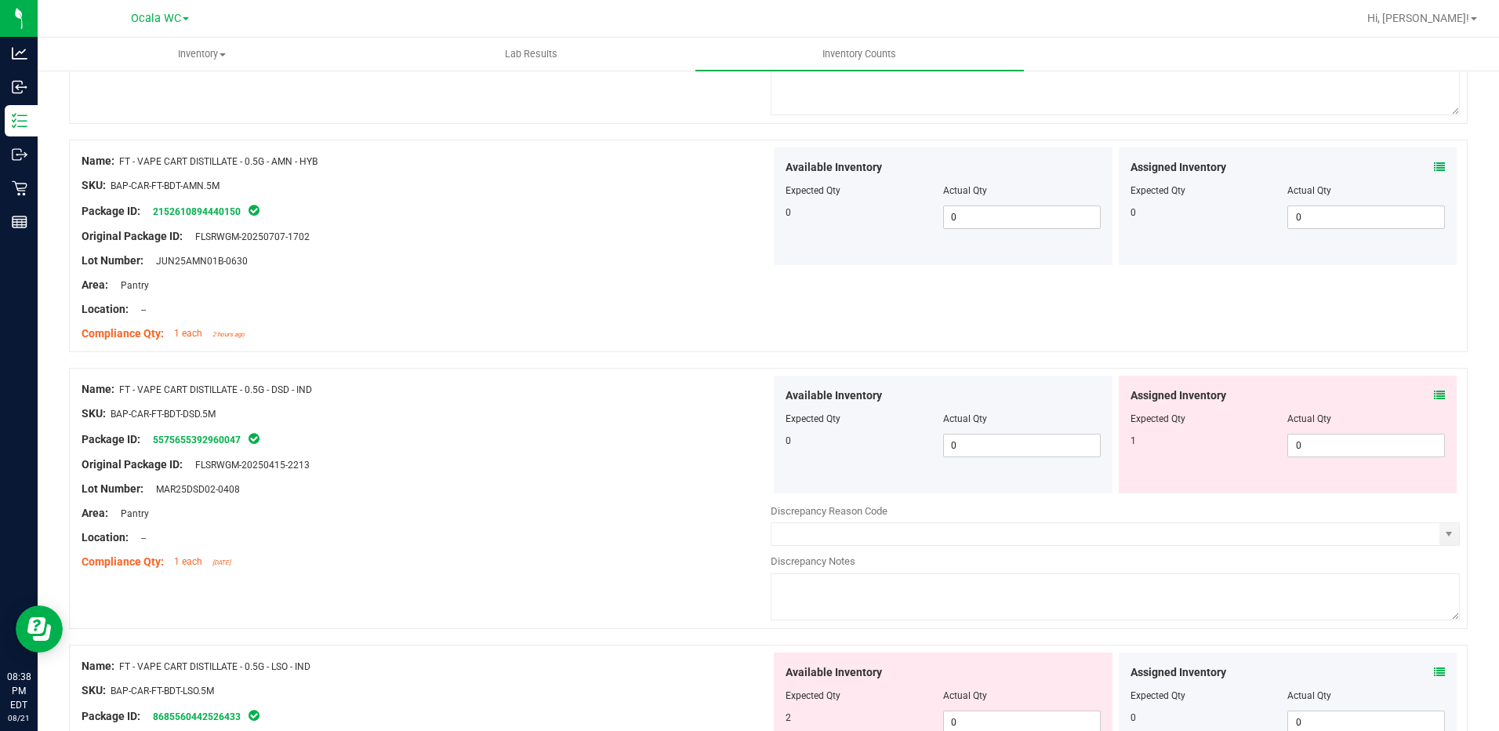
click at [1434, 392] on icon at bounding box center [1439, 395] width 11 height 11
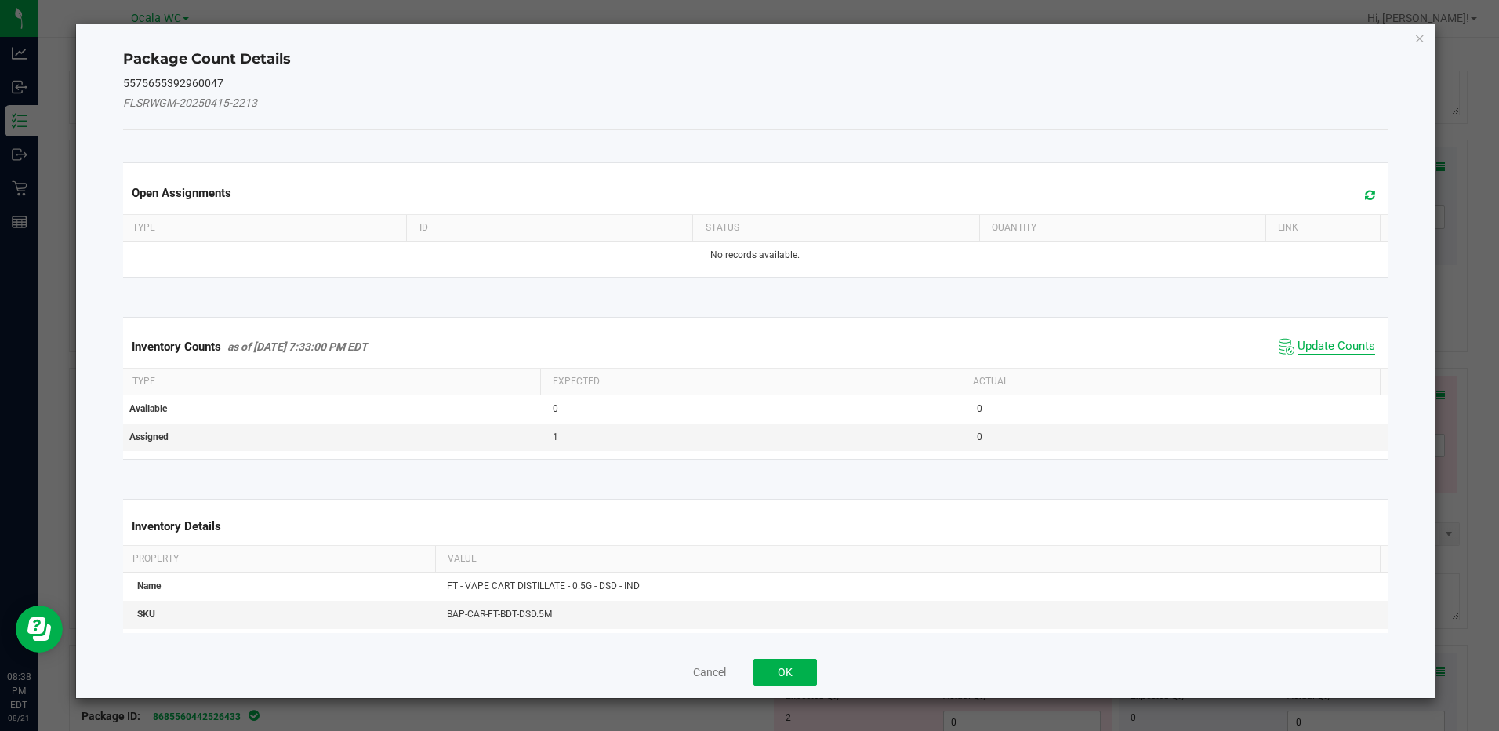
click at [1348, 343] on span "Update Counts" at bounding box center [1336, 347] width 78 height 16
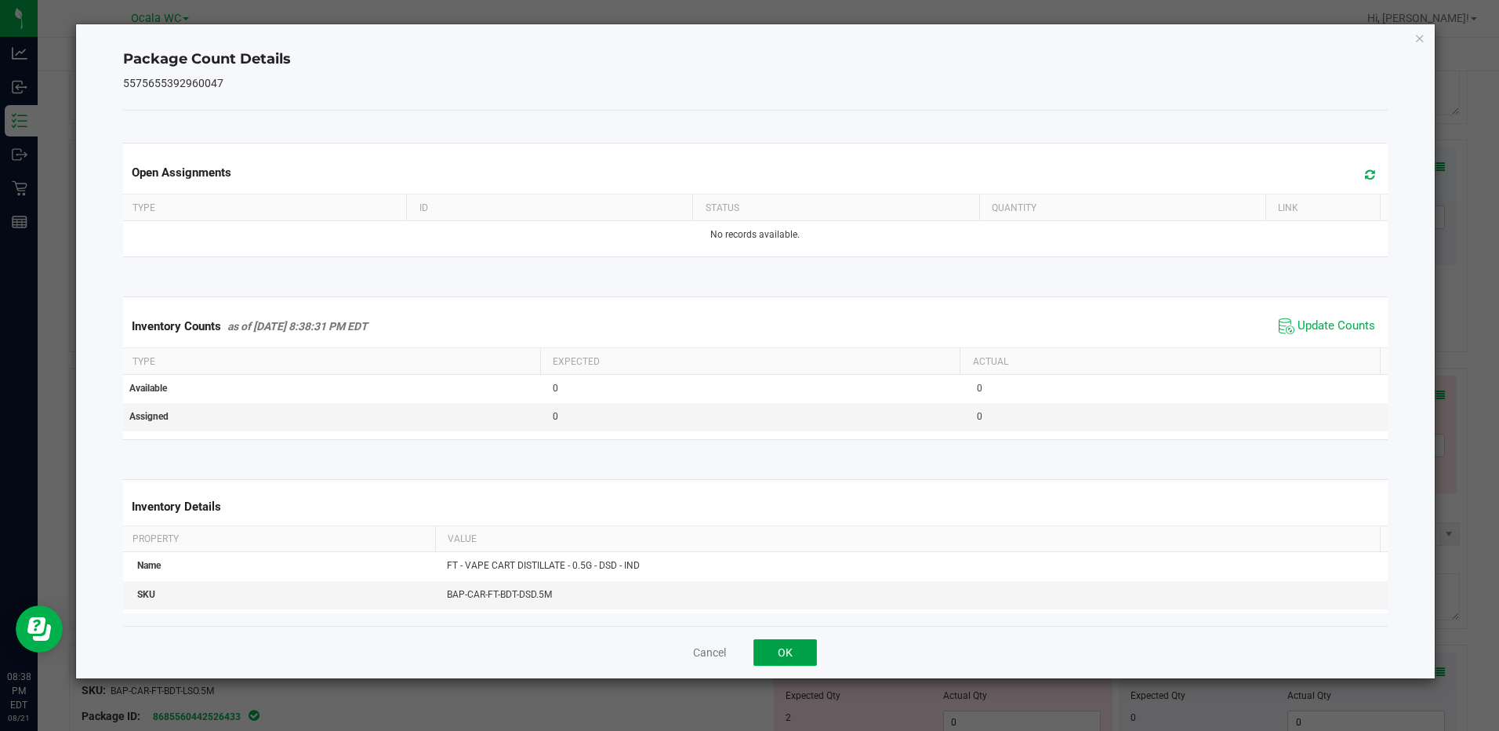
drag, startPoint x: 795, startPoint y: 656, endPoint x: 669, endPoint y: 532, distance: 177.4
click at [794, 656] on button "OK" at bounding box center [784, 652] width 63 height 27
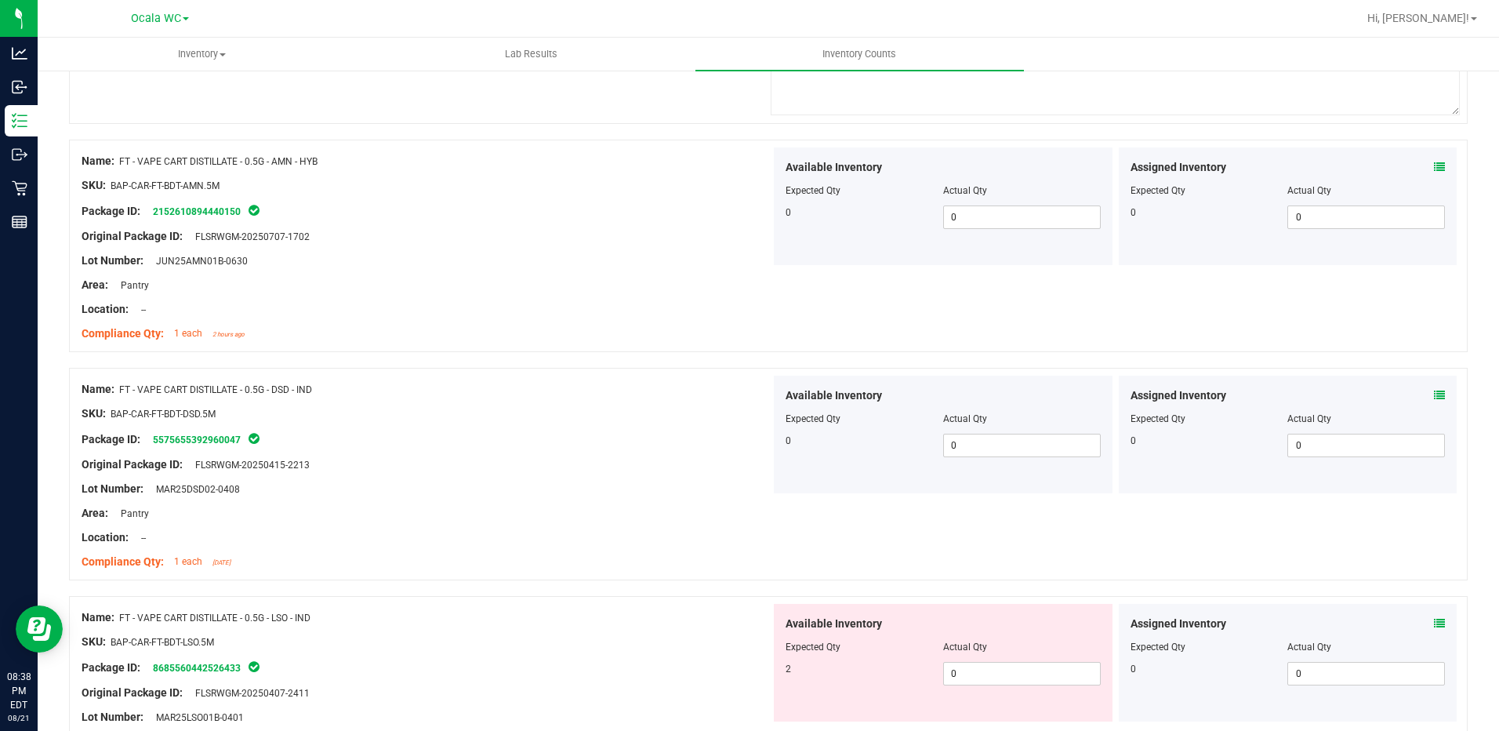
click at [645, 499] on div at bounding box center [426, 501] width 689 height 8
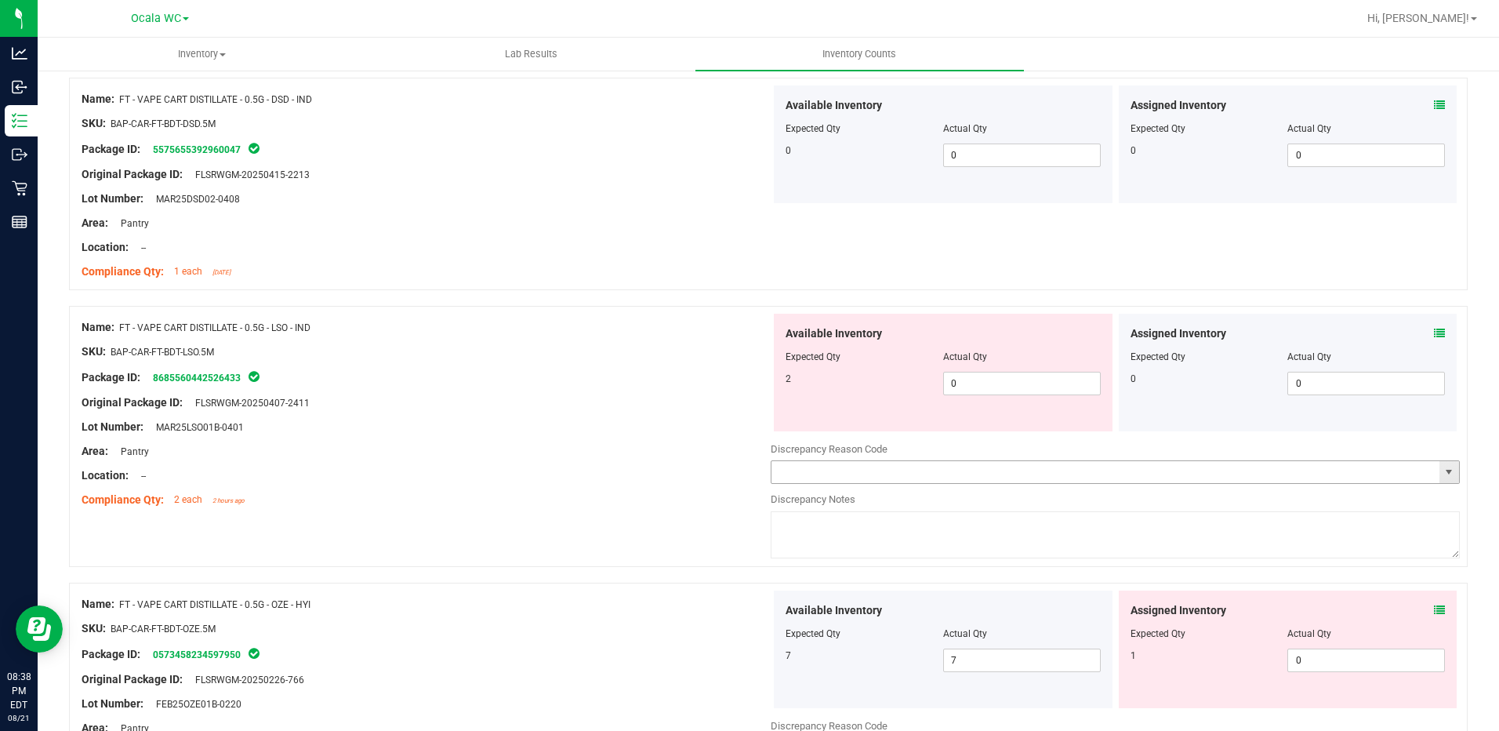
scroll to position [706, 0]
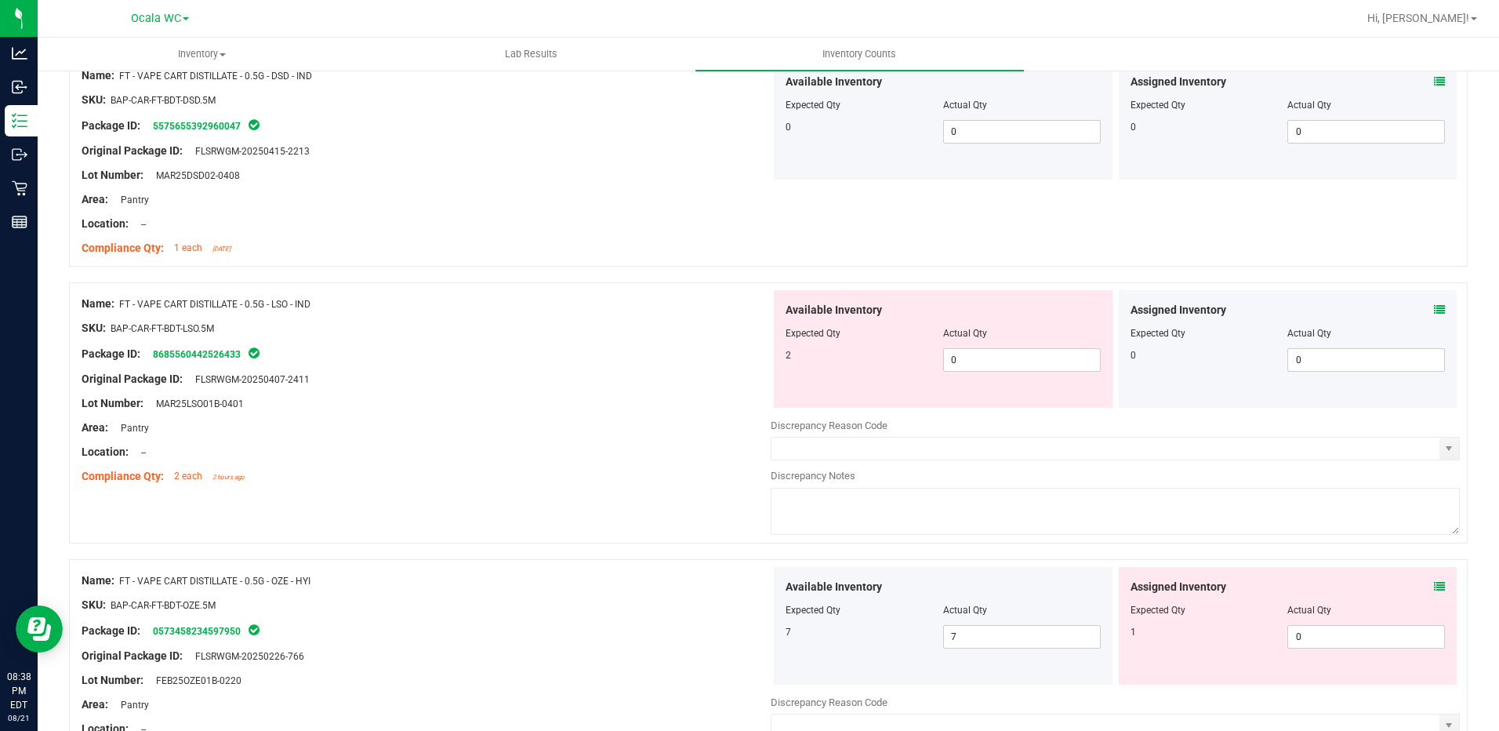
click at [1434, 307] on icon at bounding box center [1439, 309] width 11 height 11
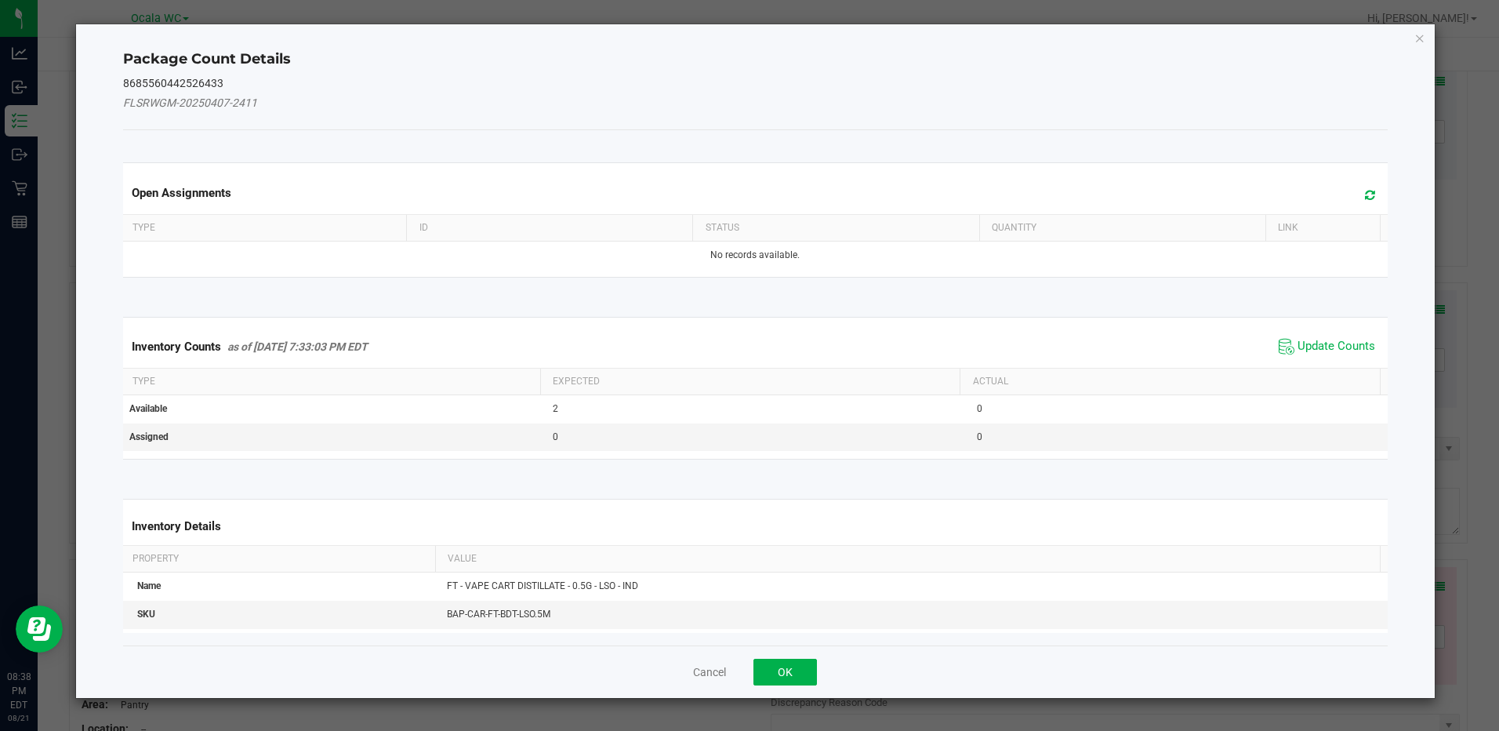
click at [1326, 354] on span "Update Counts" at bounding box center [1327, 347] width 104 height 24
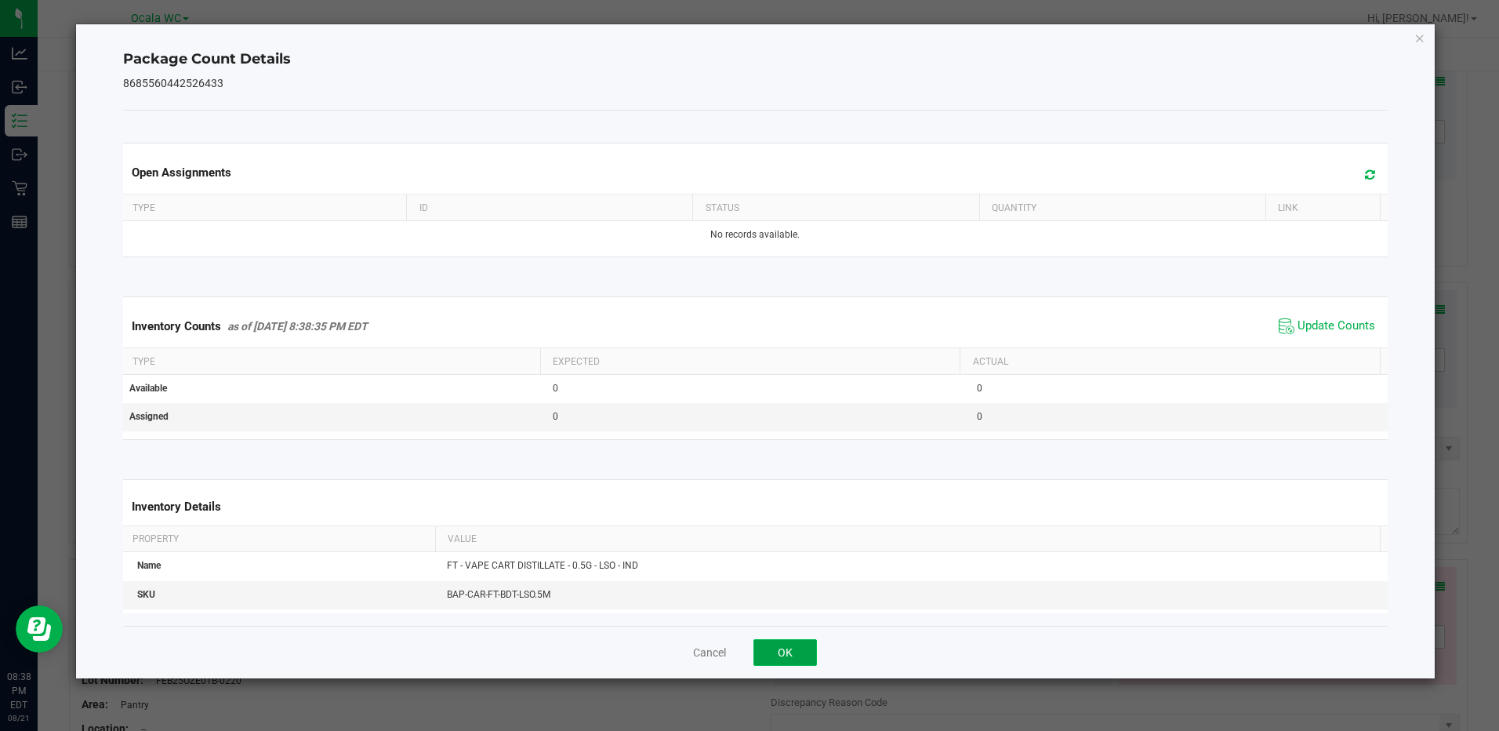
click at [789, 645] on button "OK" at bounding box center [784, 652] width 63 height 27
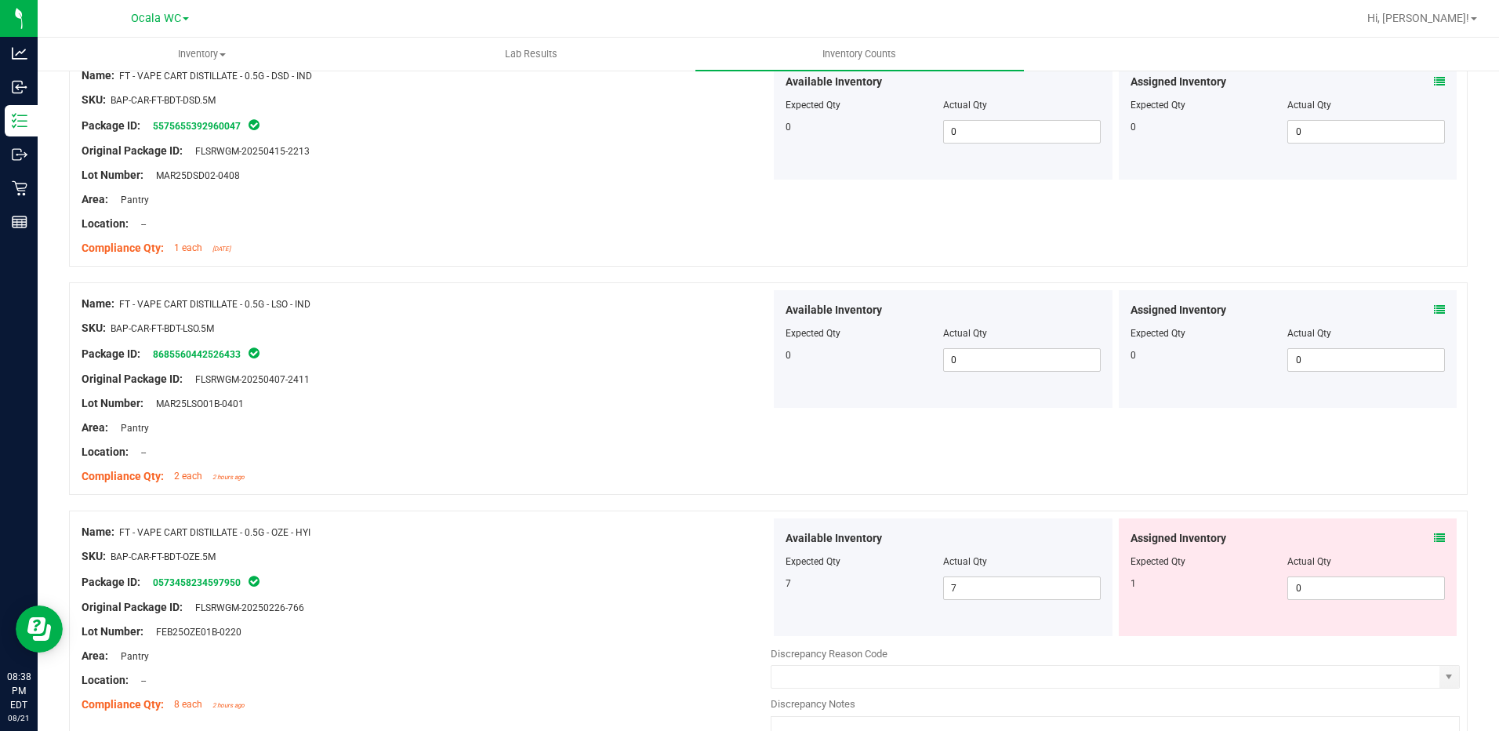
click at [612, 530] on div "Name: FT - VAPE CART DISTILLATE - 0.5G - OZE - HYI" at bounding box center [426, 532] width 689 height 16
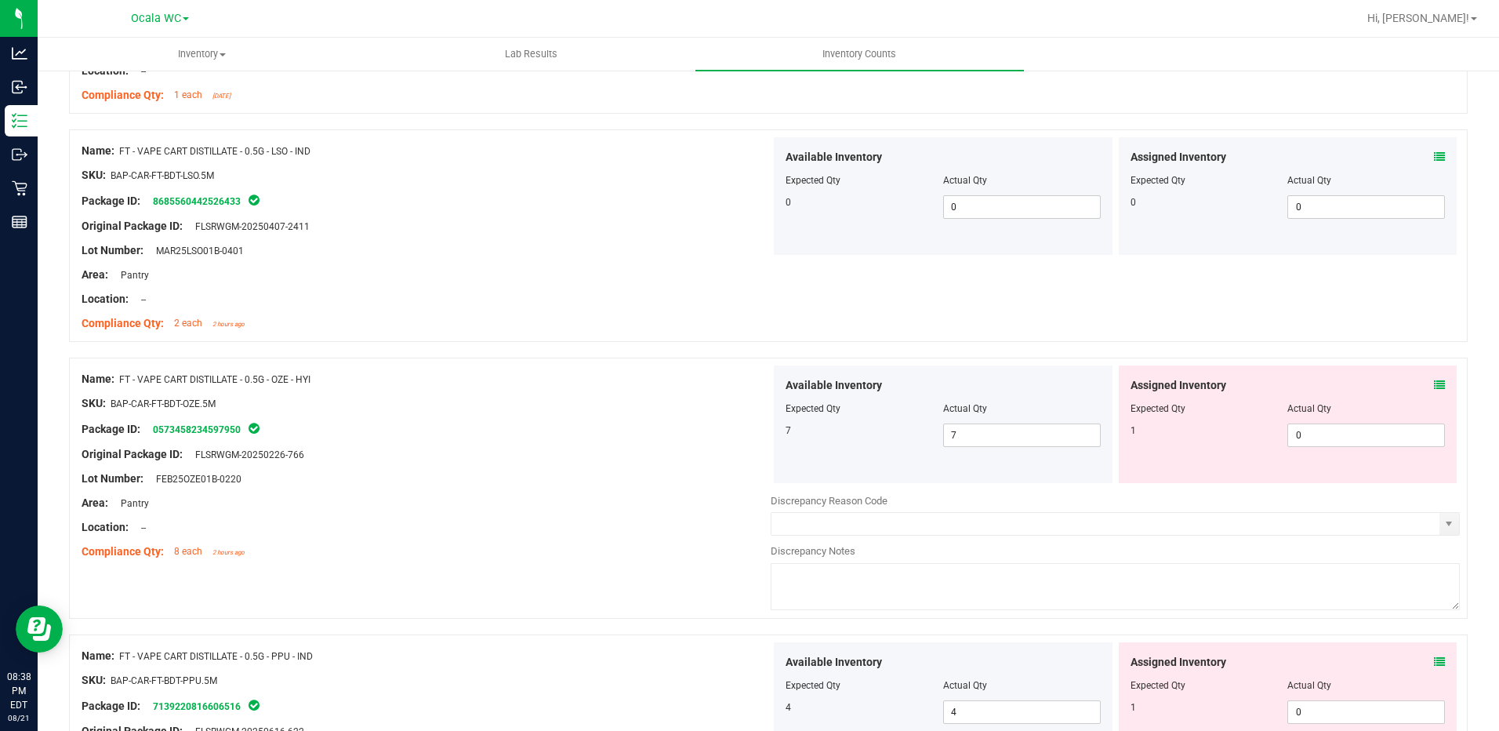
scroll to position [862, 0]
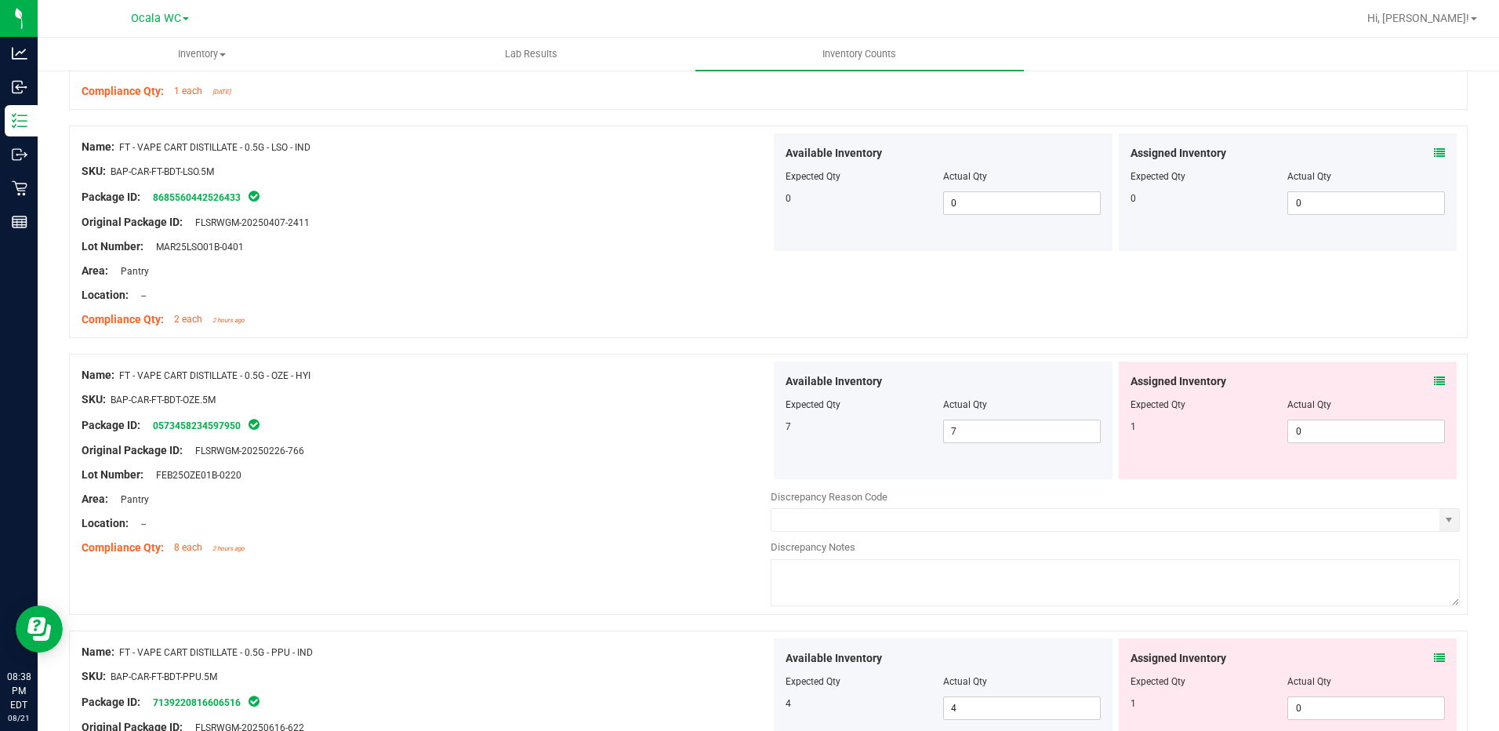
click at [1434, 381] on icon at bounding box center [1439, 381] width 11 height 11
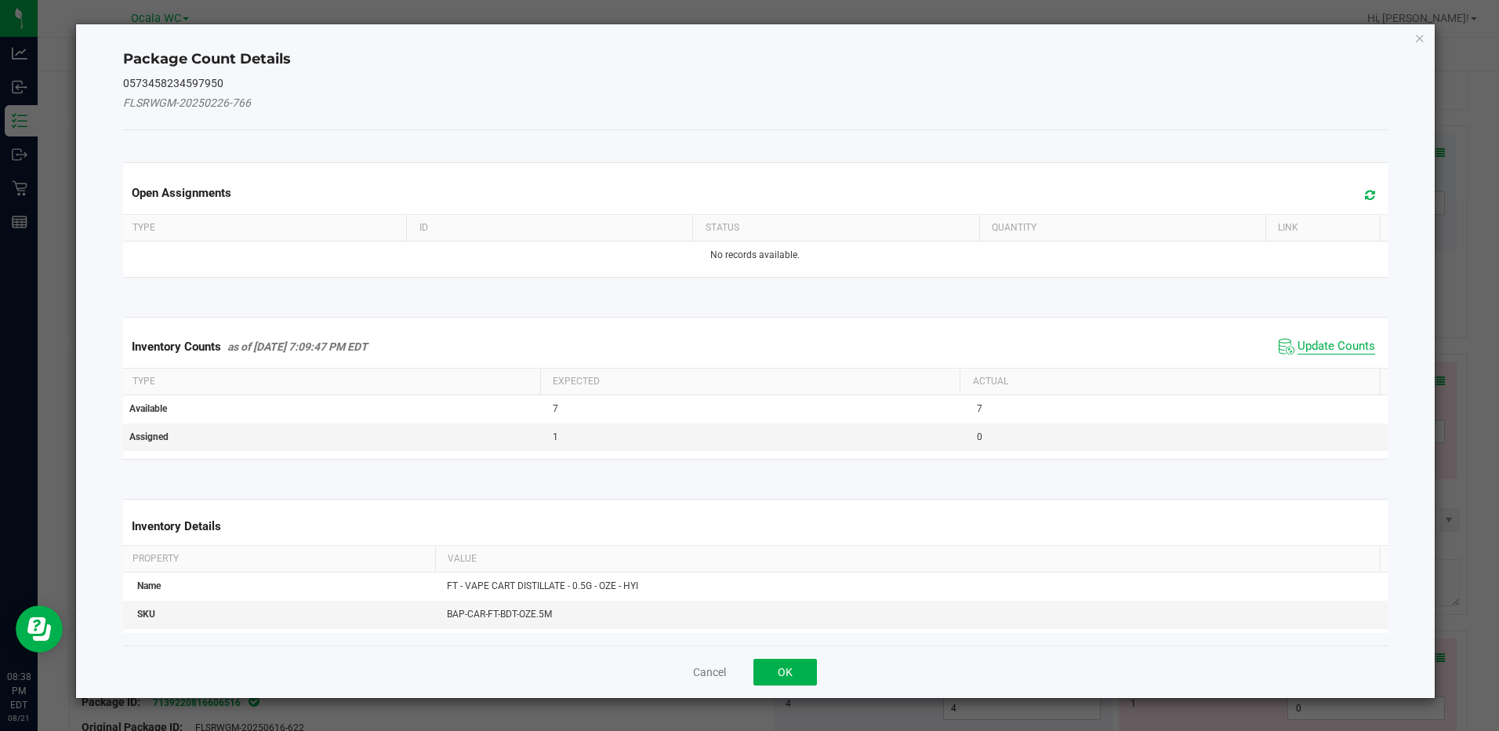
click at [1309, 347] on span "Update Counts" at bounding box center [1336, 347] width 78 height 16
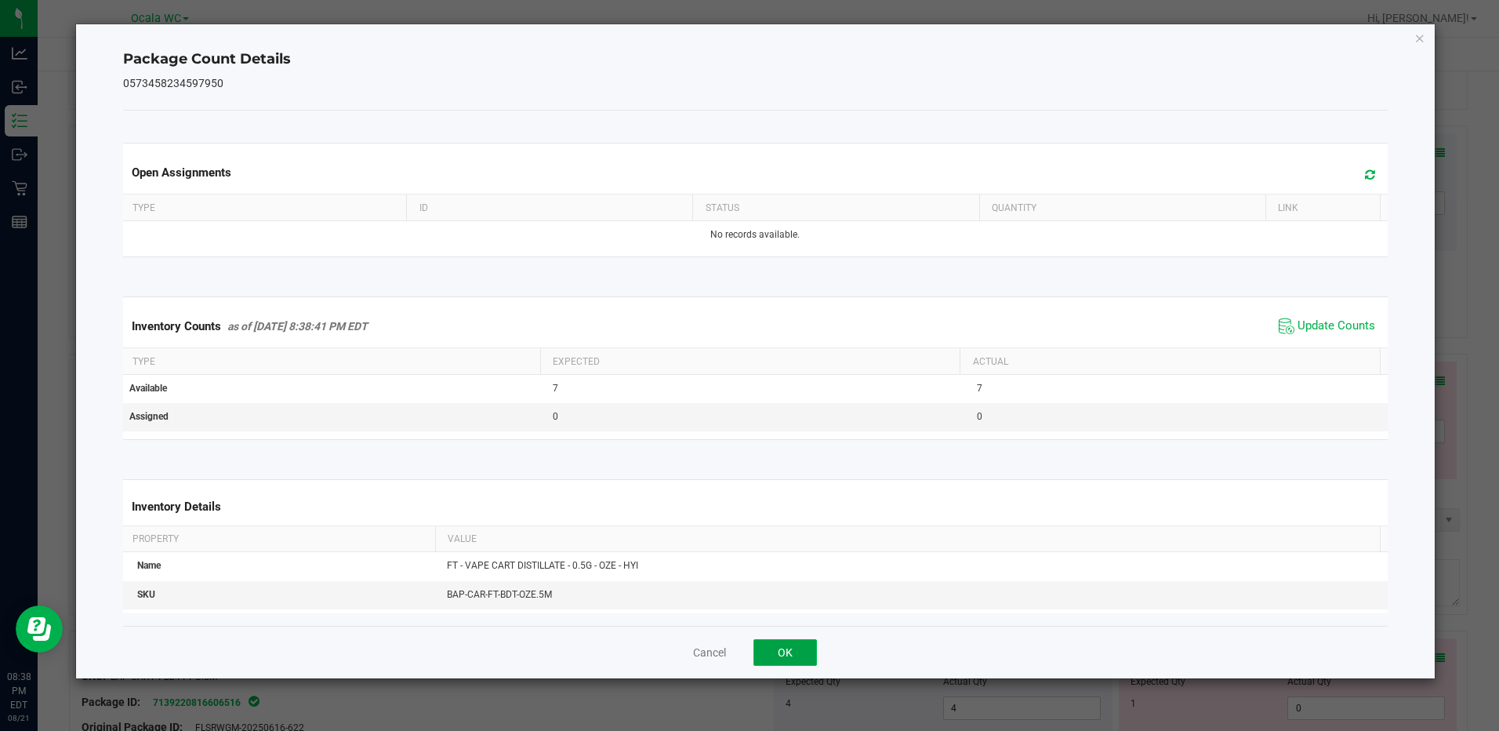
click at [782, 644] on button "OK" at bounding box center [784, 652] width 63 height 27
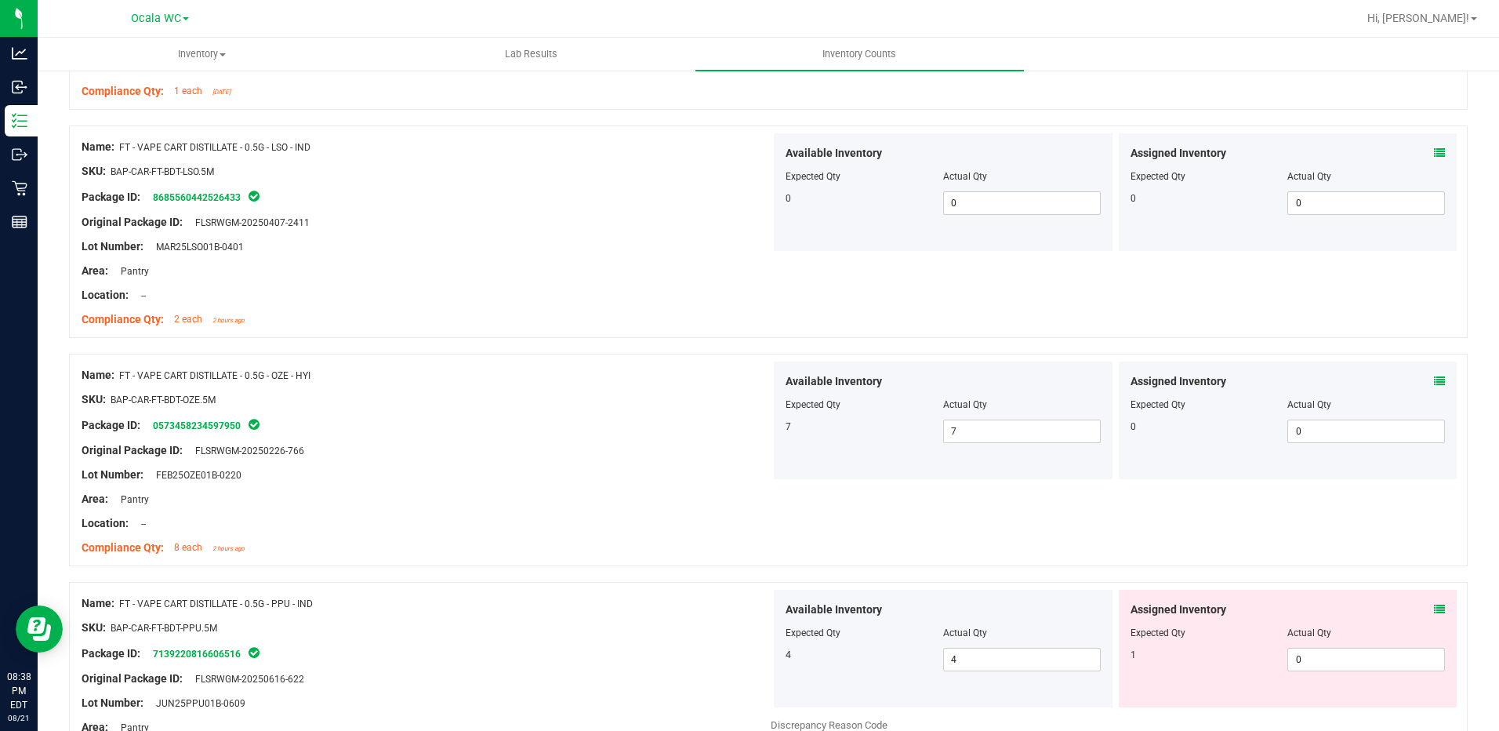
click at [623, 484] on div at bounding box center [426, 487] width 689 height 8
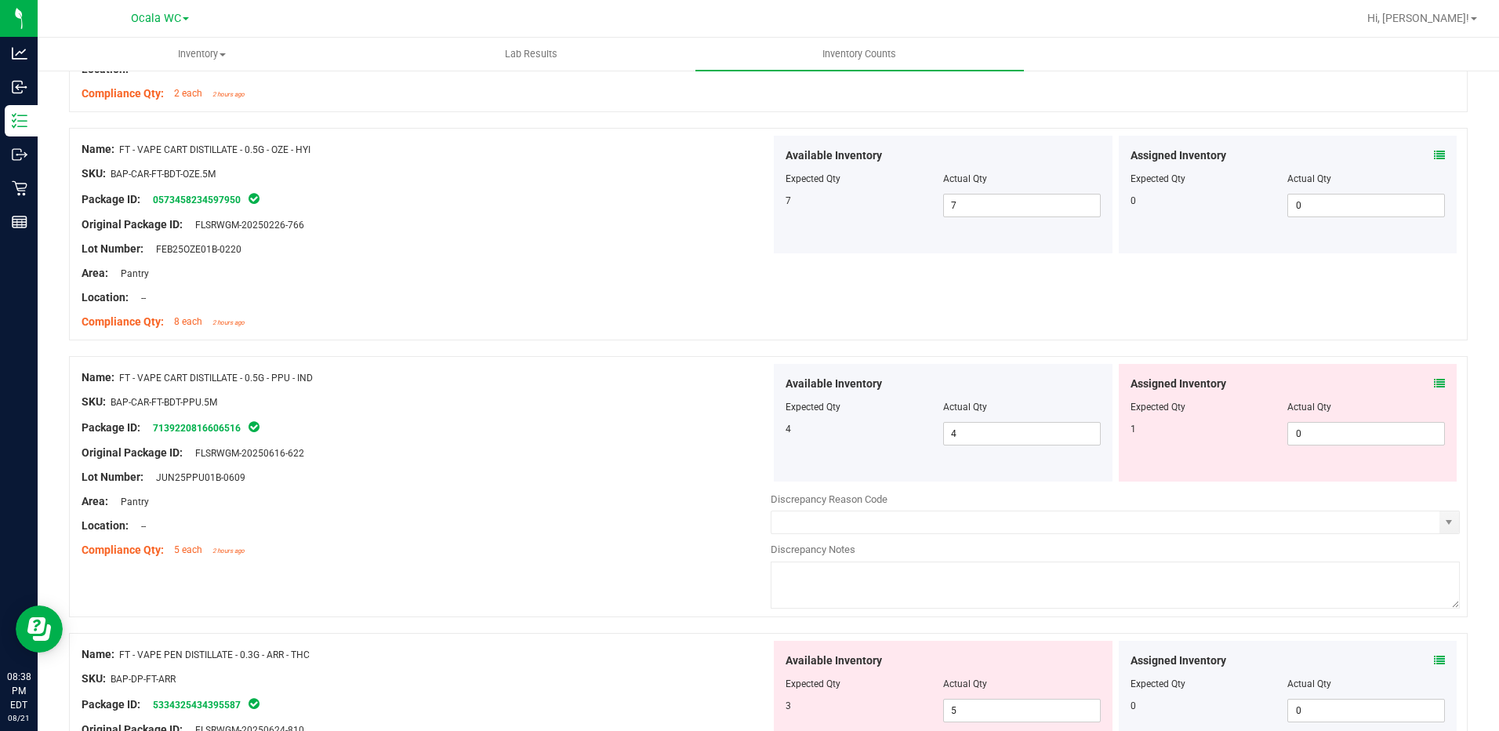
scroll to position [1098, 0]
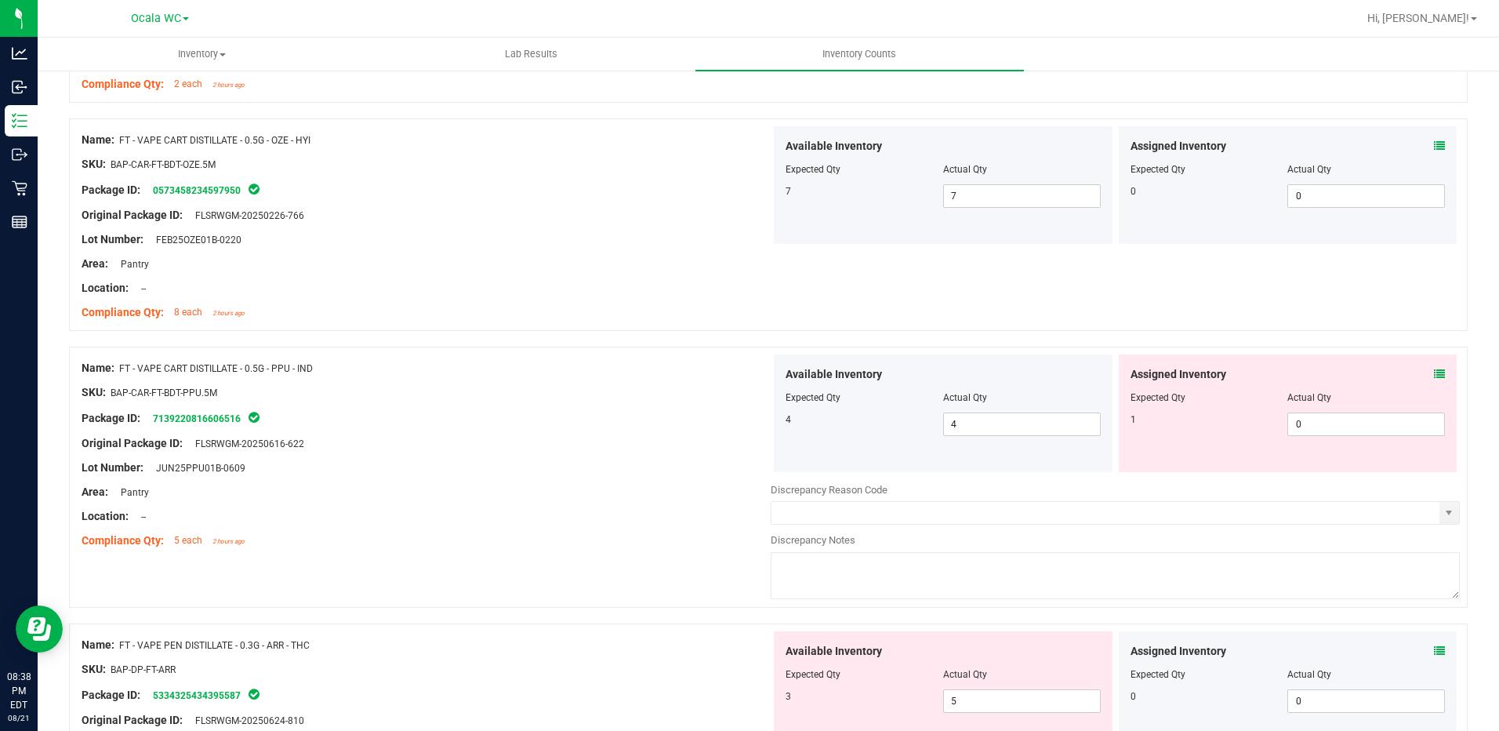
click at [1434, 370] on icon at bounding box center [1439, 373] width 11 height 11
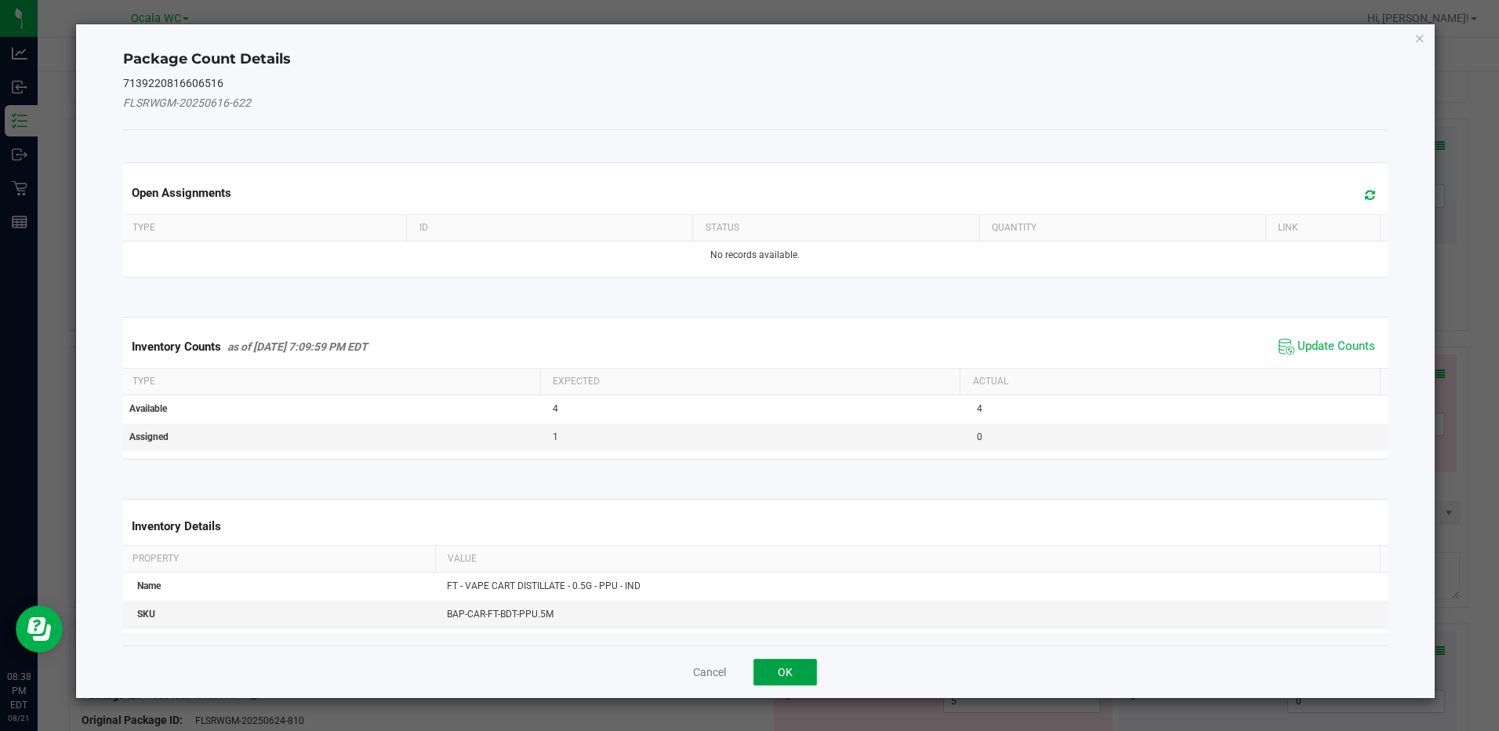
click at [808, 669] on button "OK" at bounding box center [784, 672] width 63 height 27
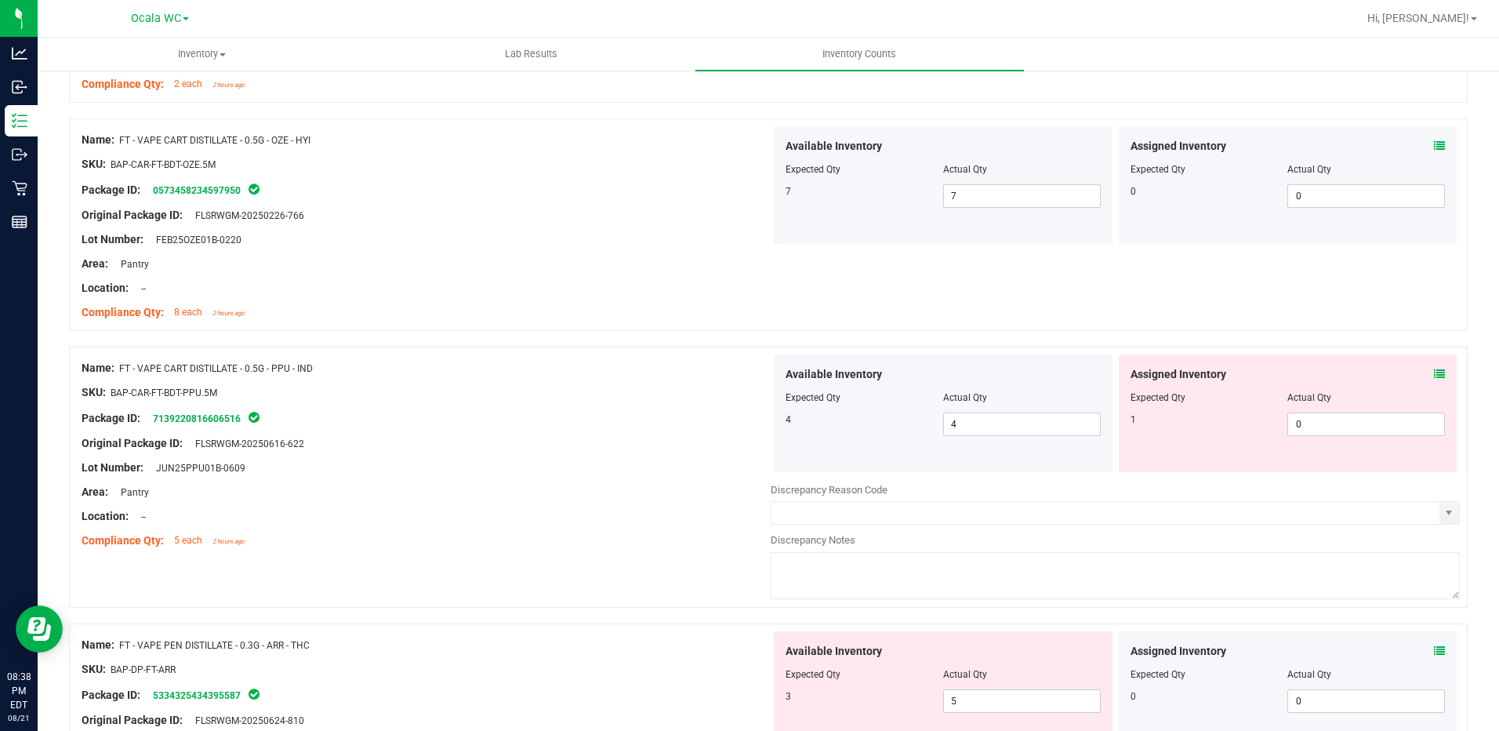
click at [1434, 375] on icon at bounding box center [1439, 373] width 11 height 11
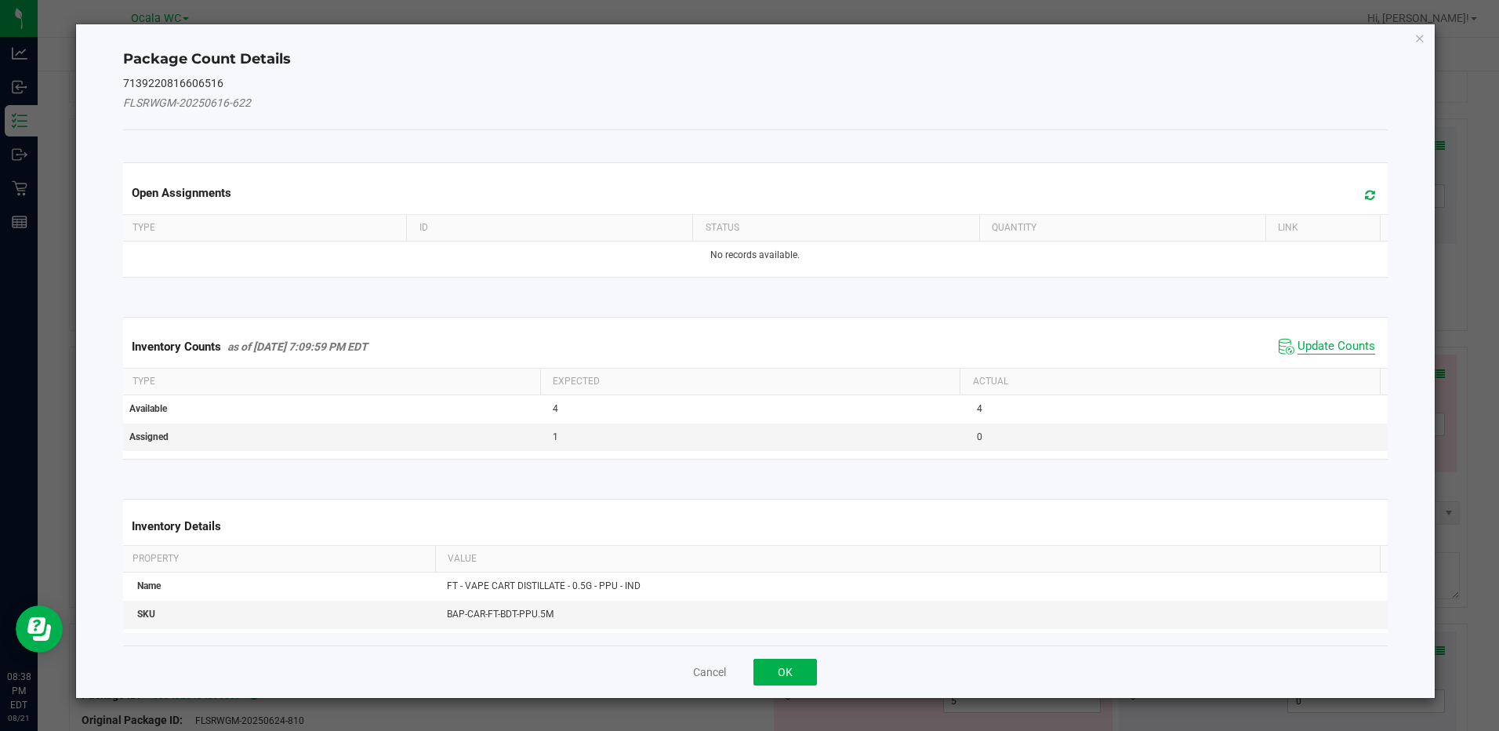
click at [1330, 345] on span "Update Counts" at bounding box center [1336, 347] width 78 height 16
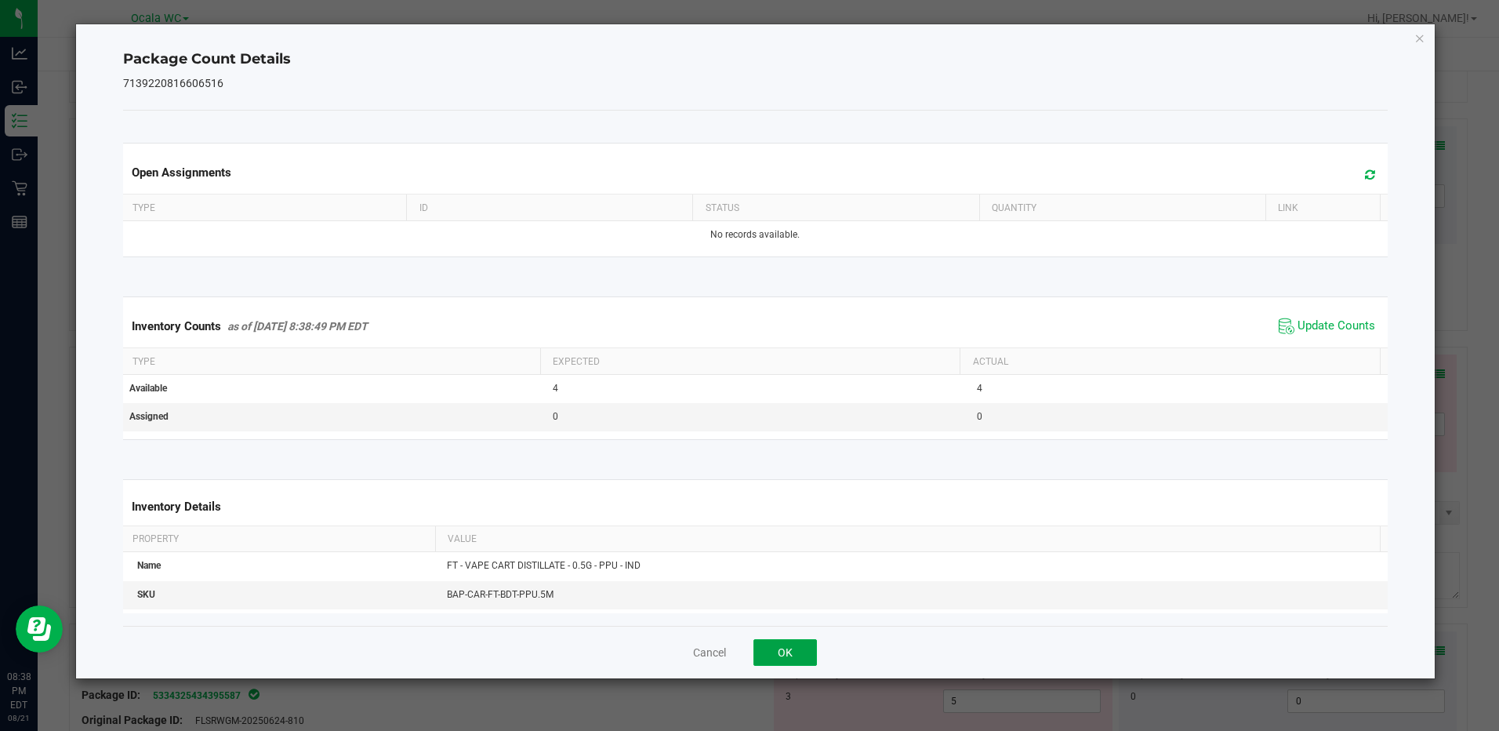
click at [796, 653] on button "OK" at bounding box center [784, 652] width 63 height 27
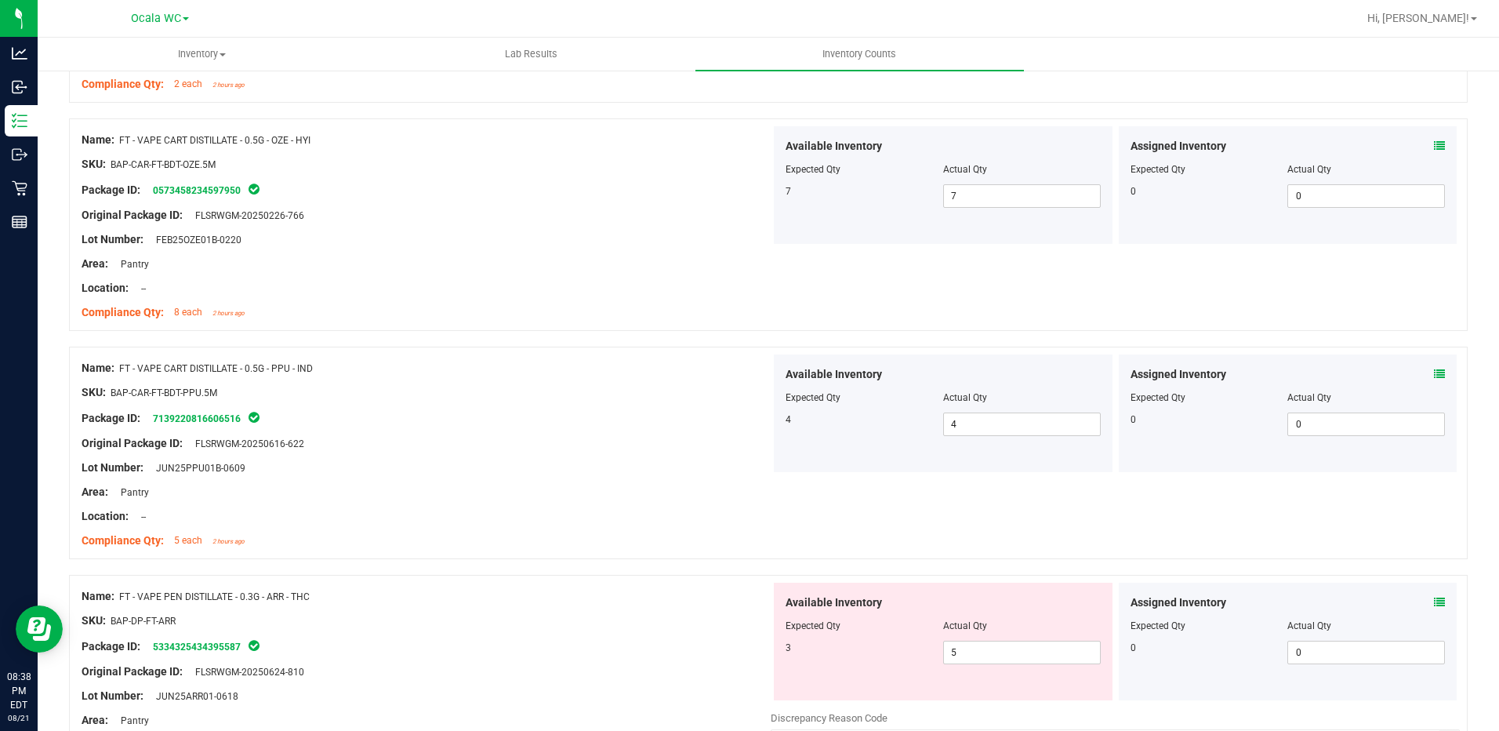
click at [618, 476] on div at bounding box center [426, 480] width 689 height 8
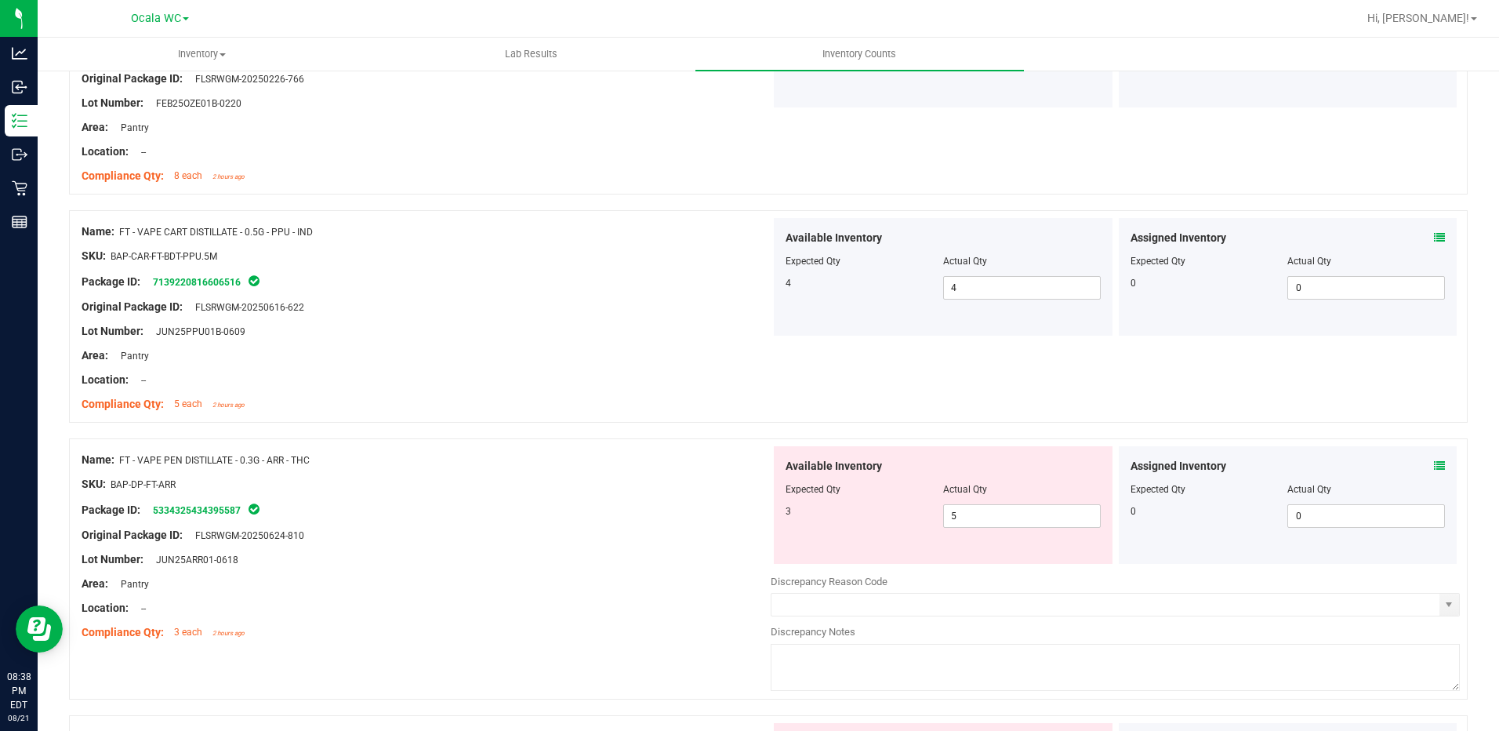
scroll to position [1254, 0]
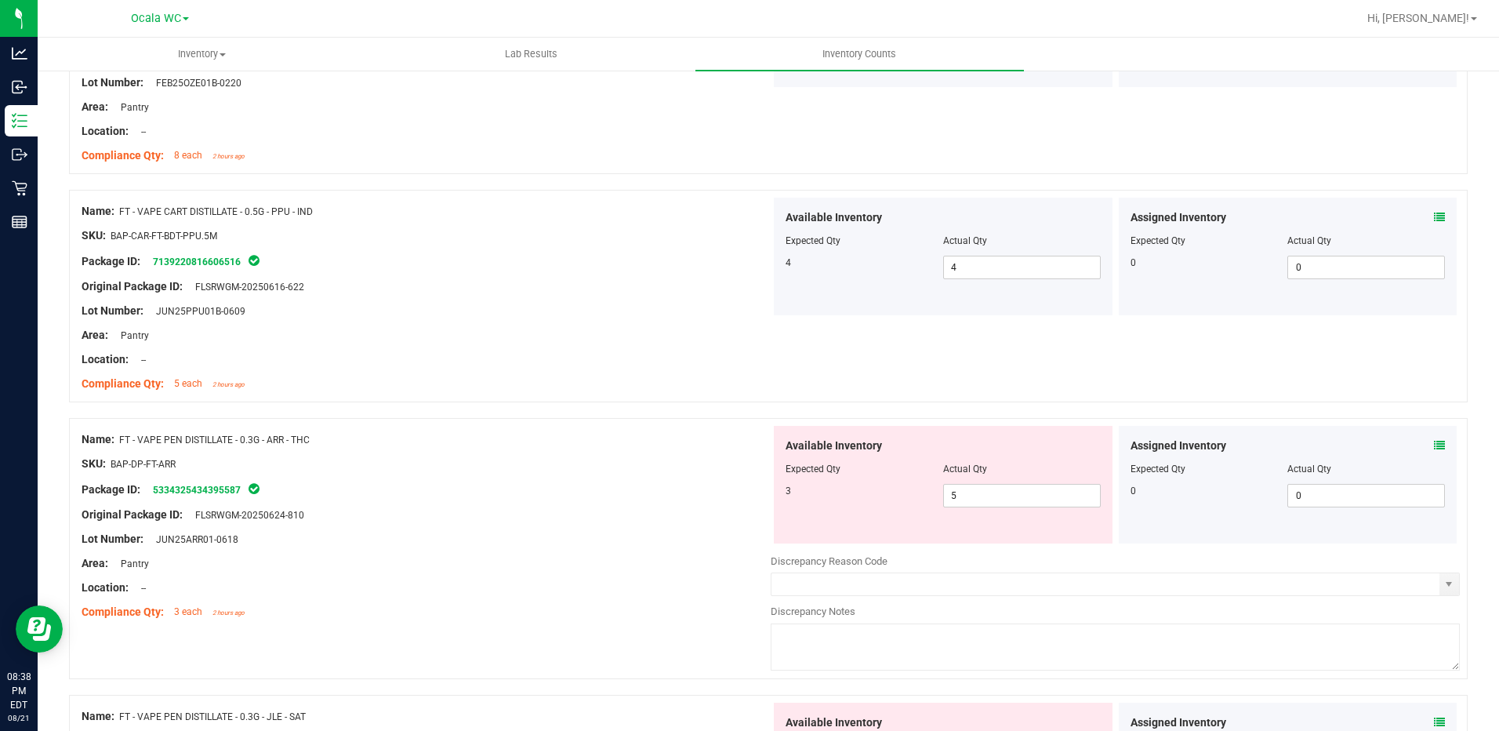
click at [1434, 443] on icon at bounding box center [1439, 445] width 11 height 11
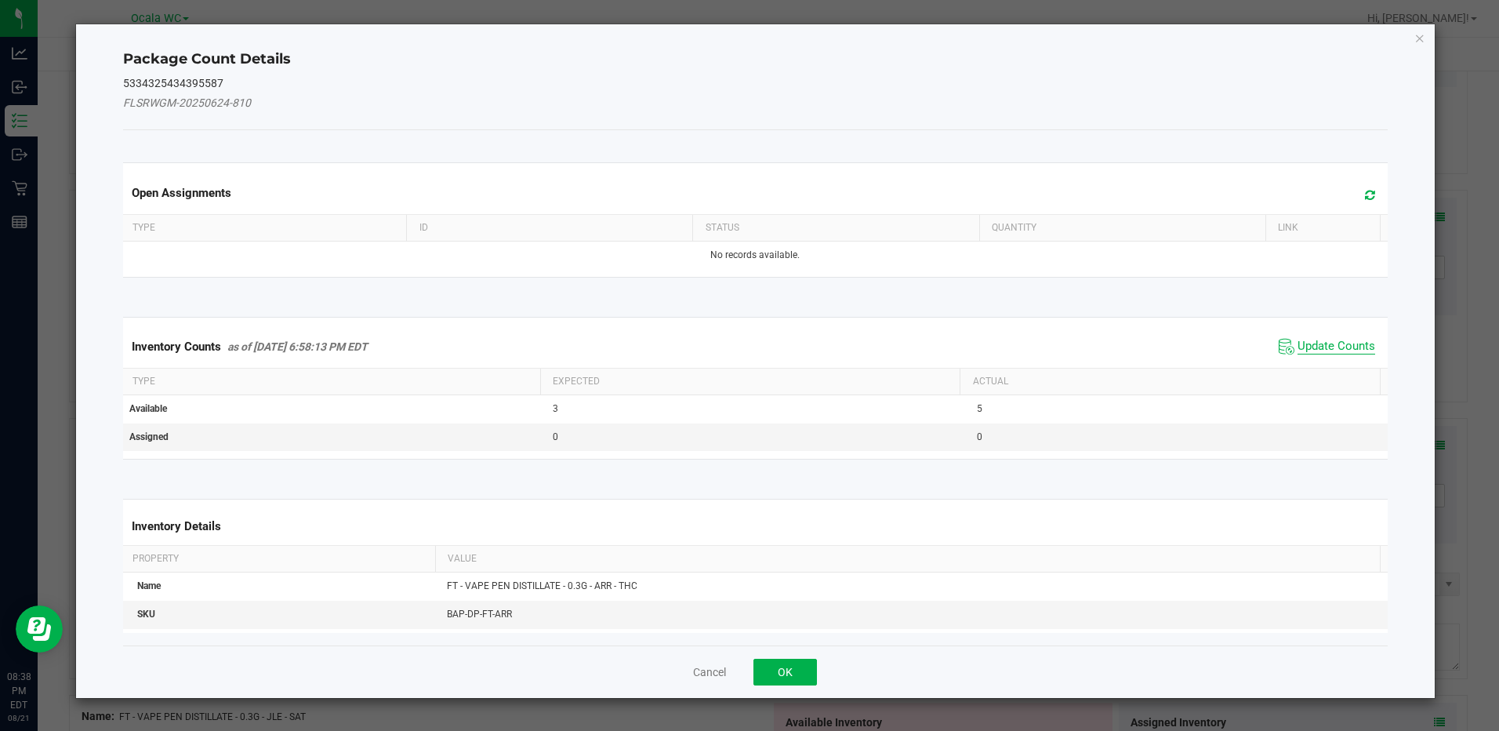
click at [1301, 342] on span "Update Counts" at bounding box center [1336, 347] width 78 height 16
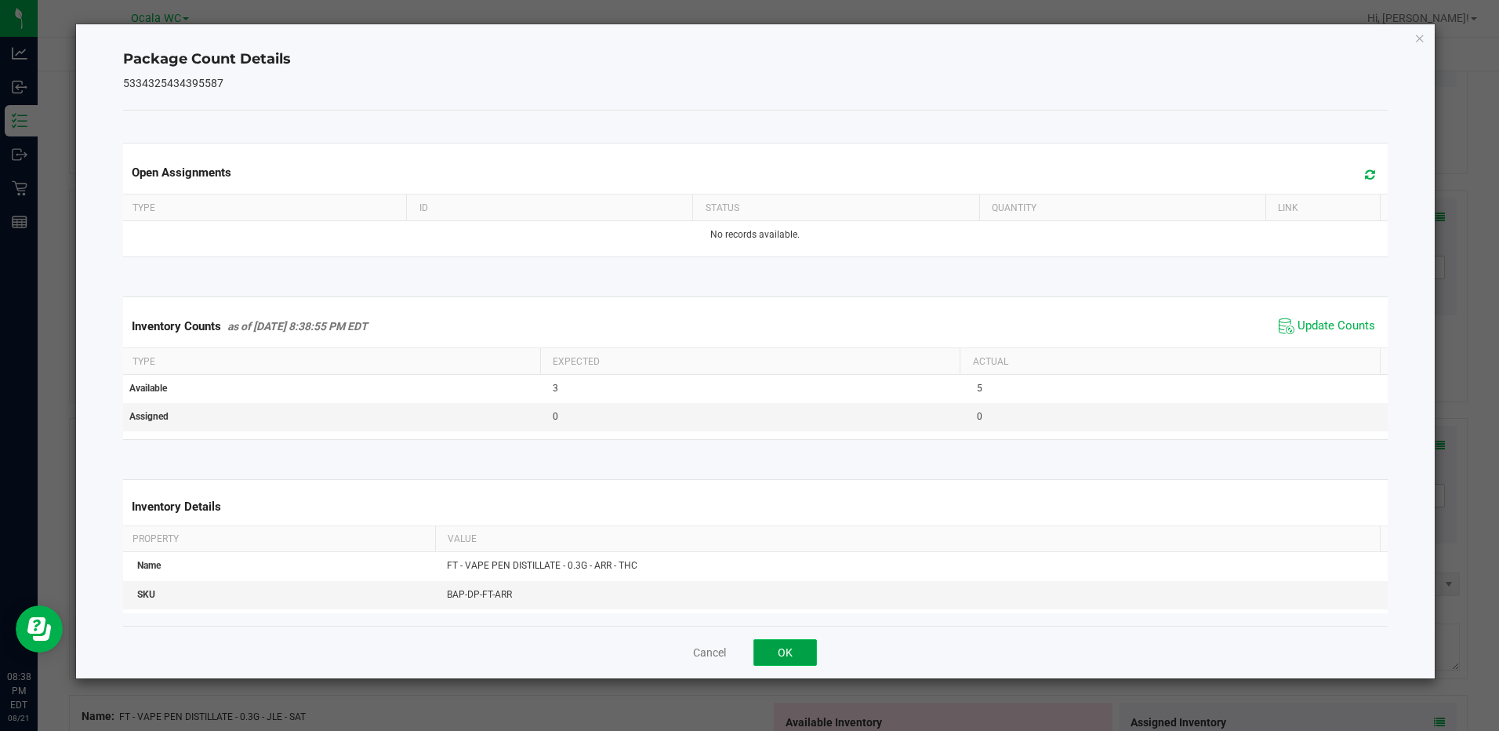
click at [783, 652] on button "OK" at bounding box center [784, 652] width 63 height 27
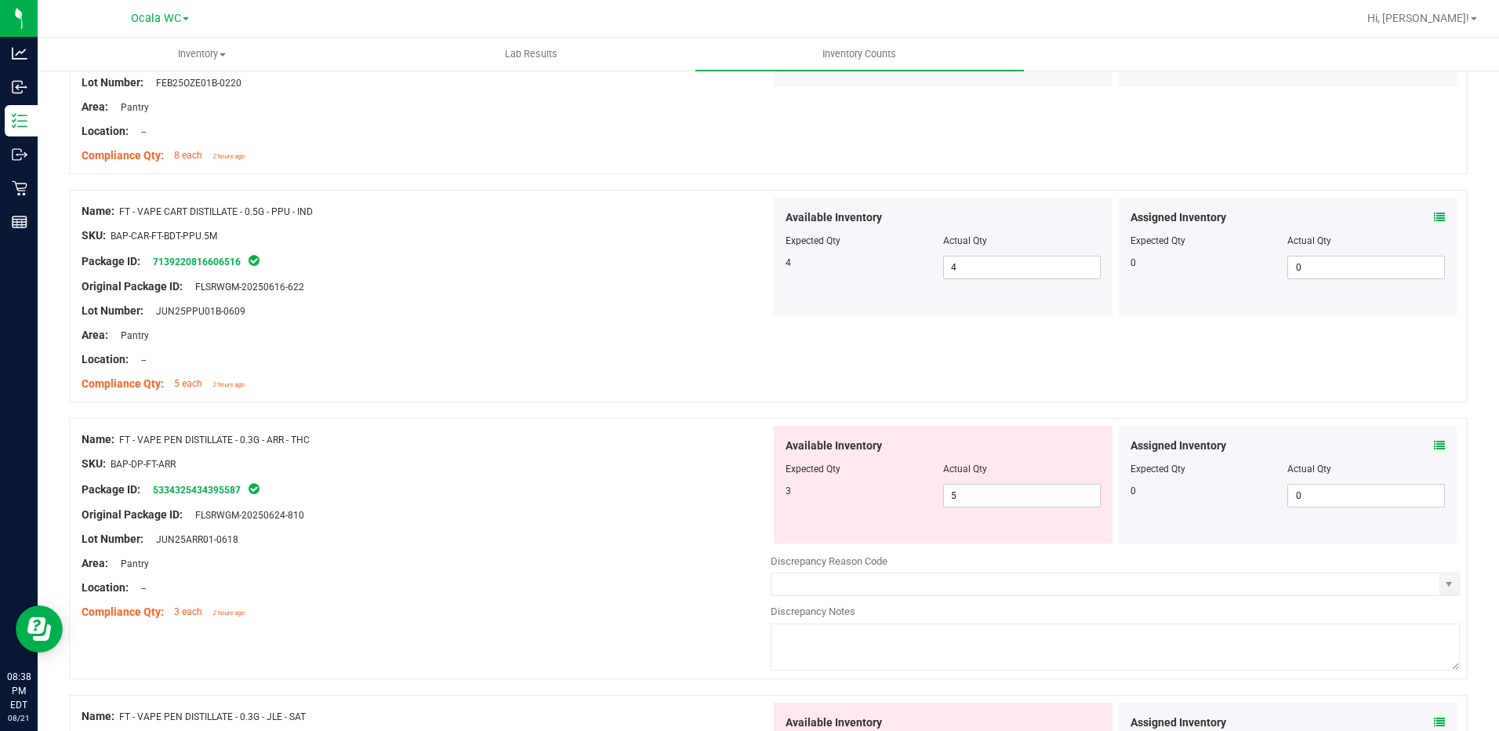
click at [651, 539] on div "Lot Number: JUN25ARR01-0618" at bounding box center [426, 539] width 689 height 16
click at [1083, 499] on span "5 5" at bounding box center [1022, 496] width 158 height 24
click at [1083, 499] on input "5" at bounding box center [1022, 495] width 156 height 22
type input "3"
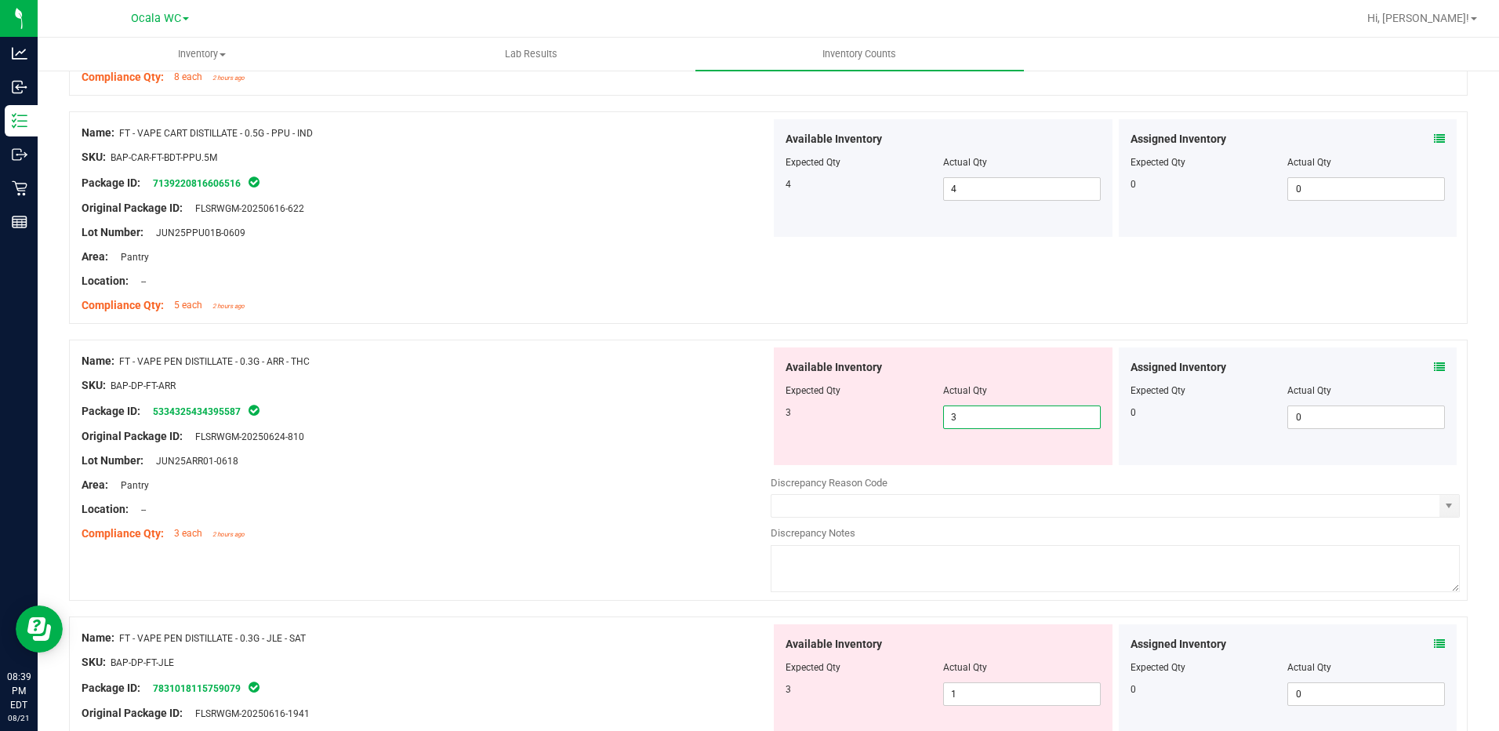
type input "3"
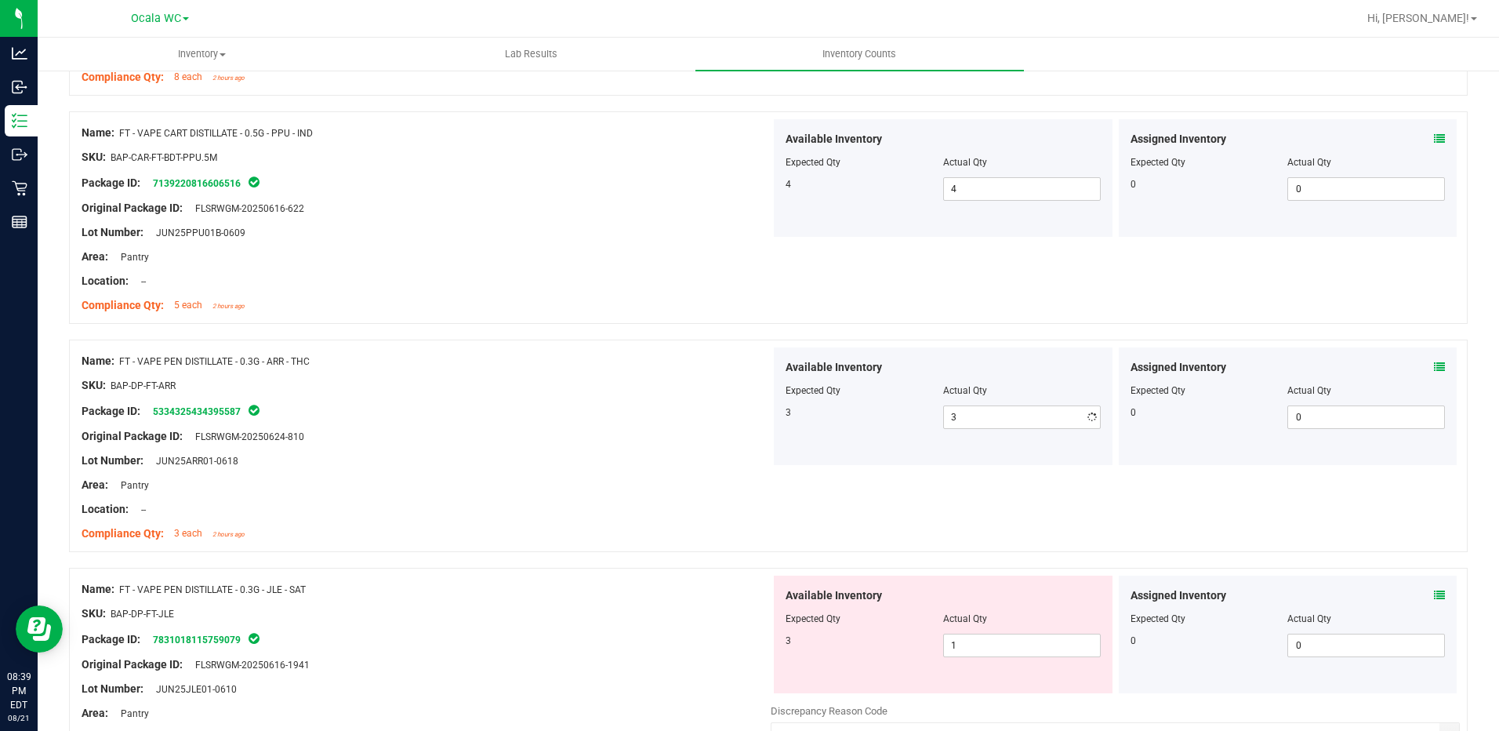
click at [656, 464] on div "Lot Number: JUN25ARR01-0618" at bounding box center [426, 460] width 689 height 16
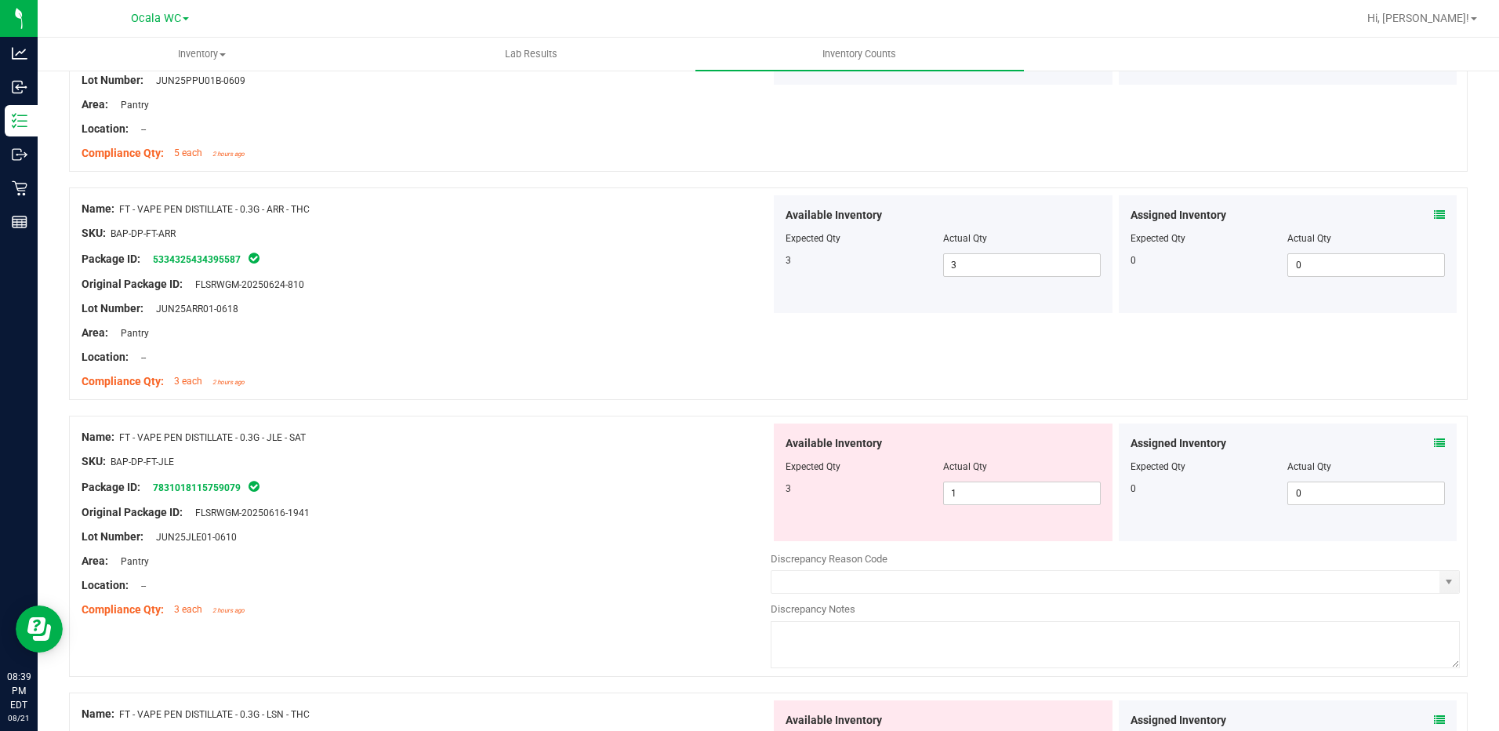
scroll to position [1489, 0]
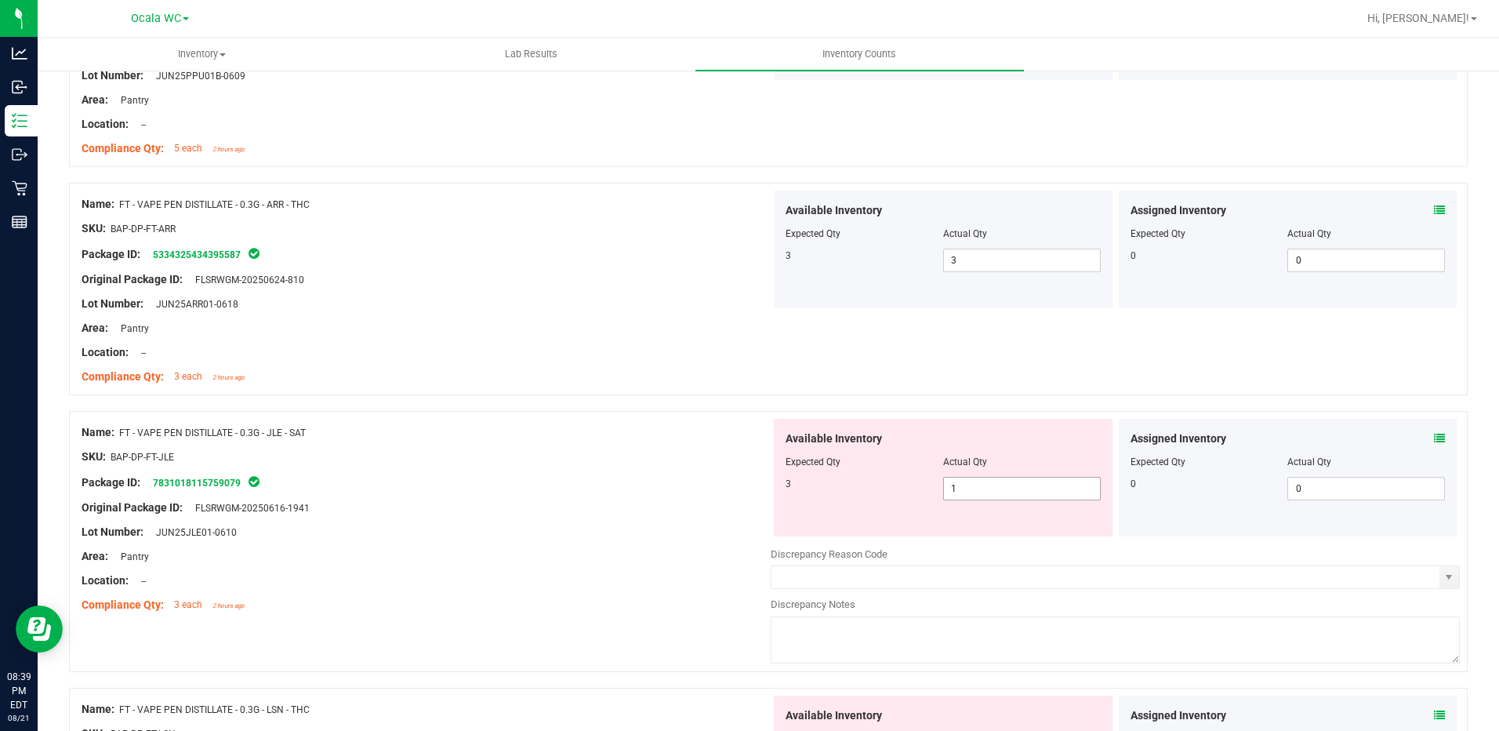
click at [989, 493] on span "1 1" at bounding box center [1022, 489] width 158 height 24
click at [989, 493] on input "1" at bounding box center [1022, 488] width 156 height 22
type input "3"
click at [444, 530] on div "Lot Number: JUN25JLE01-0610" at bounding box center [426, 532] width 689 height 16
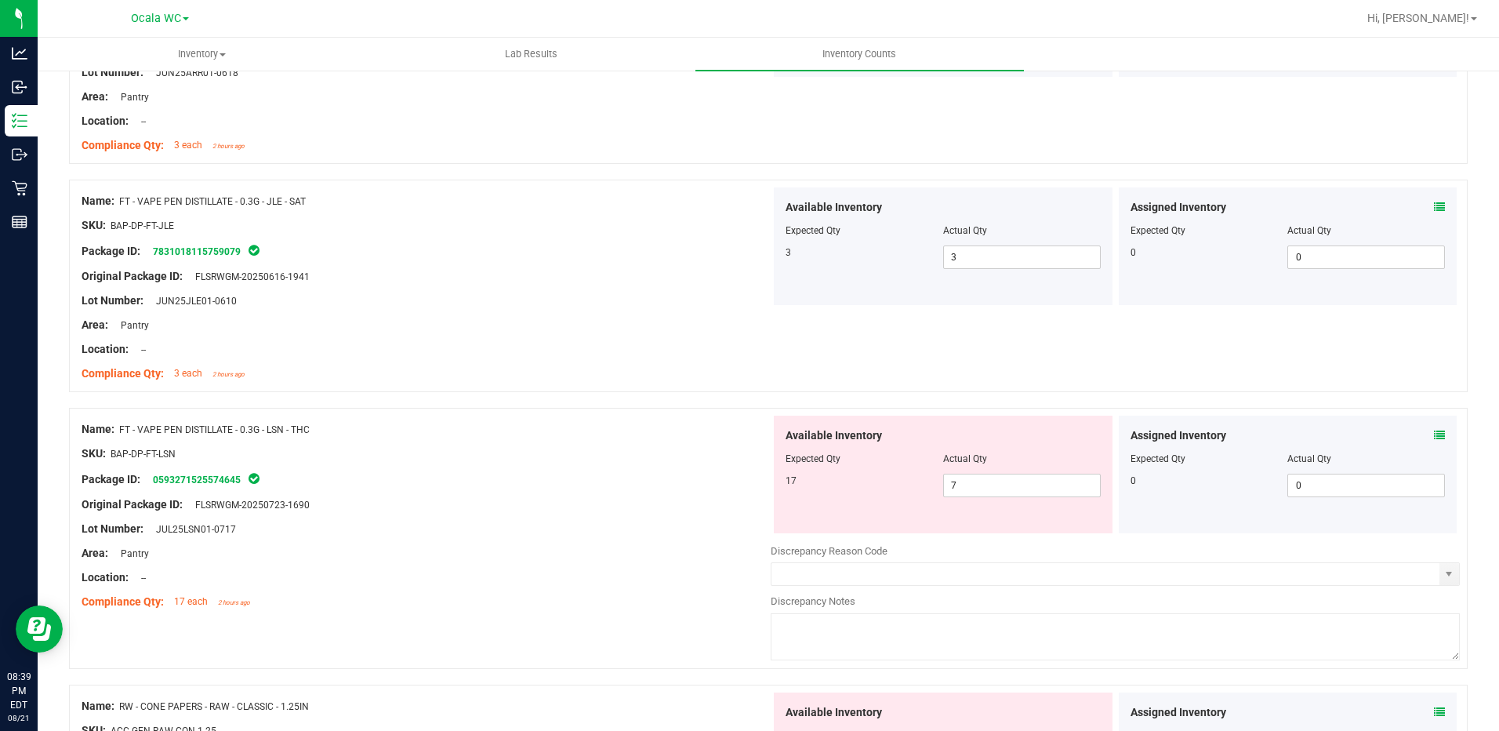
scroll to position [1725, 0]
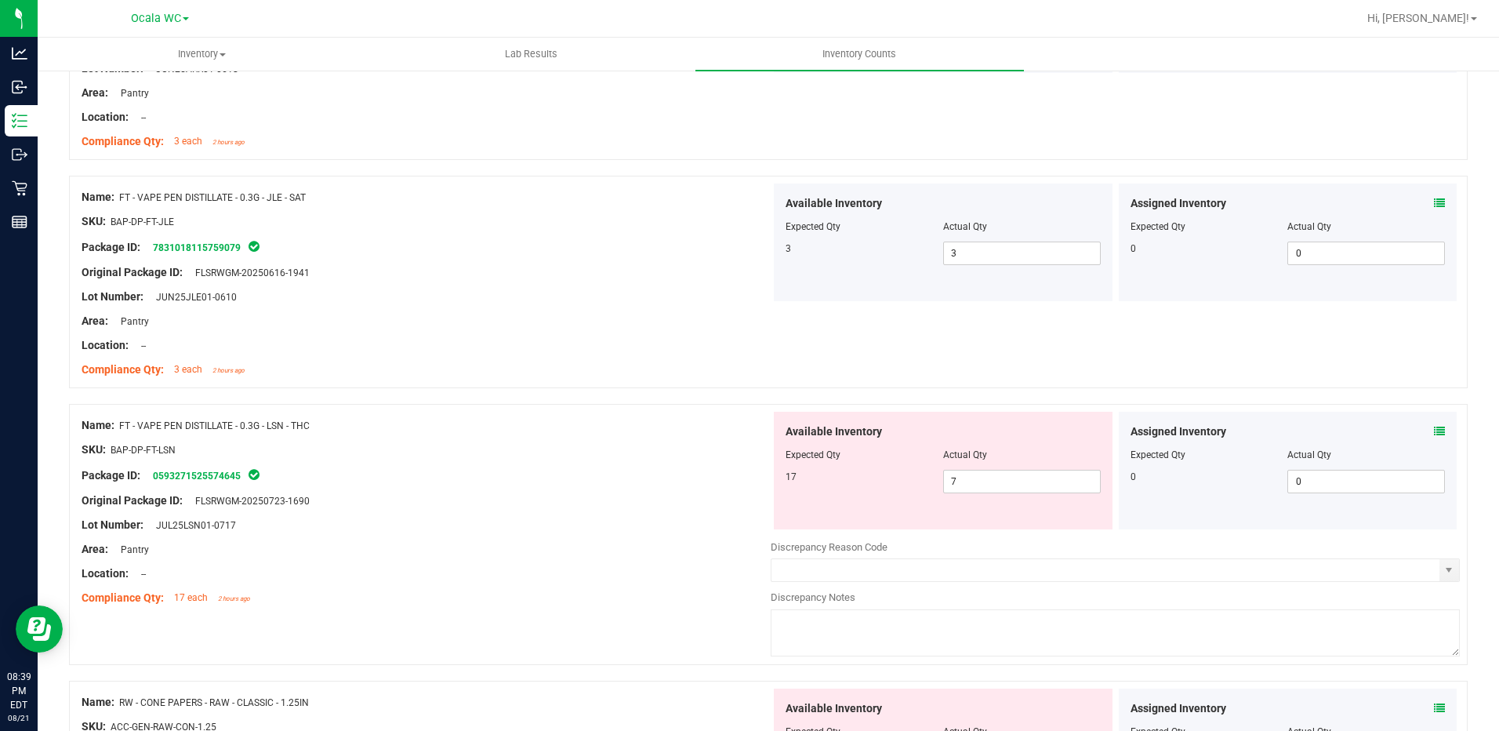
click at [535, 426] on div "Name: FT - VAPE PEN DISTILLATE - 0.3G - LSN - THC" at bounding box center [426, 425] width 689 height 16
click at [1434, 427] on icon at bounding box center [1439, 431] width 11 height 11
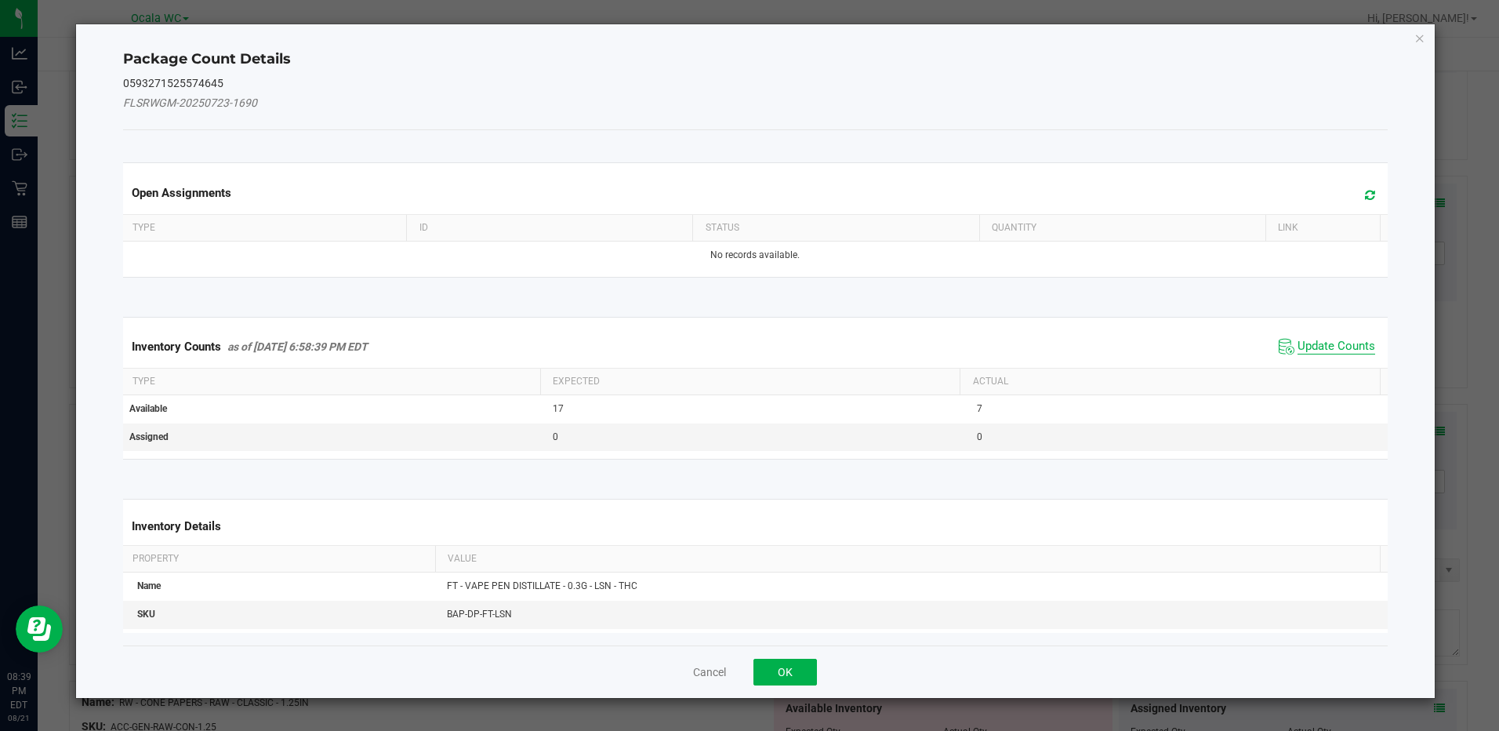
click at [1342, 344] on span "Update Counts" at bounding box center [1336, 347] width 78 height 16
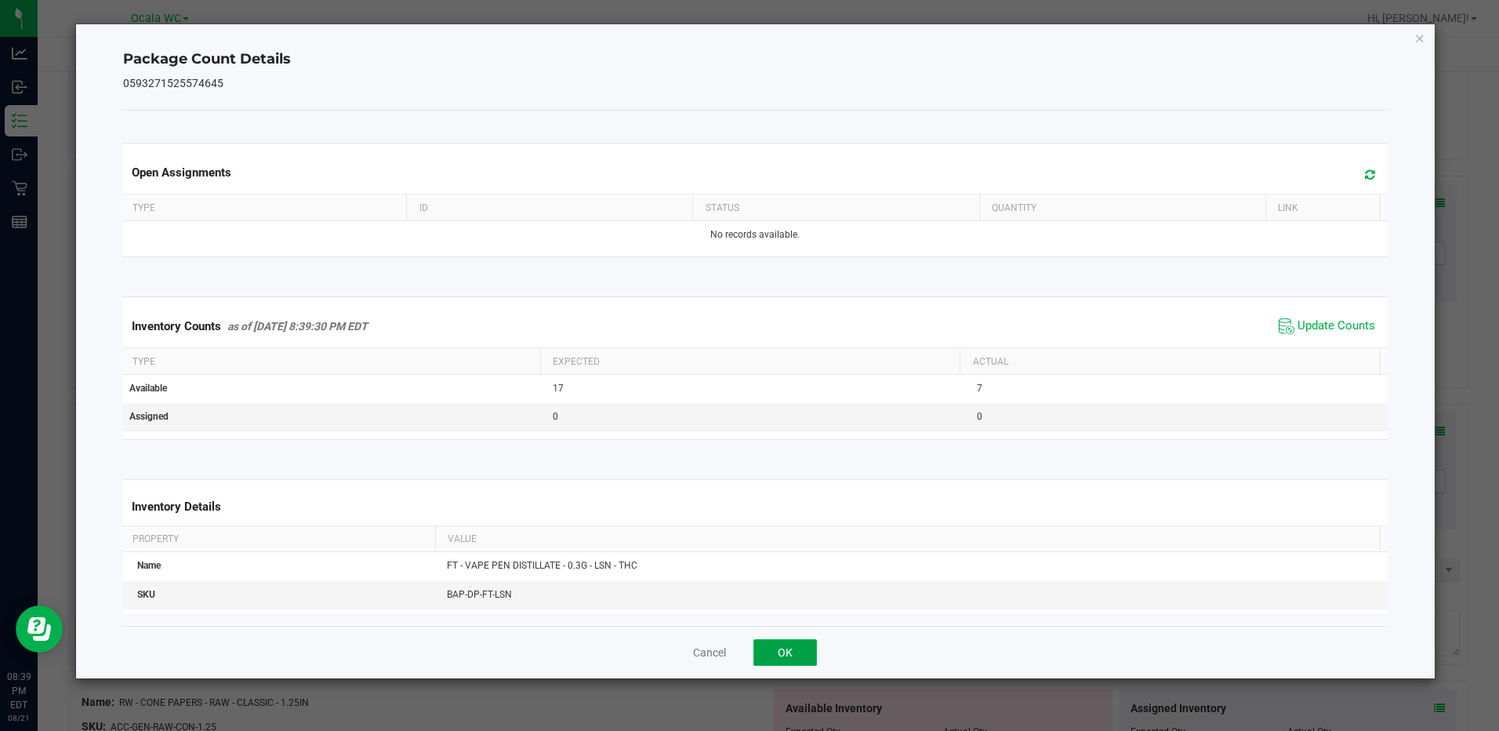
click at [779, 650] on button "OK" at bounding box center [784, 652] width 63 height 27
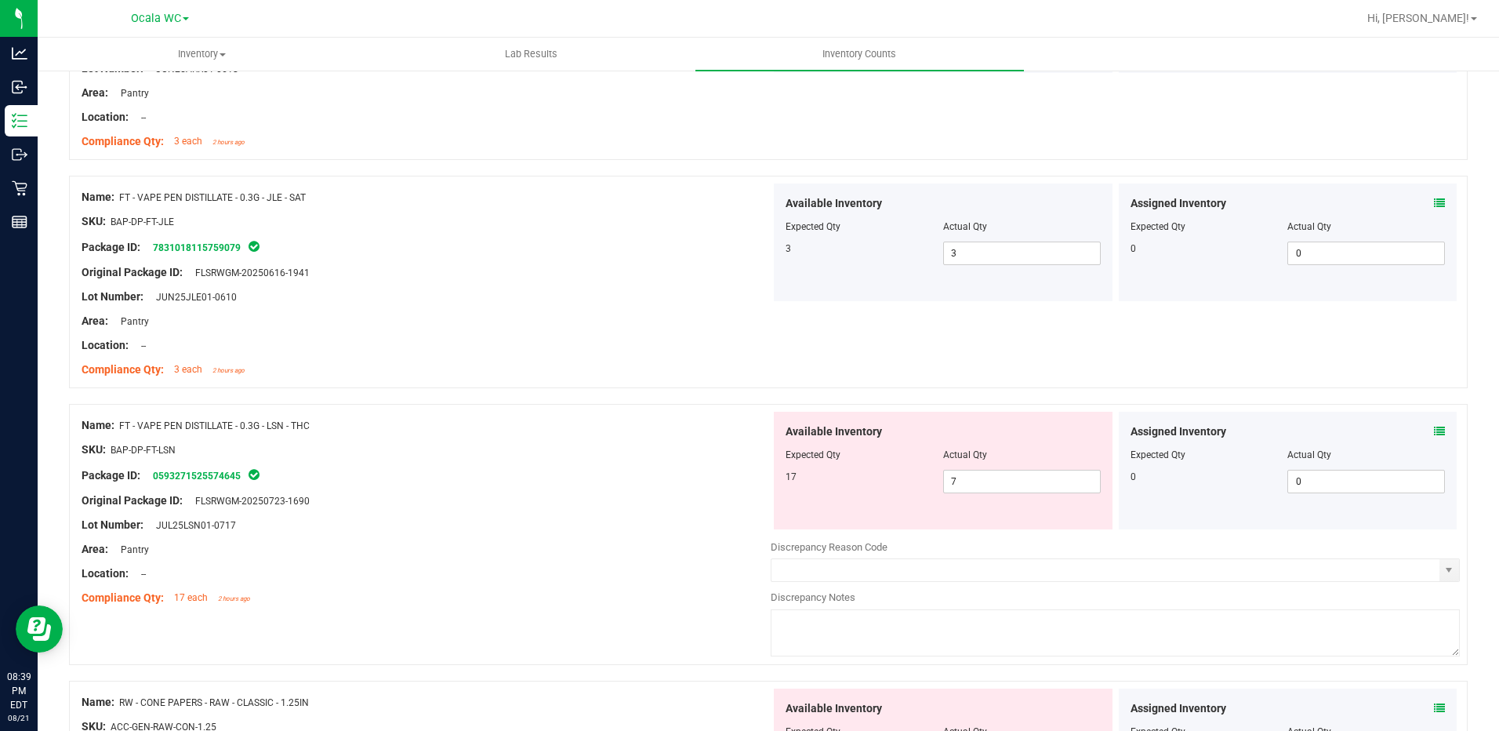
click at [707, 542] on div "Area: Pantry" at bounding box center [426, 549] width 689 height 16
click at [945, 482] on span "7 7" at bounding box center [1022, 482] width 158 height 24
click at [945, 482] on input "7" at bounding box center [1022, 481] width 156 height 22
type input "17"
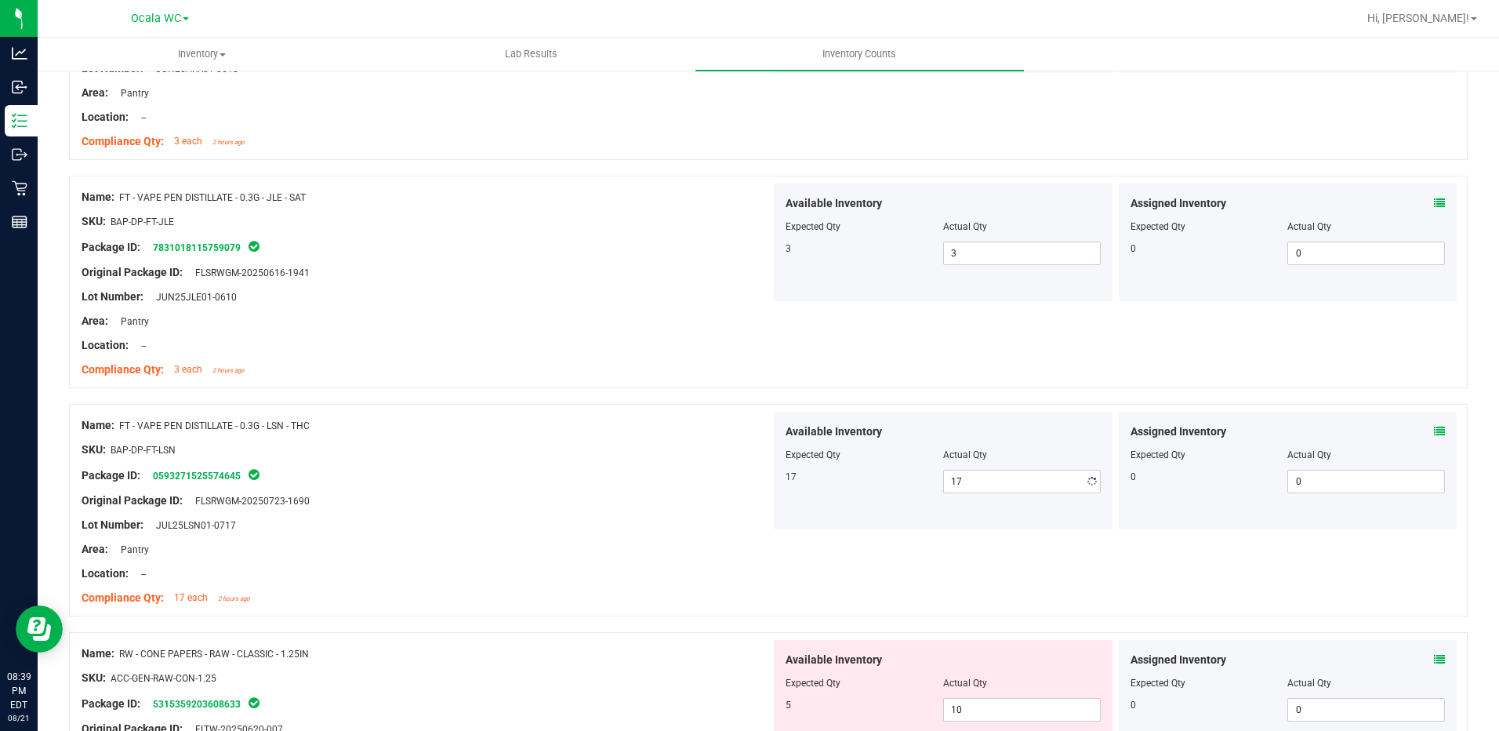
click at [719, 493] on div "Original Package ID: FLSRWGM-20250723-1690" at bounding box center [426, 500] width 689 height 16
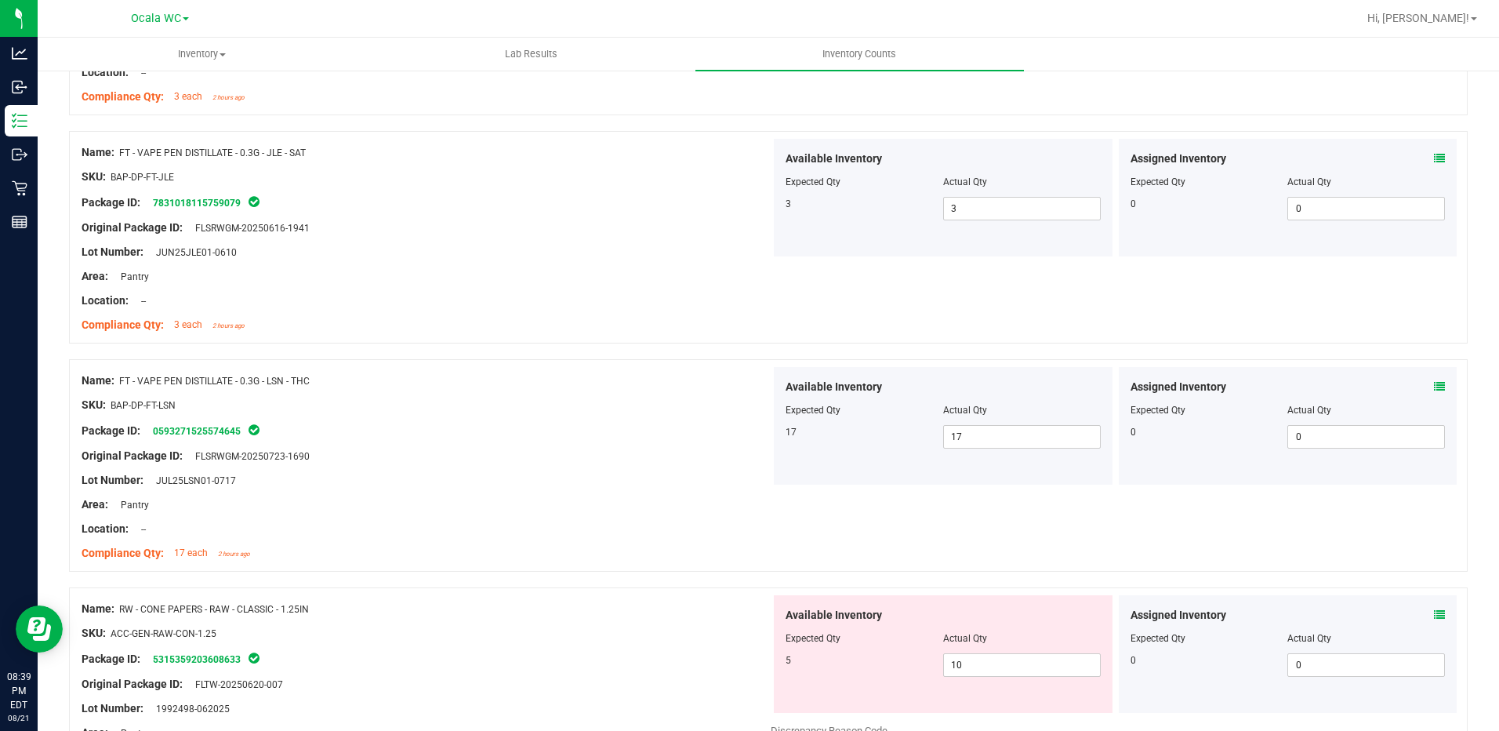
scroll to position [1881, 0]
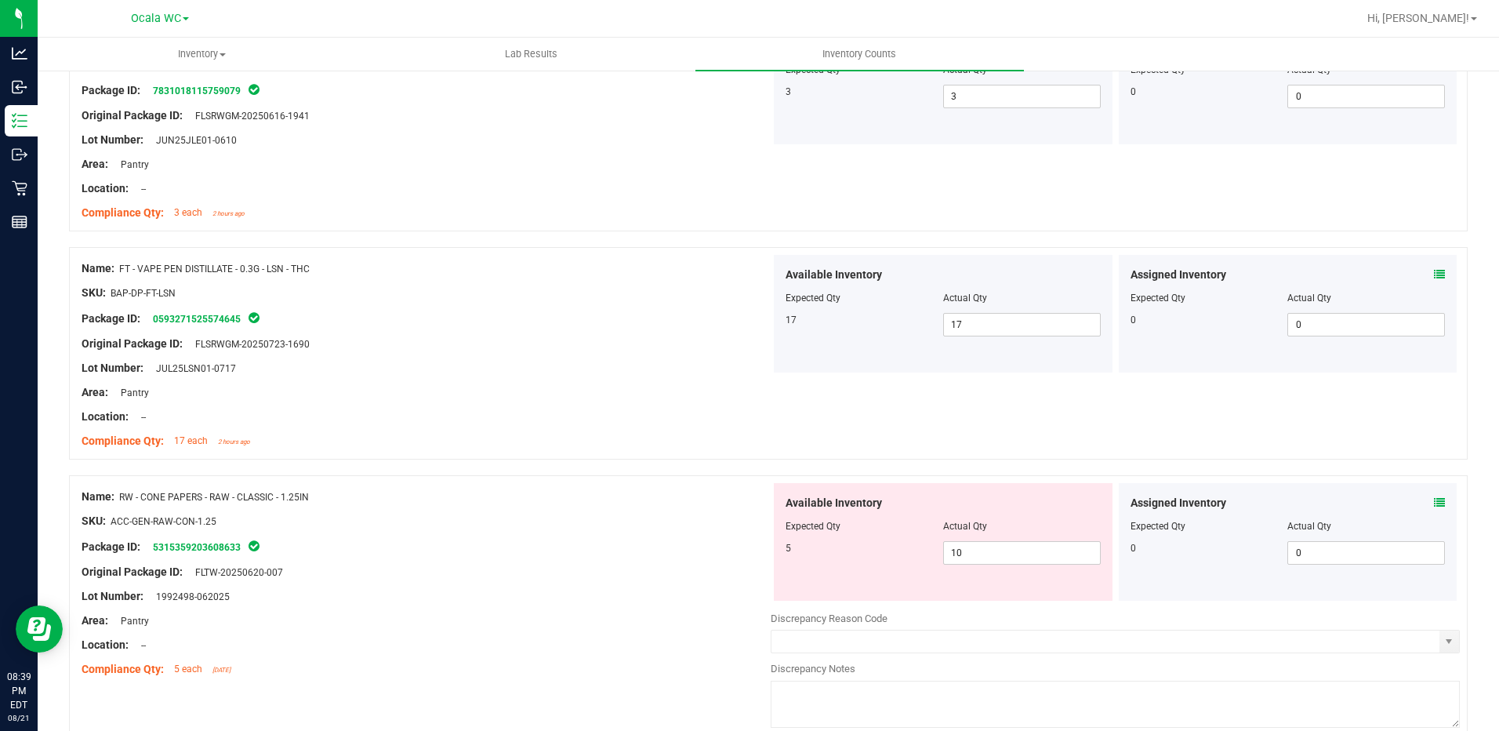
click at [716, 495] on div "Name: RW - CONE PAPERS - RAW - CLASSIC - 1.25IN" at bounding box center [426, 496] width 689 height 16
click at [624, 575] on div "Original Package ID: FLTW-20250620-007" at bounding box center [426, 572] width 689 height 16
click at [1434, 504] on icon at bounding box center [1439, 502] width 11 height 11
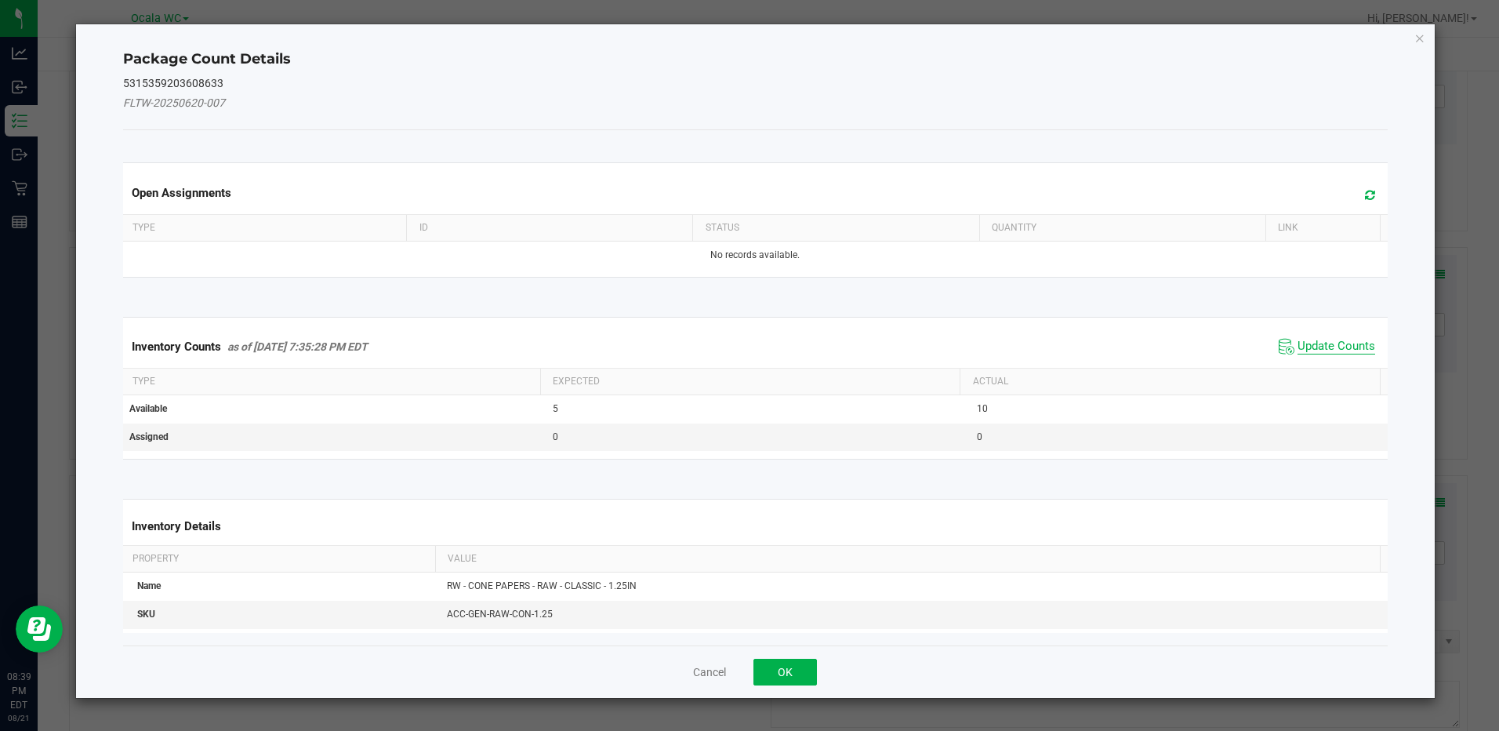
click at [1324, 346] on span "Update Counts" at bounding box center [1336, 347] width 78 height 16
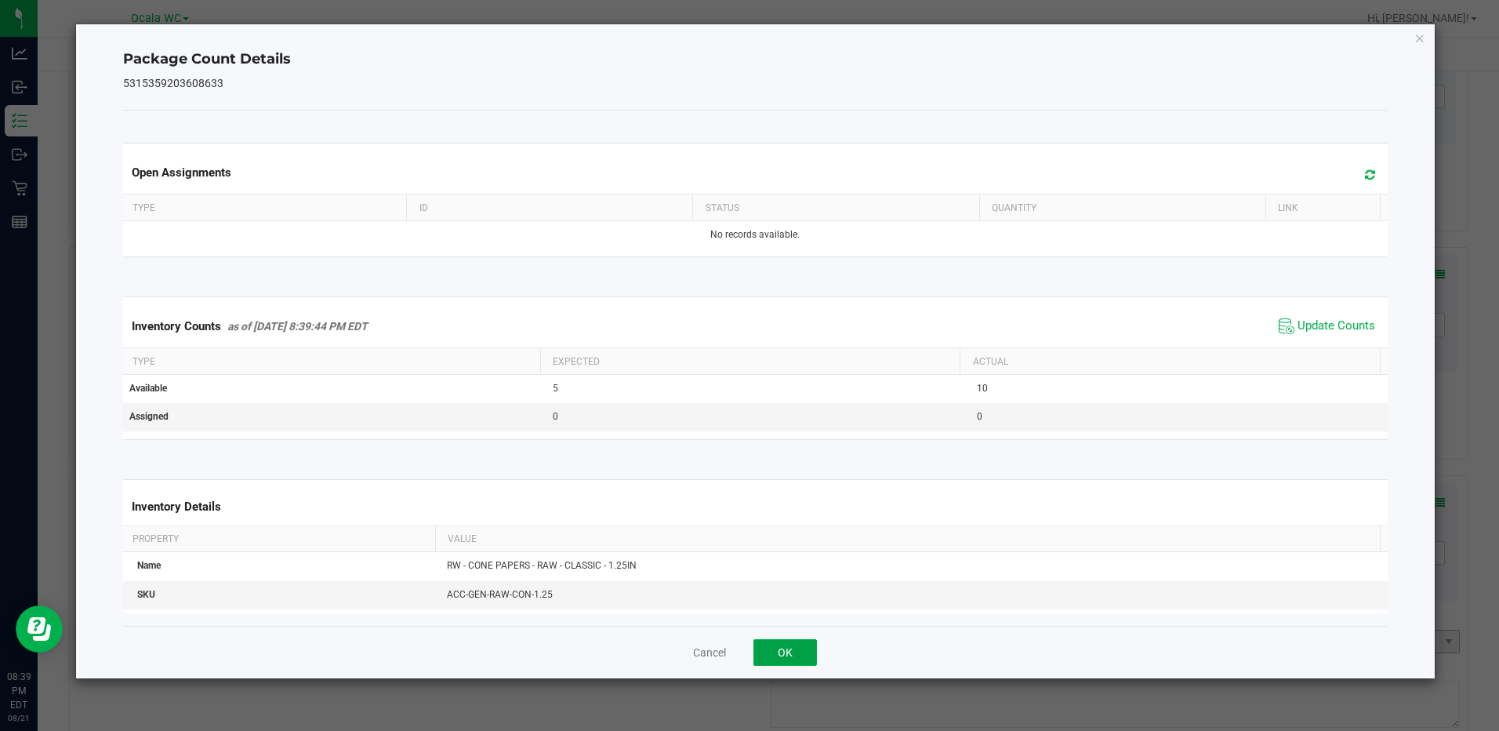
click at [776, 654] on button "OK" at bounding box center [784, 652] width 63 height 27
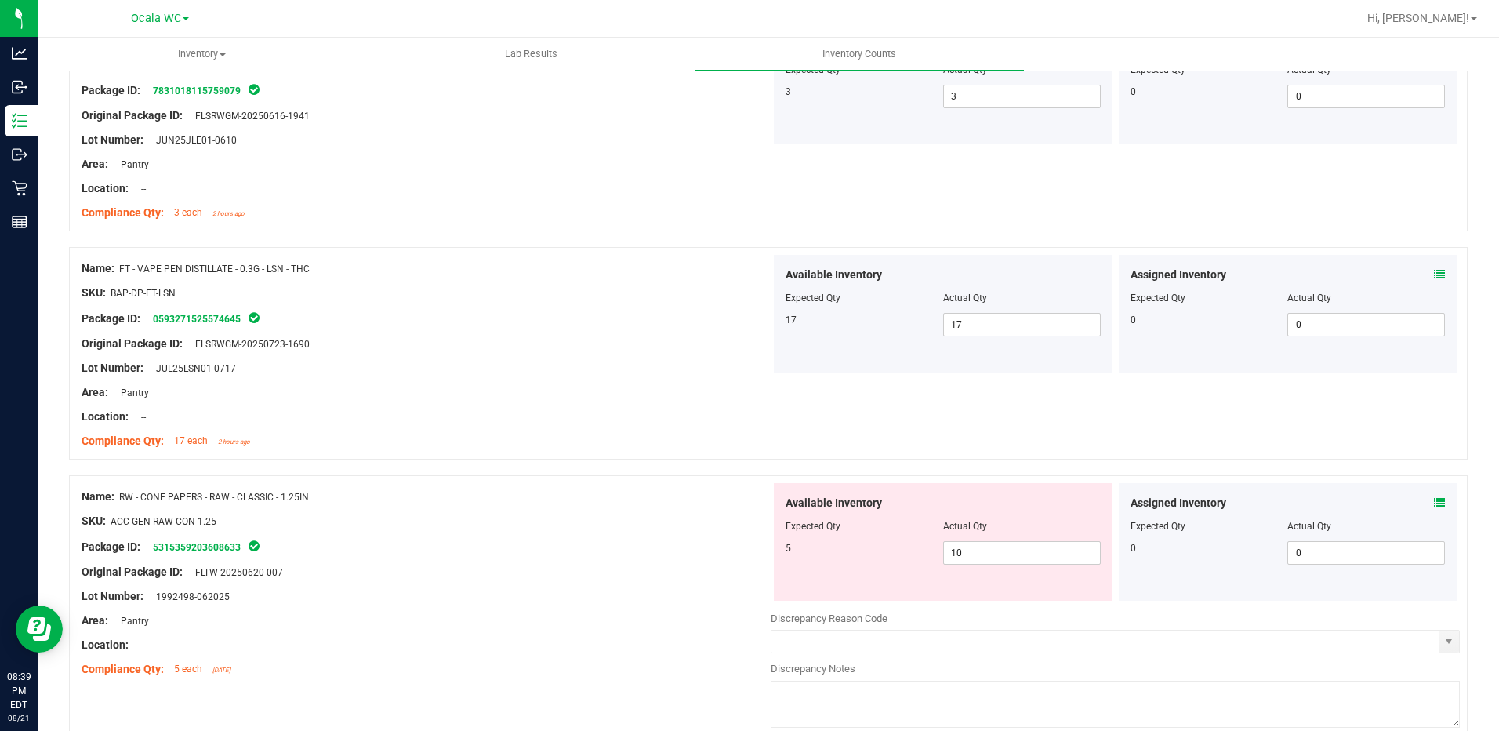
click at [701, 524] on div "SKU: ACC-GEN-RAW-CON-1.25" at bounding box center [426, 521] width 689 height 16
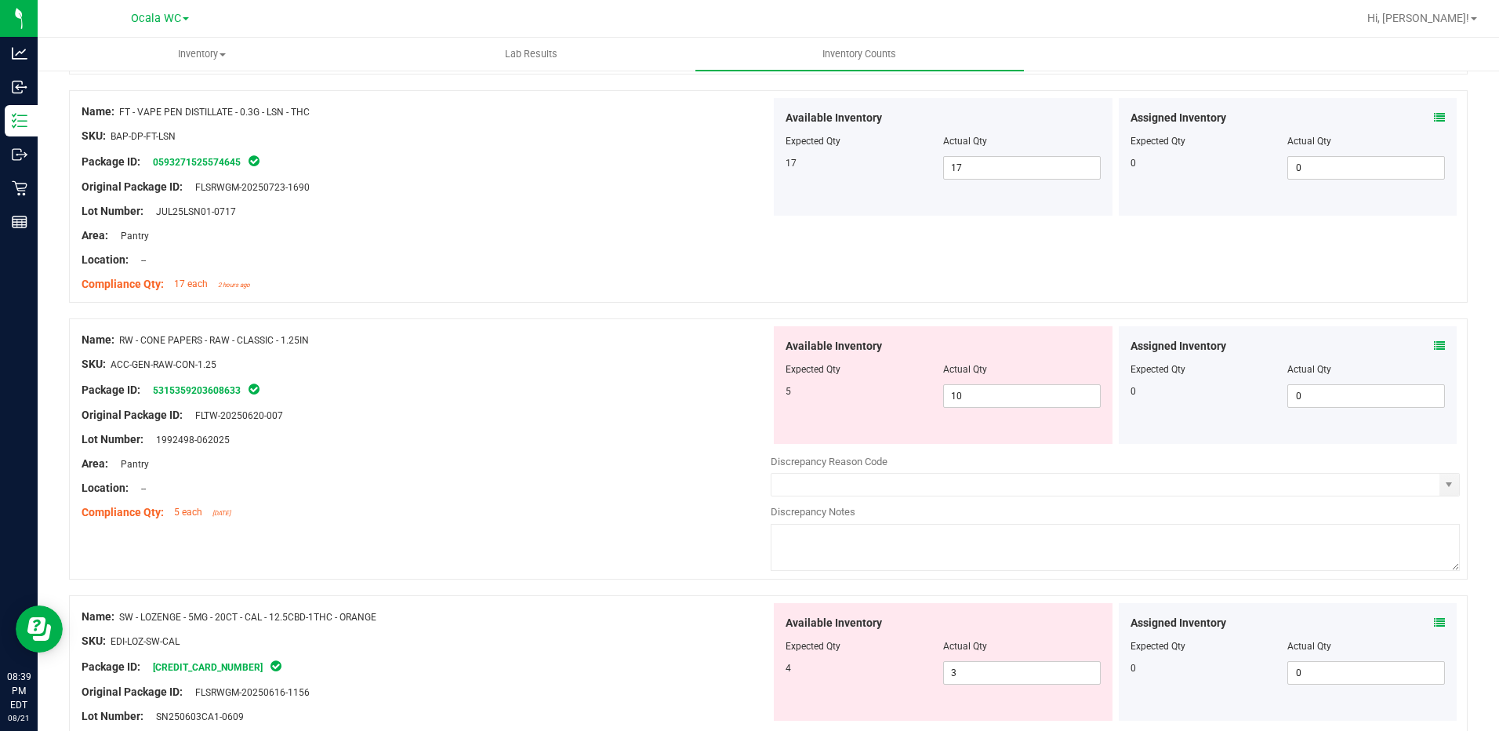
click at [701, 483] on div "Location: --" at bounding box center [426, 488] width 689 height 16
click at [998, 392] on span "10 10" at bounding box center [1022, 396] width 158 height 24
click at [998, 392] on input "10" at bounding box center [1022, 396] width 156 height 22
type input "5"
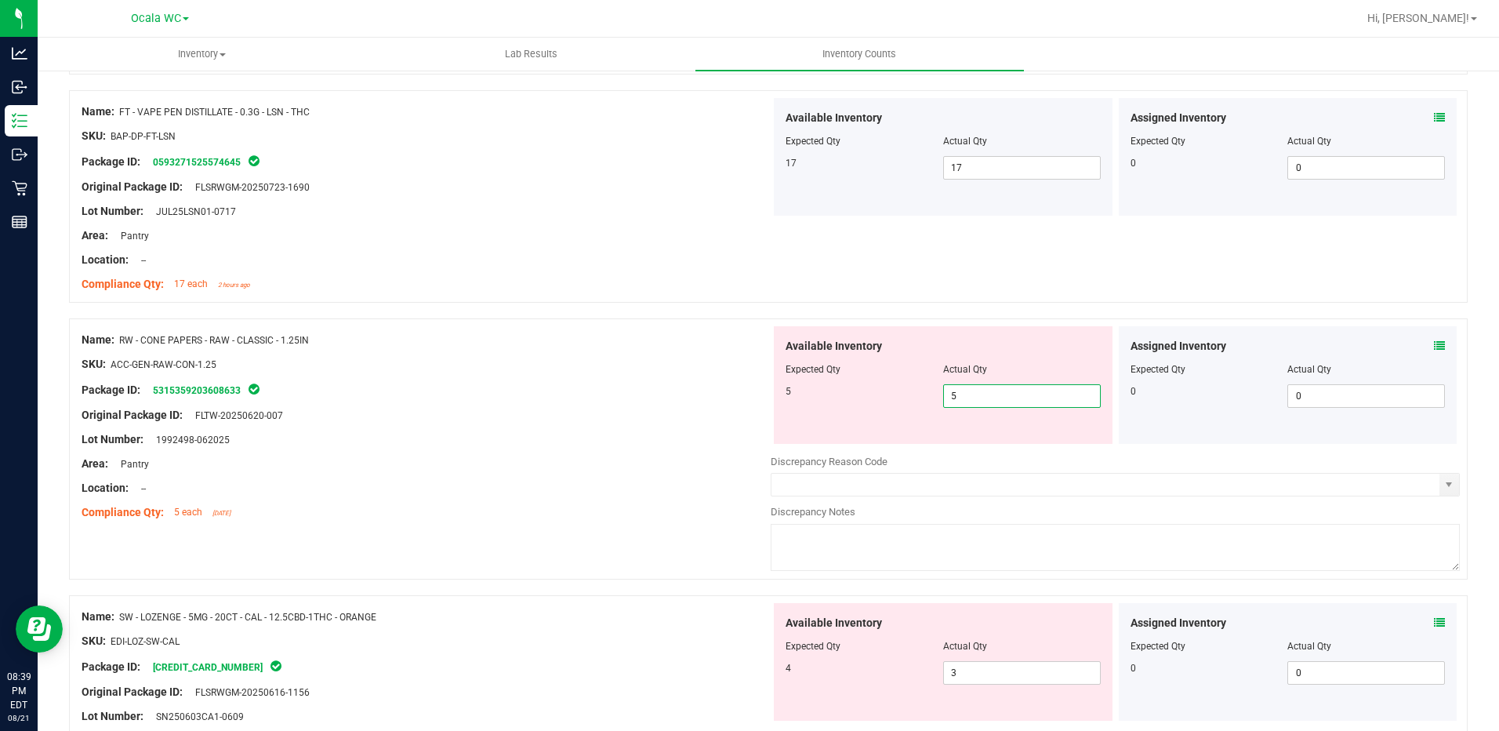
click at [528, 451] on div at bounding box center [426, 452] width 689 height 8
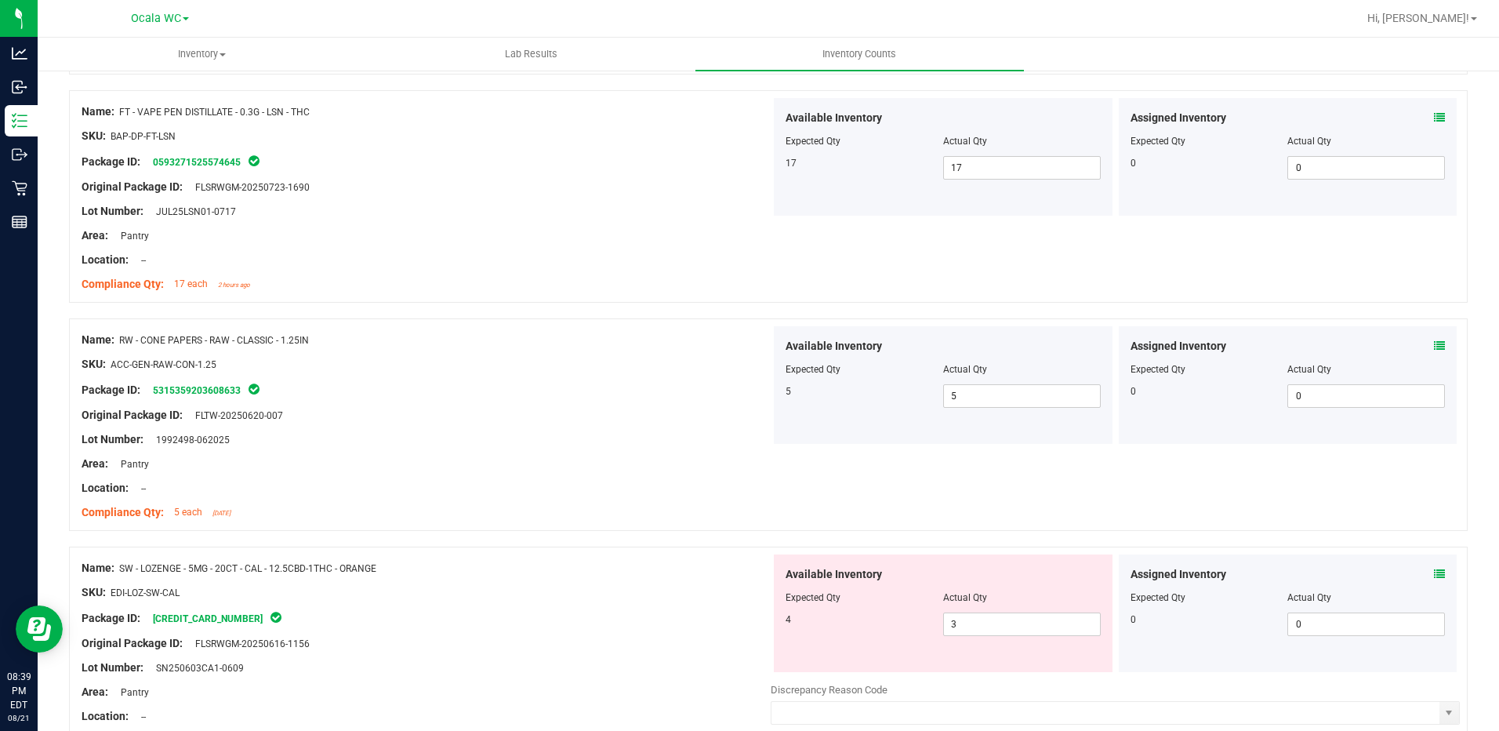
scroll to position [2117, 0]
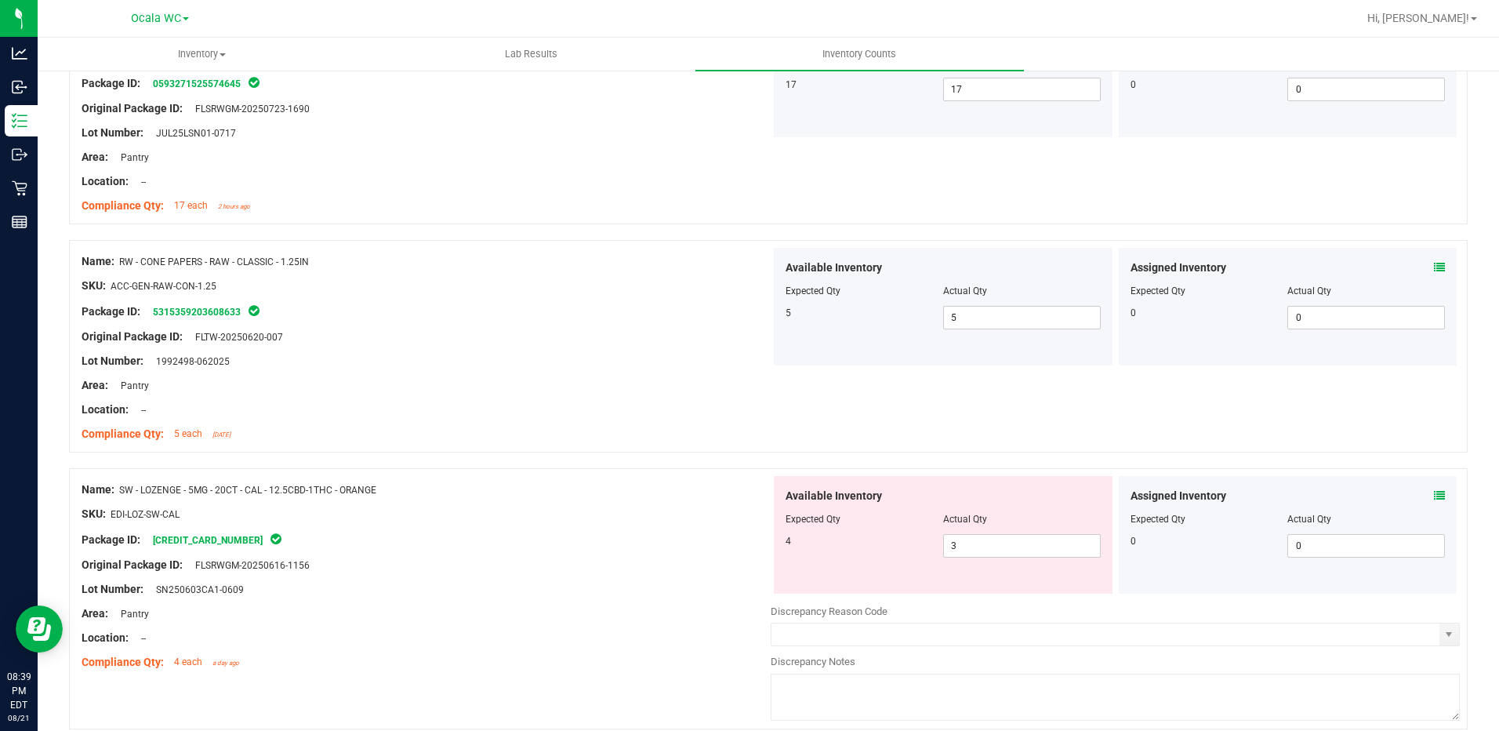
drag, startPoint x: 585, startPoint y: 486, endPoint x: 931, endPoint y: 477, distance: 345.8
click at [585, 487] on div "Name: SW - LOZENGE - 5MG - 20CT - CAL - 12.5CBD-1THC - ORANGE" at bounding box center [426, 489] width 689 height 16
click at [1434, 492] on icon at bounding box center [1439, 495] width 11 height 11
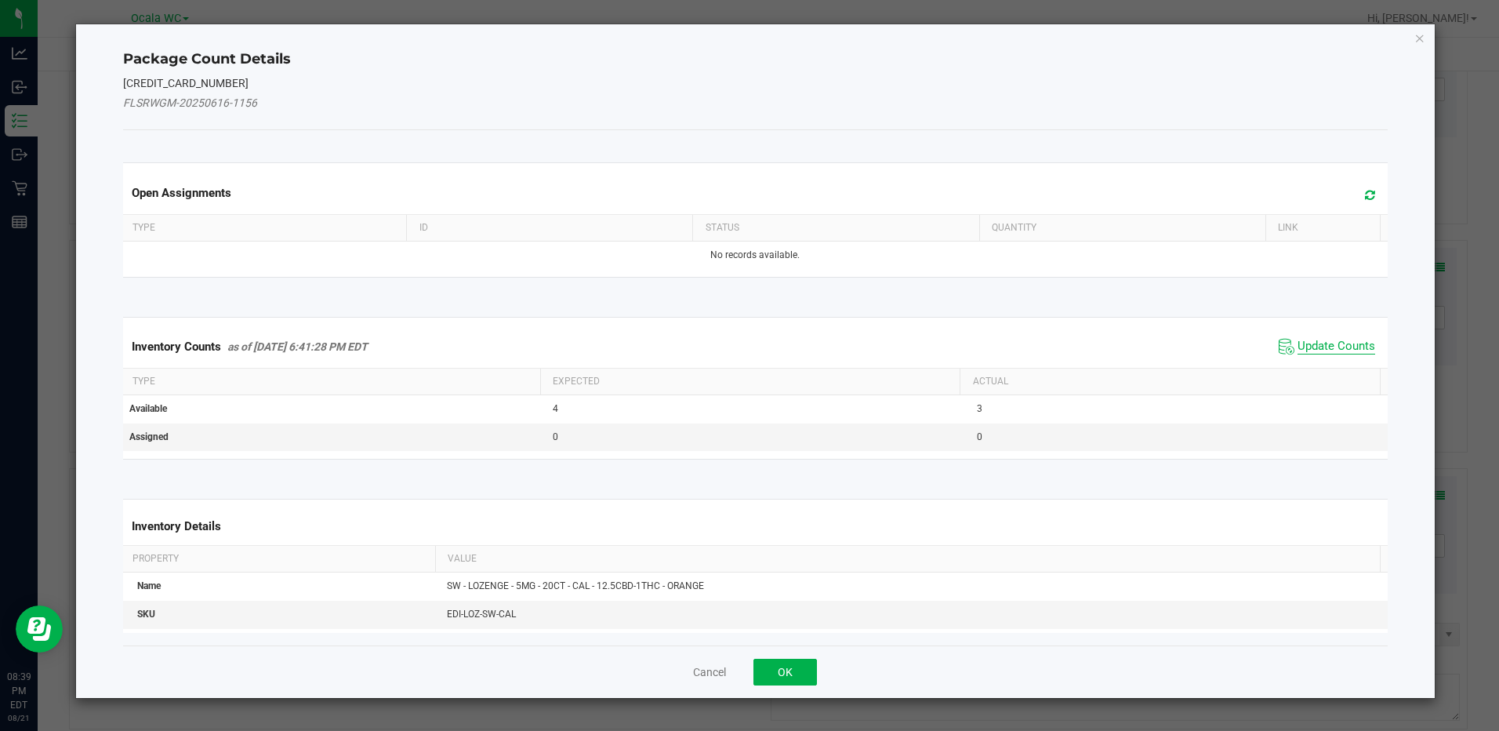
click at [1320, 347] on span "Update Counts" at bounding box center [1336, 347] width 78 height 16
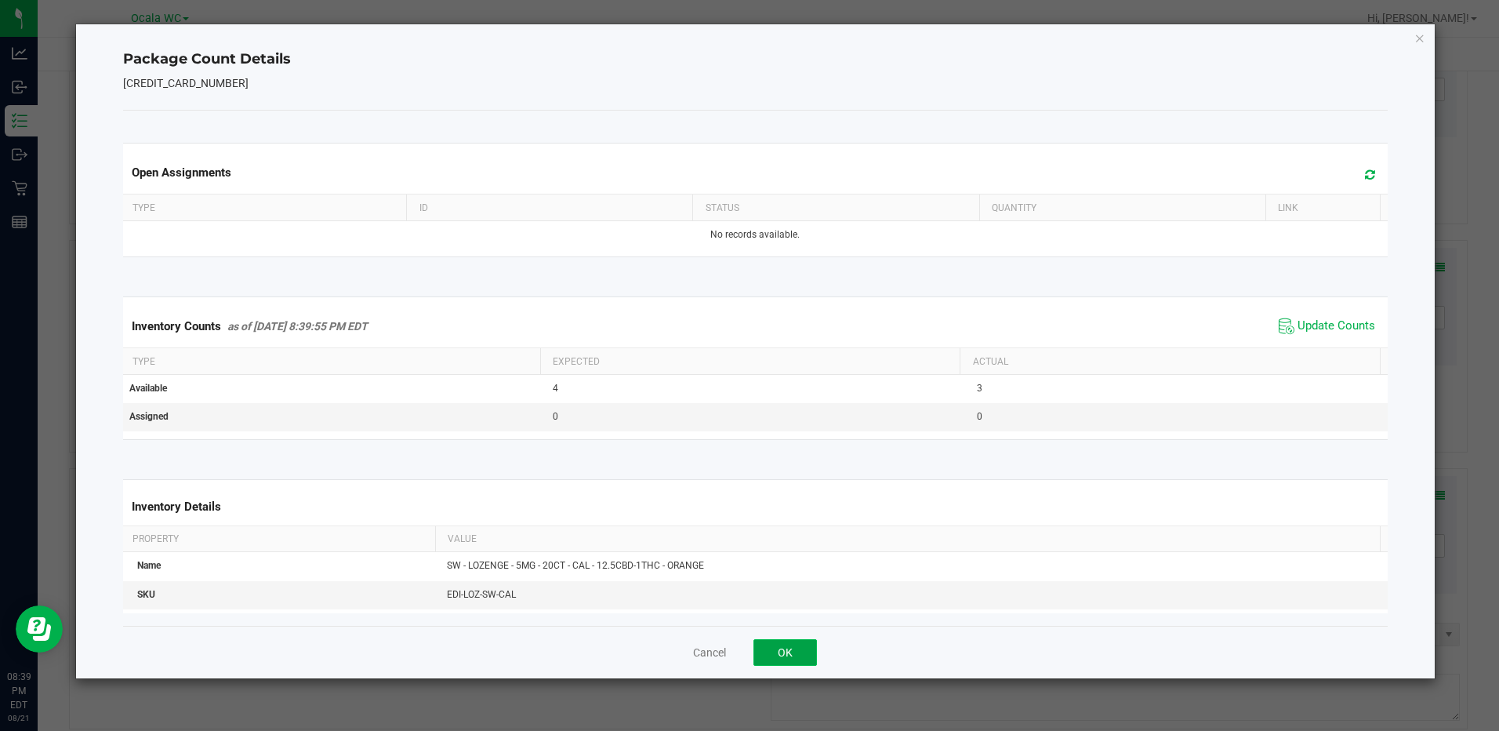
click at [792, 661] on button "OK" at bounding box center [784, 652] width 63 height 27
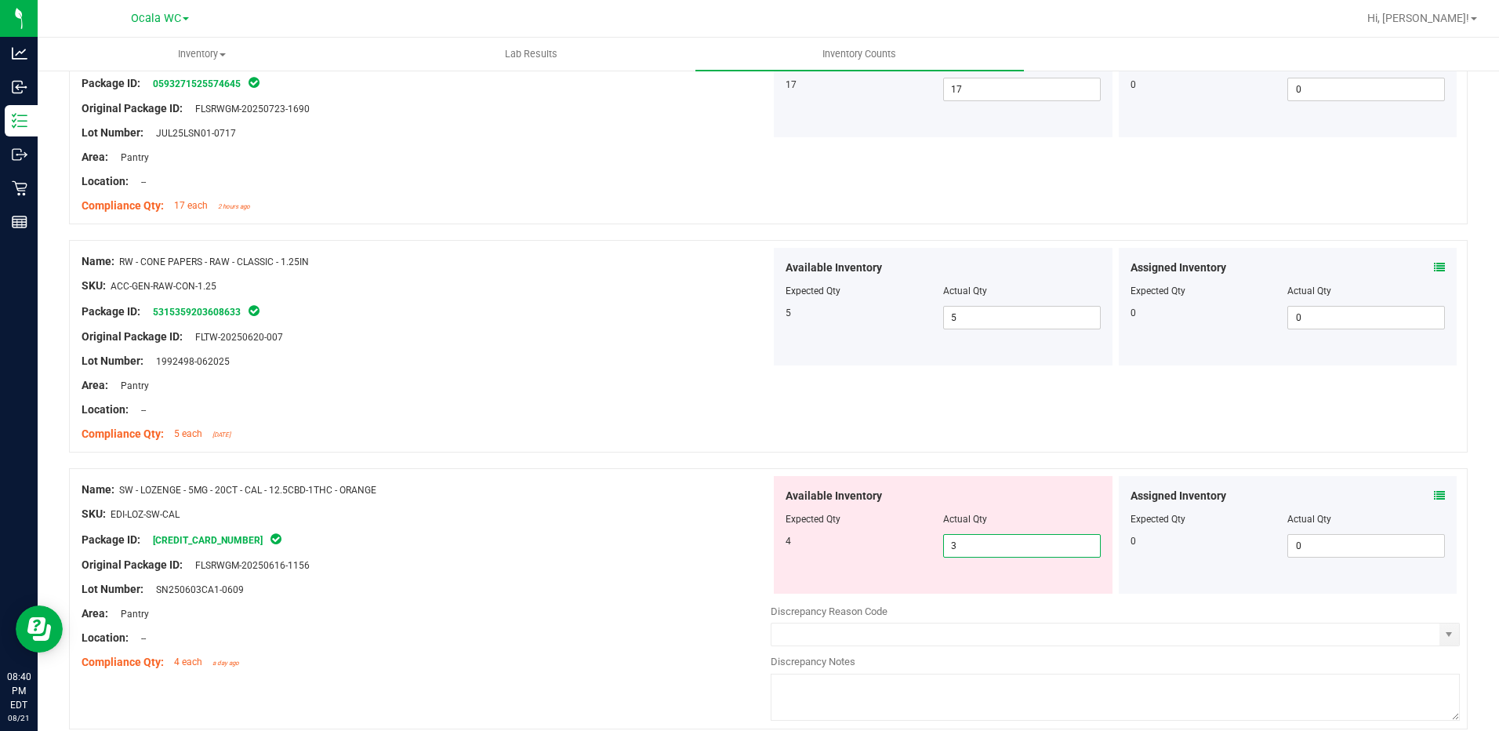
click at [961, 543] on span "3 3" at bounding box center [1022, 546] width 158 height 24
click at [961, 543] on input "3" at bounding box center [1022, 546] width 156 height 22
type input "4"
click at [532, 536] on div "Package ID: [CREDIT_CARD_NUMBER]" at bounding box center [426, 539] width 689 height 19
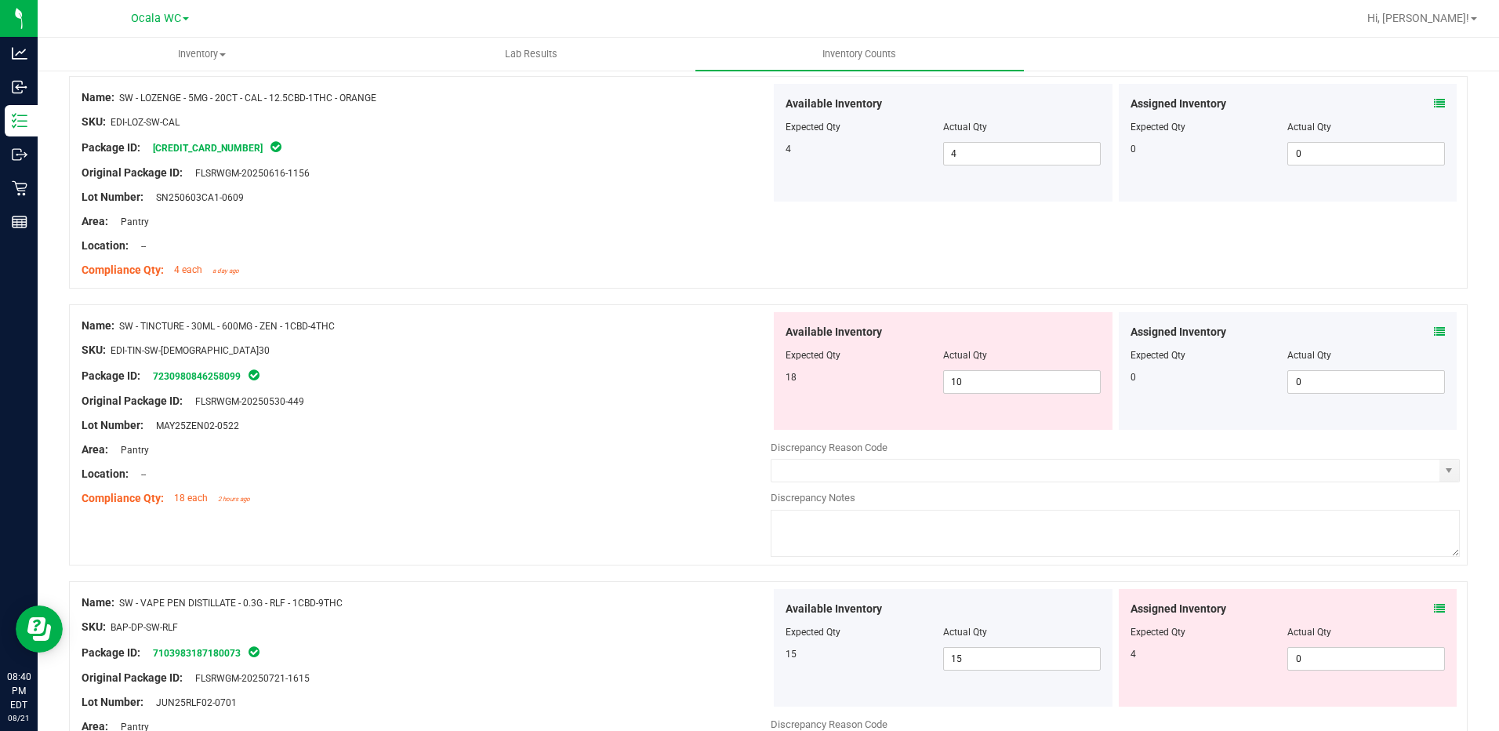
scroll to position [2587, 0]
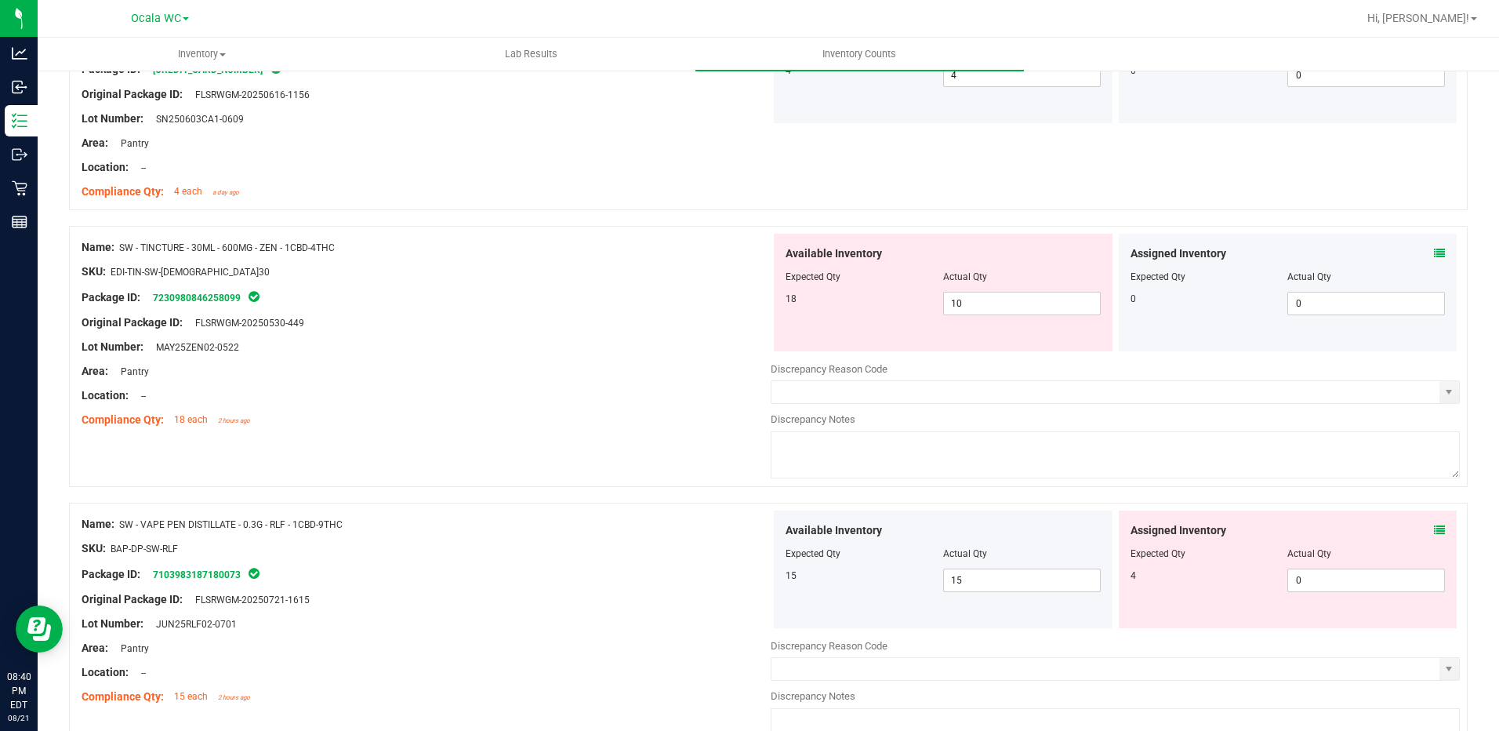
click at [600, 377] on div "Area: Pantry" at bounding box center [426, 371] width 689 height 16
click at [1039, 284] on div at bounding box center [943, 288] width 315 height 8
drag, startPoint x: 1039, startPoint y: 284, endPoint x: 1036, endPoint y: 297, distance: 13.7
click at [1037, 296] on div "Available Inventory Expected Qty Actual Qty 18 10 10" at bounding box center [943, 293] width 339 height 118
click at [1035, 298] on span "10 10" at bounding box center [1022, 304] width 158 height 24
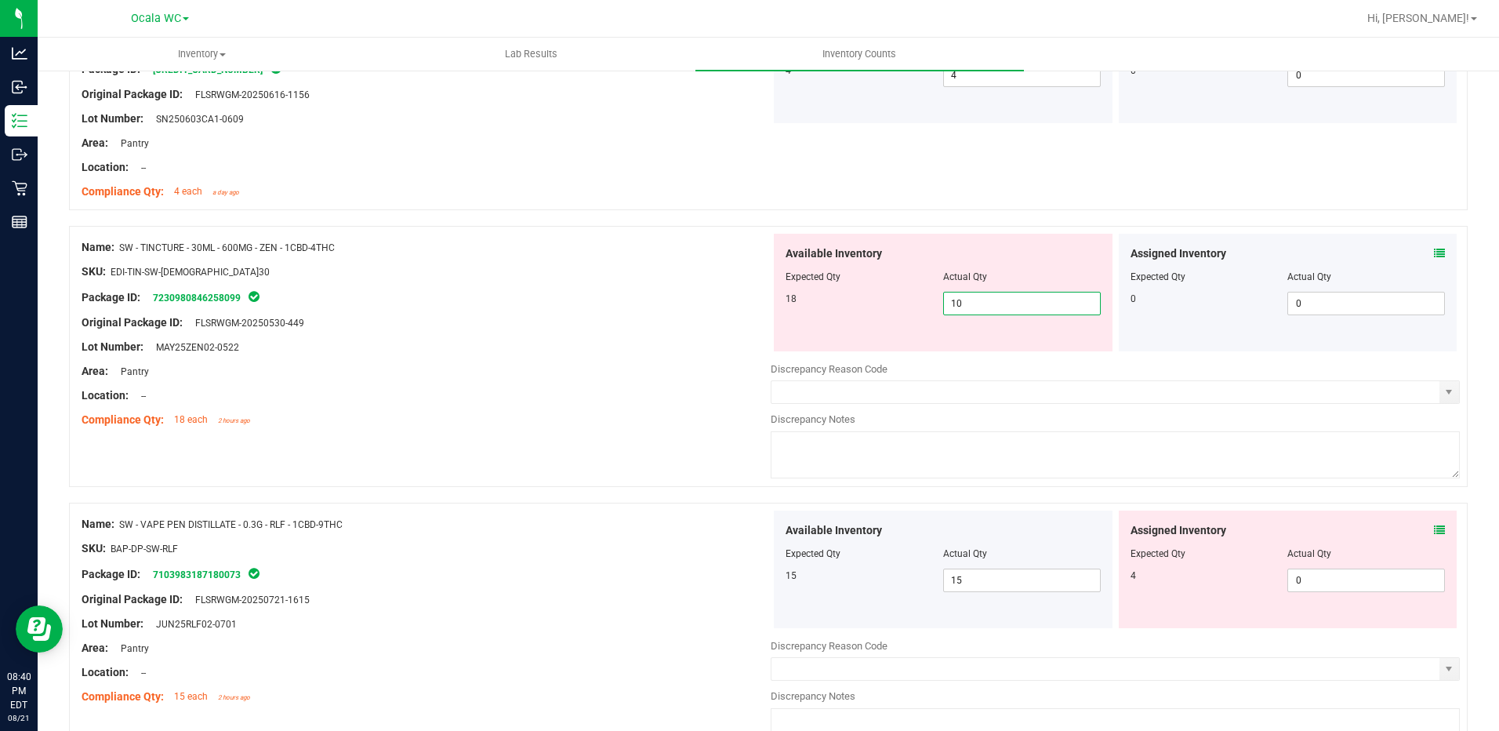
click at [1035, 298] on input "10" at bounding box center [1022, 303] width 156 height 22
type input "18"
click at [703, 315] on div "Original Package ID: FLSRWGM-20250530-449" at bounding box center [426, 322] width 689 height 16
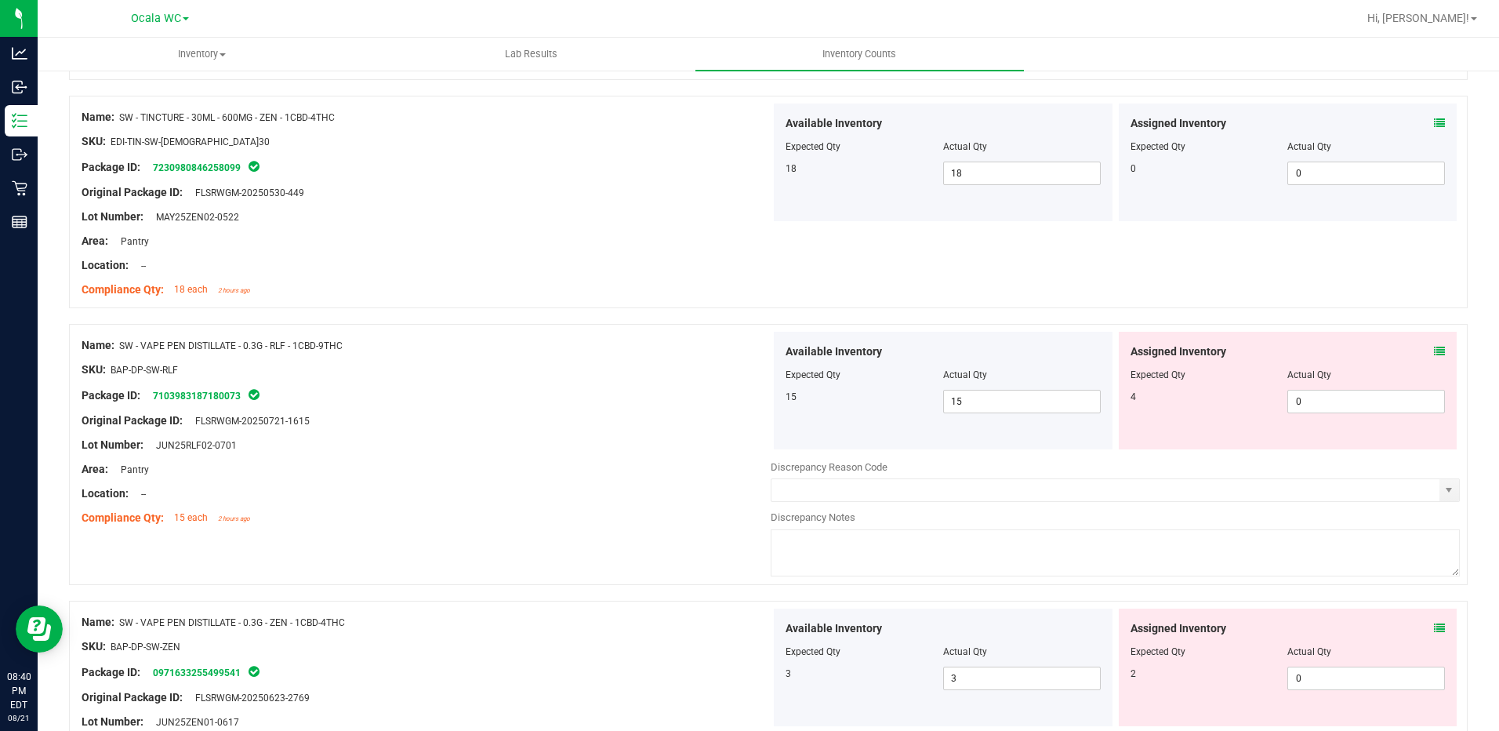
scroll to position [2744, 0]
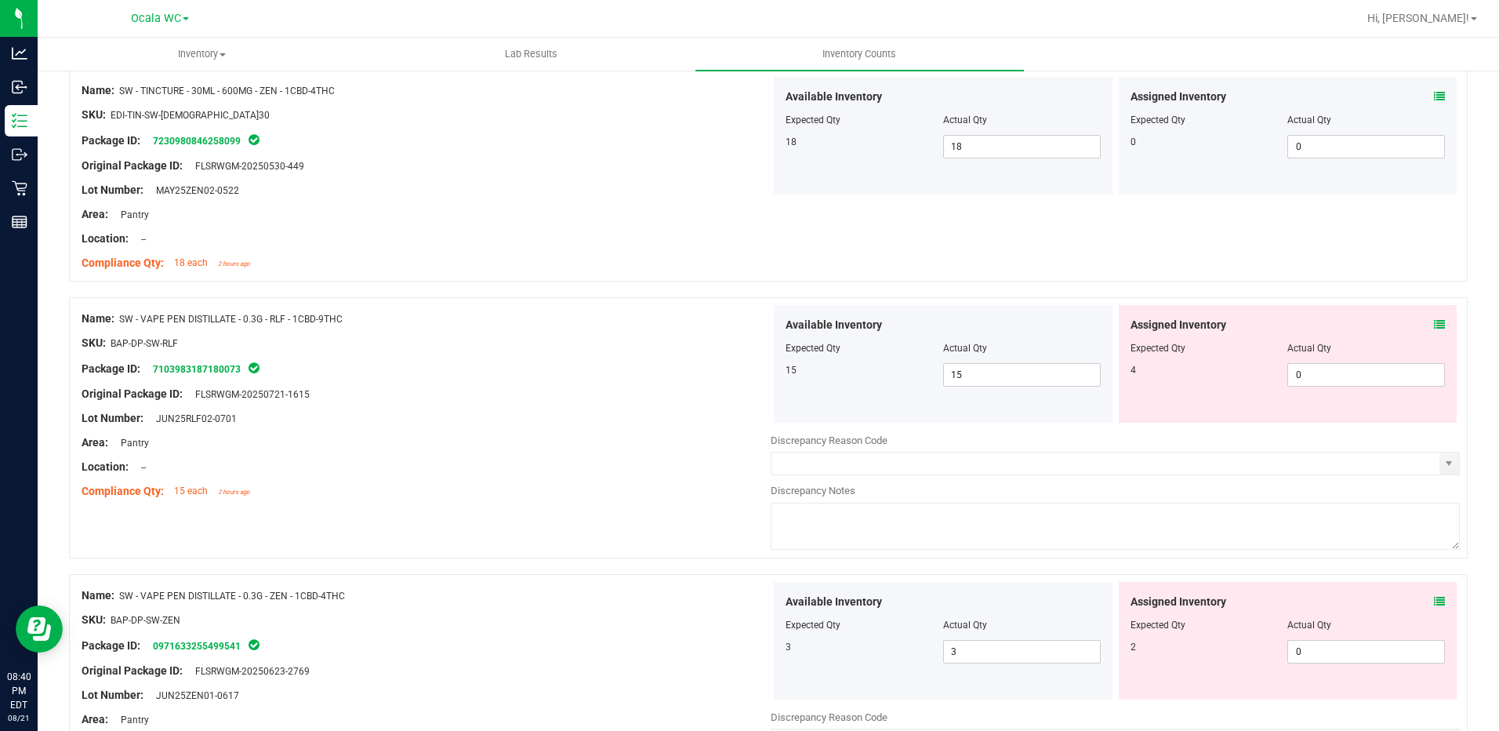
click at [1434, 324] on icon at bounding box center [1439, 324] width 11 height 11
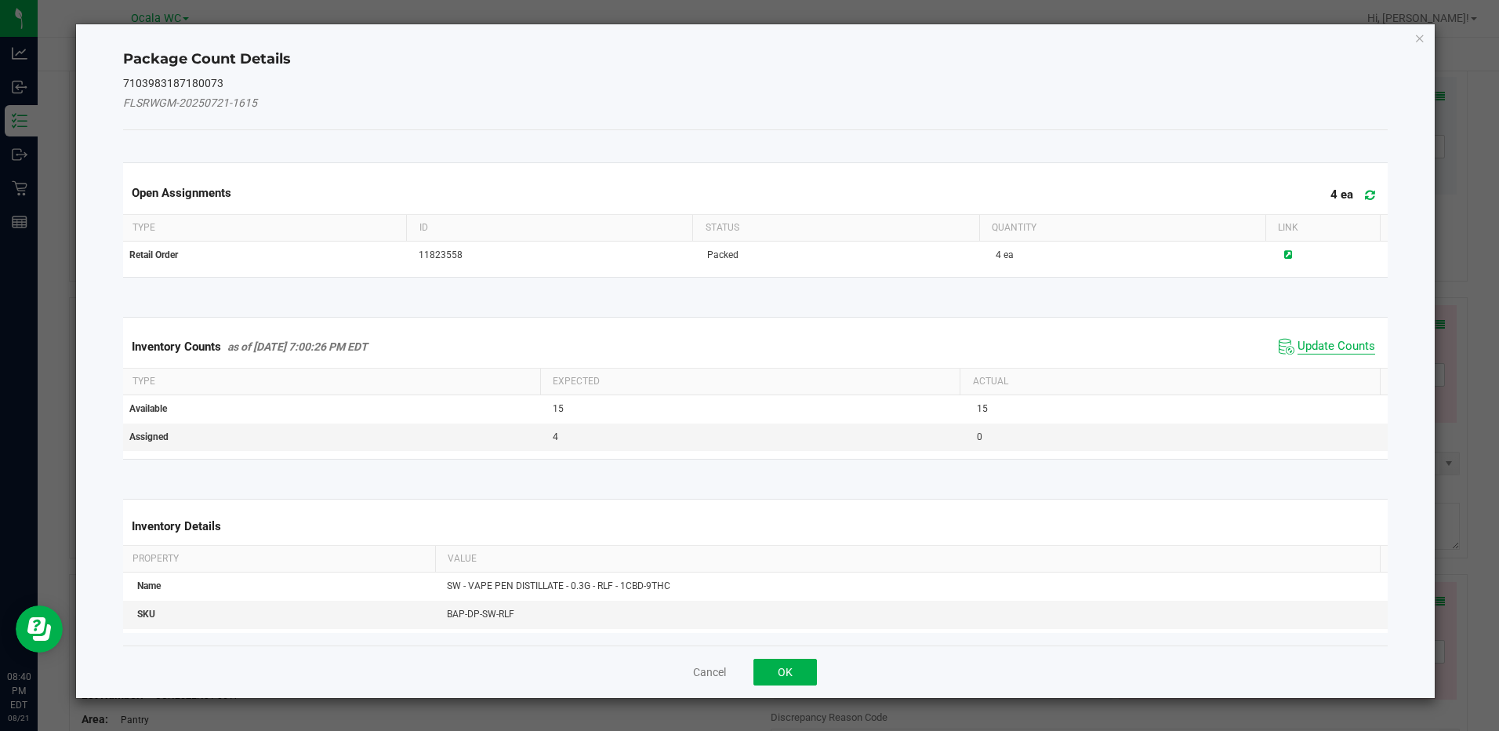
click at [1331, 351] on span "Update Counts" at bounding box center [1336, 347] width 78 height 16
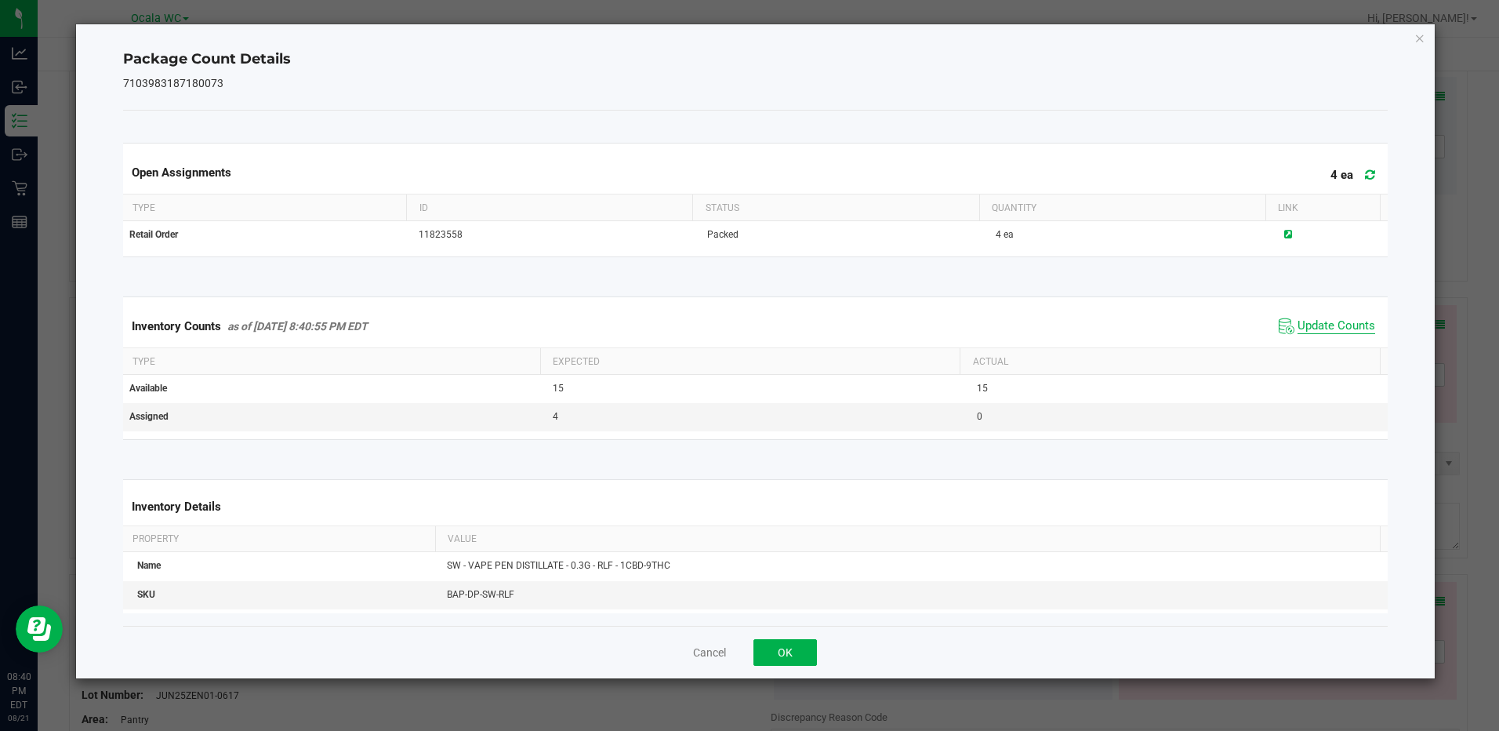
click at [1329, 323] on span "Update Counts" at bounding box center [1336, 326] width 78 height 16
click at [795, 659] on button "OK" at bounding box center [784, 652] width 63 height 27
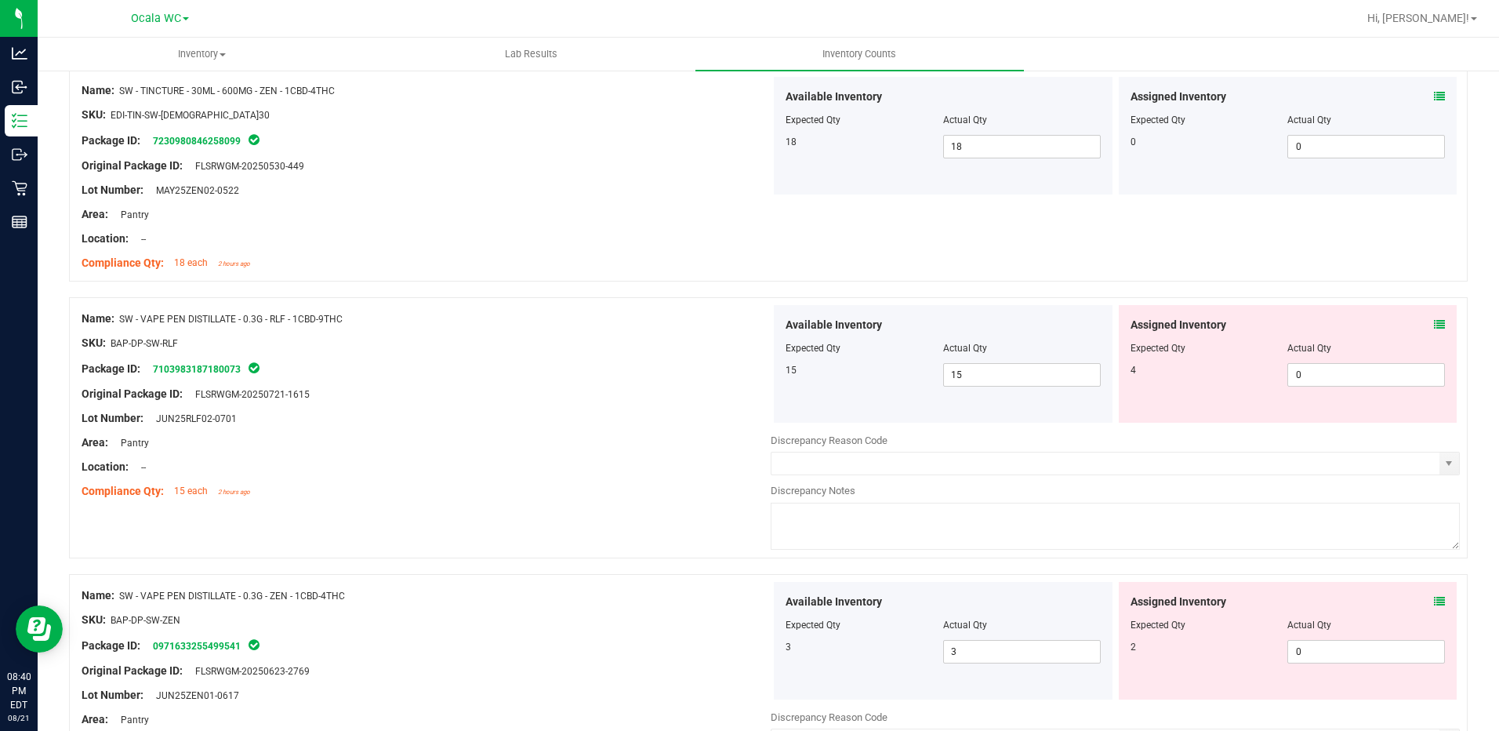
click at [657, 425] on div "Lot Number: JUN25RLF02-0701" at bounding box center [426, 418] width 689 height 16
click at [1378, 380] on span "0 0" at bounding box center [1366, 375] width 158 height 24
click at [1378, 380] on input "0" at bounding box center [1366, 375] width 156 height 22
type input "4"
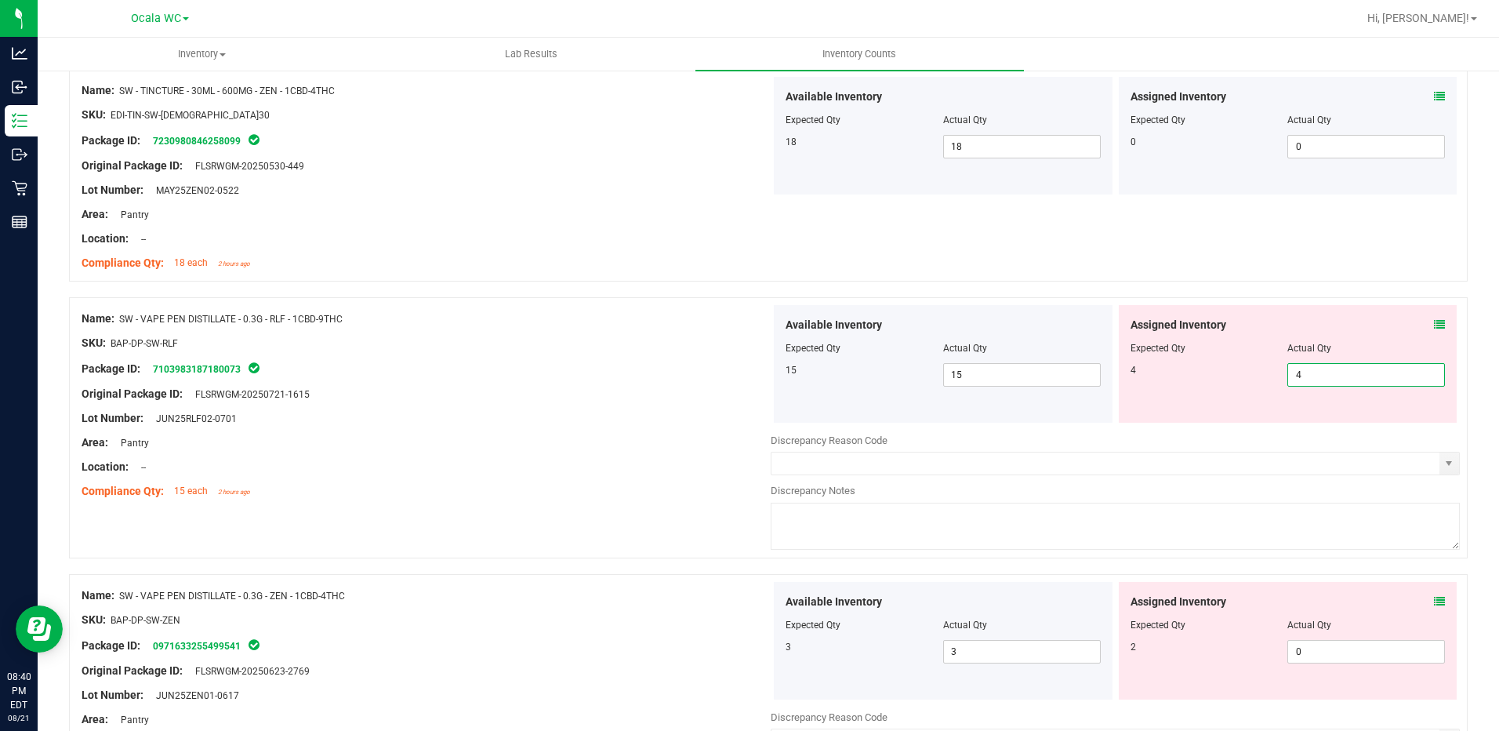
click at [677, 461] on div "Location: --" at bounding box center [426, 467] width 689 height 16
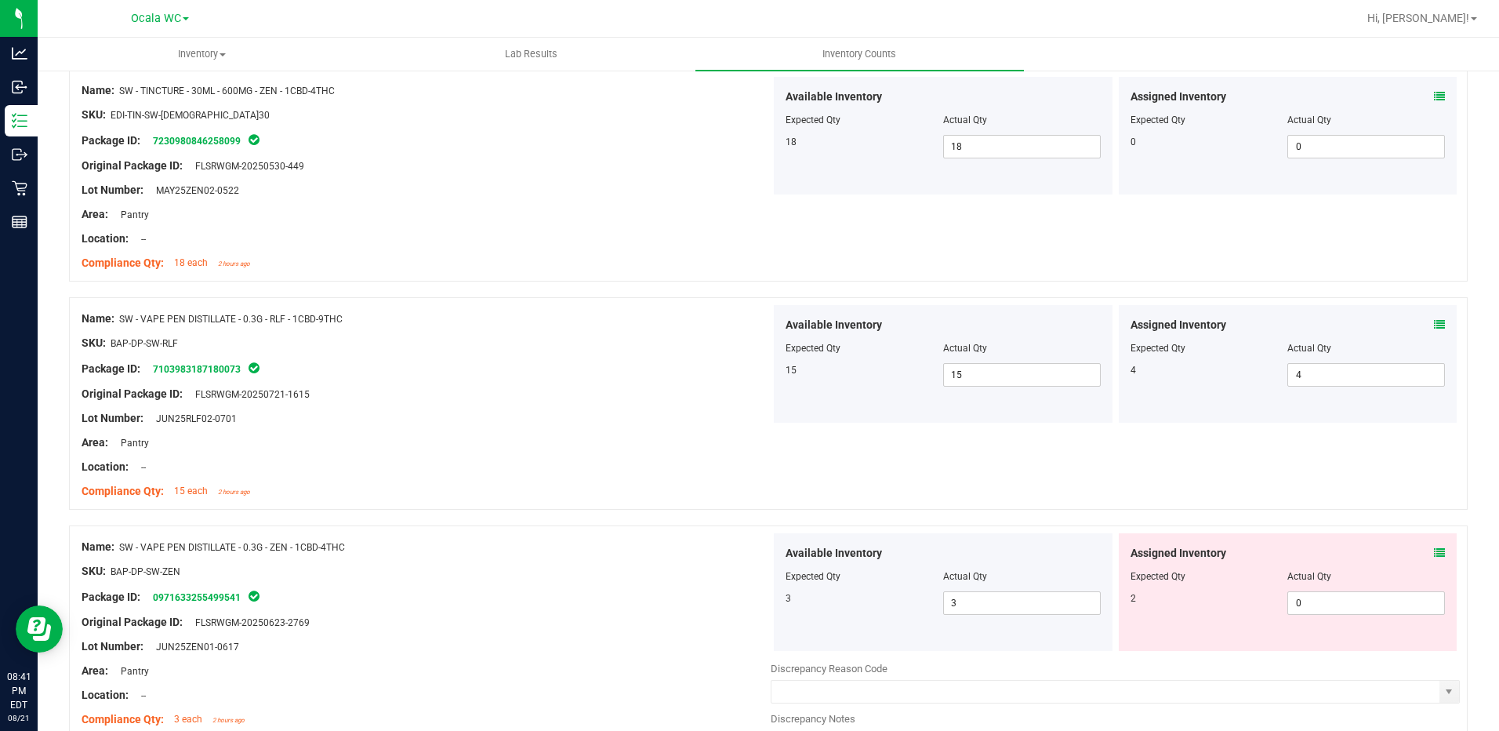
click at [681, 459] on div "Location: --" at bounding box center [426, 467] width 689 height 16
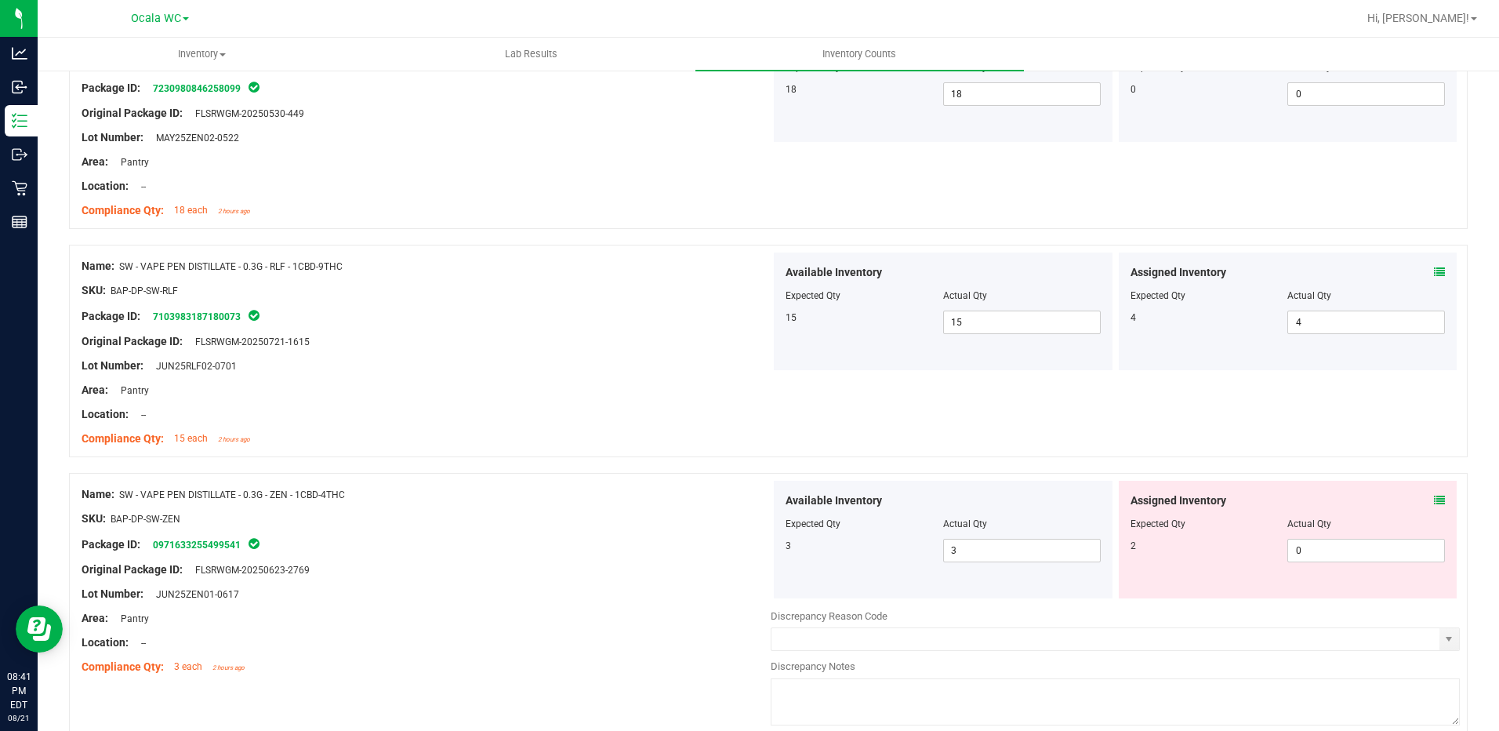
scroll to position [2822, 0]
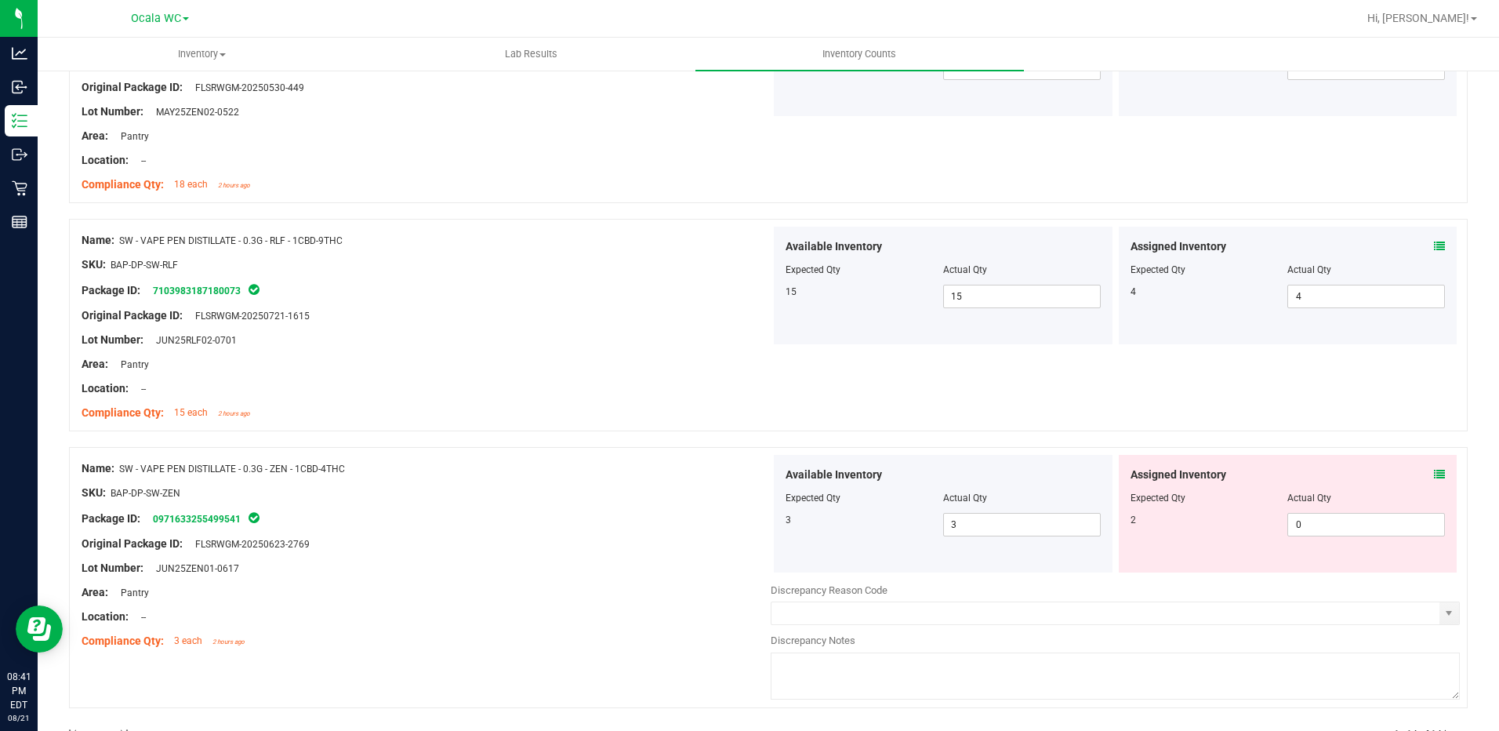
click at [1434, 470] on icon at bounding box center [1439, 474] width 11 height 11
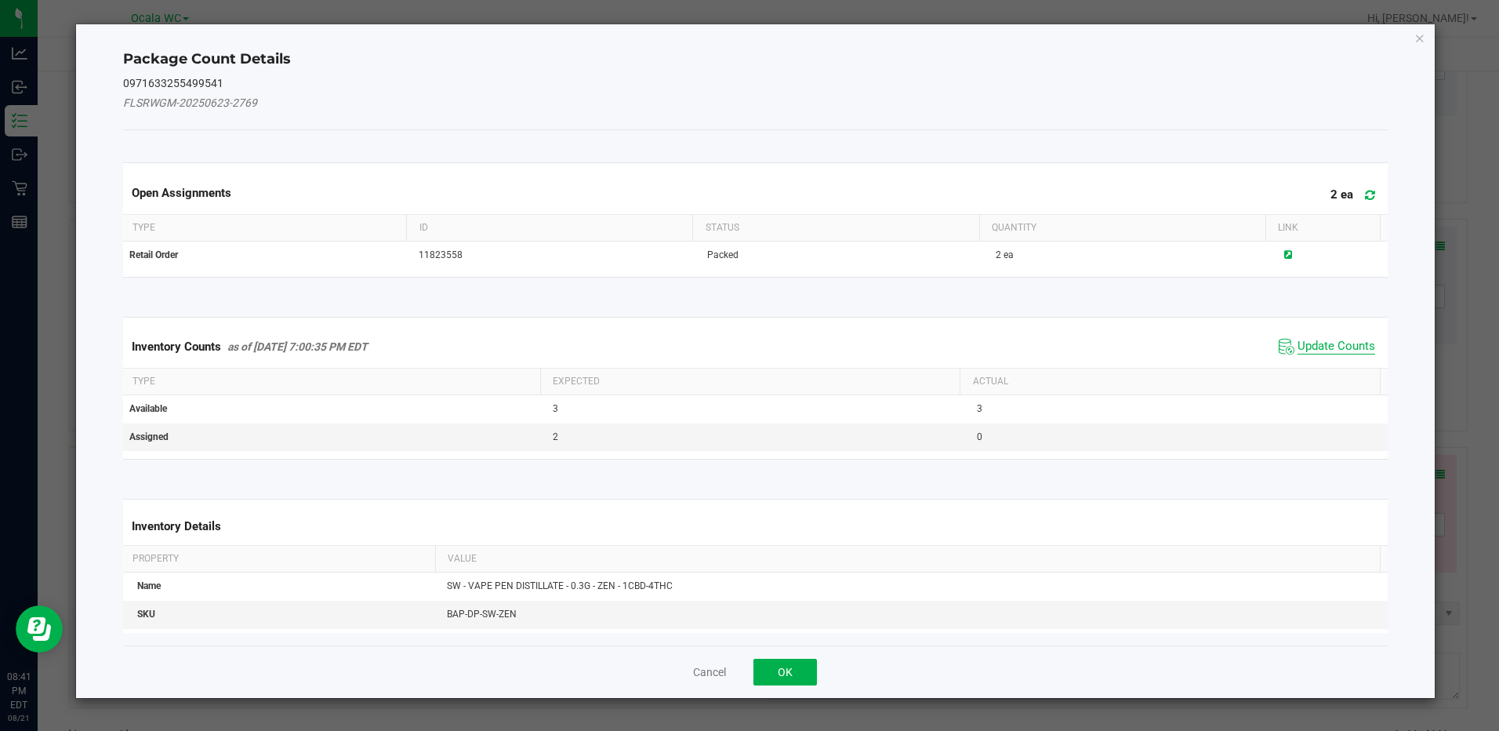
click at [1315, 347] on span "Update Counts" at bounding box center [1336, 347] width 78 height 16
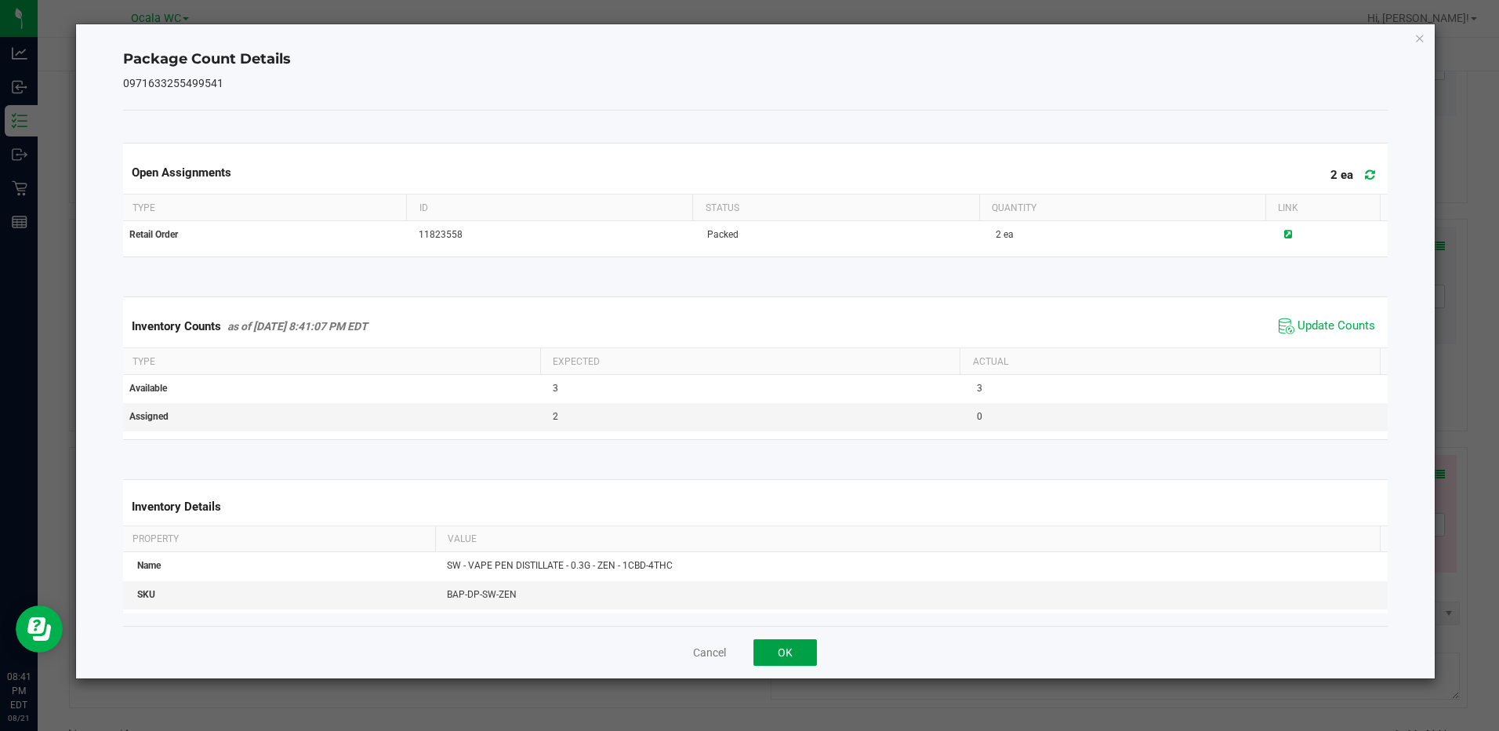
click at [775, 658] on button "OK" at bounding box center [784, 652] width 63 height 27
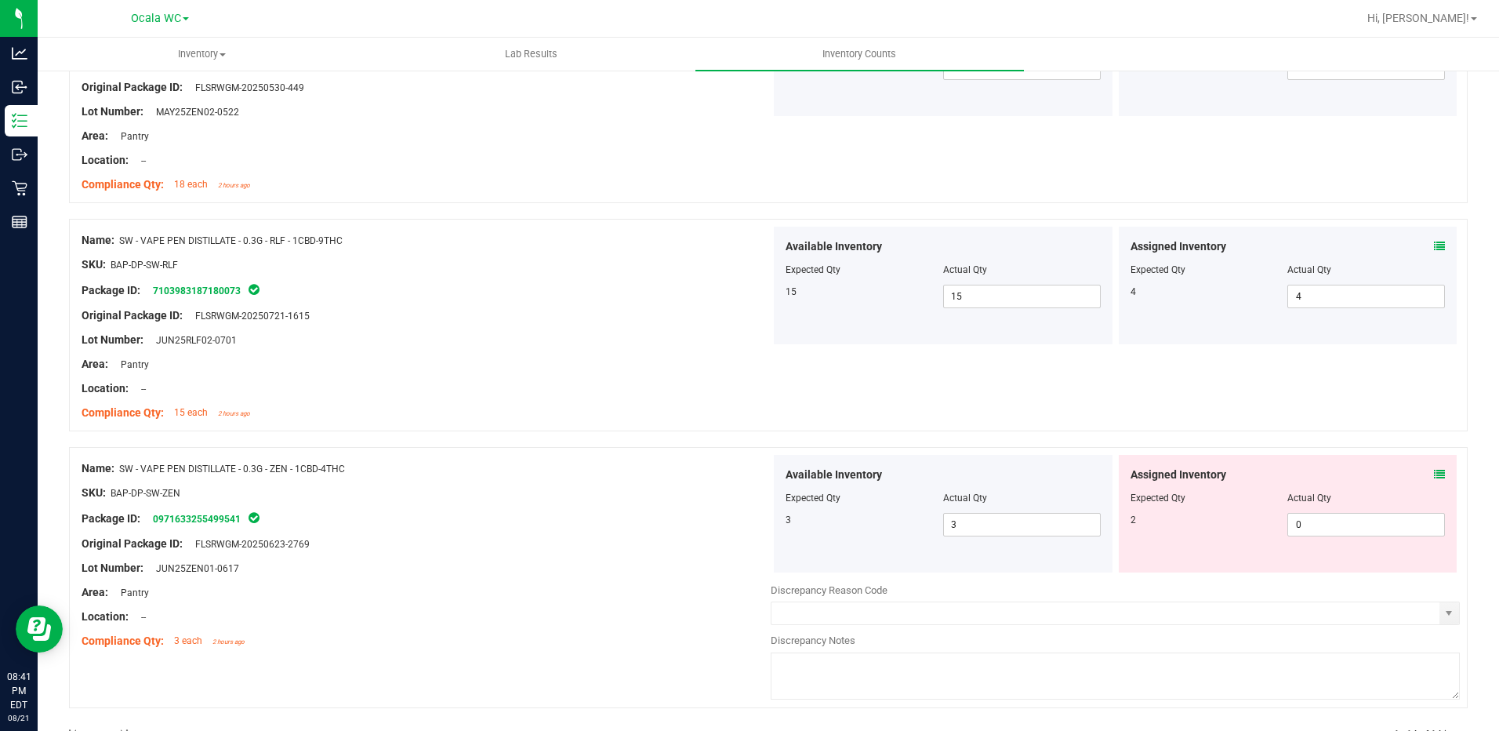
click at [684, 553] on div at bounding box center [426, 556] width 689 height 8
click at [1331, 519] on span "0 0" at bounding box center [1366, 525] width 158 height 24
click at [1326, 524] on input "0" at bounding box center [1366, 524] width 156 height 22
type input "02"
type input "2"
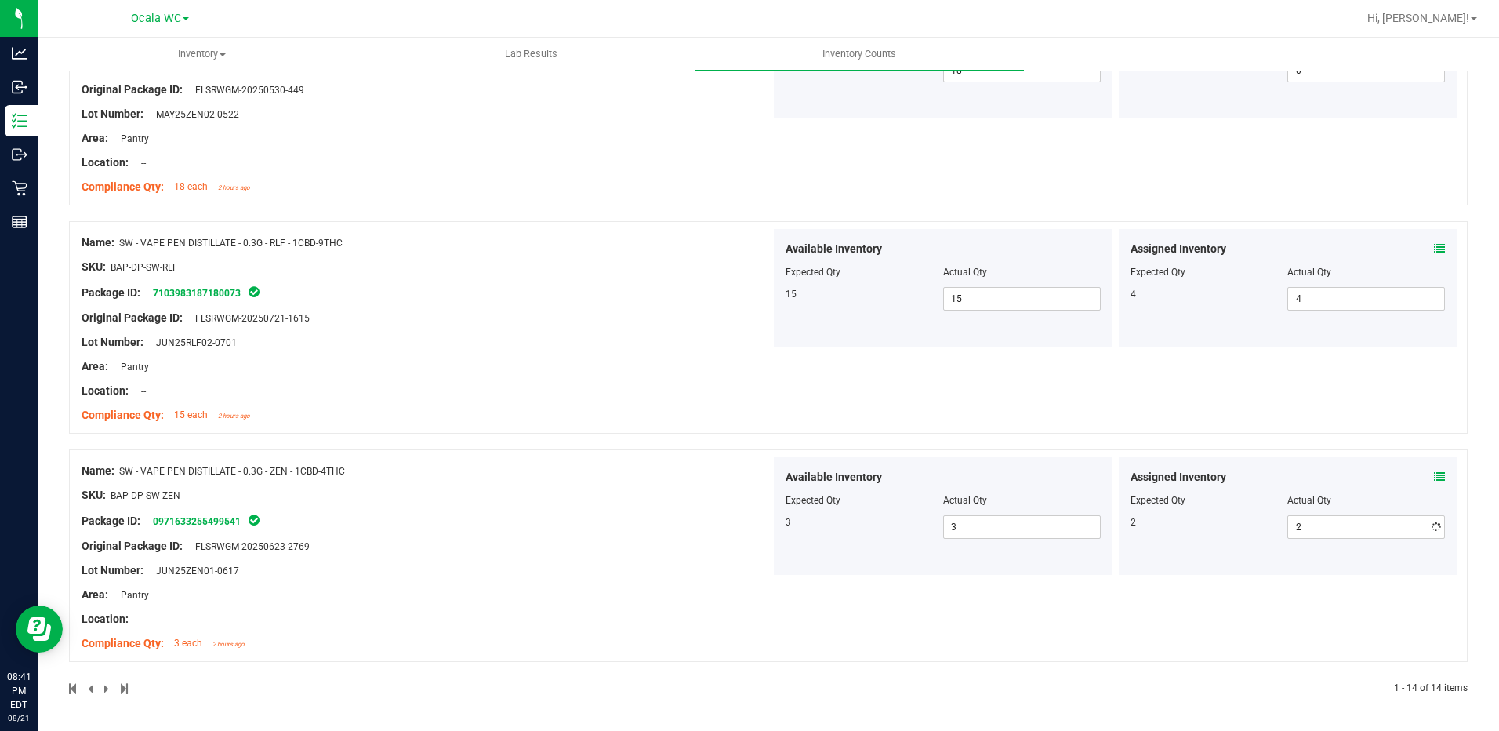
click at [691, 550] on div "Original Package ID: FLSRWGM-20250623-2769" at bounding box center [426, 546] width 689 height 16
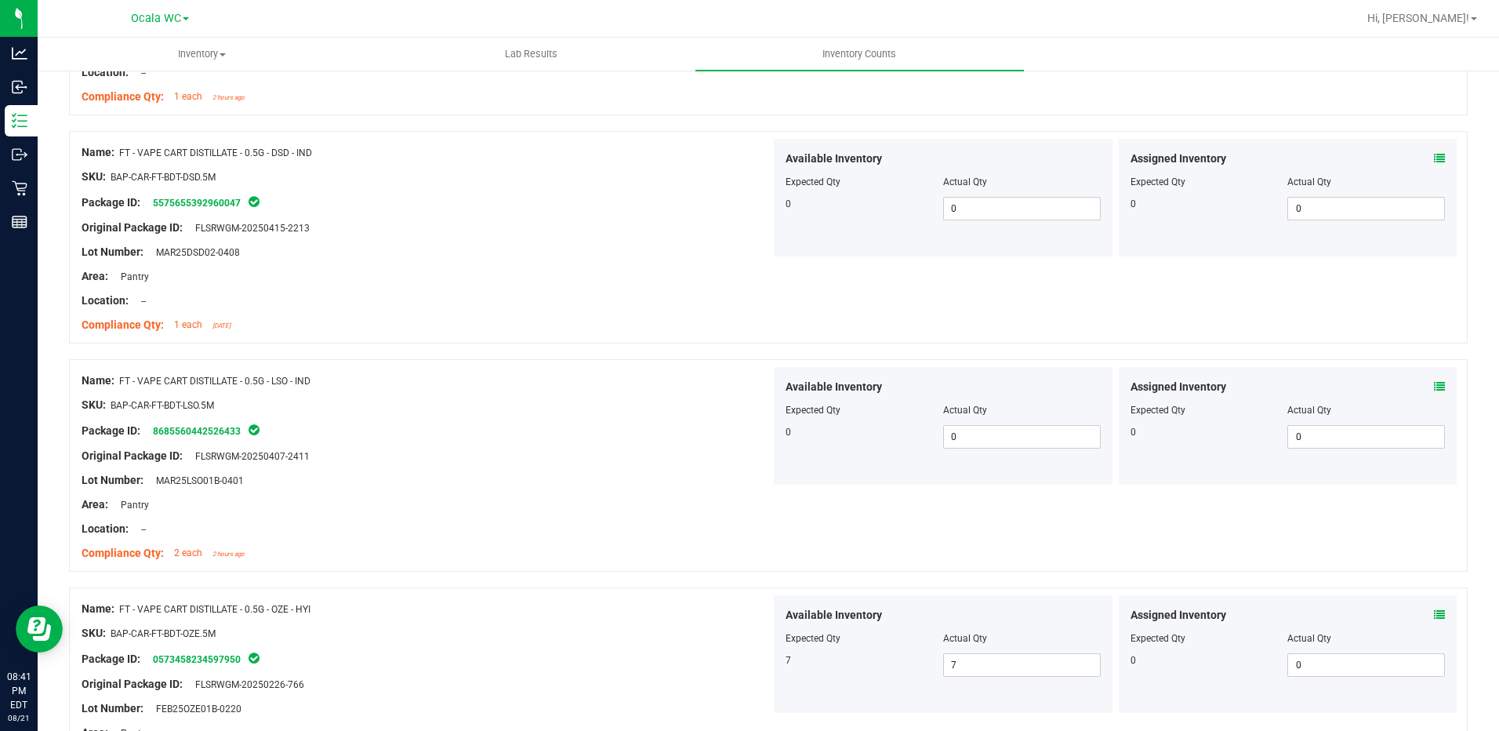
scroll to position [0, 0]
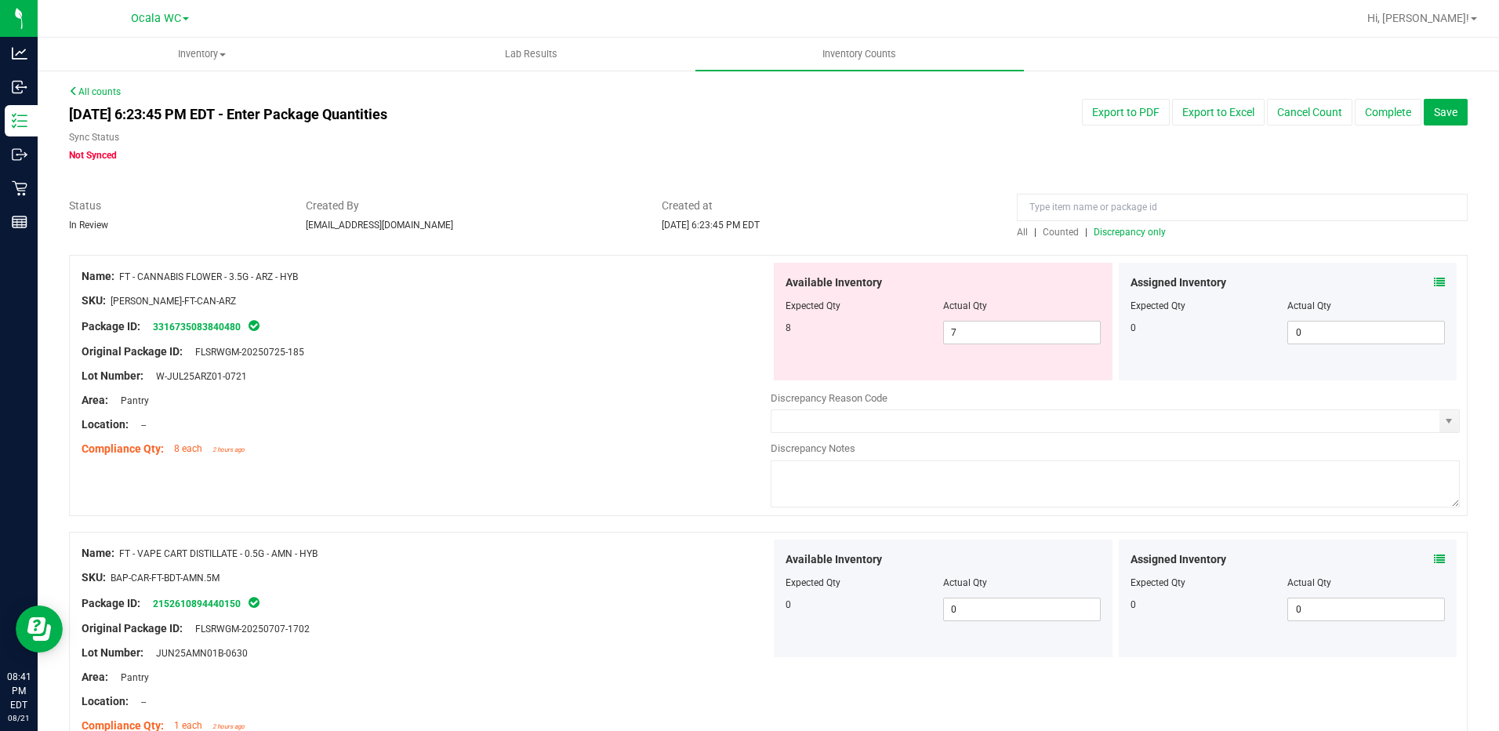
click at [1110, 234] on span "Discrepancy only" at bounding box center [1130, 232] width 72 height 11
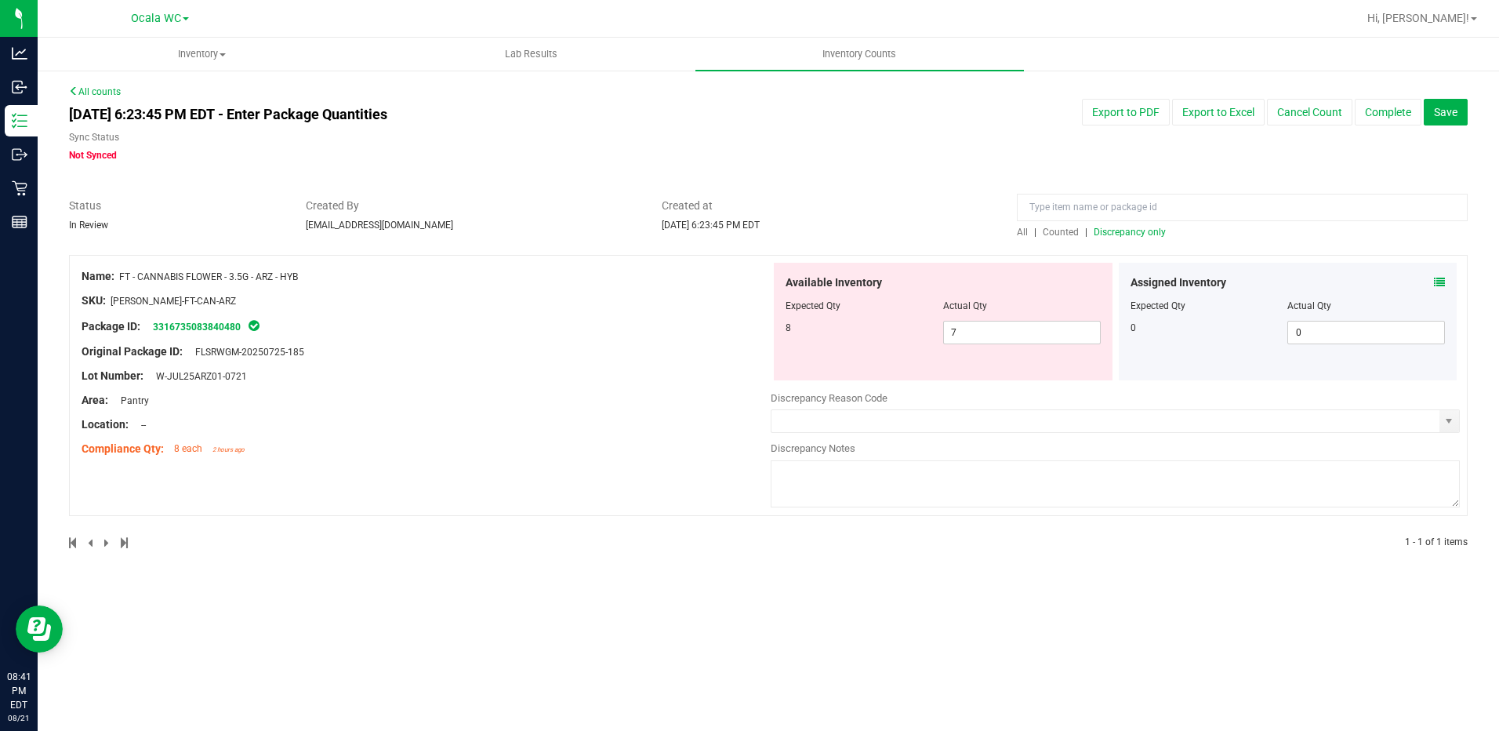
click at [611, 396] on div "Area: Pantry" at bounding box center [426, 400] width 689 height 16
click at [657, 479] on div "Name: FT - CANNABIS FLOWER - 3.5G - ARZ - HYB SKU: [PERSON_NAME]-FT-CAN-ARZ Pac…" at bounding box center [768, 385] width 1399 height 261
click at [869, 153] on div "Sync Status Not Synced" at bounding box center [472, 146] width 806 height 32
click at [918, 166] on div "All counts [DATE] 6:23:45 PM EDT - Enter Package Quantities Sync Status Not Syn…" at bounding box center [768, 327] width 1399 height 484
click at [880, 177] on div "All counts [DATE] 6:23:45 PM EDT - Enter Package Quantities Sync Status Not Syn…" at bounding box center [768, 327] width 1399 height 484
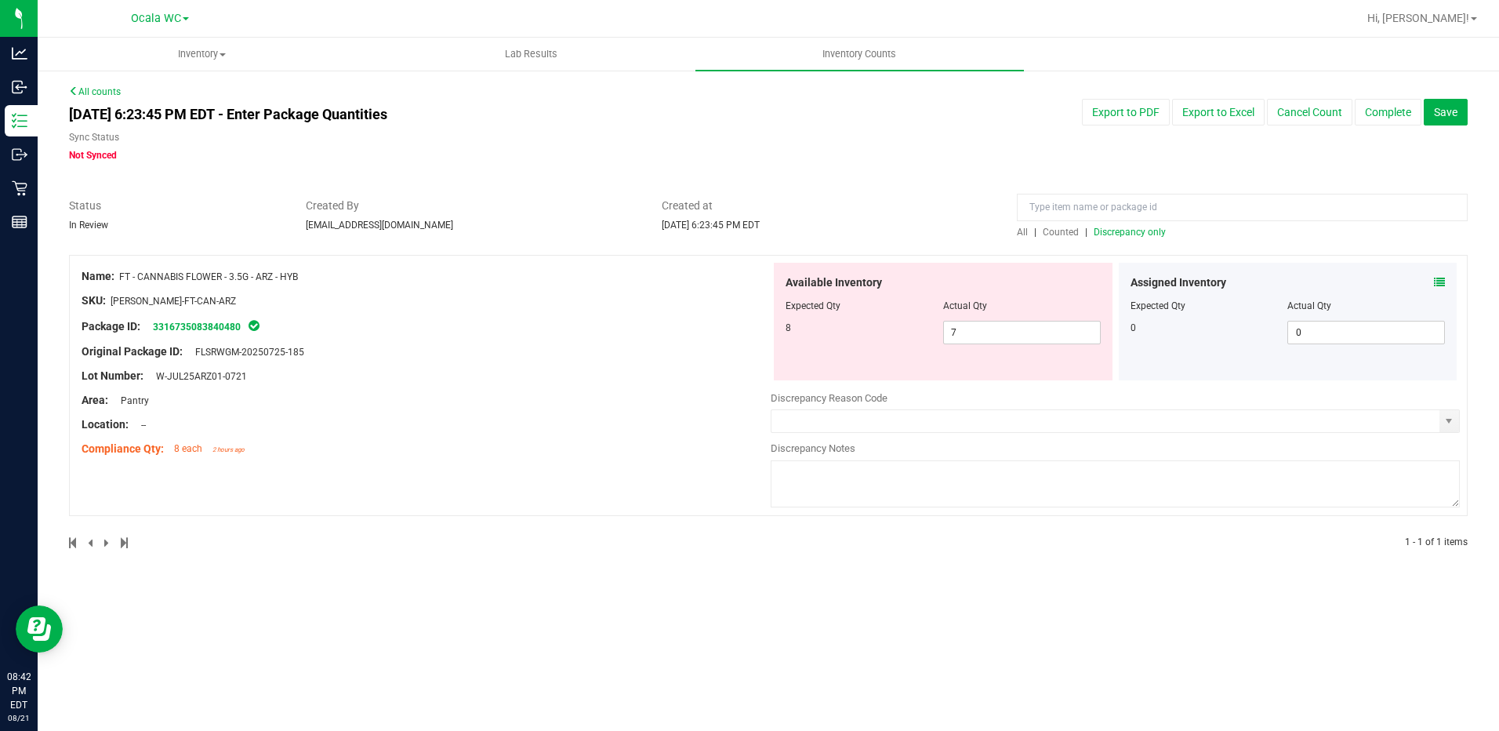
click at [880, 177] on div "All counts [DATE] 6:23:45 PM EDT - Enter Package Quantities Sync Status Not Syn…" at bounding box center [768, 327] width 1399 height 484
click at [1109, 228] on span "Discrepancy only" at bounding box center [1130, 232] width 72 height 11
click at [859, 188] on div at bounding box center [768, 190] width 1399 height 16
click at [999, 324] on span "7 7" at bounding box center [1022, 333] width 158 height 24
click at [999, 324] on input "7" at bounding box center [1022, 332] width 156 height 22
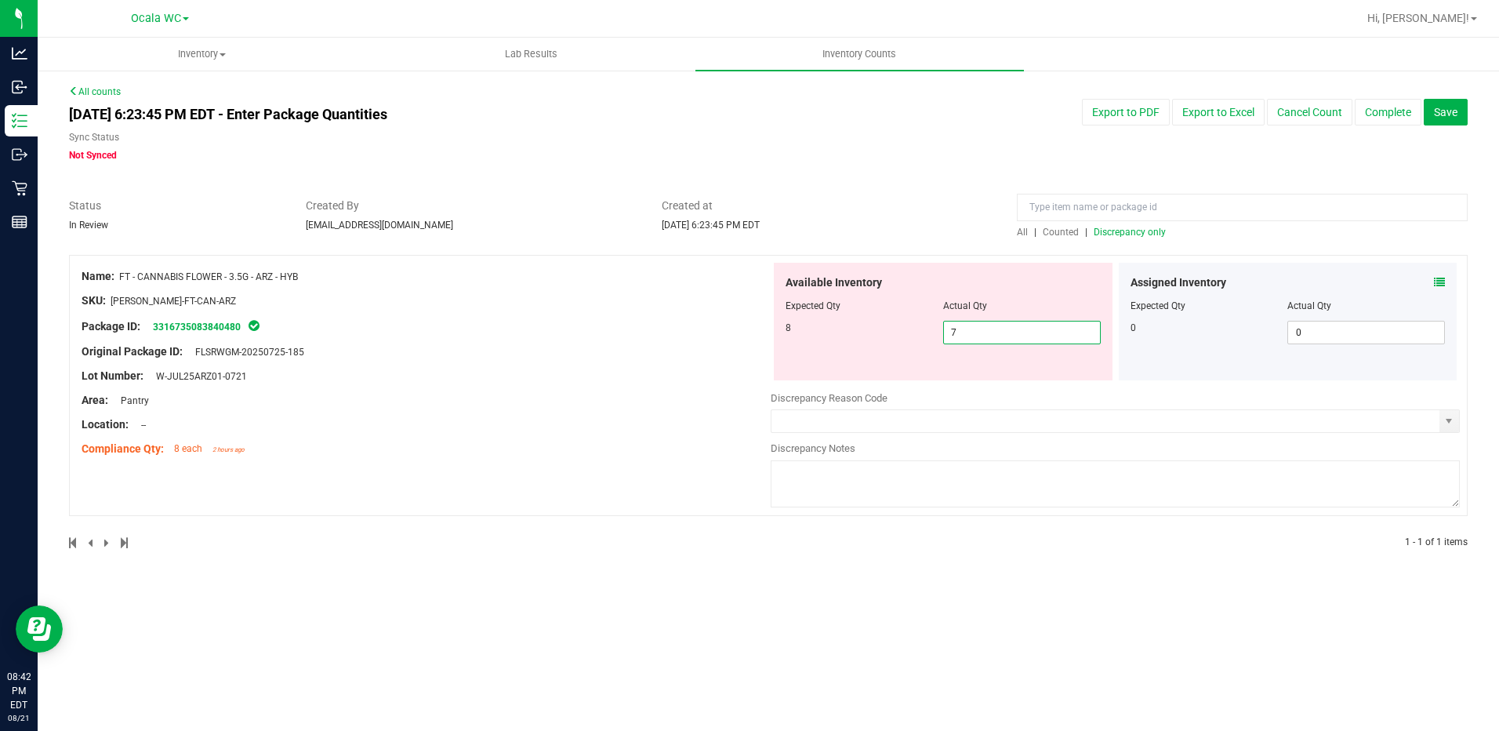
type input "8"
click at [732, 358] on div "Original Package ID: FLSRWGM-20250725-185" at bounding box center [426, 351] width 689 height 16
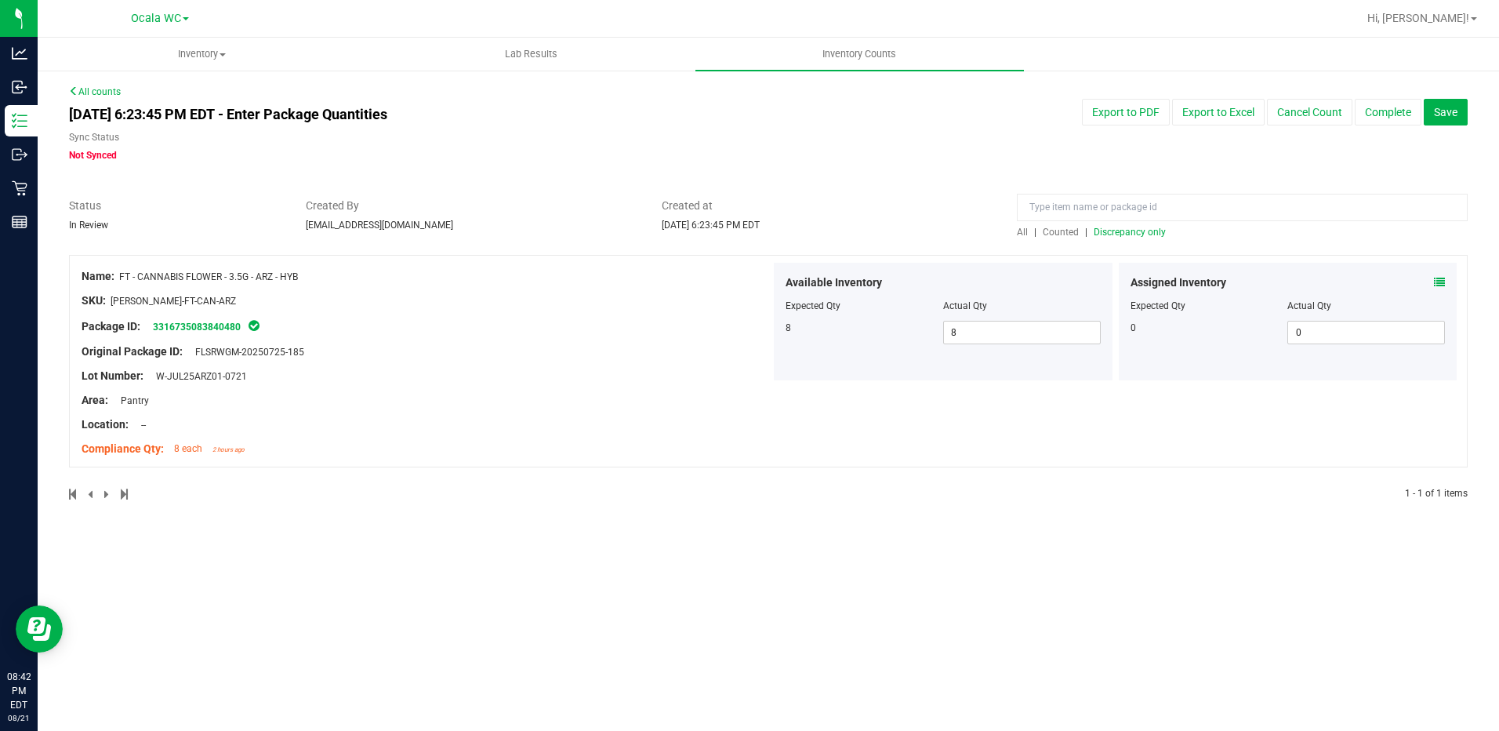
click at [991, 143] on div "[DATE] 6:23:45 PM EDT - Enter Package Quantities Sync Status Not Synced Export …" at bounding box center [768, 130] width 1422 height 63
click at [1156, 223] on div at bounding box center [1242, 211] width 451 height 27
click at [1154, 234] on span "Discrepancy only" at bounding box center [1130, 232] width 72 height 11
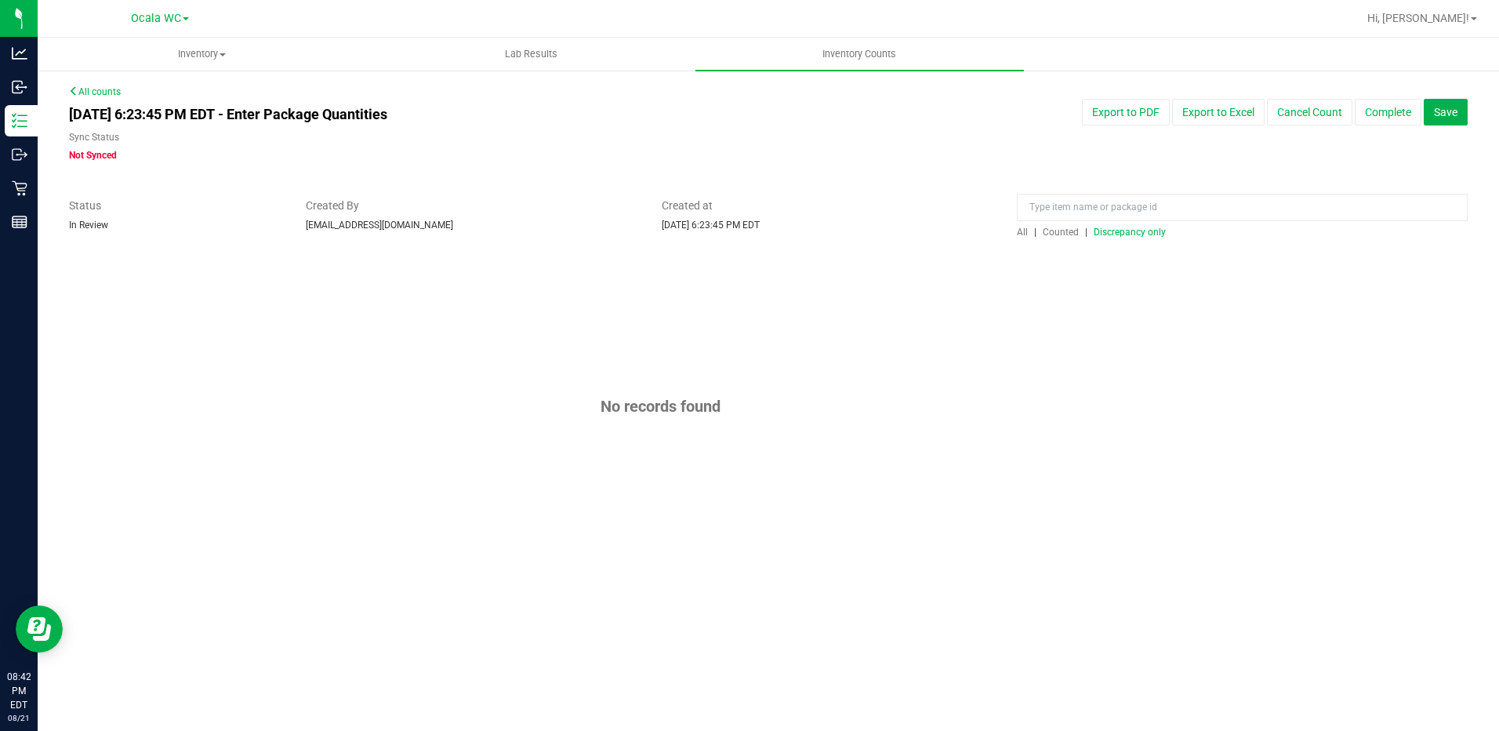
click at [963, 190] on div at bounding box center [768, 190] width 1399 height 16
click at [1376, 109] on button "Complete" at bounding box center [1388, 112] width 67 height 27
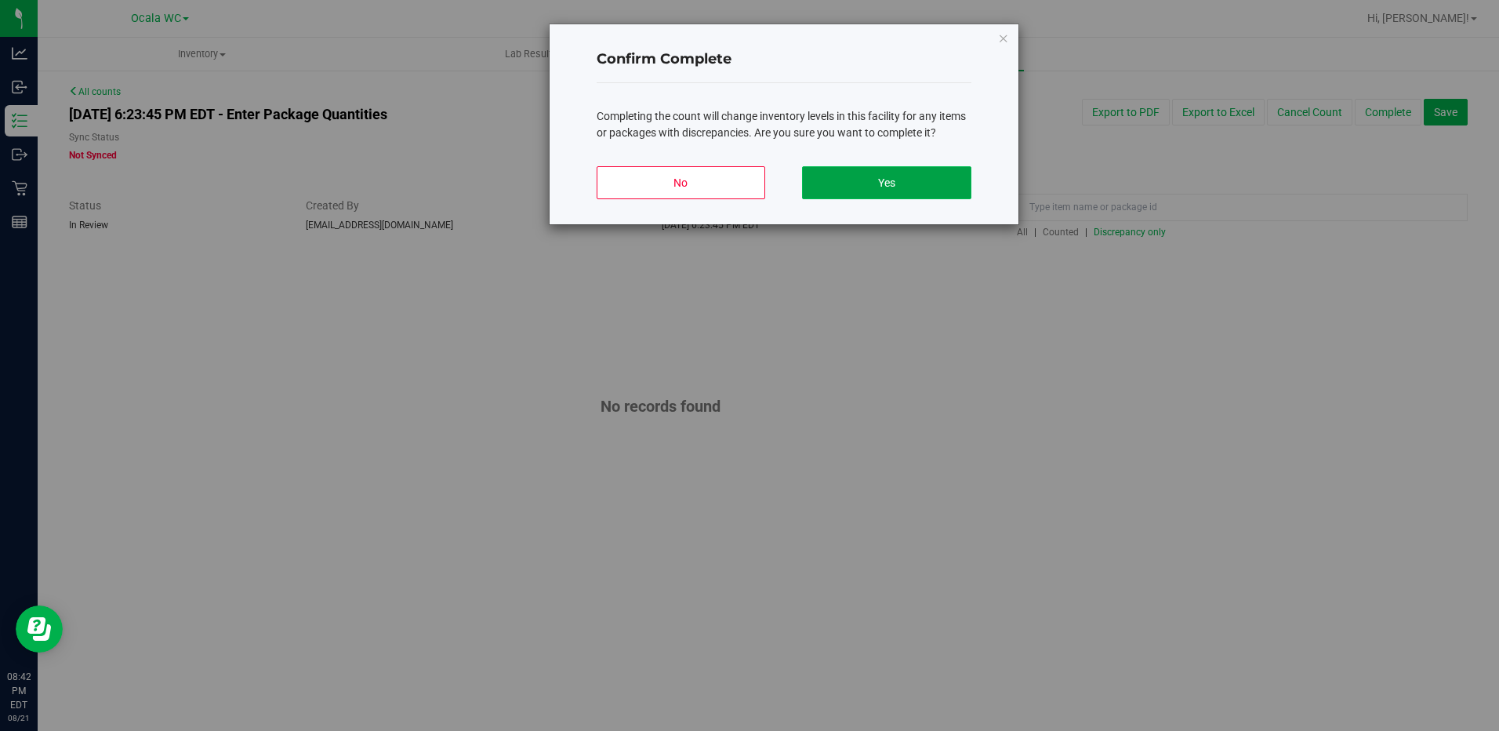
click at [931, 182] on button "Yes" at bounding box center [886, 182] width 169 height 33
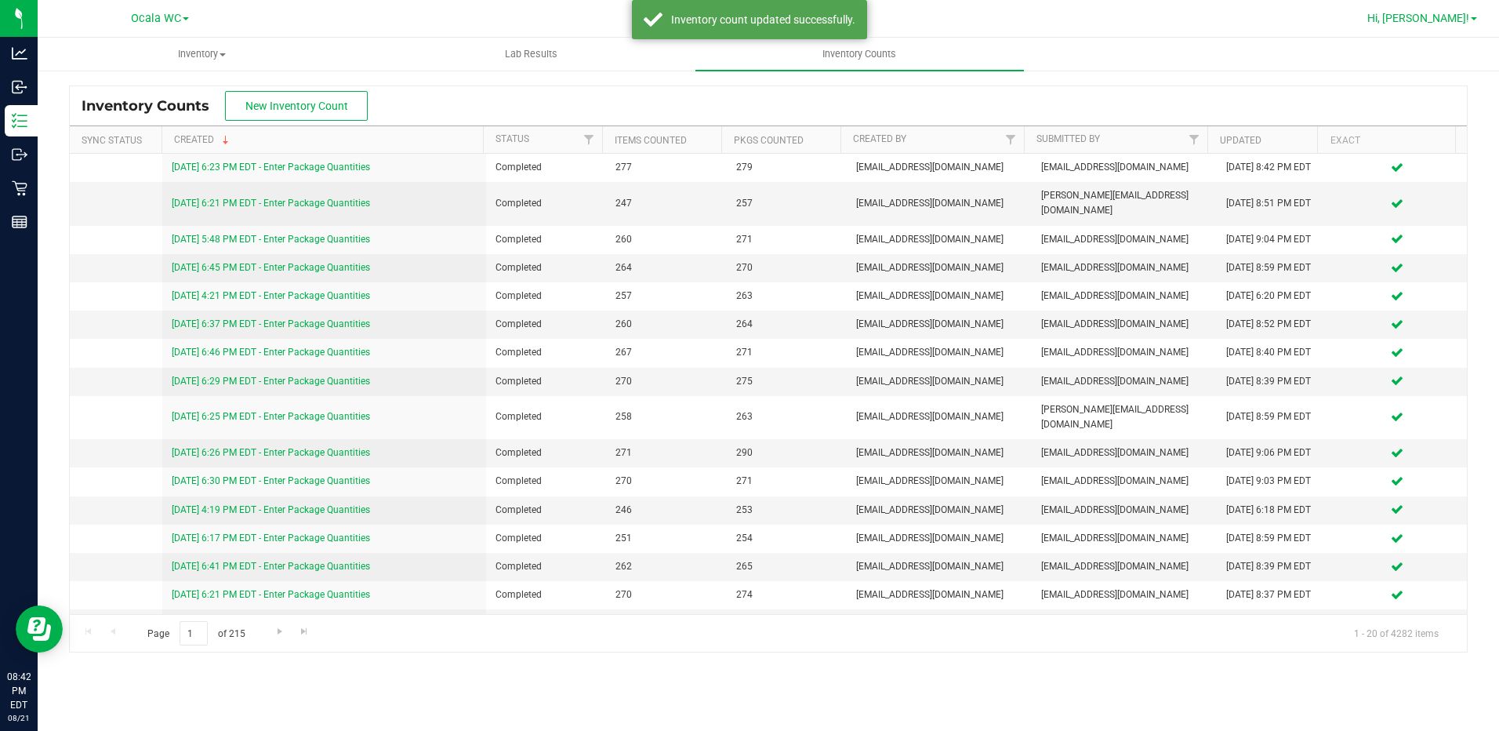
click at [1454, 19] on span "Hi, [PERSON_NAME]!" at bounding box center [1418, 18] width 102 height 13
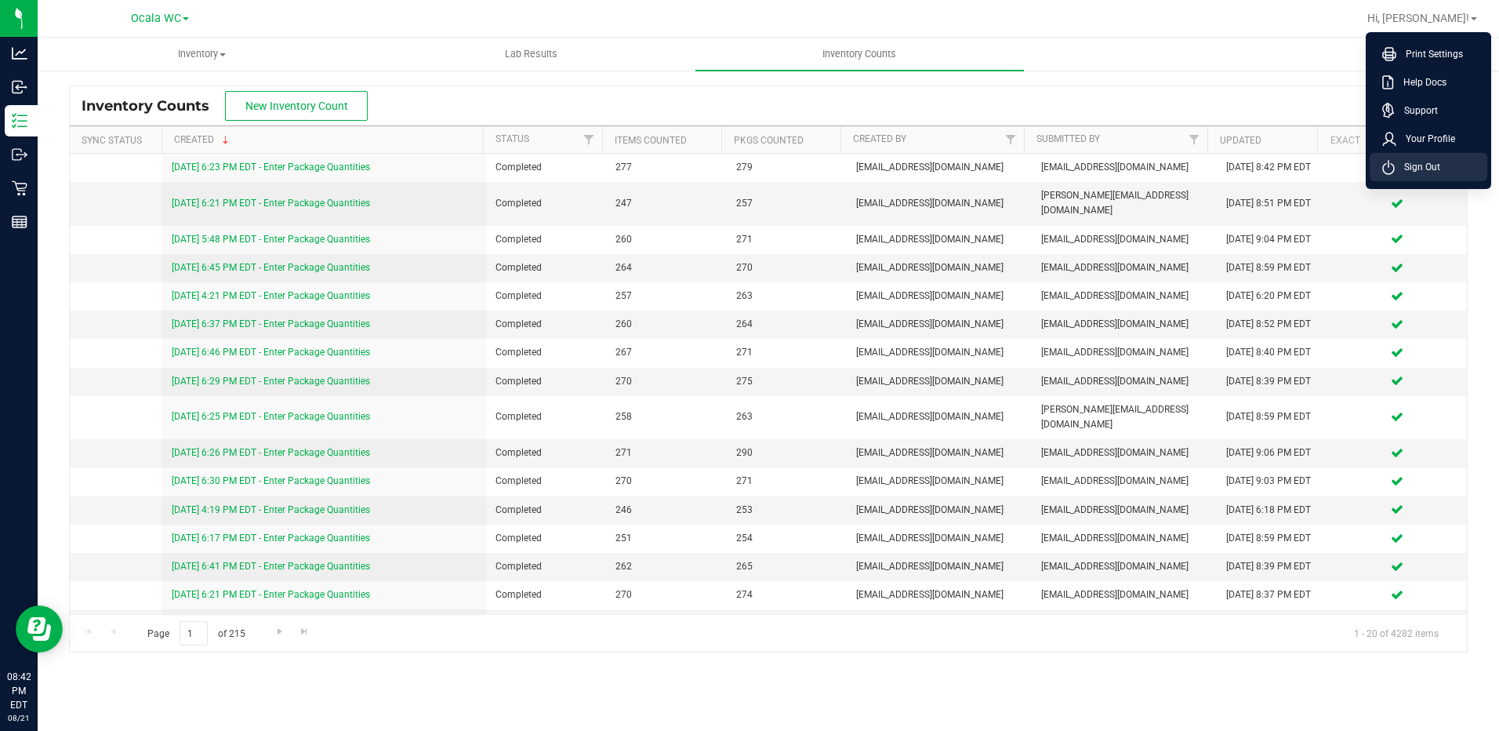
click at [1439, 165] on span "Sign Out" at bounding box center [1417, 167] width 45 height 16
